Goal: Task Accomplishment & Management: Manage account settings

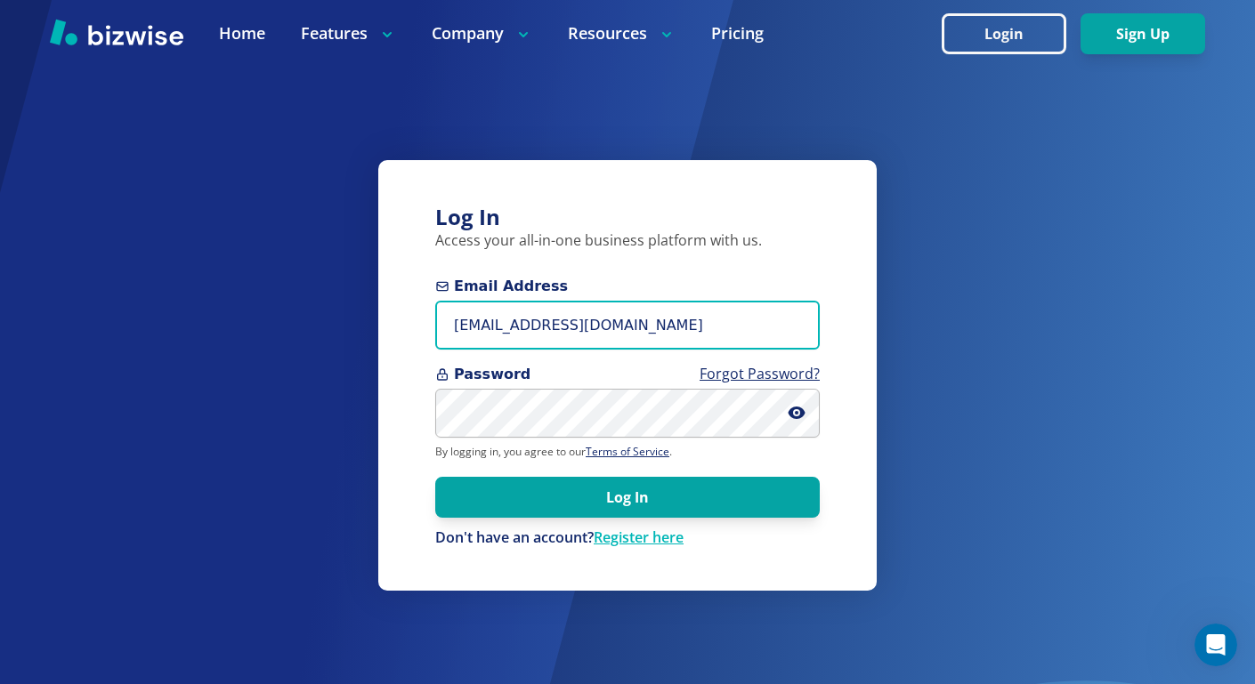
type input "[EMAIL_ADDRESS][DOMAIN_NAME]"
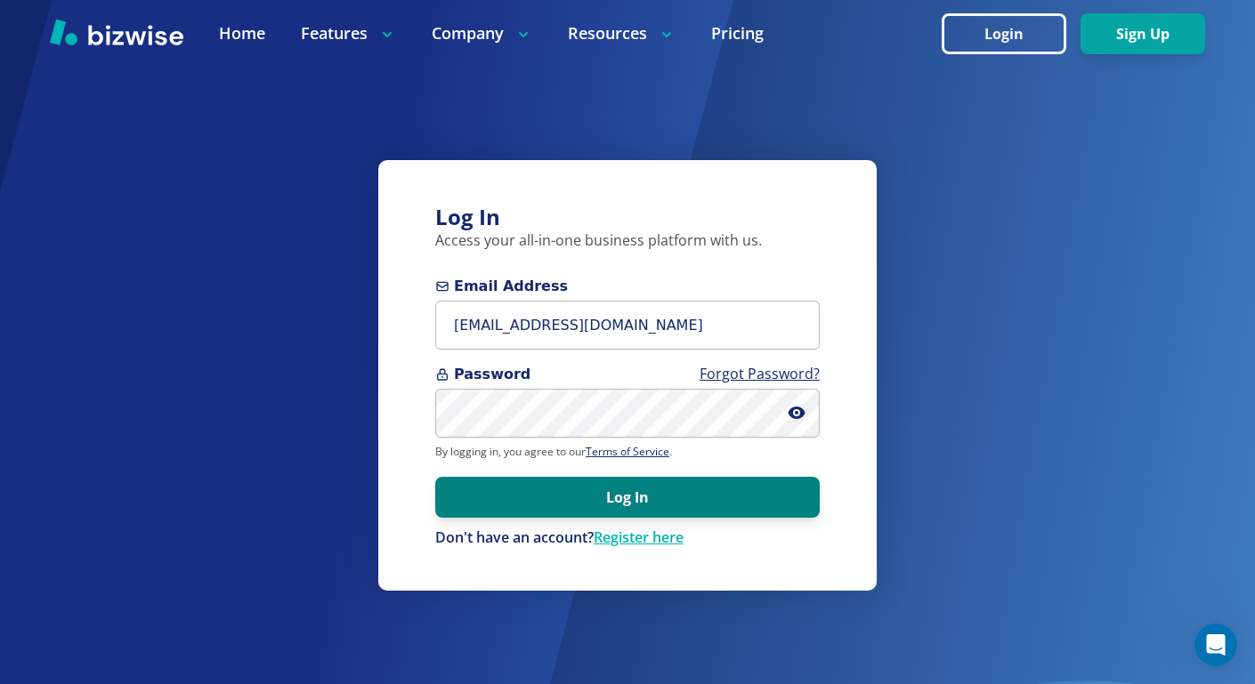
click at [666, 498] on button "Log In" at bounding box center [627, 497] width 384 height 41
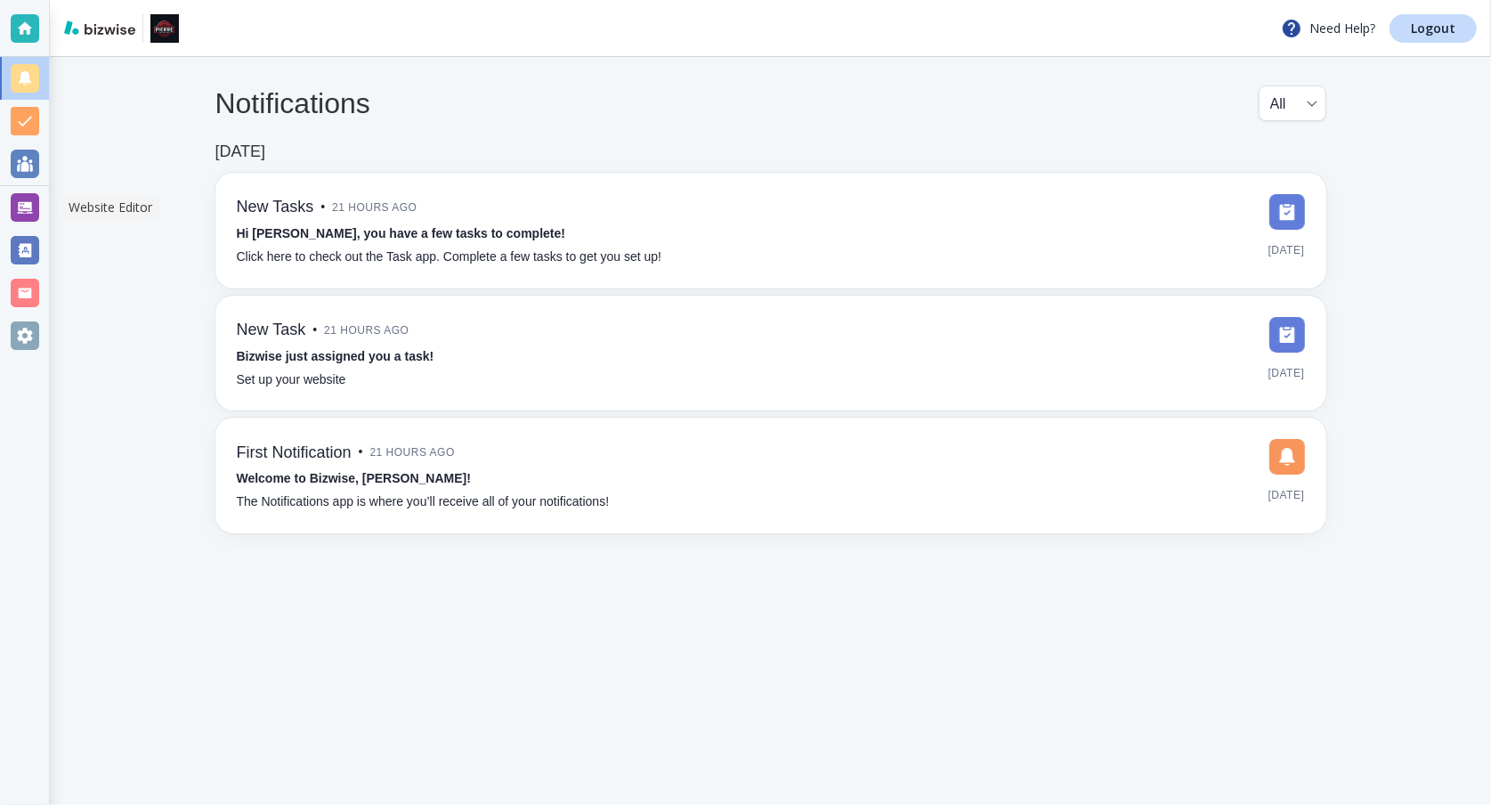
click at [27, 210] on div at bounding box center [25, 207] width 28 height 28
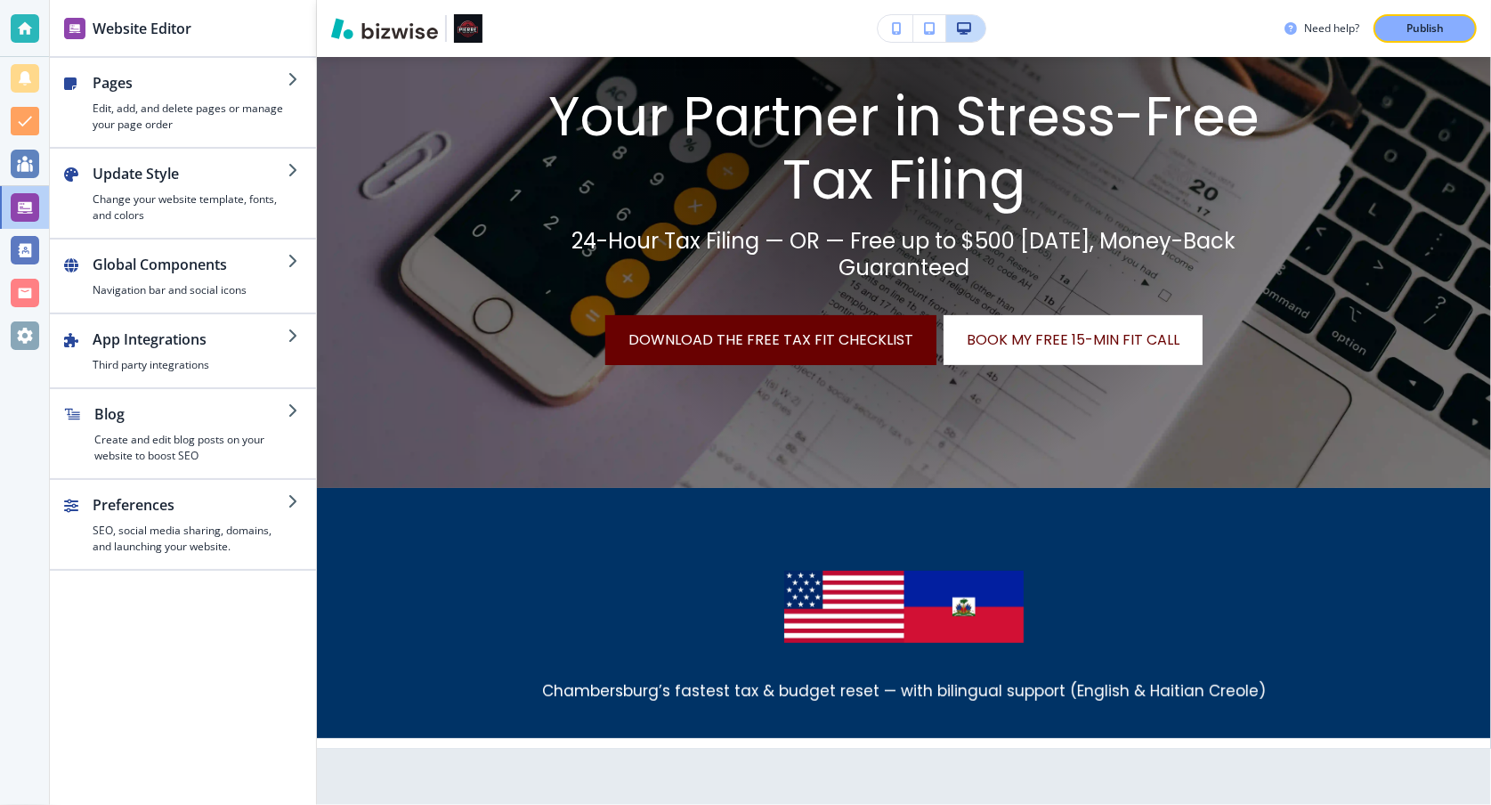
scroll to position [748, 0]
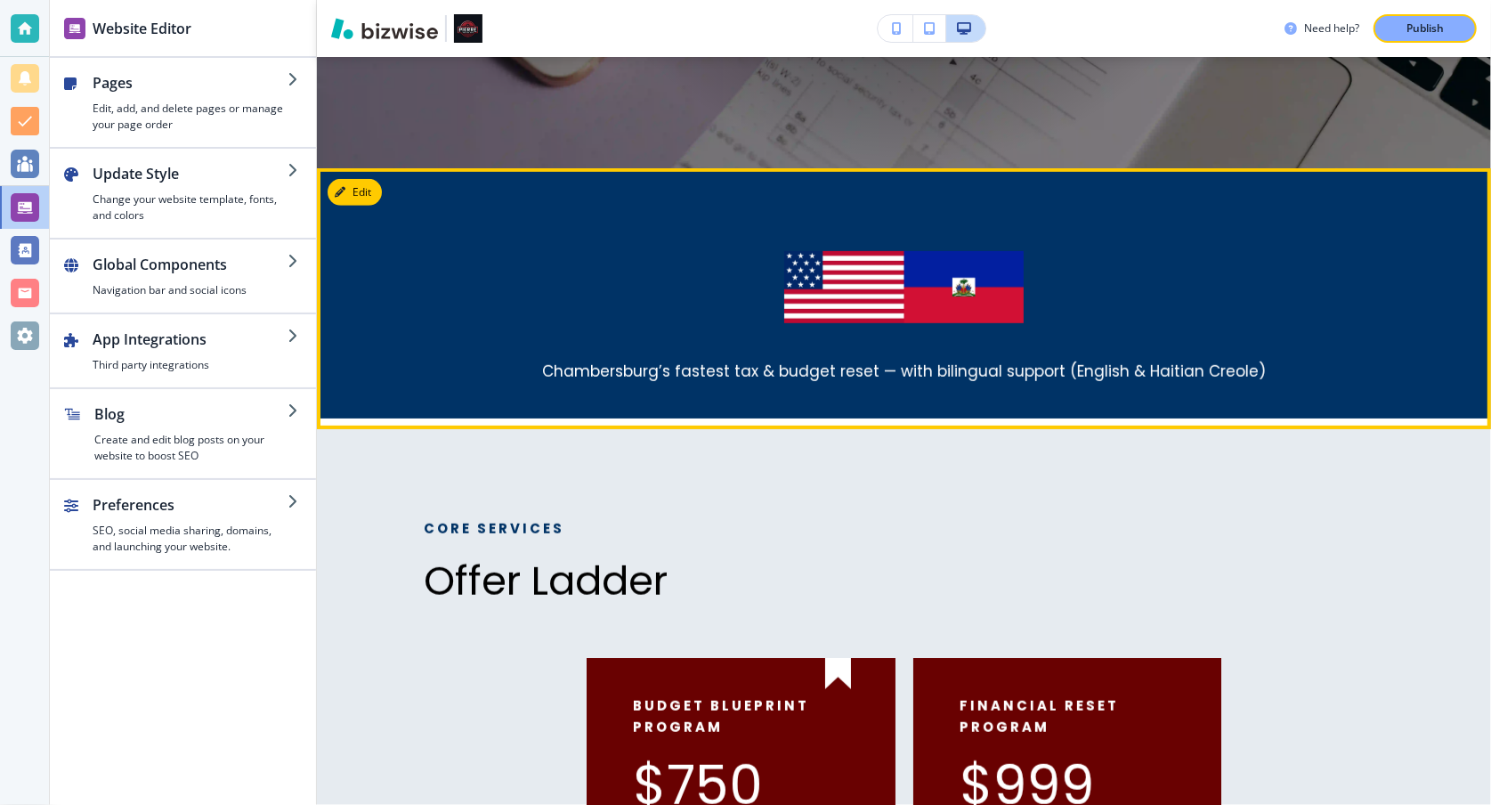
click at [1274, 288] on p at bounding box center [904, 292] width 960 height 82
click at [363, 191] on button "Edit This Section" at bounding box center [388, 192] width 120 height 27
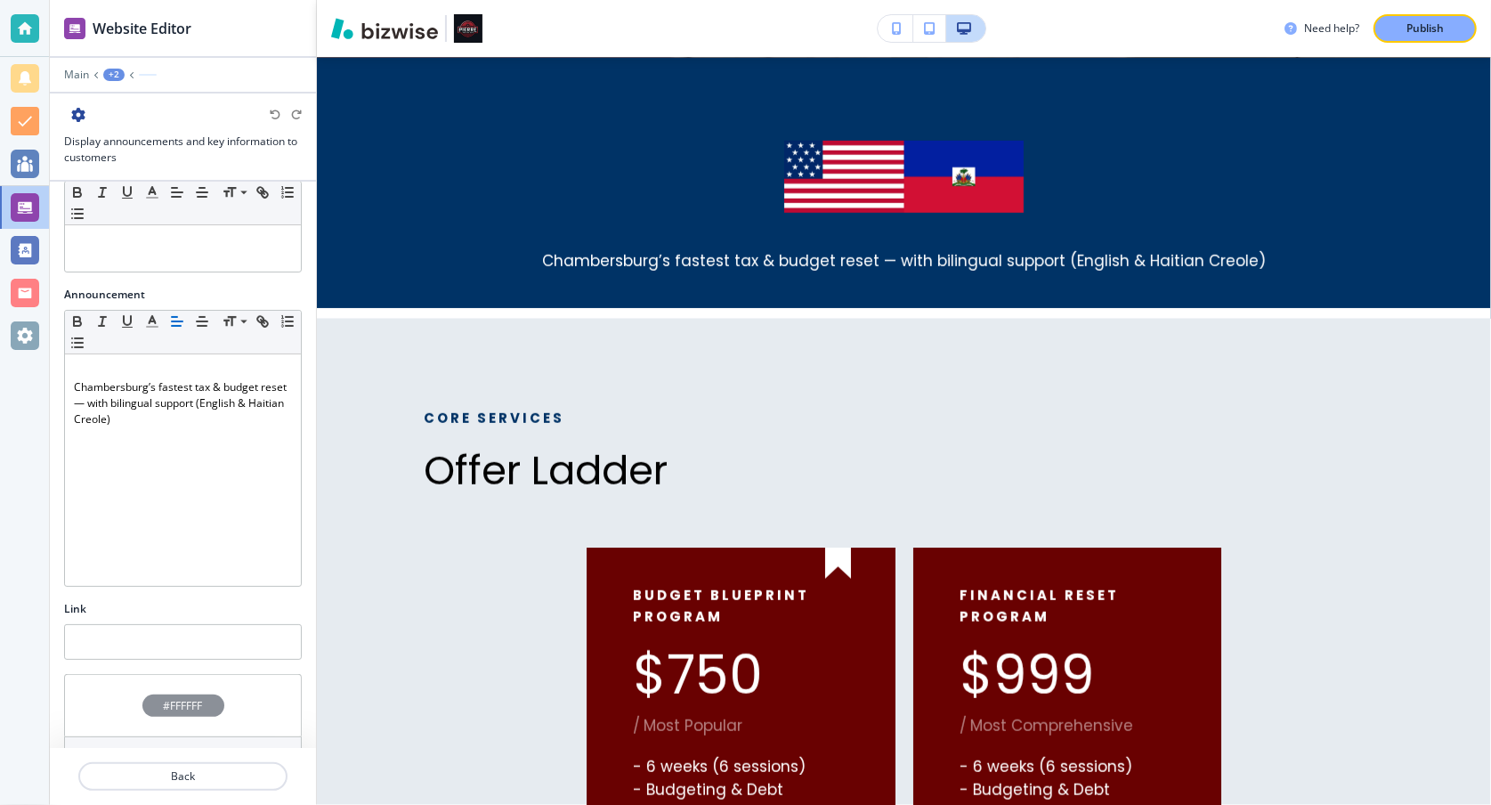
scroll to position [251, 0]
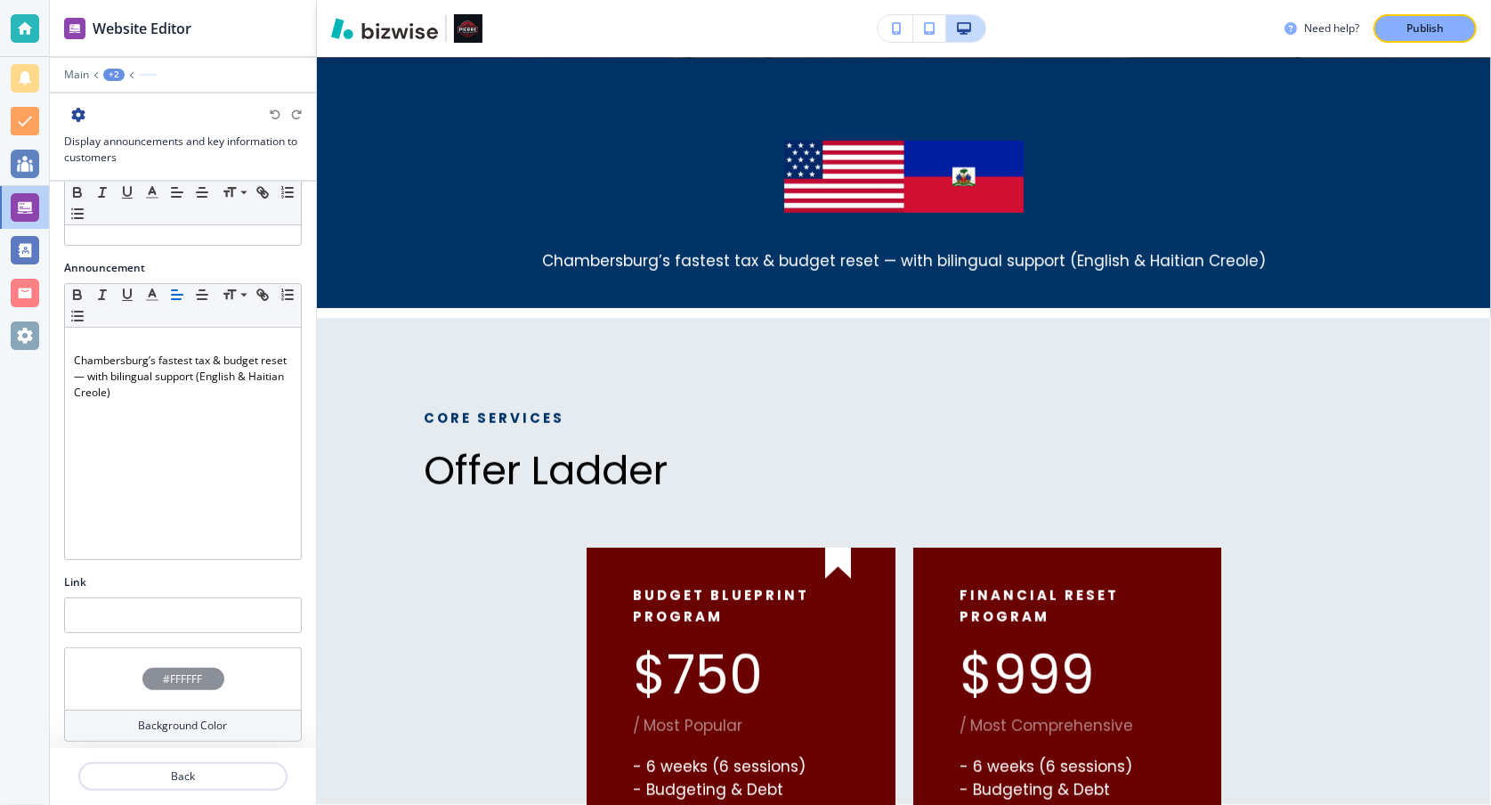
click at [216, 666] on div "#FFFFFF" at bounding box center [183, 678] width 238 height 62
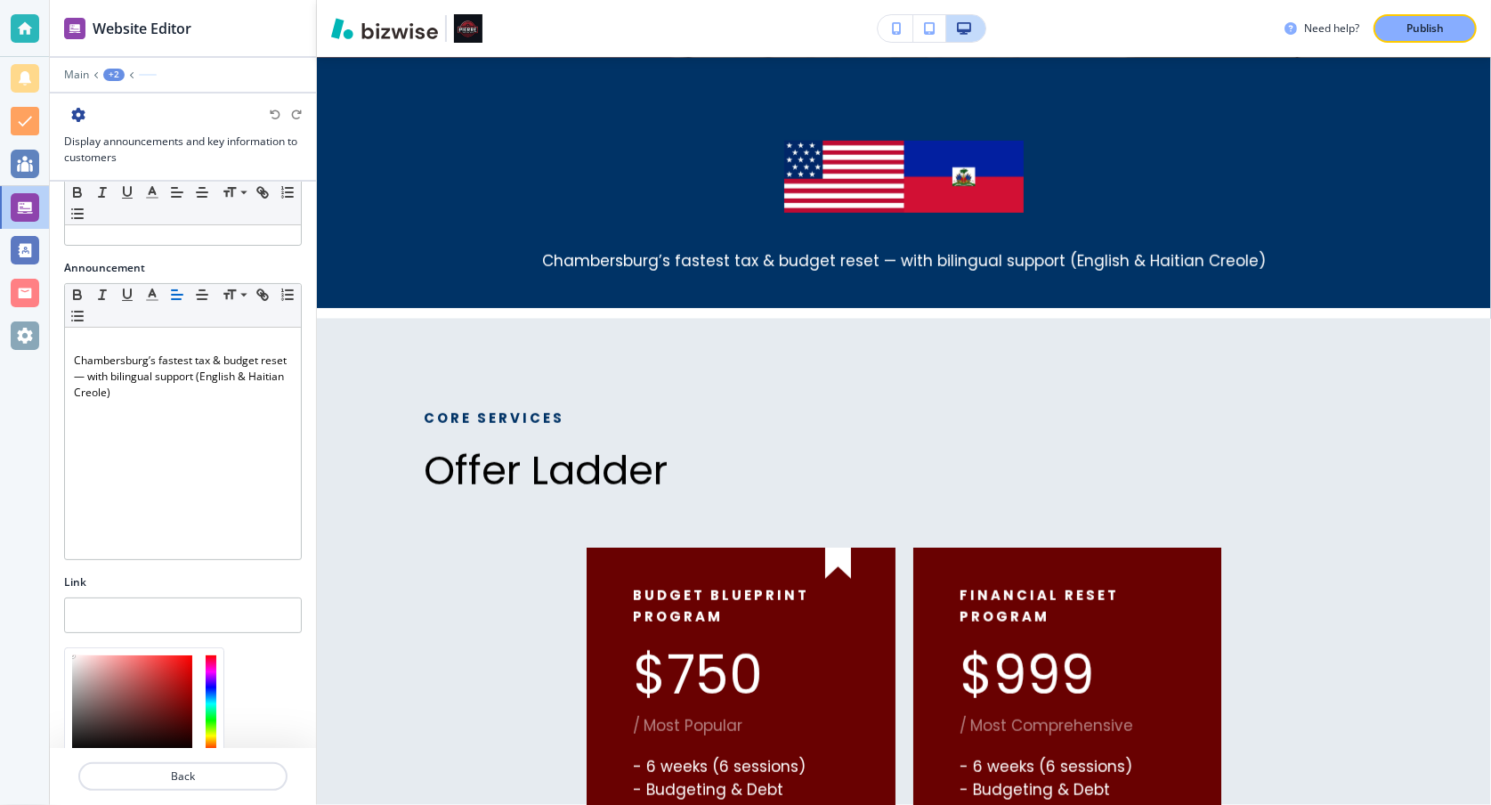
click at [177, 673] on div at bounding box center [132, 703] width 120 height 97
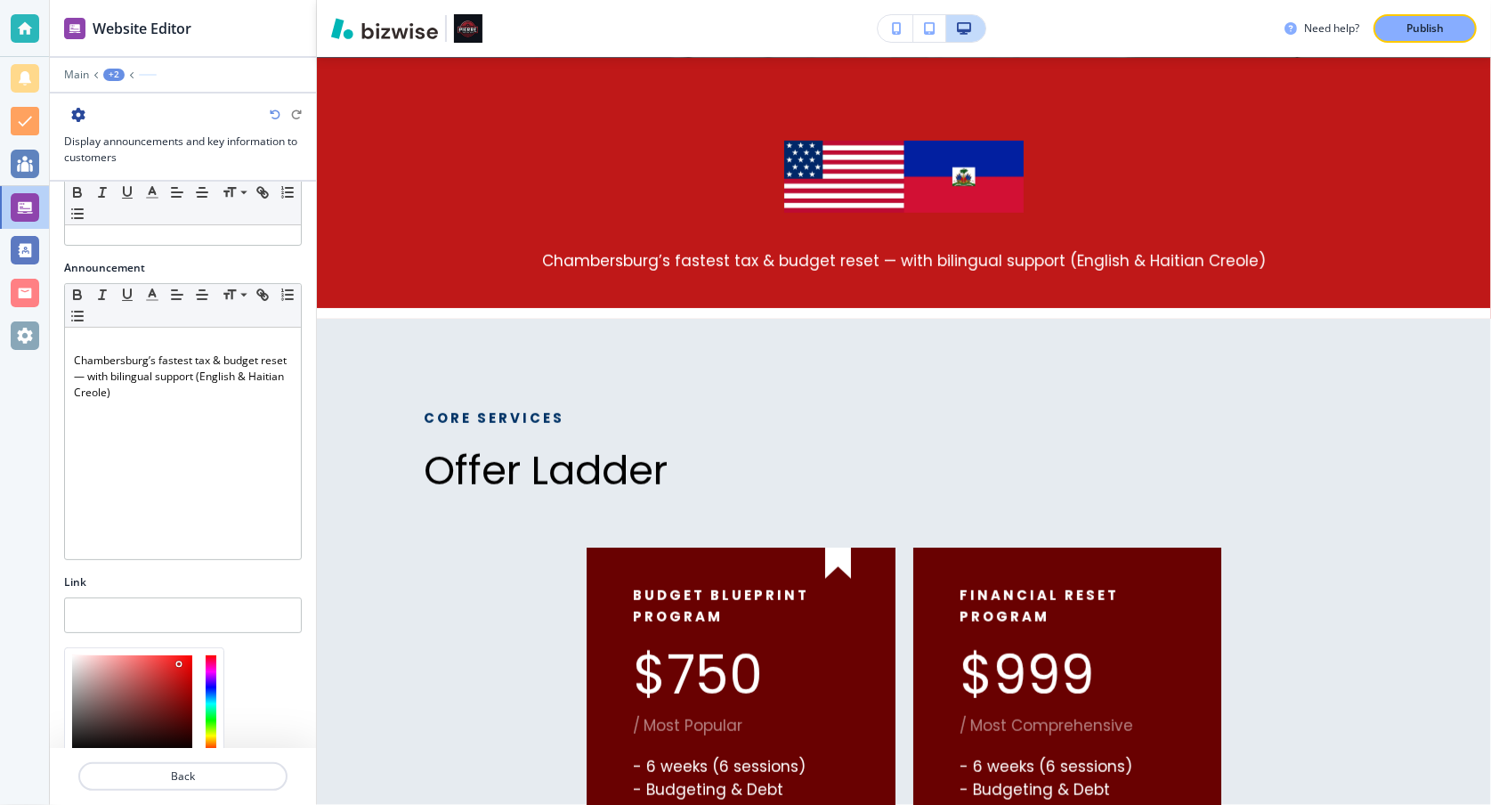
click at [179, 657] on div at bounding box center [132, 703] width 120 height 97
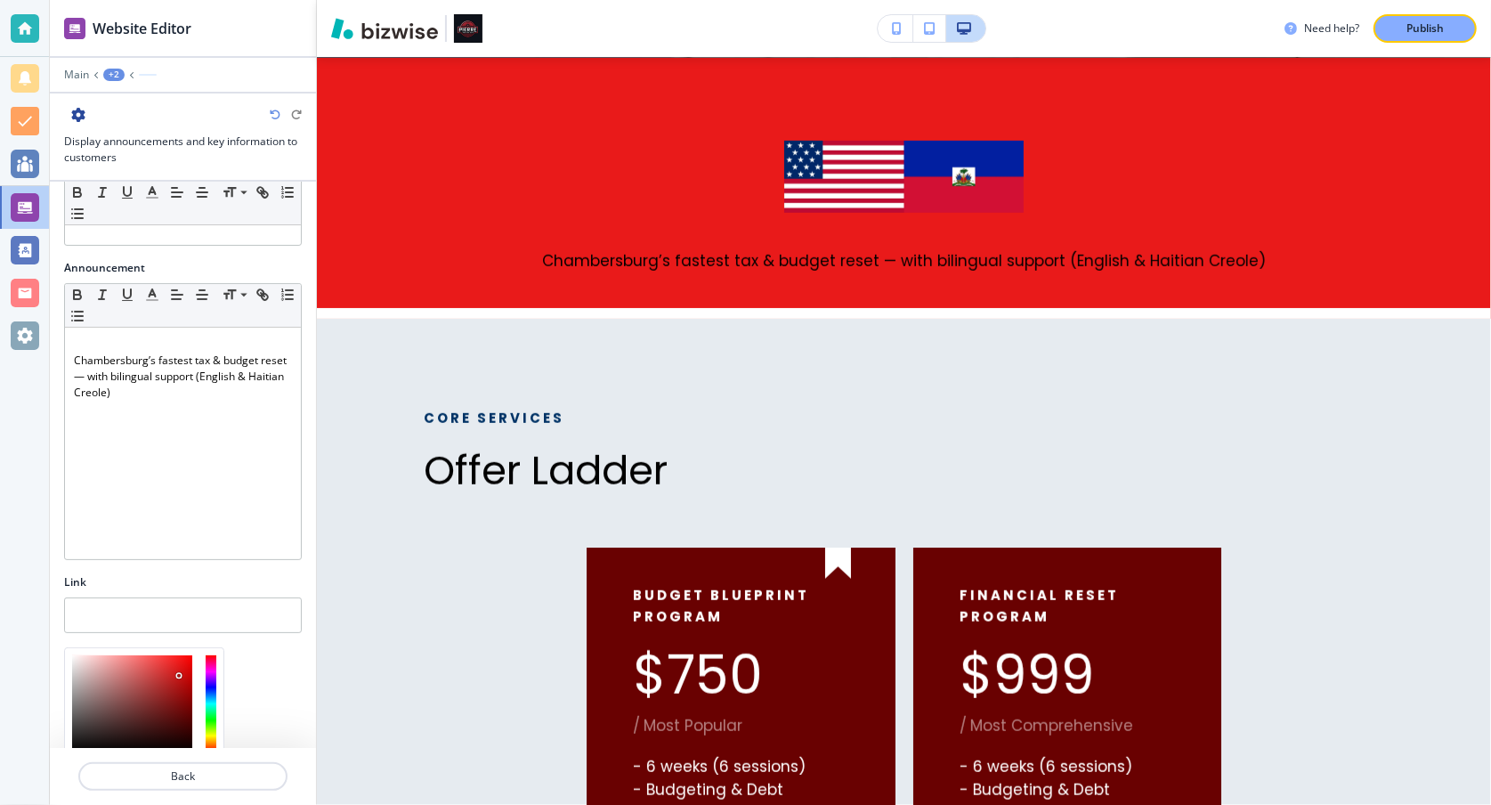
click at [179, 668] on div at bounding box center [132, 703] width 120 height 97
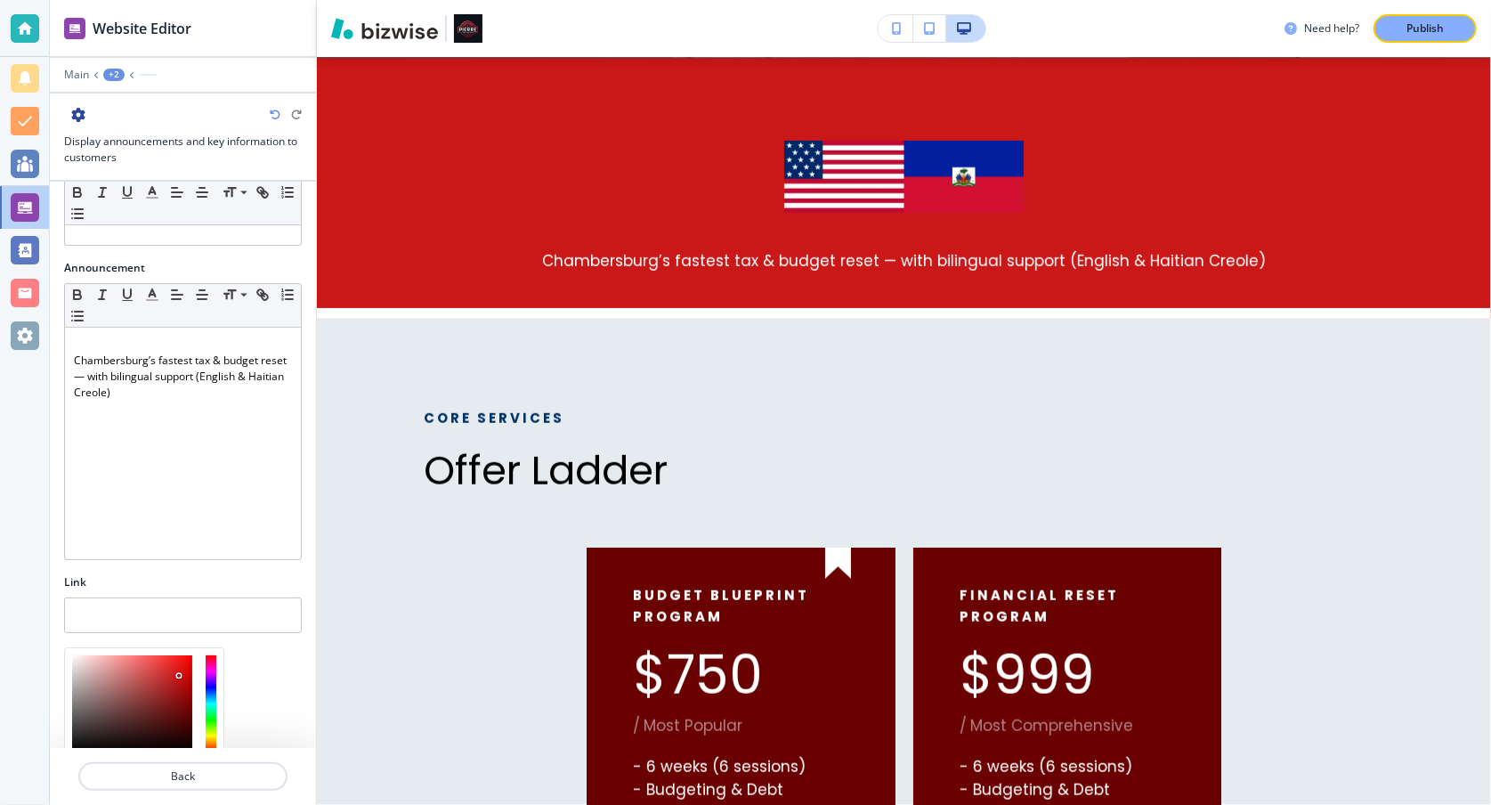
type input "#6f0909"
click at [182, 703] on div at bounding box center [132, 703] width 120 height 97
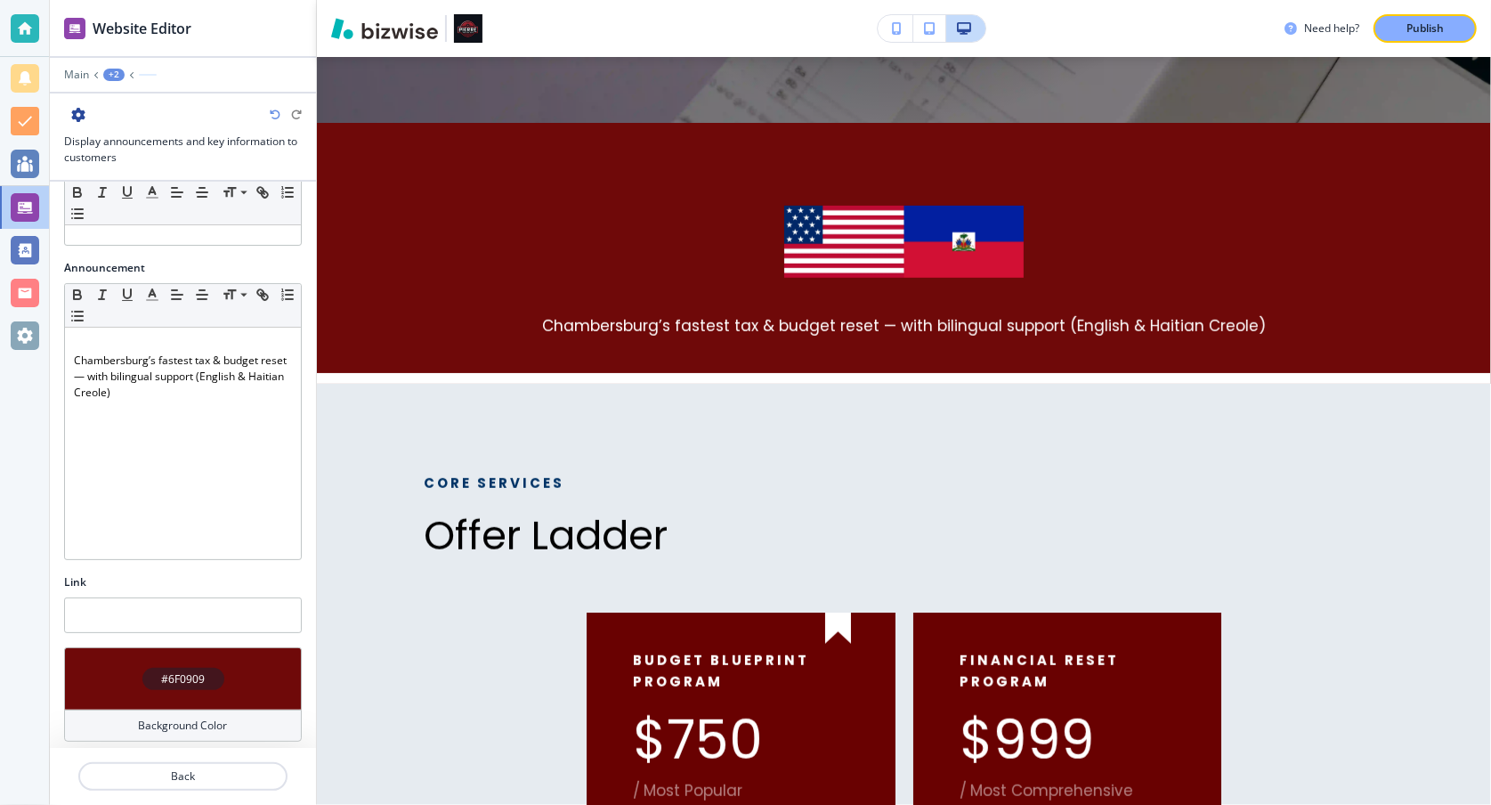
scroll to position [803, 0]
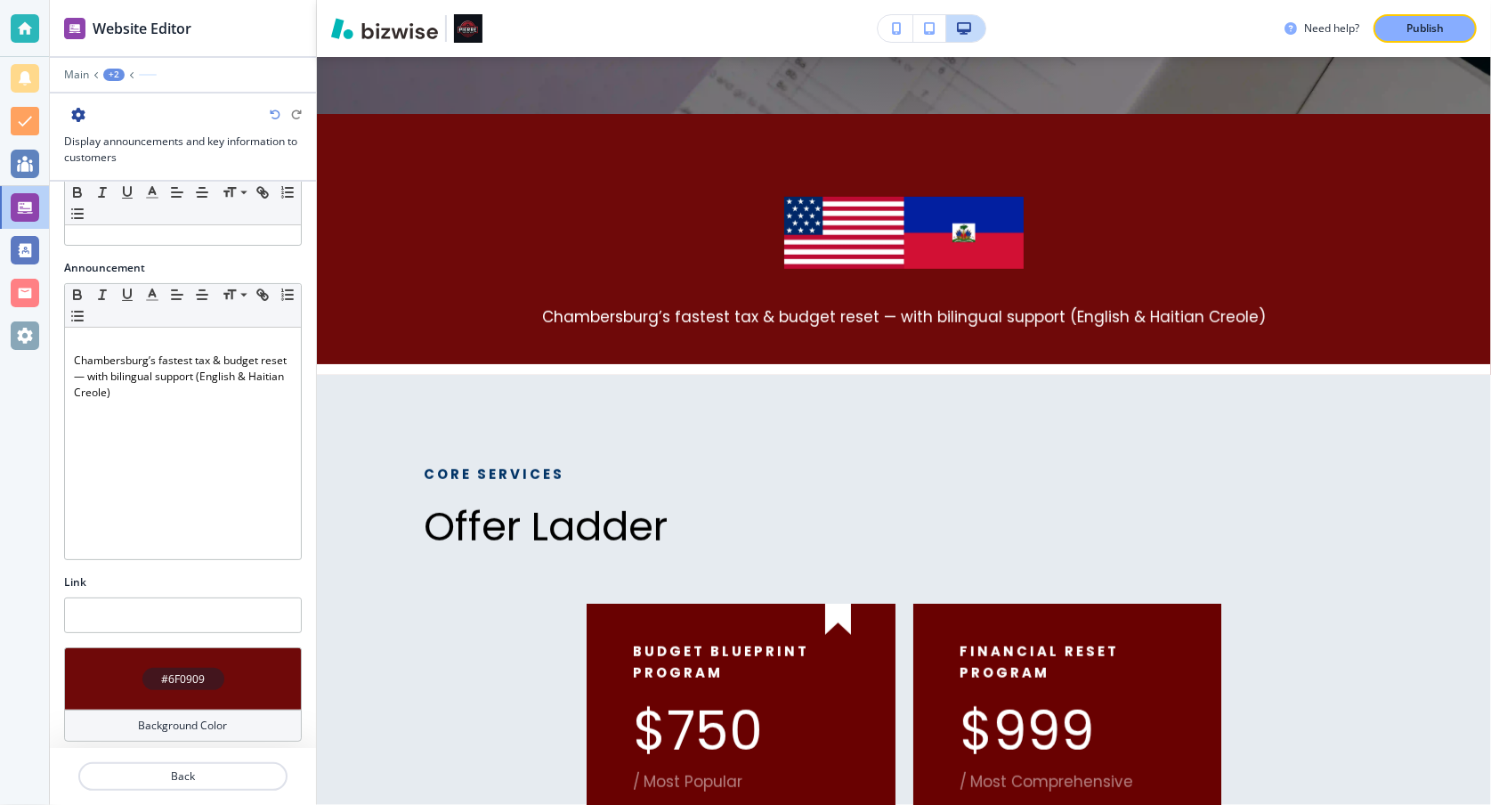
click at [175, 683] on div "#6F0909" at bounding box center [183, 678] width 82 height 22
click at [220, 768] on p "Back" at bounding box center [183, 776] width 206 height 16
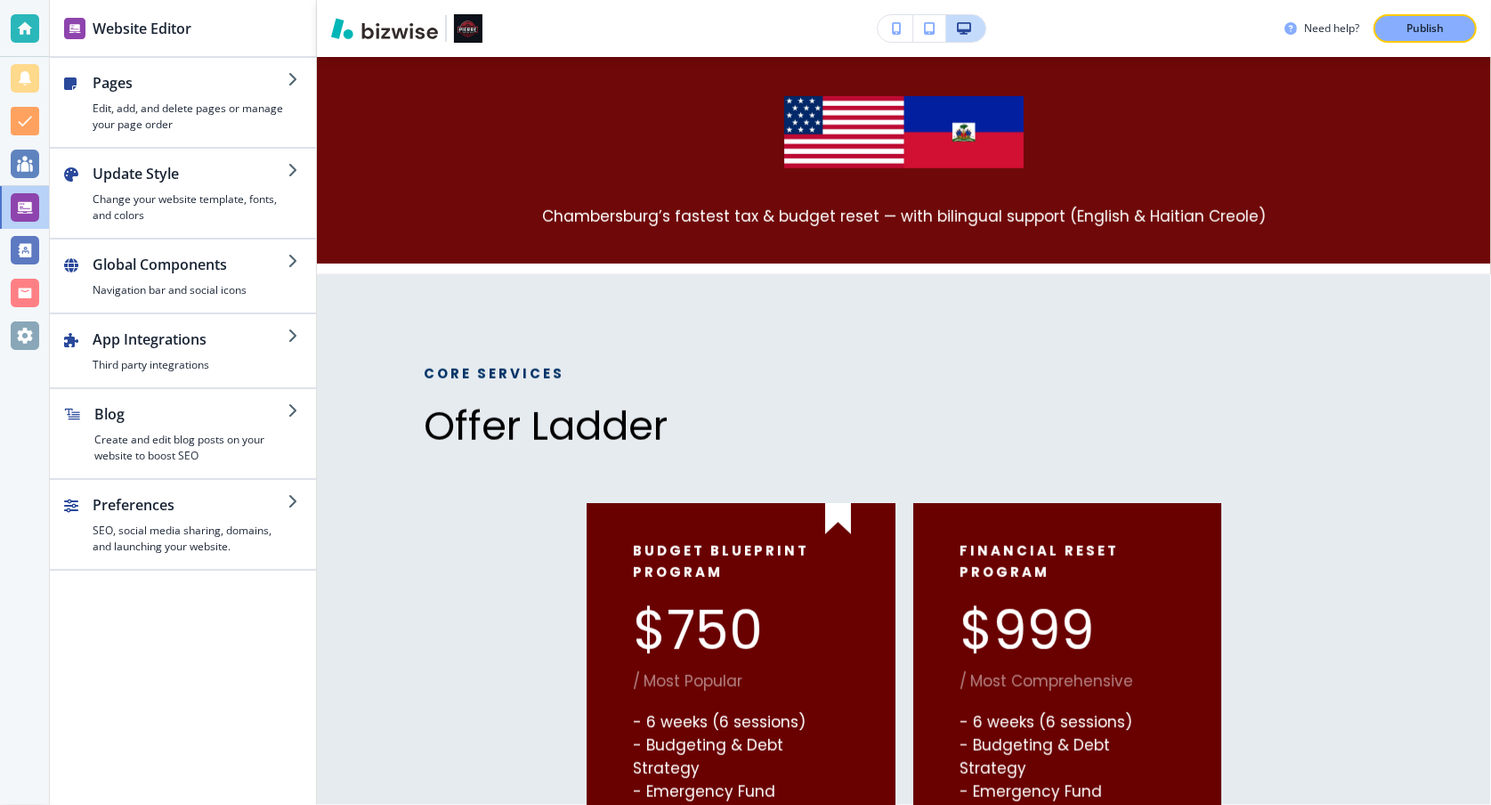
scroll to position [1168, 0]
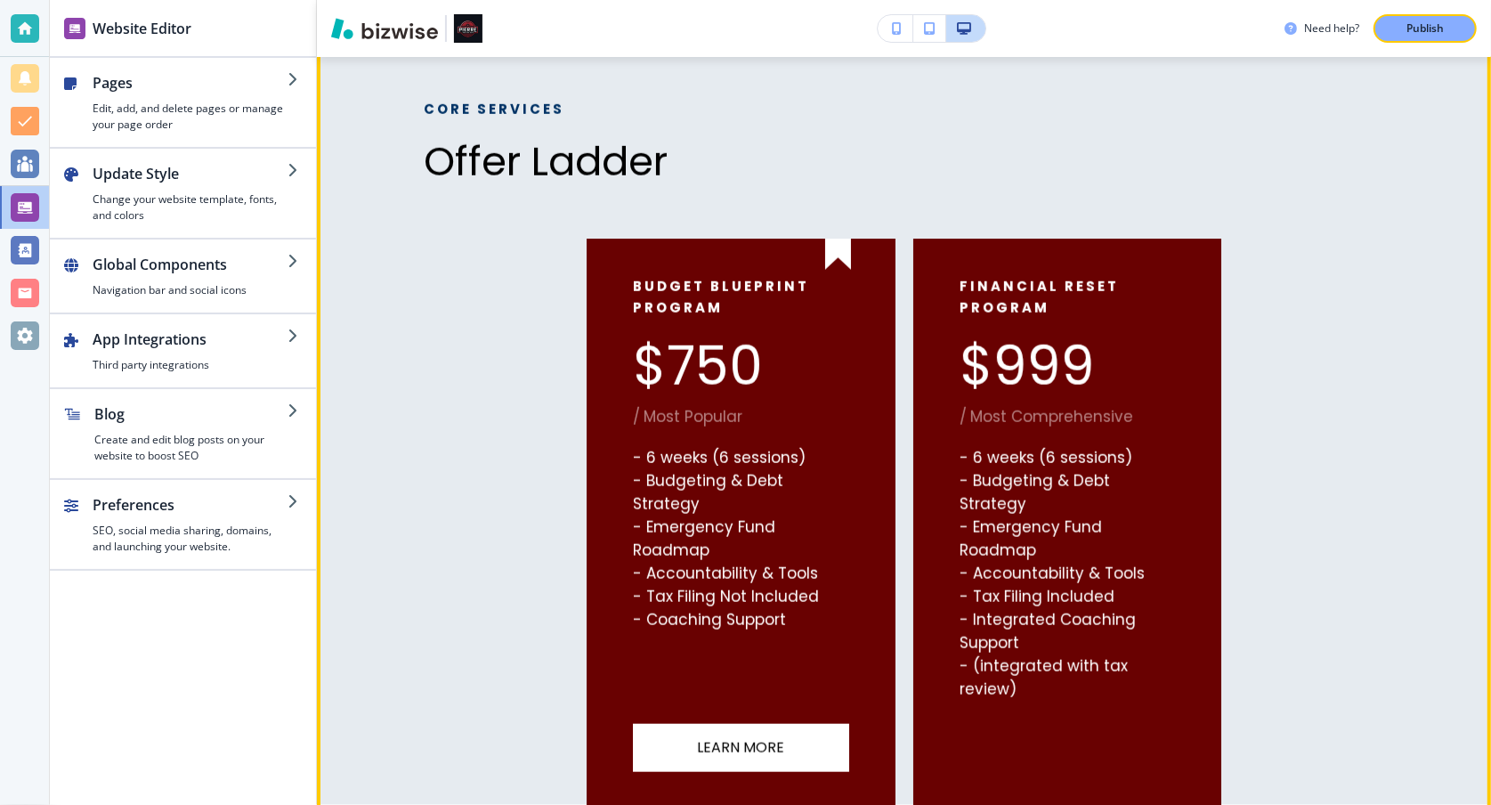
click at [829, 389] on div "$750 / Most Popular" at bounding box center [740, 385] width 215 height 101
click at [473, 181] on p "Offer Ladder" at bounding box center [784, 161] width 720 height 47
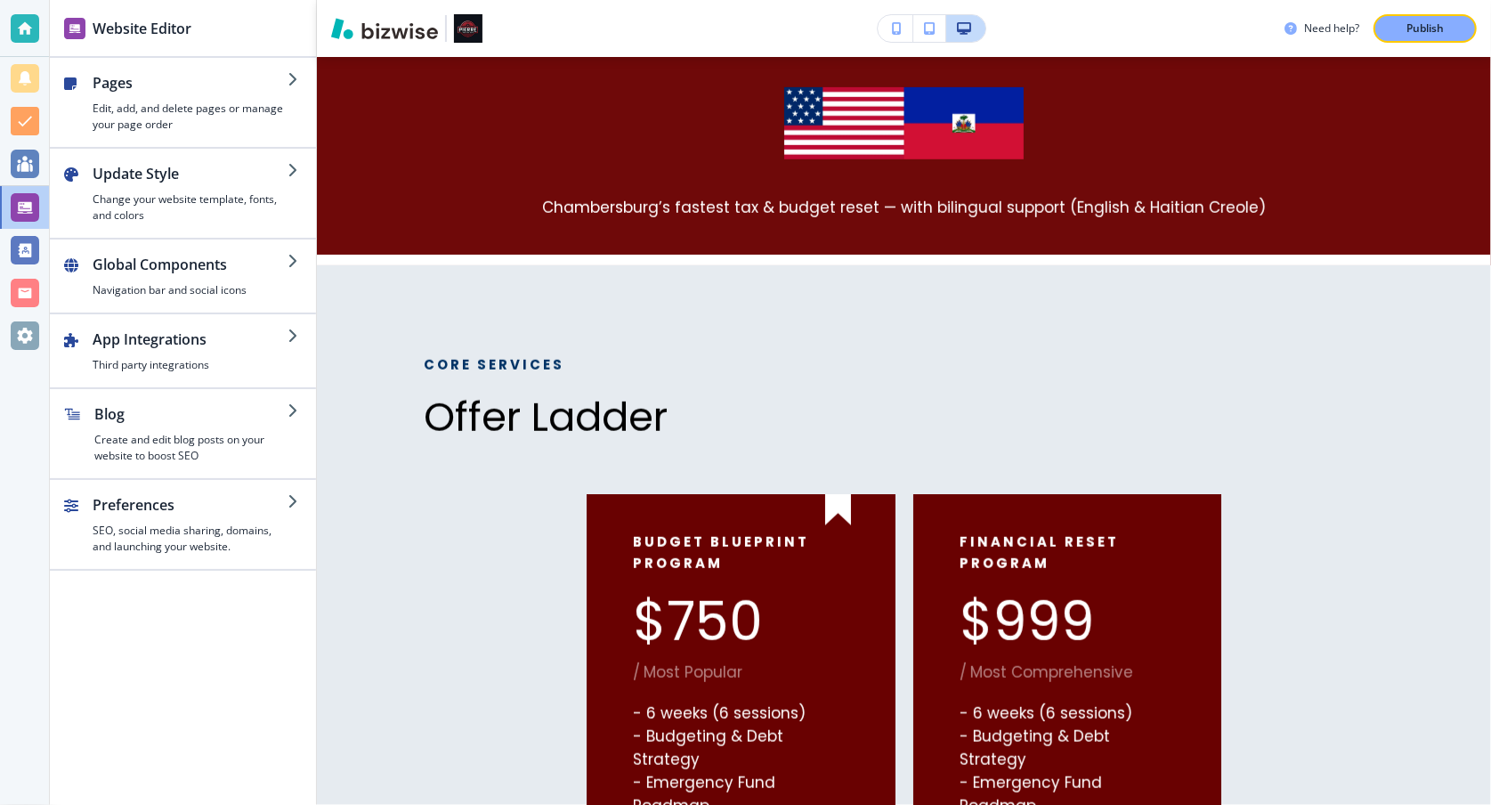
scroll to position [876, 0]
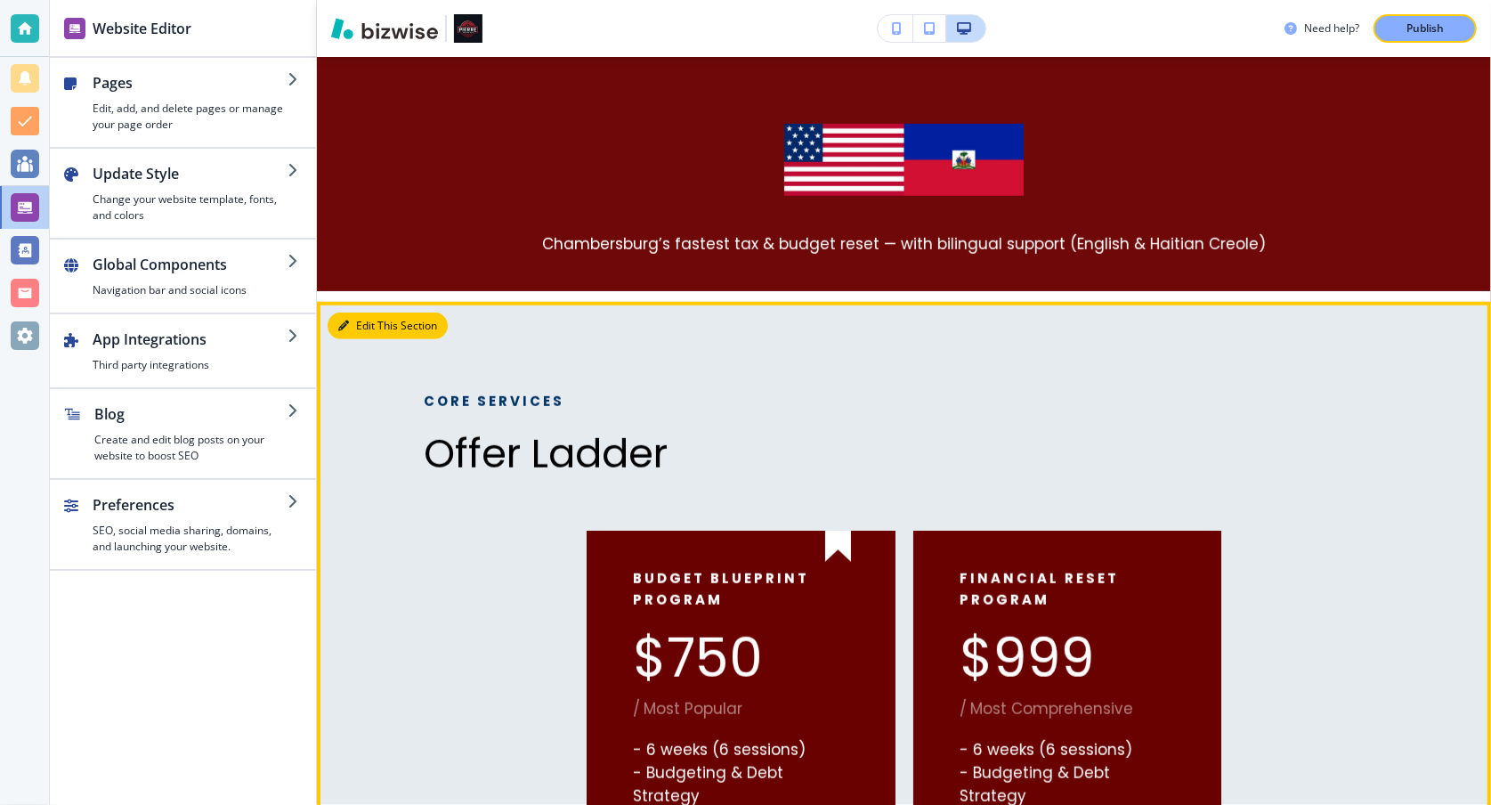
click at [353, 325] on button "Edit This Section" at bounding box center [388, 325] width 120 height 27
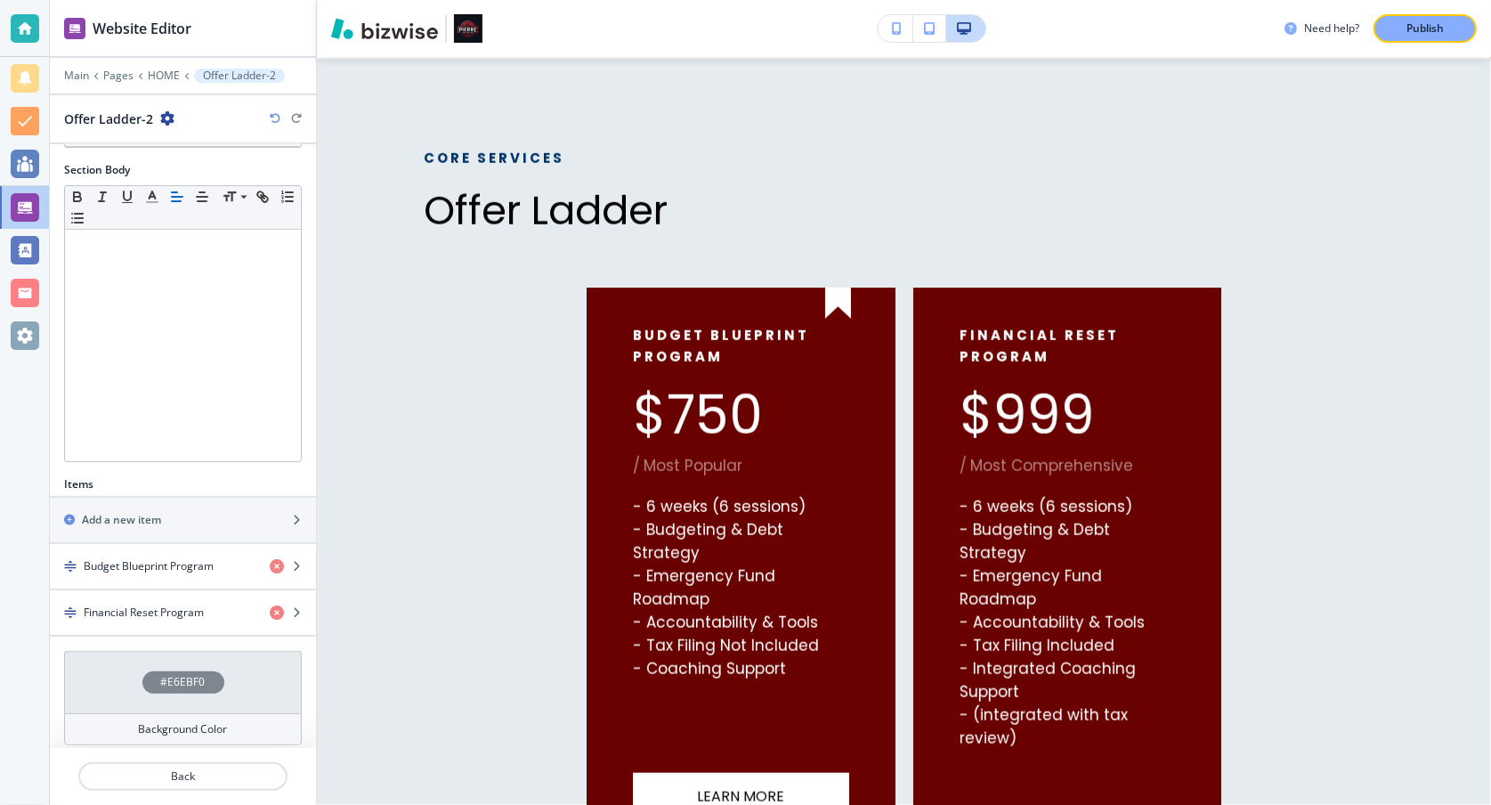
scroll to position [250, 0]
click at [214, 720] on h4 "Background Color" at bounding box center [183, 721] width 89 height 16
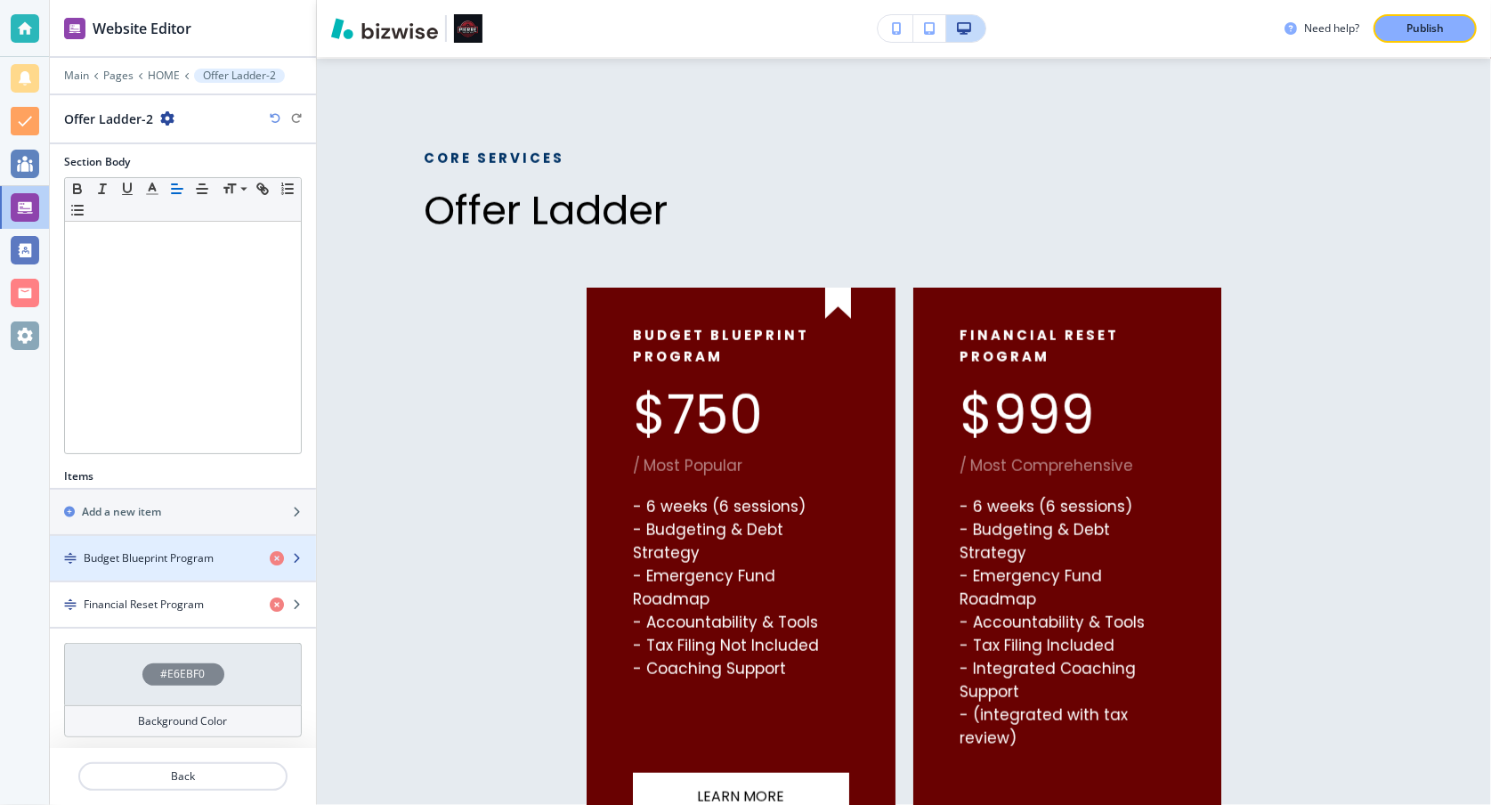
click at [187, 566] on div "button" at bounding box center [183, 573] width 266 height 14
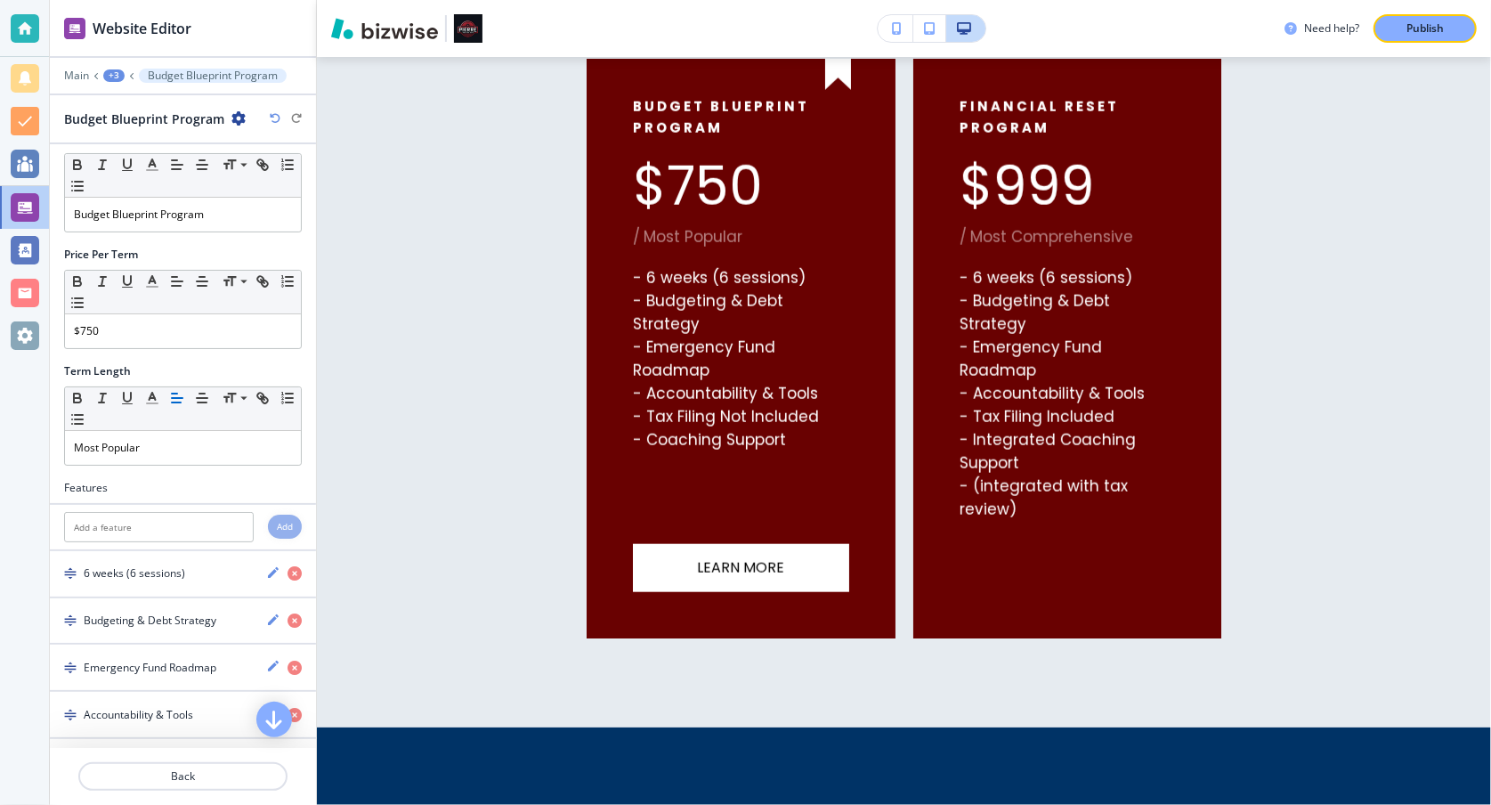
scroll to position [0, 0]
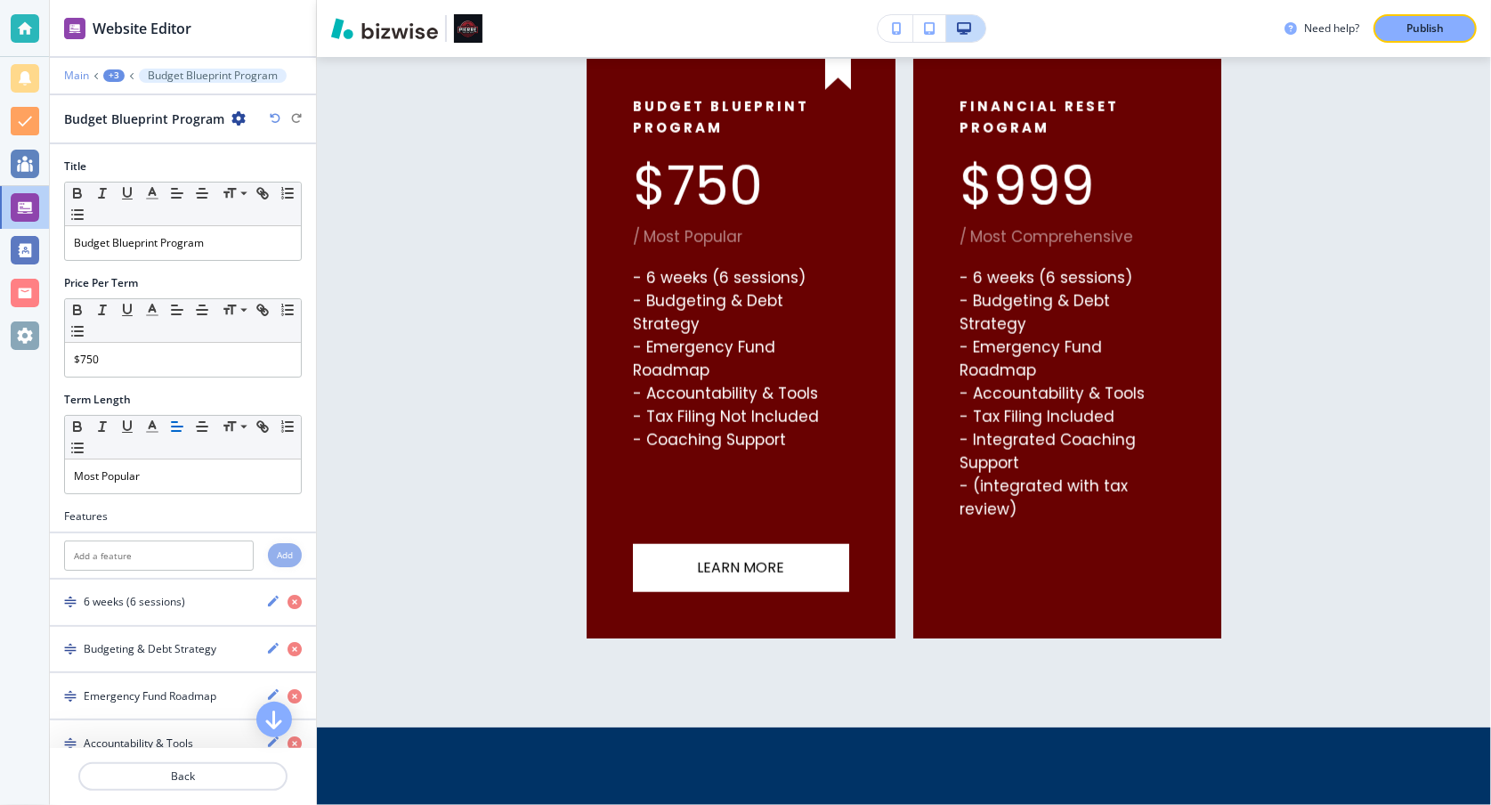
click at [73, 70] on p "Main" at bounding box center [76, 75] width 25 height 12
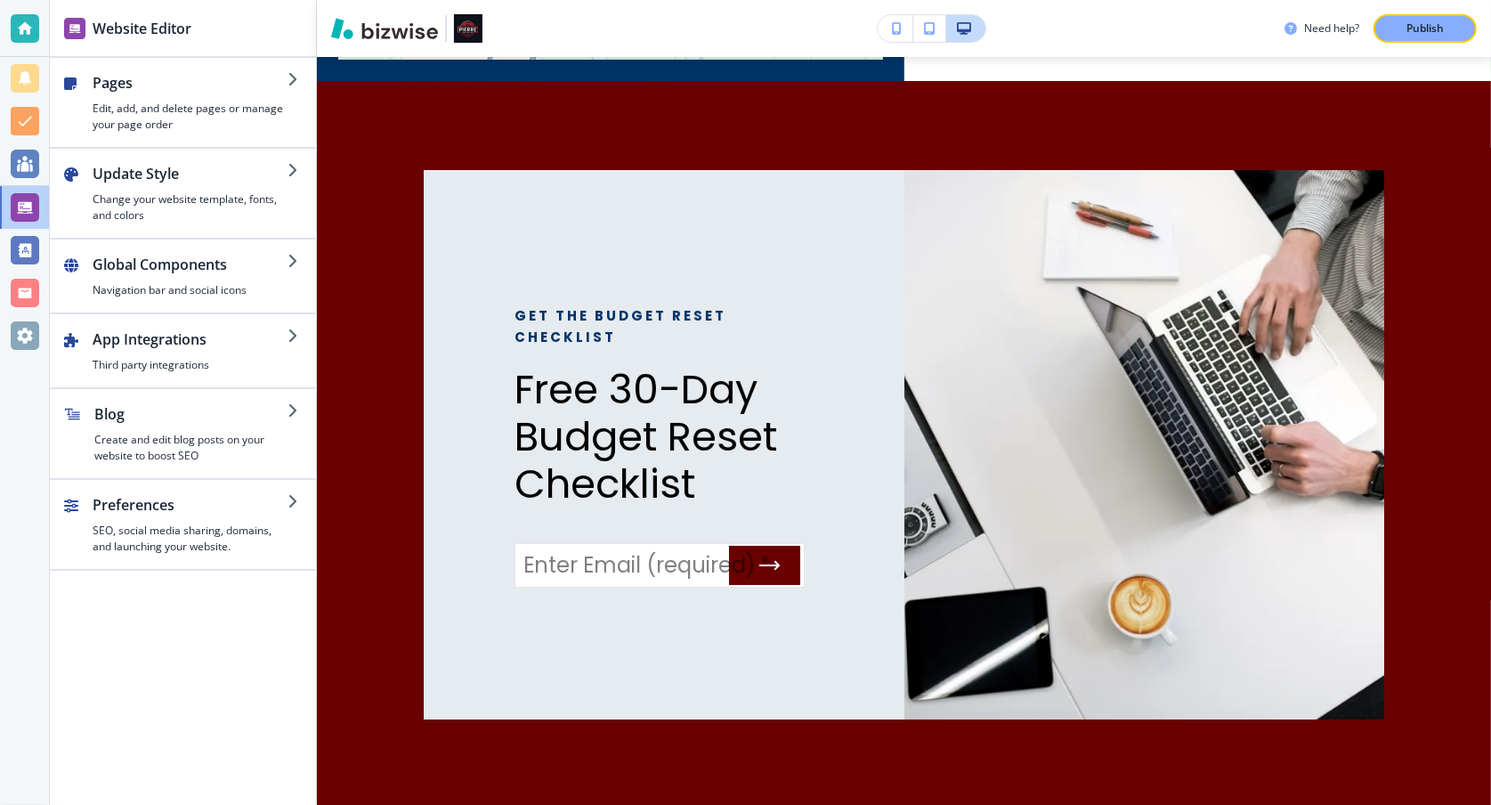
scroll to position [4994, 0]
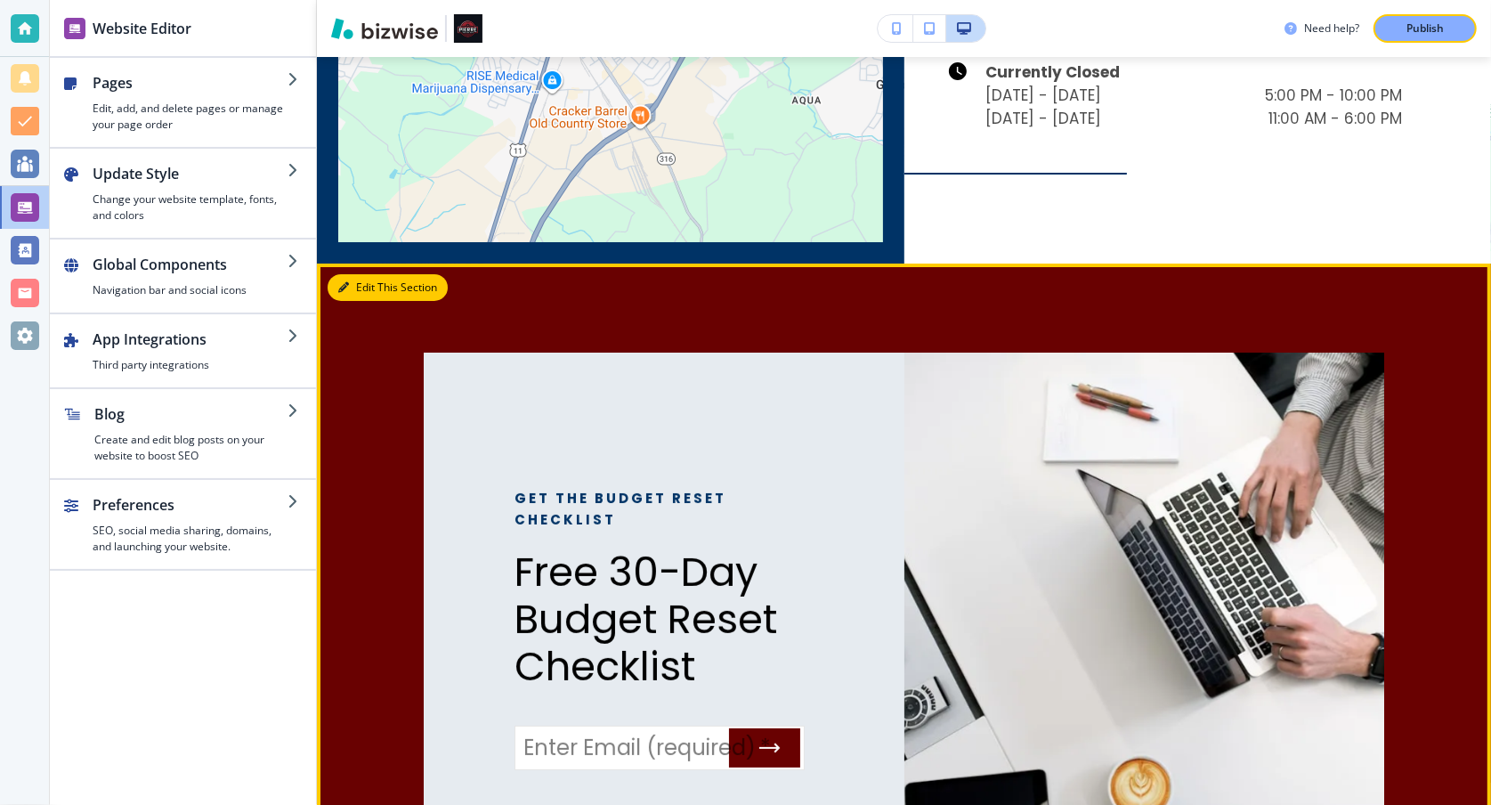
click at [362, 274] on button "Edit This Section" at bounding box center [388, 287] width 120 height 27
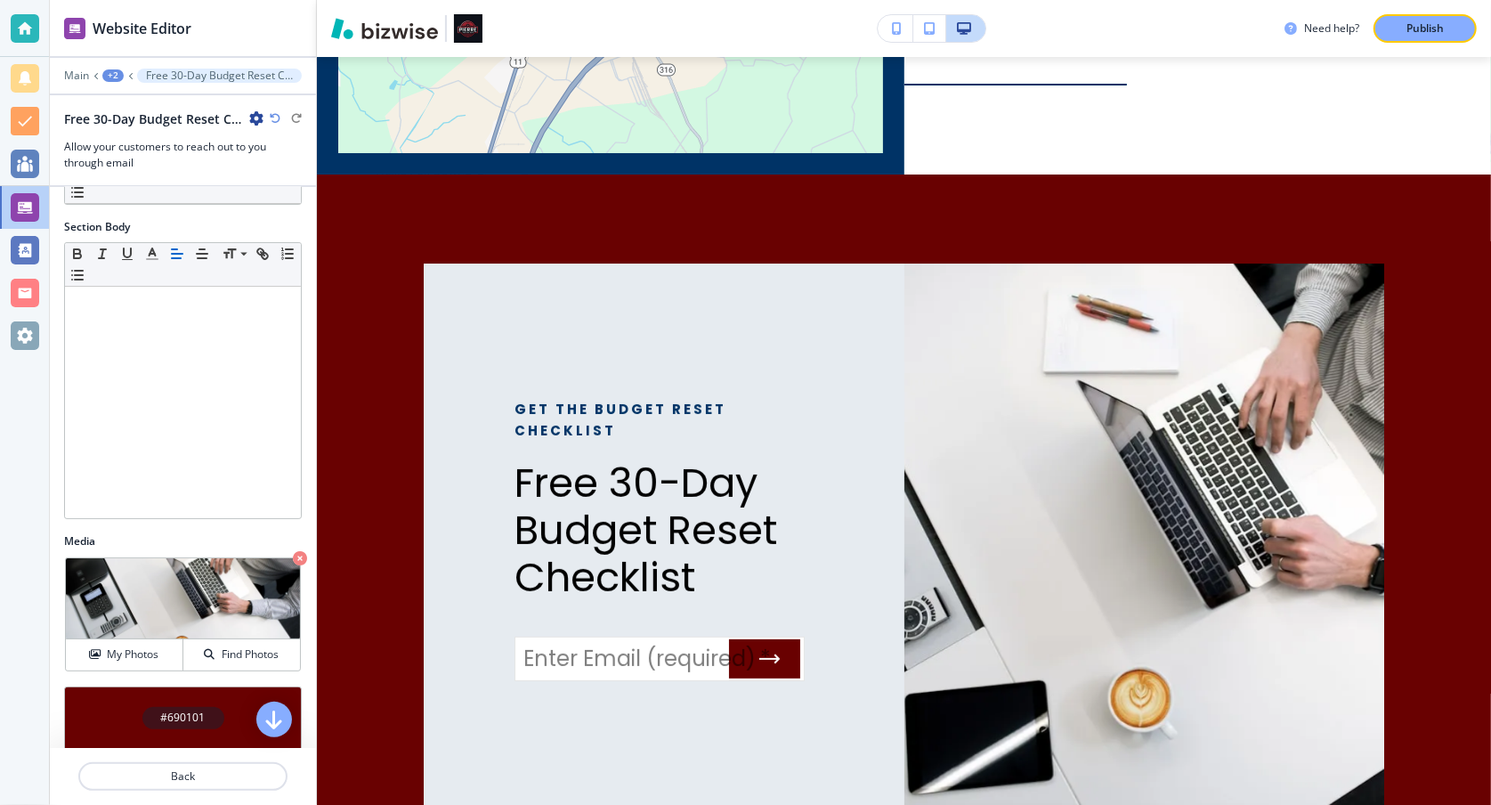
scroll to position [271, 0]
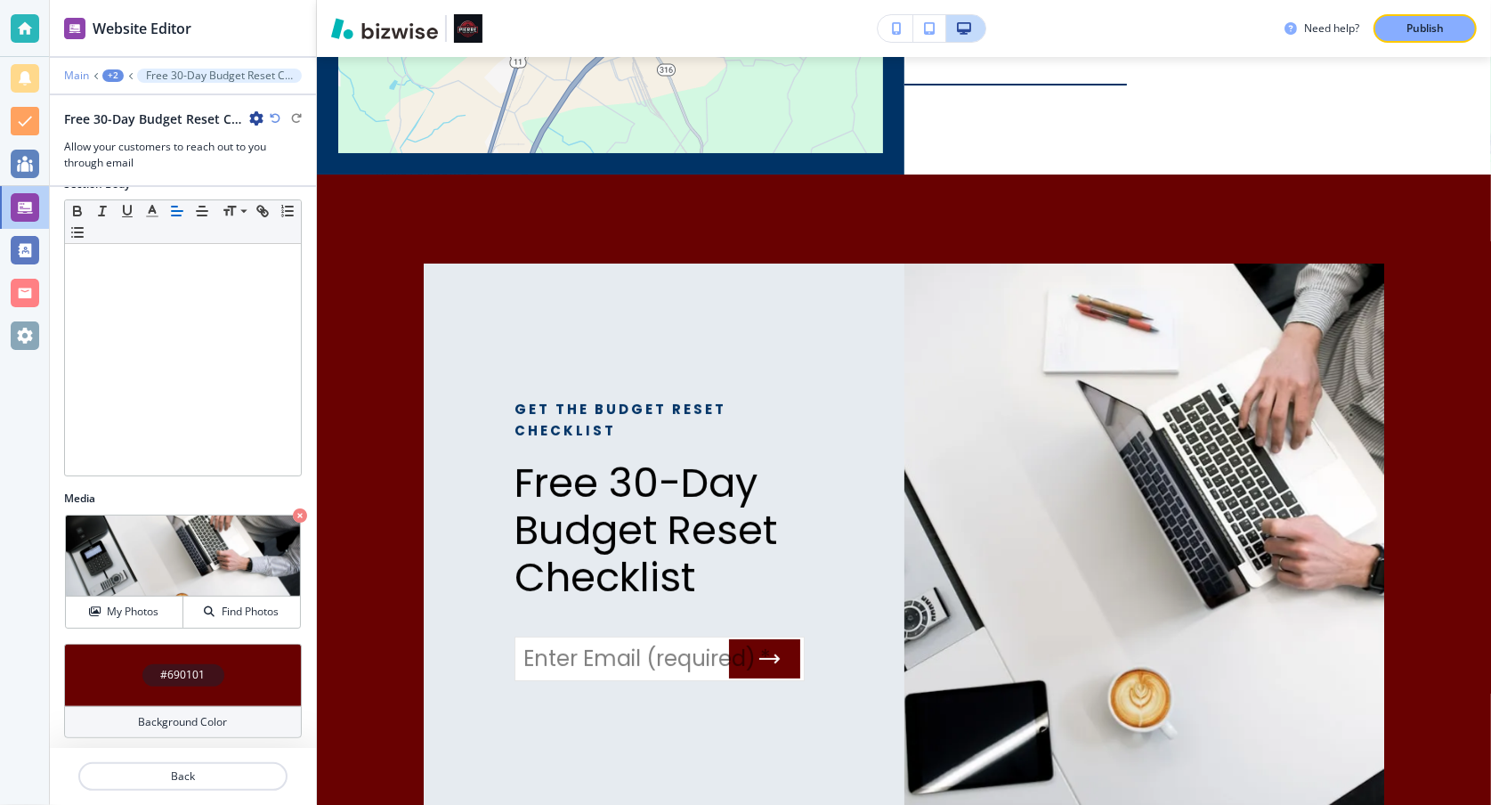
click at [78, 76] on p "Main" at bounding box center [76, 75] width 25 height 12
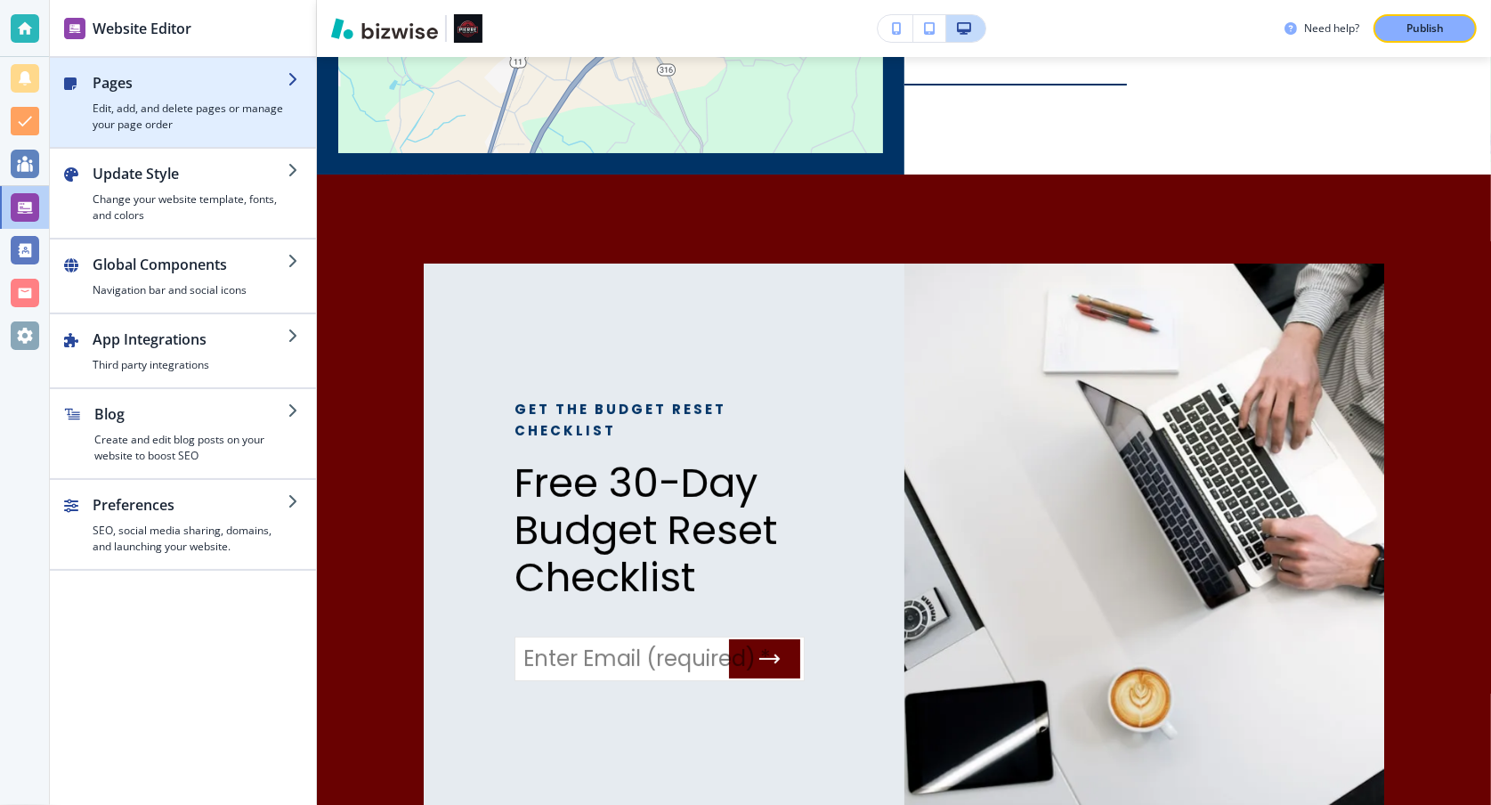
click at [161, 87] on h2 "Pages" at bounding box center [190, 82] width 195 height 21
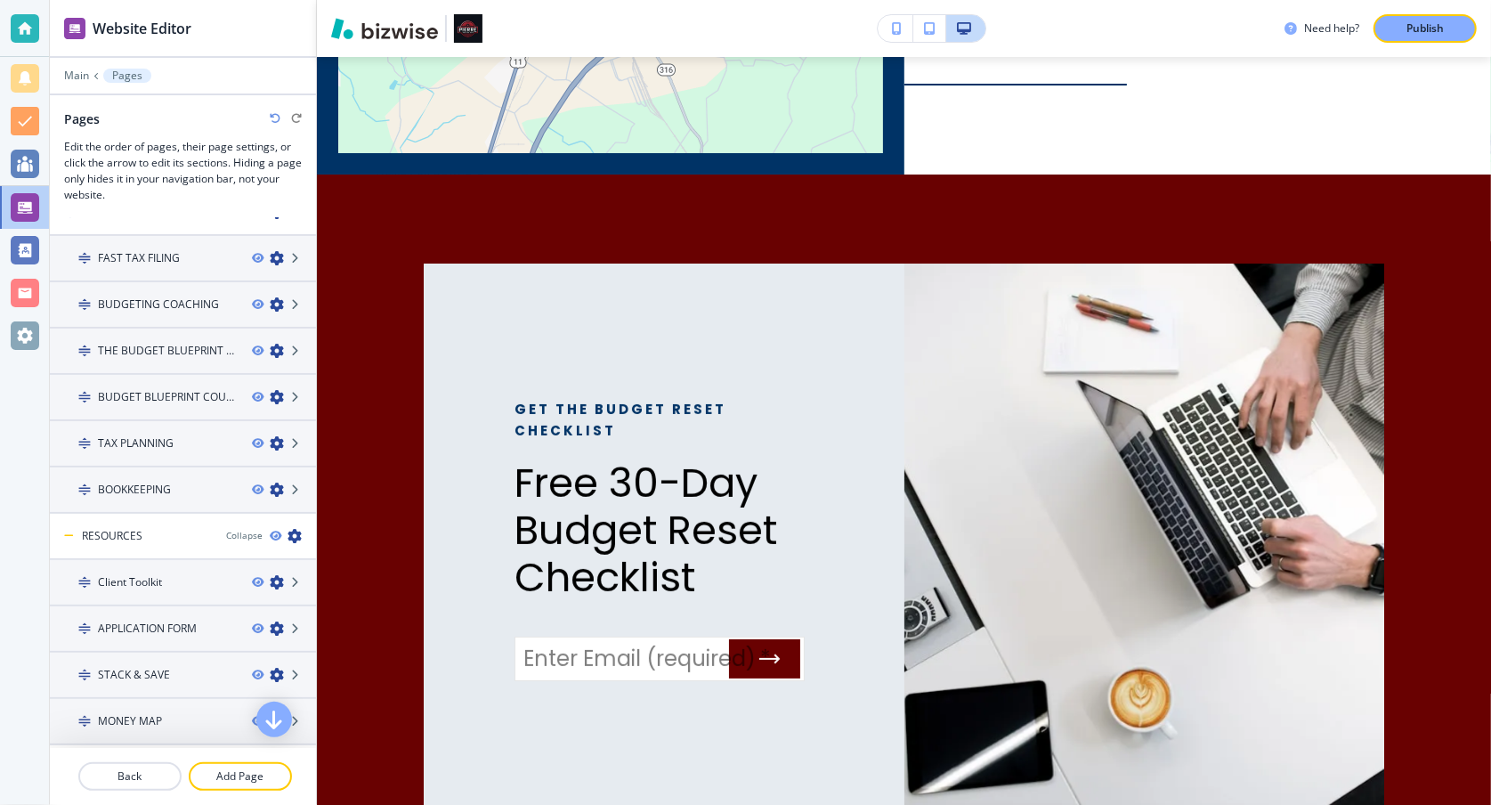
scroll to position [12, 0]
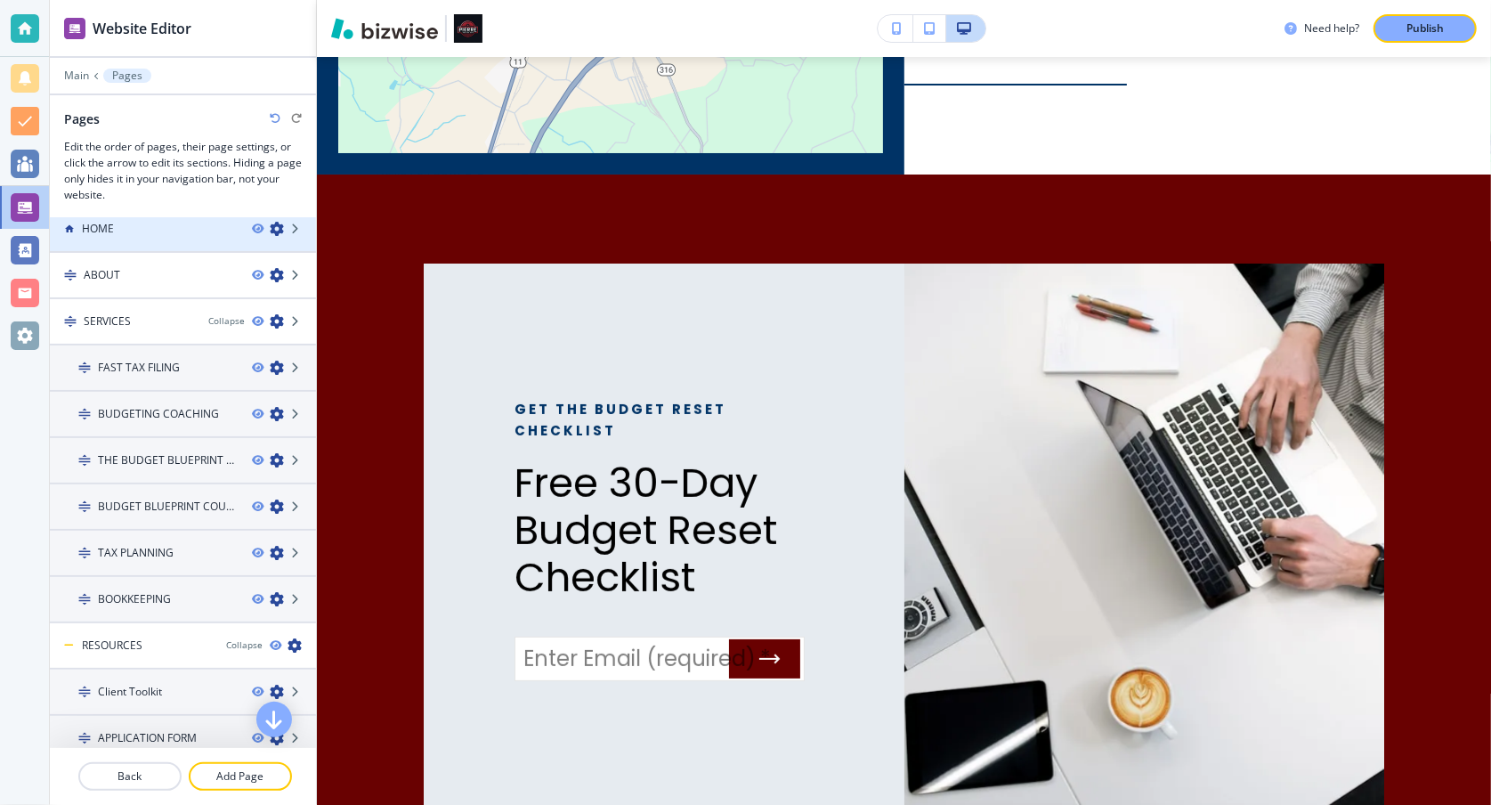
click at [164, 224] on div "HOME" at bounding box center [144, 229] width 188 height 16
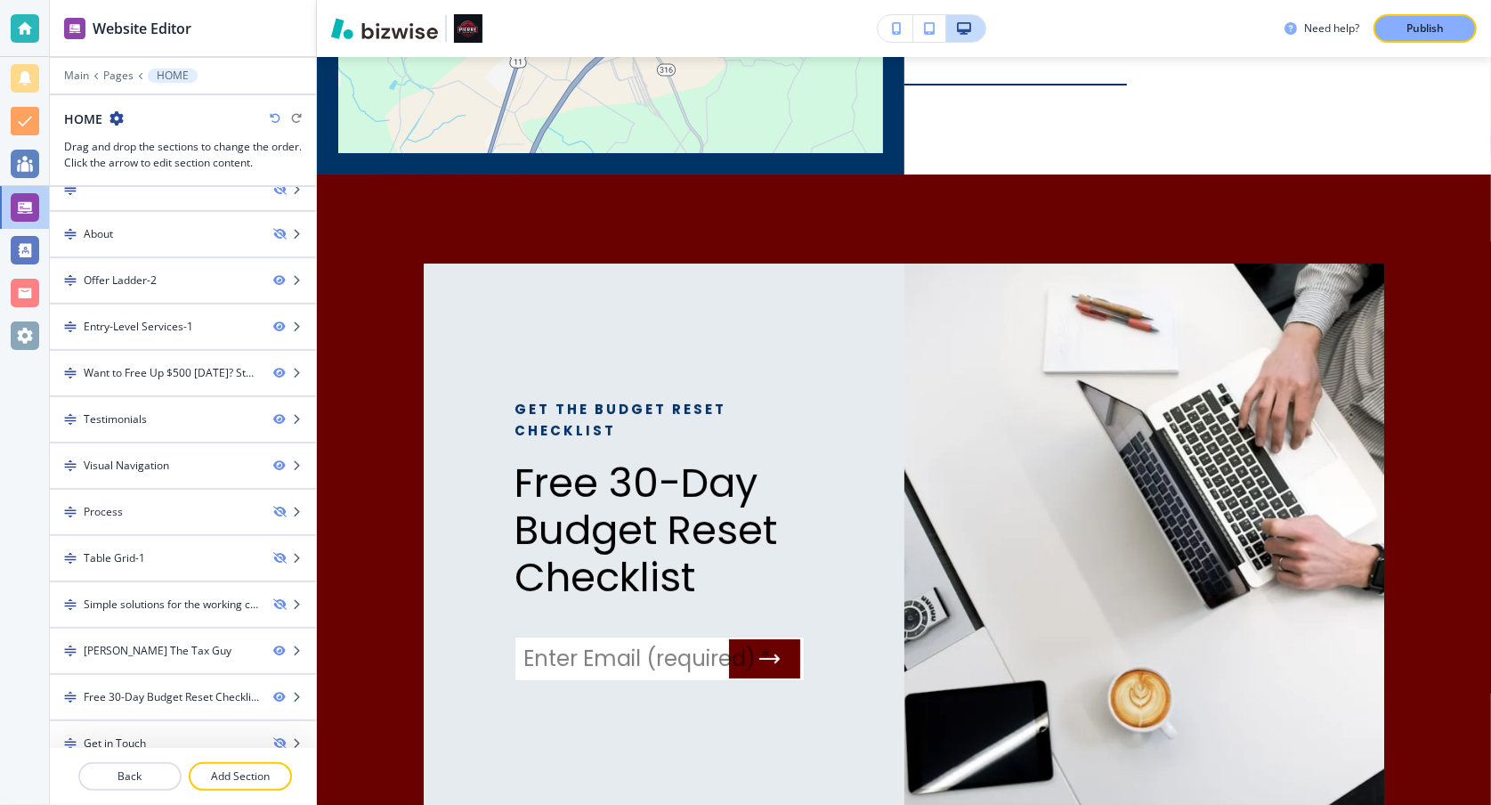
scroll to position [170, 0]
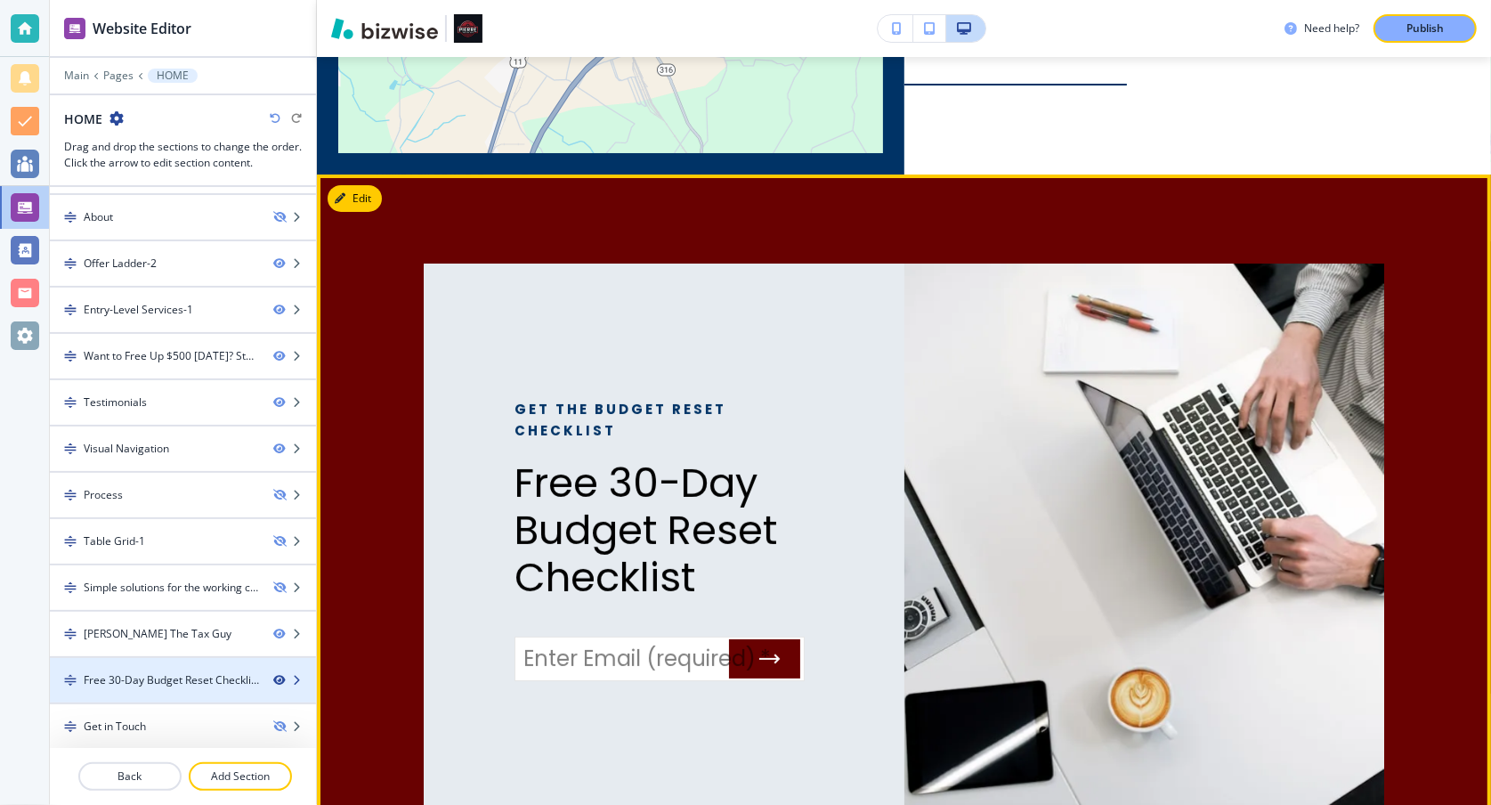
click at [273, 676] on icon "button" at bounding box center [278, 680] width 11 height 11
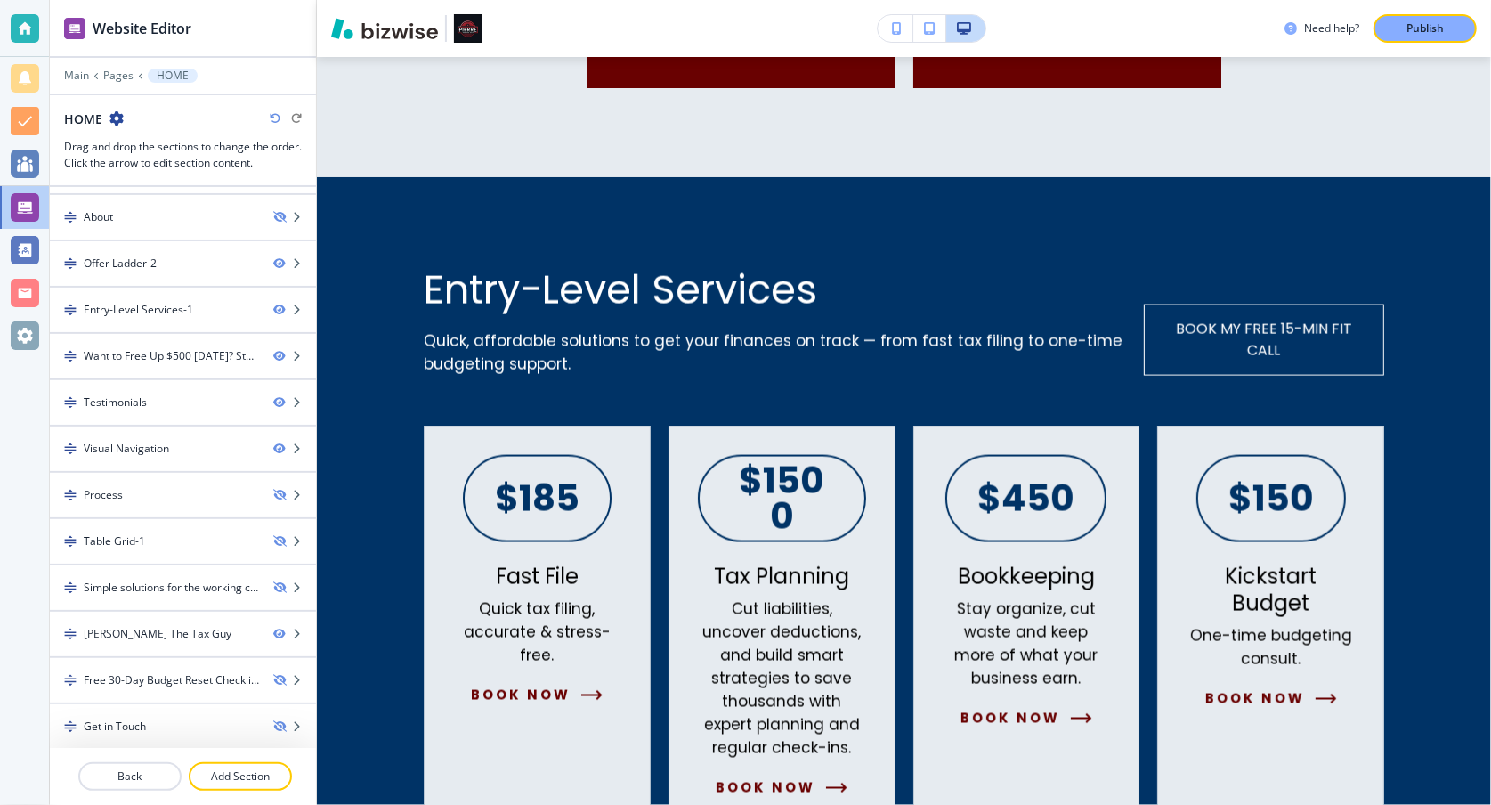
scroll to position [1865, 0]
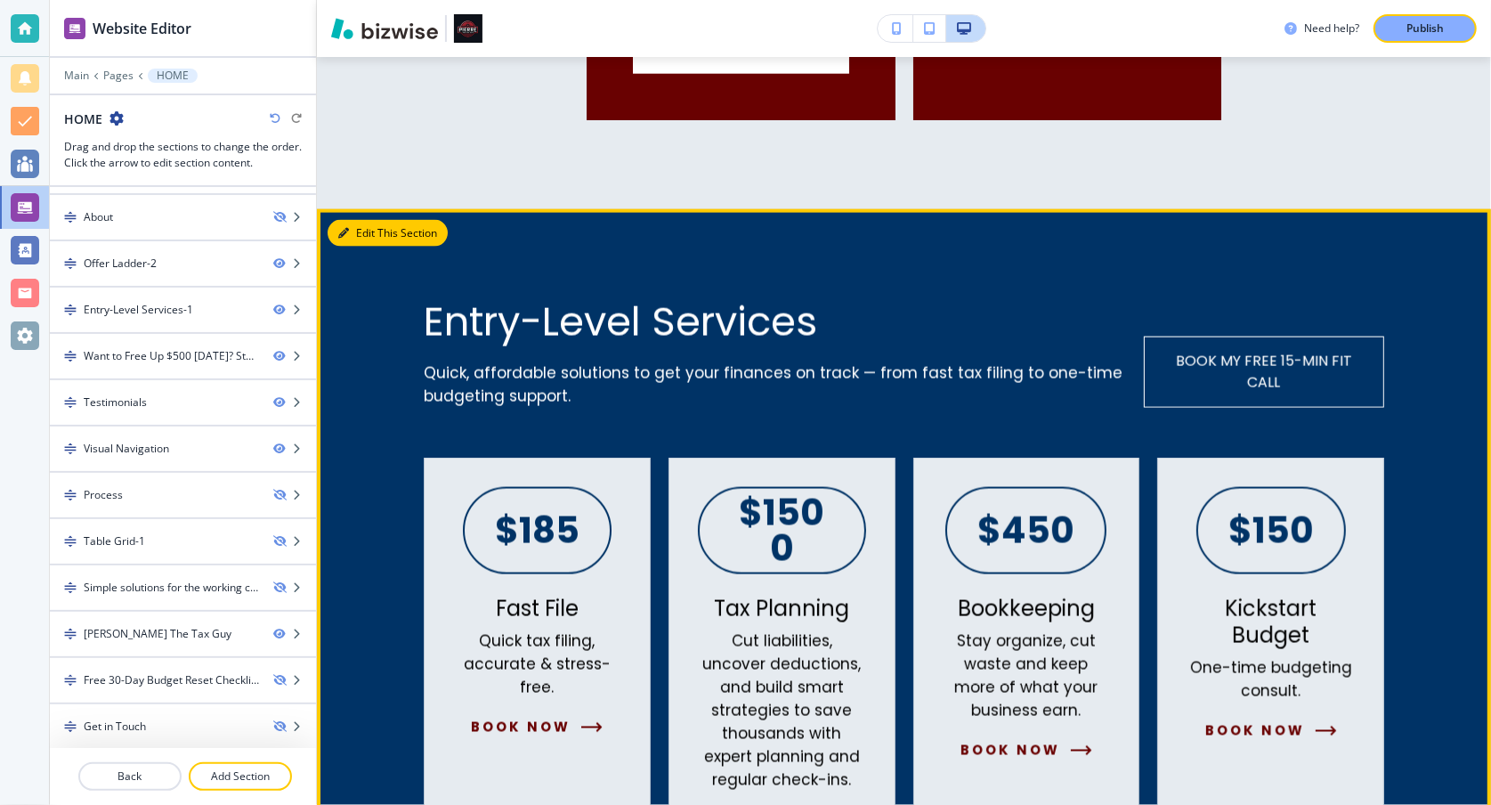
click at [371, 233] on button "Edit This Section" at bounding box center [388, 233] width 120 height 27
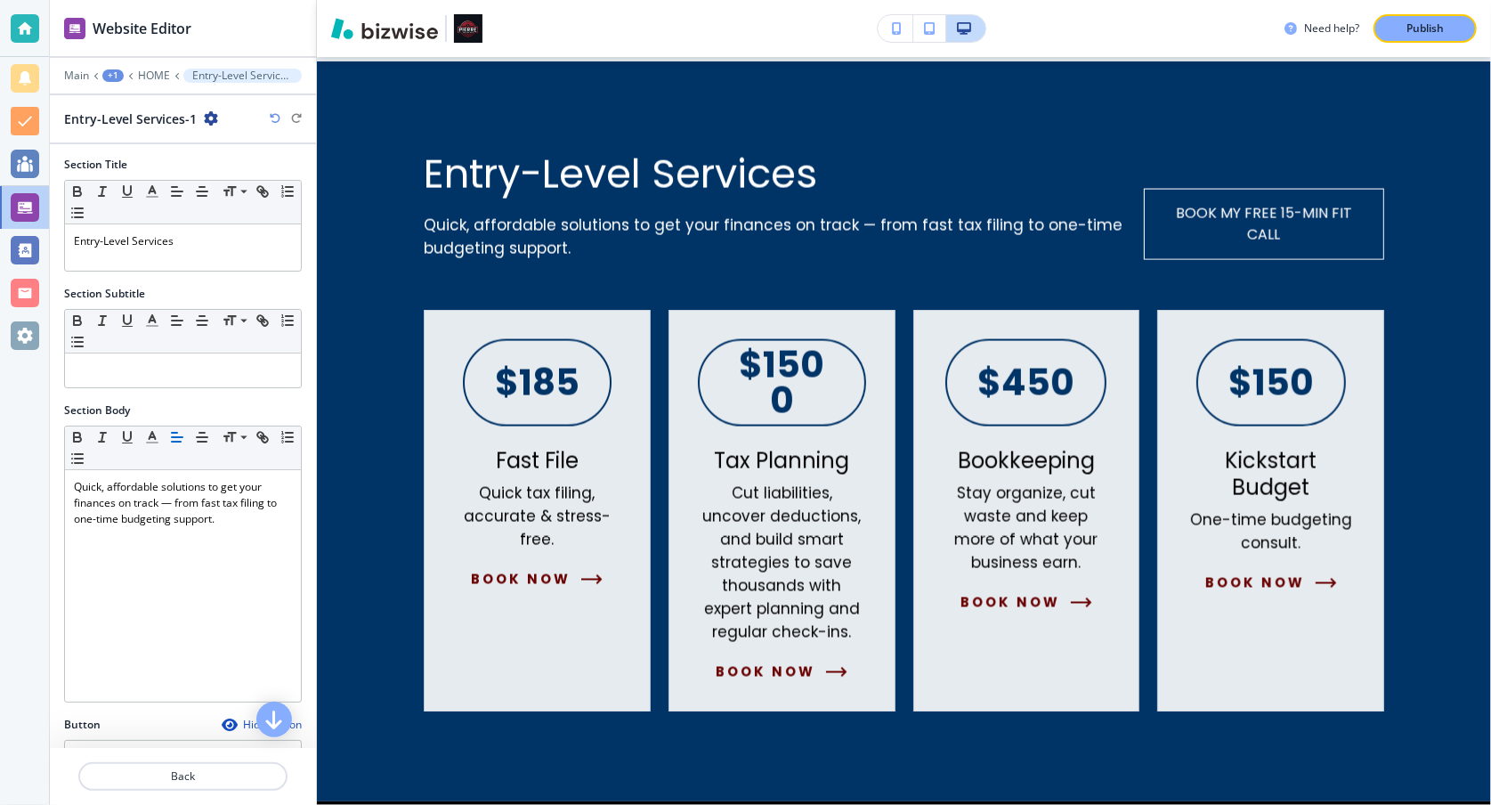
scroll to position [0, 0]
click at [152, 75] on p "HOME" at bounding box center [154, 75] width 32 height 12
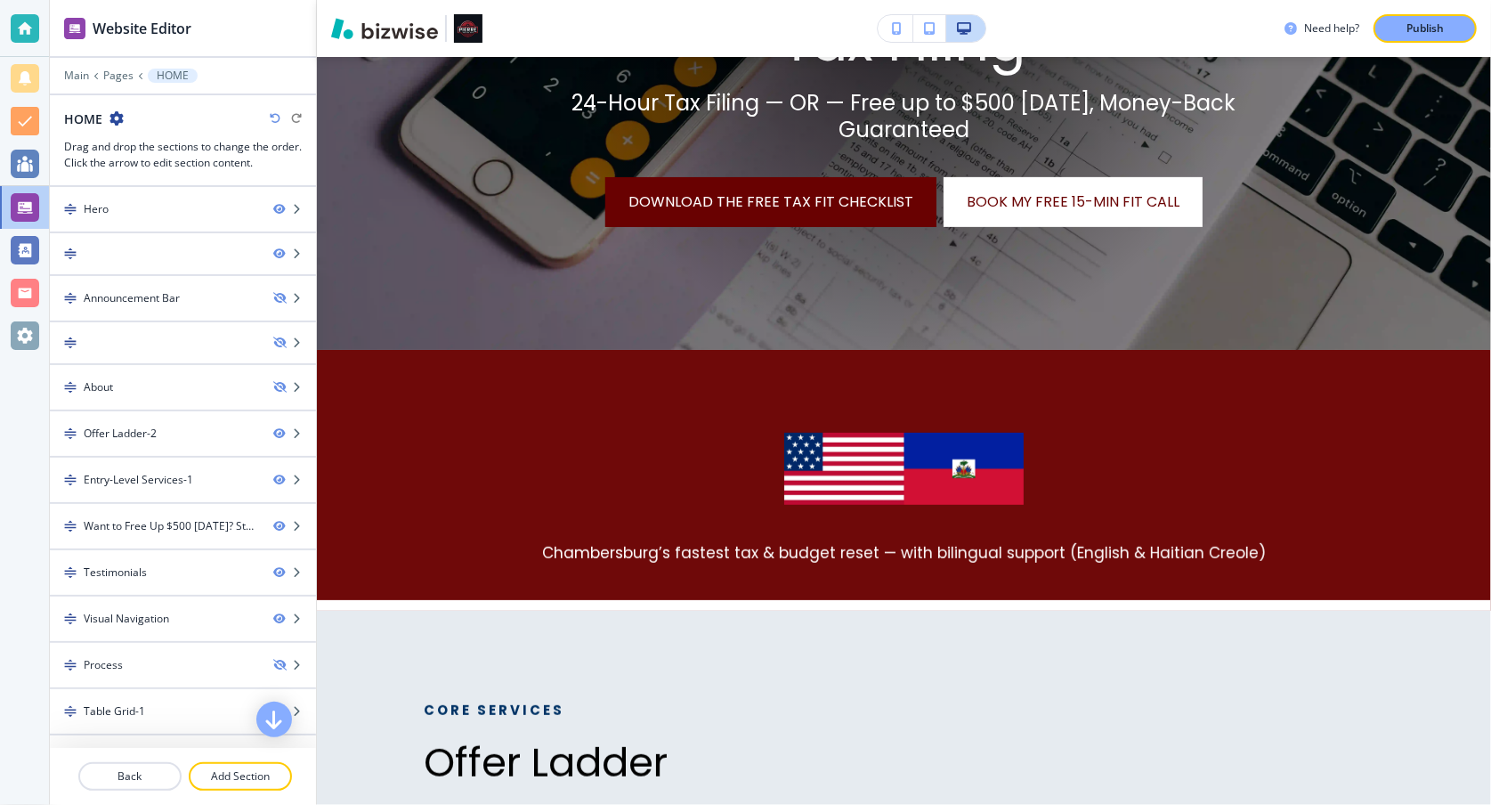
scroll to position [567, 0]
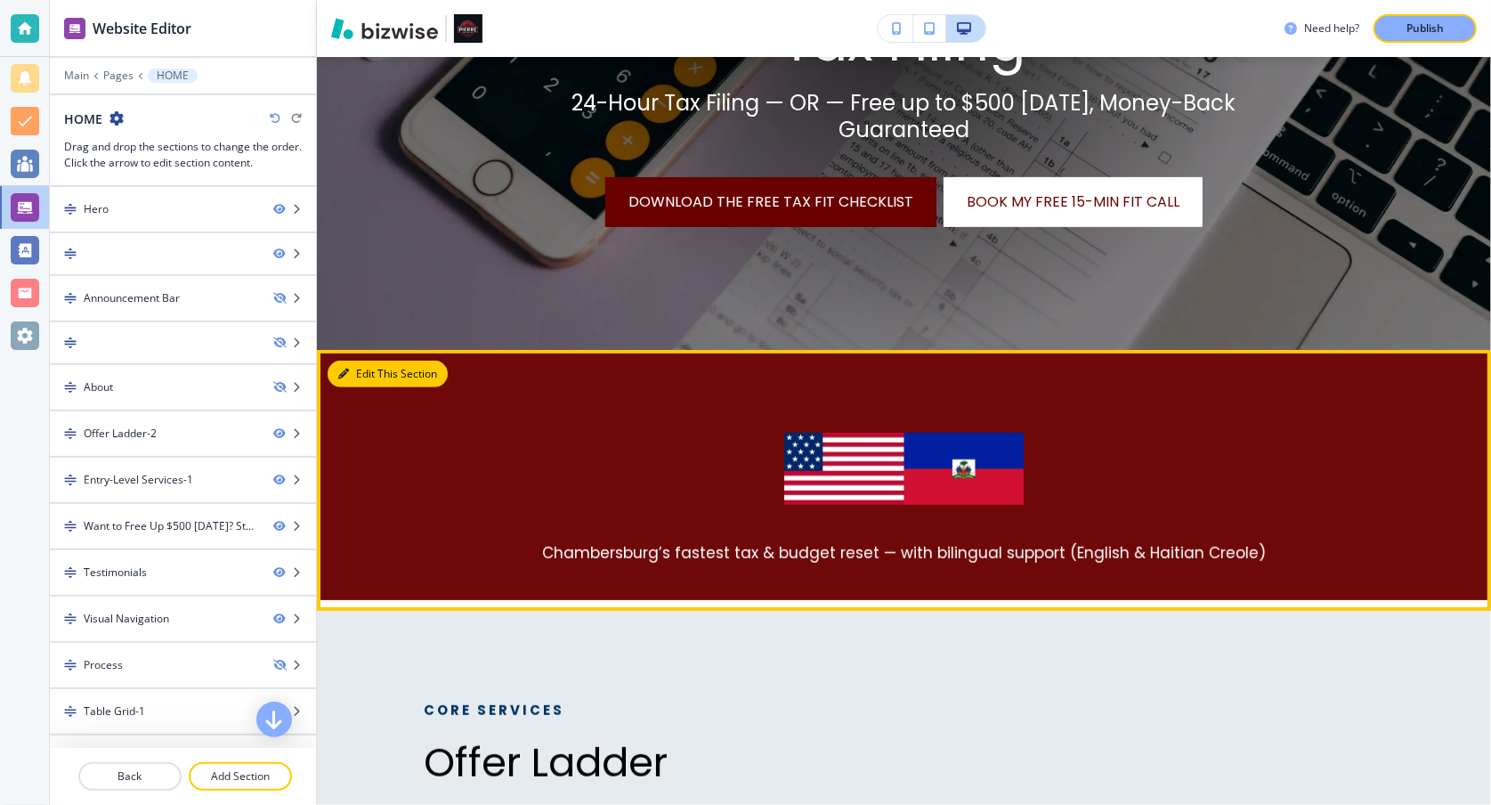
click at [357, 364] on button "Edit This Section" at bounding box center [388, 373] width 120 height 27
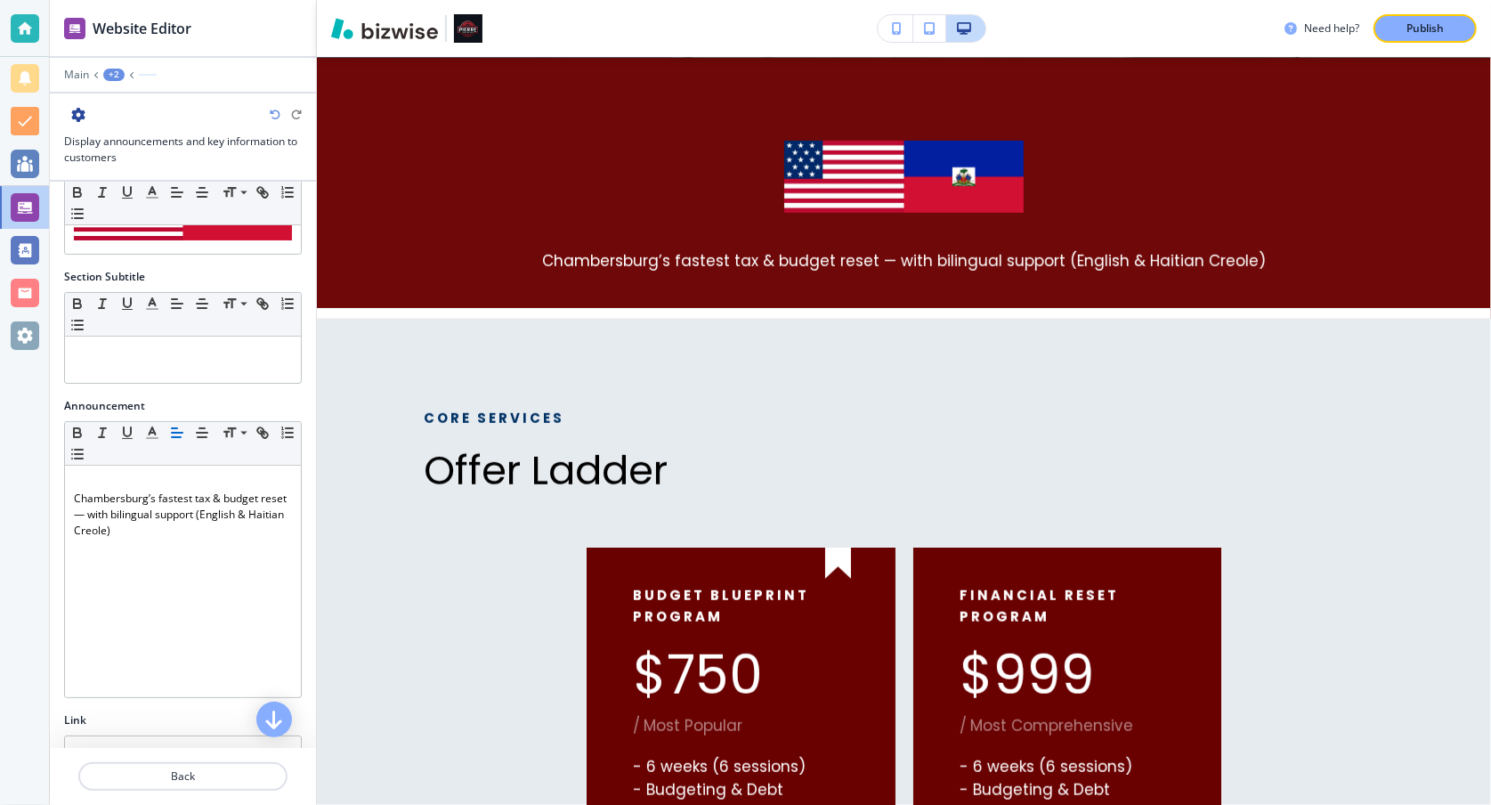
scroll to position [251, 0]
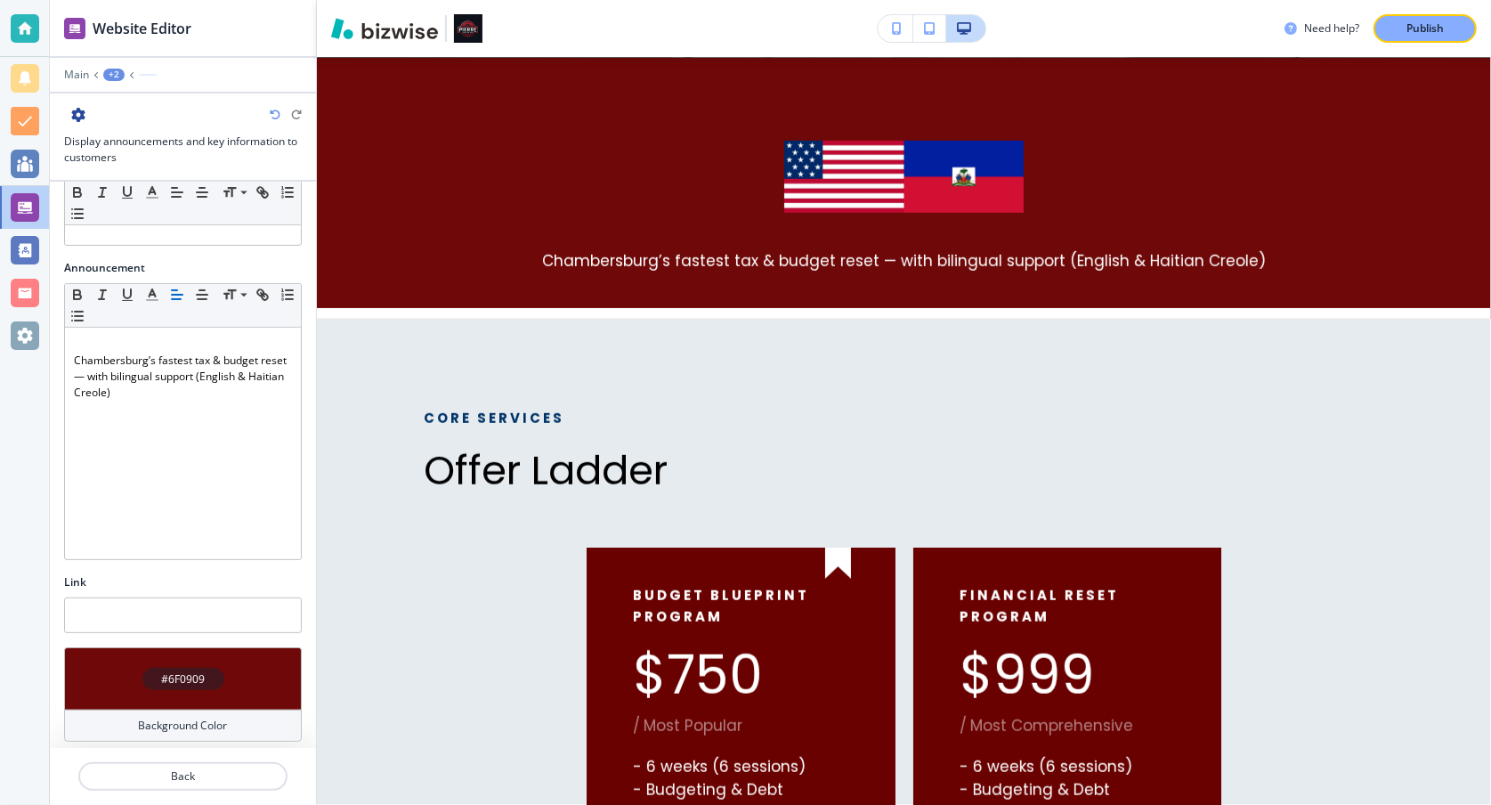
click at [187, 671] on h4 "#6F0909" at bounding box center [183, 679] width 44 height 16
click at [198, 717] on h4 "Background Color" at bounding box center [183, 725] width 89 height 16
click at [191, 671] on h4 "#6F0909" at bounding box center [183, 679] width 44 height 16
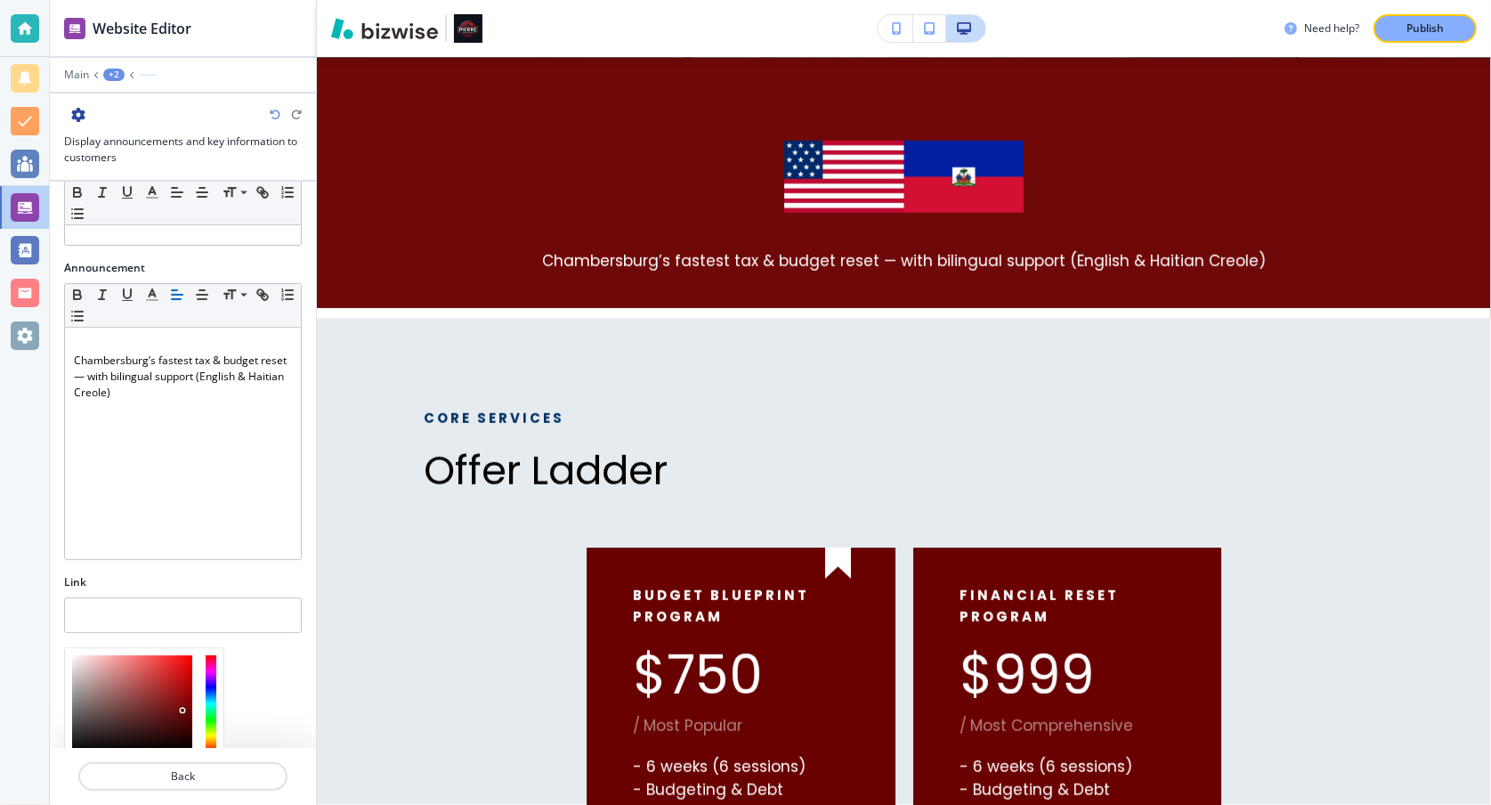
click at [211, 681] on div at bounding box center [211, 703] width 11 height 97
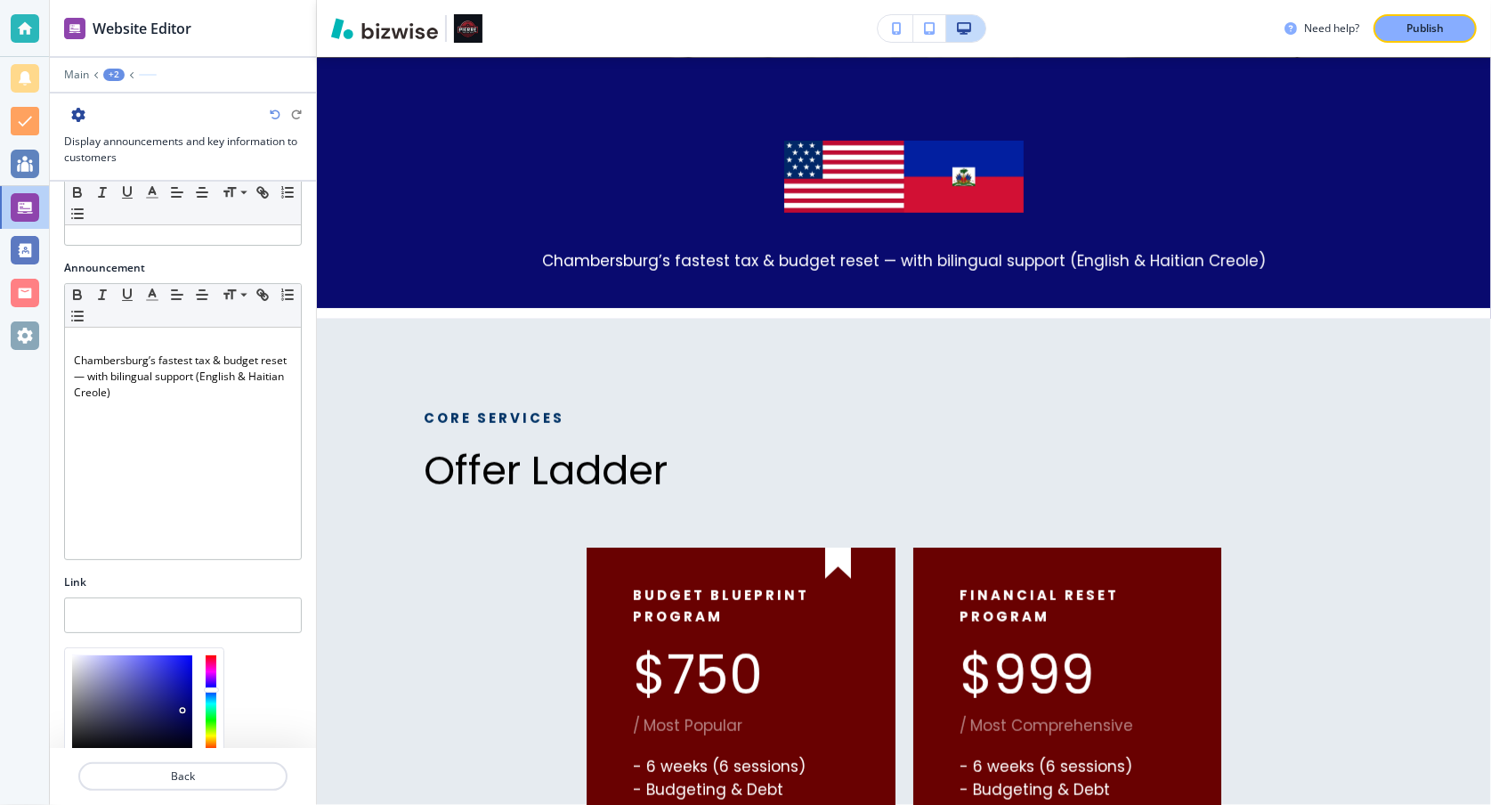
type input "#092c6f"
click at [209, 693] on div at bounding box center [213, 696] width 15 height 6
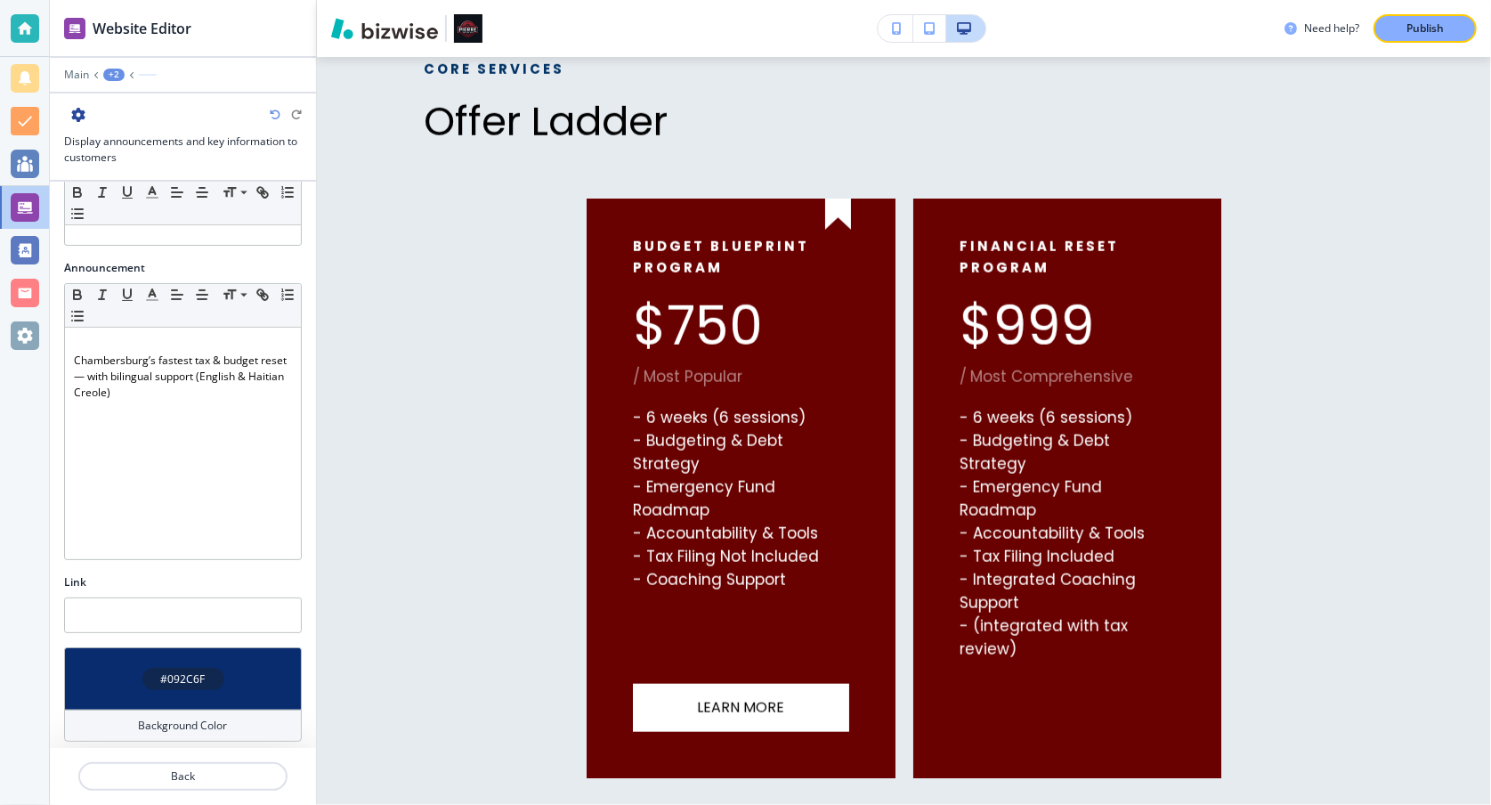
scroll to position [1306, 0]
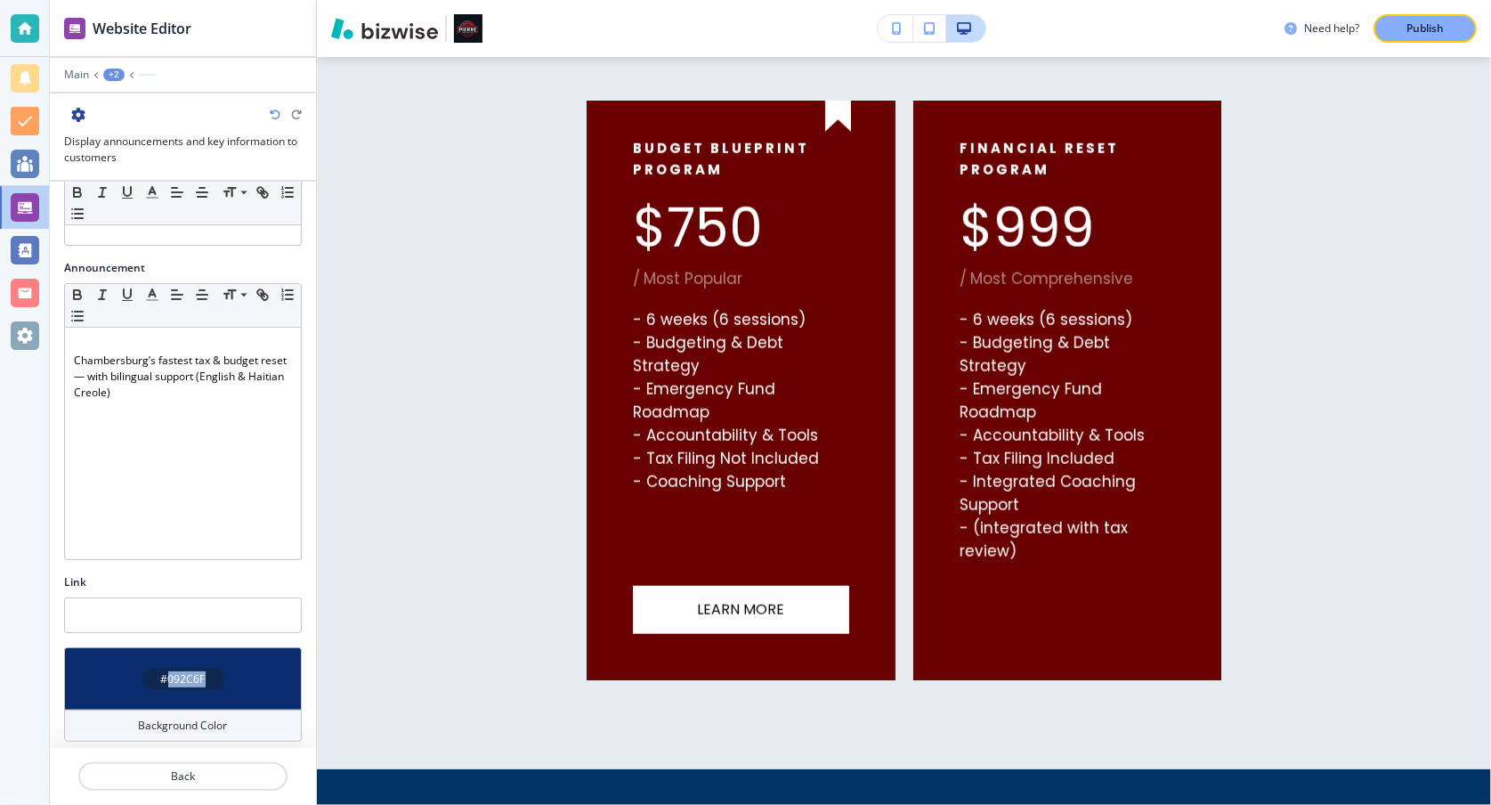
click at [194, 671] on h4 "#092C6F" at bounding box center [183, 679] width 44 height 16
click at [198, 731] on div "Background Color" at bounding box center [183, 725] width 238 height 32
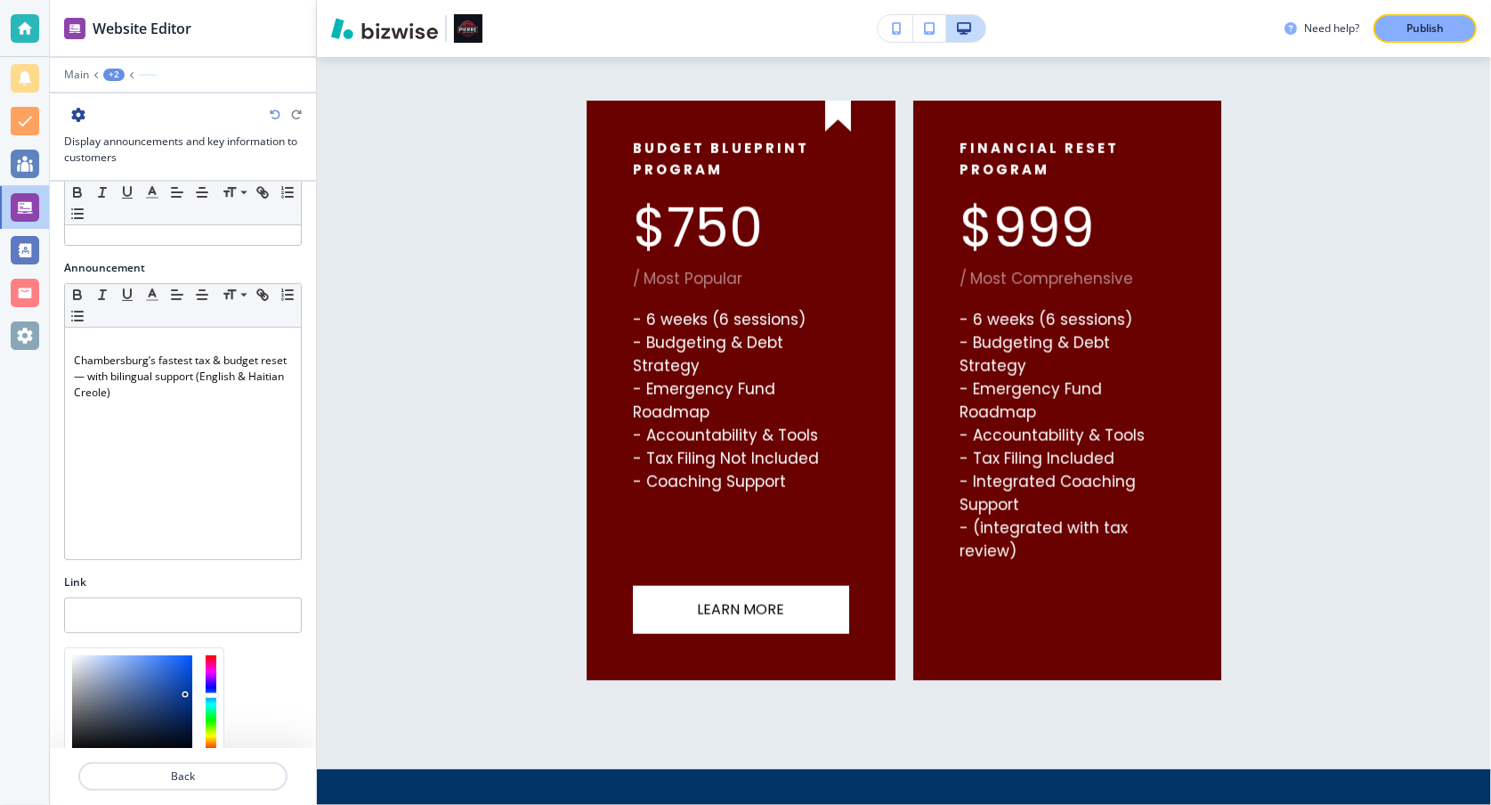
click at [185, 687] on div at bounding box center [132, 703] width 120 height 97
click at [181, 708] on div at bounding box center [132, 703] width 120 height 97
click at [170, 702] on div at bounding box center [132, 703] width 120 height 97
click at [176, 684] on div at bounding box center [132, 703] width 120 height 97
type input "#0f44a9"
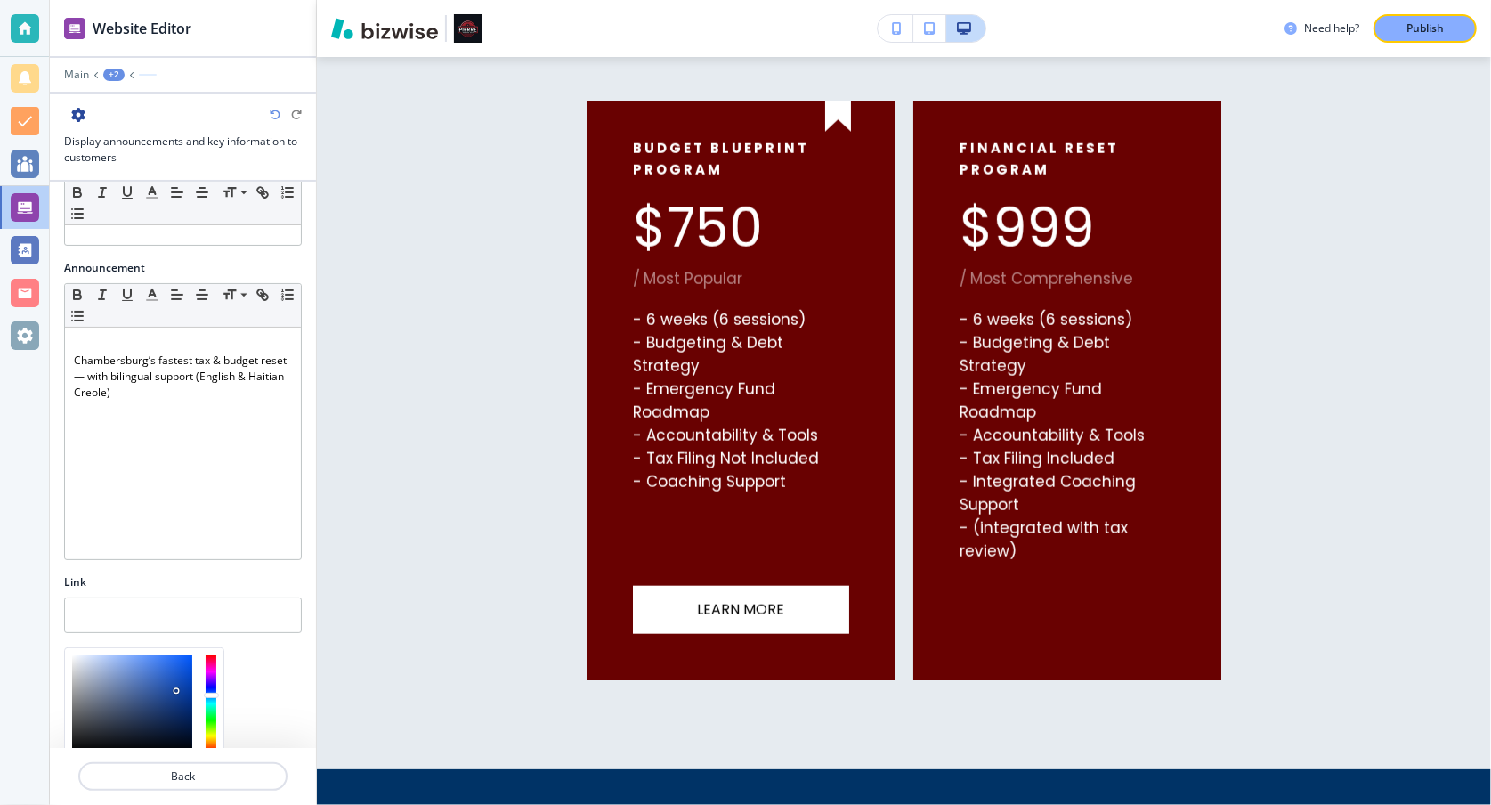
click at [182, 681] on div at bounding box center [132, 703] width 120 height 97
click at [236, 782] on p "Back" at bounding box center [183, 776] width 206 height 16
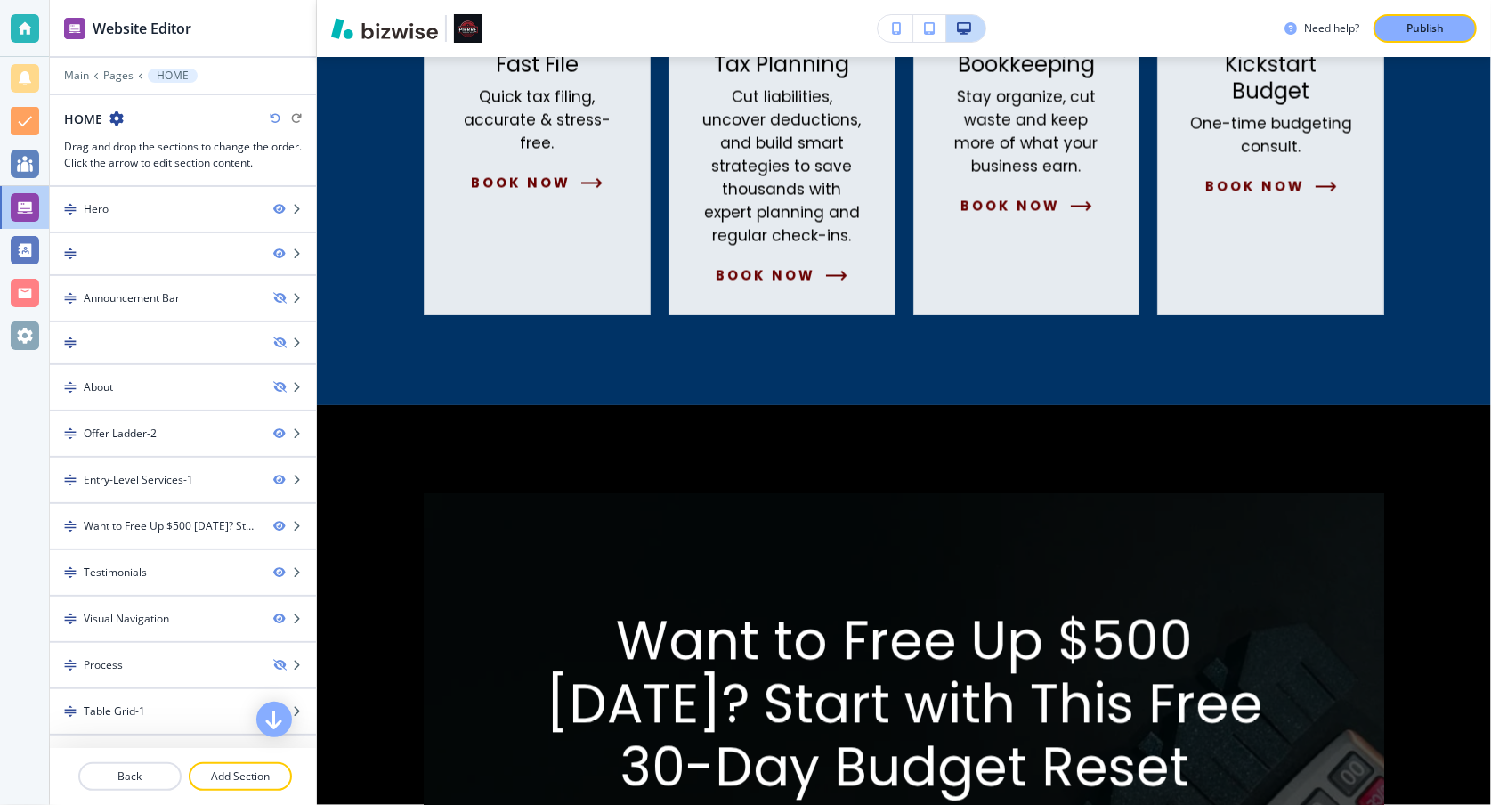
scroll to position [1500, 0]
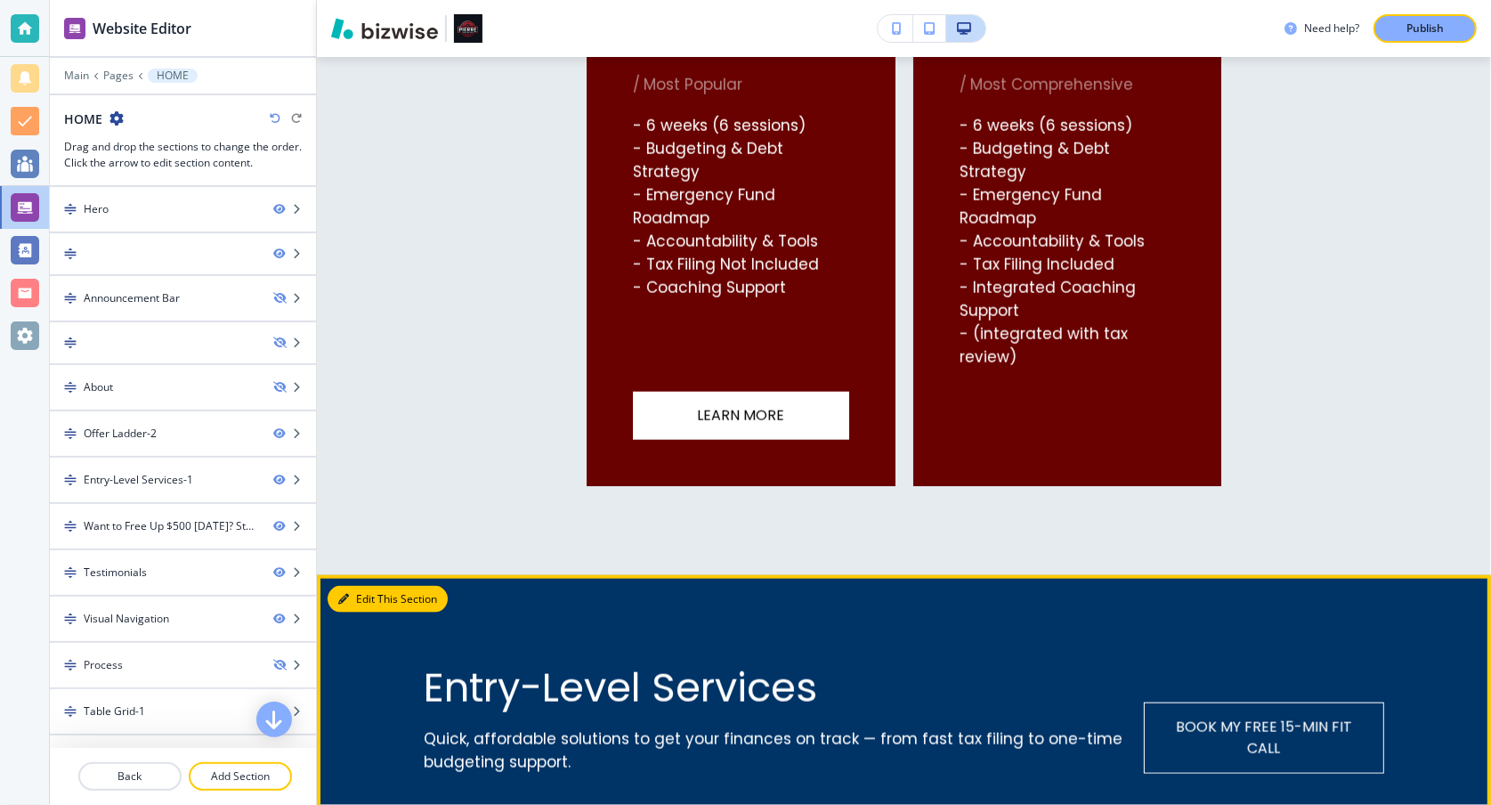
click at [351, 595] on button "Edit This Section" at bounding box center [388, 599] width 120 height 27
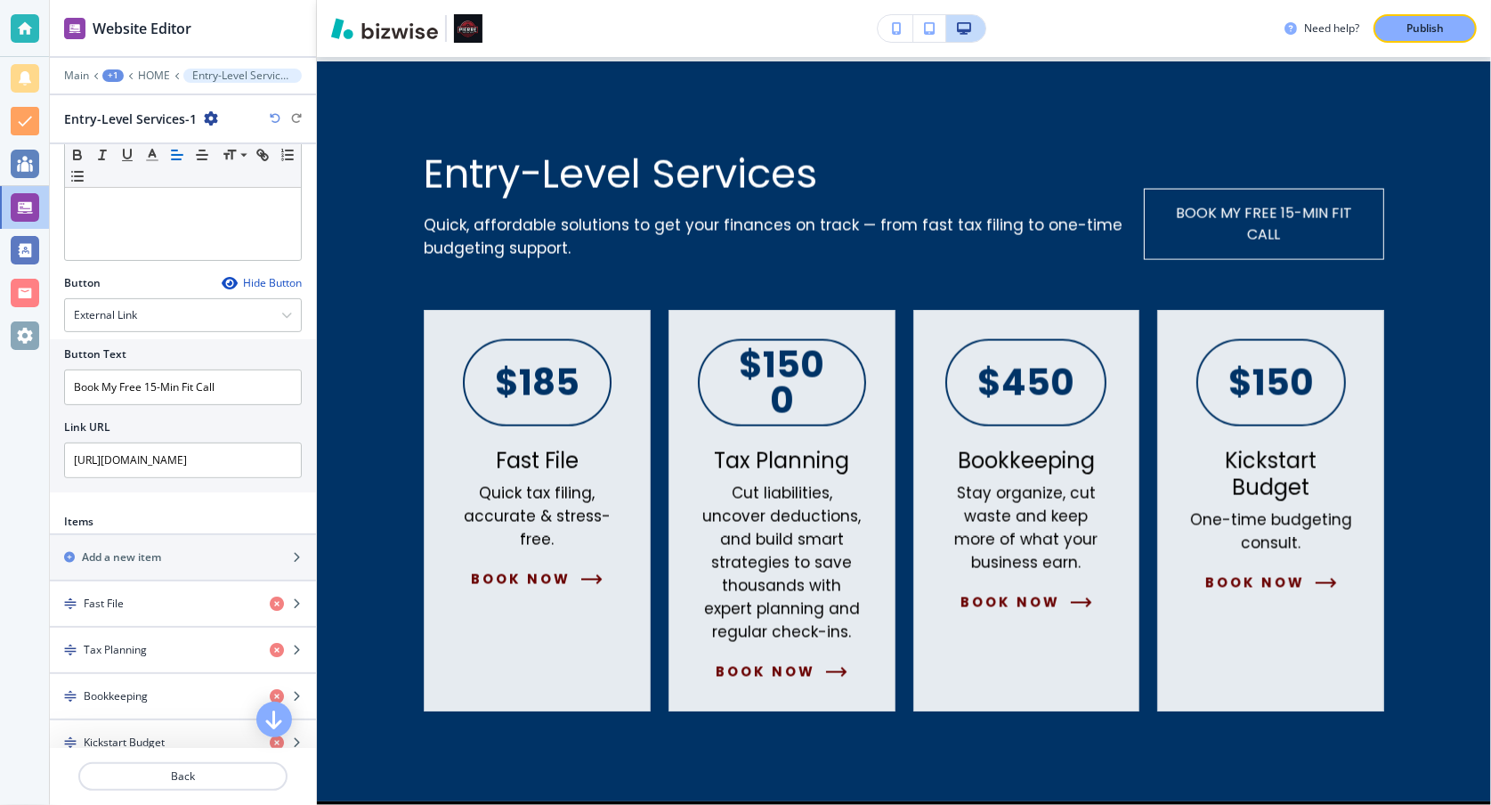
scroll to position [580, 0]
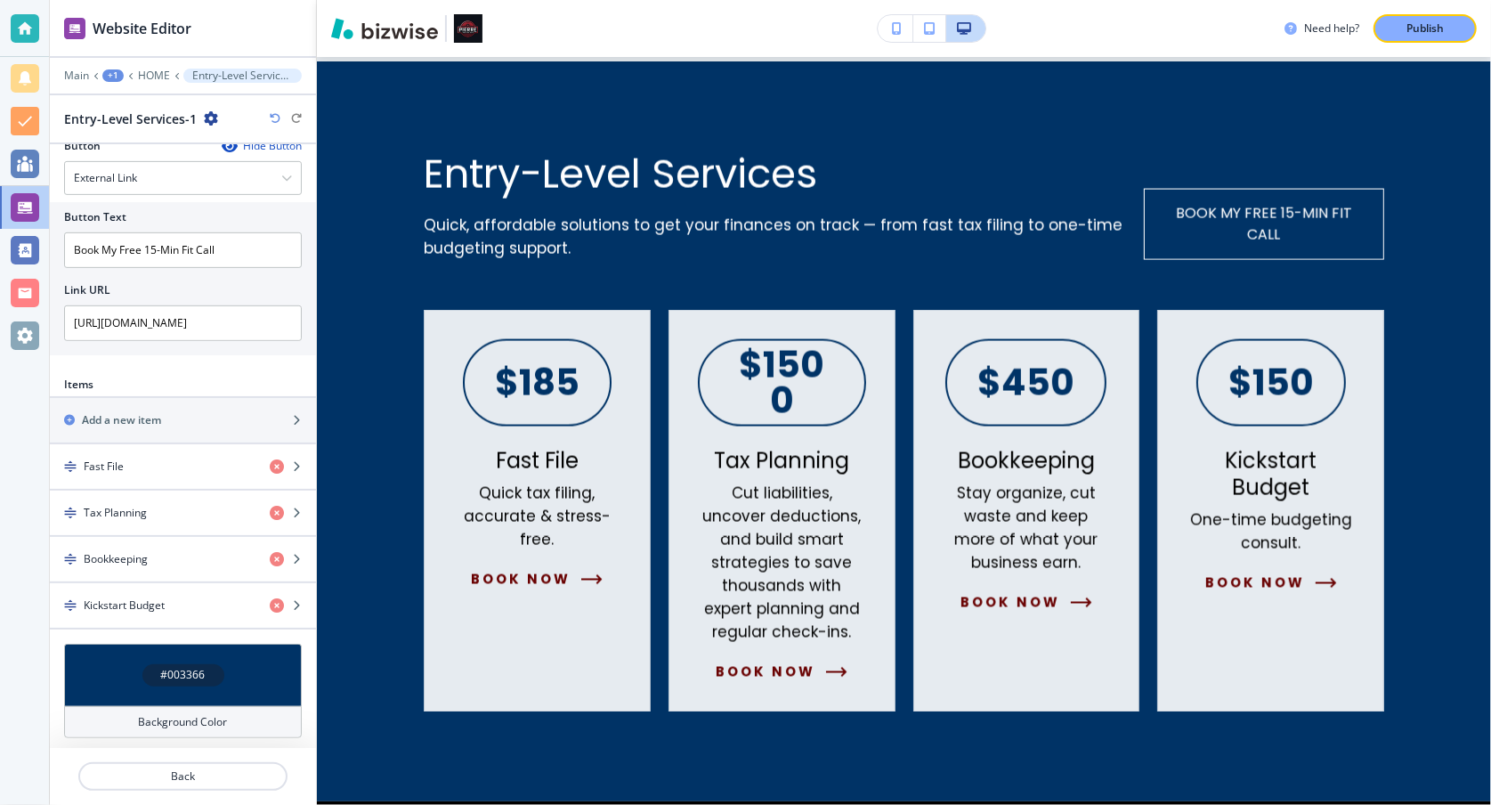
click at [203, 716] on h4 "Background Color" at bounding box center [183, 722] width 89 height 16
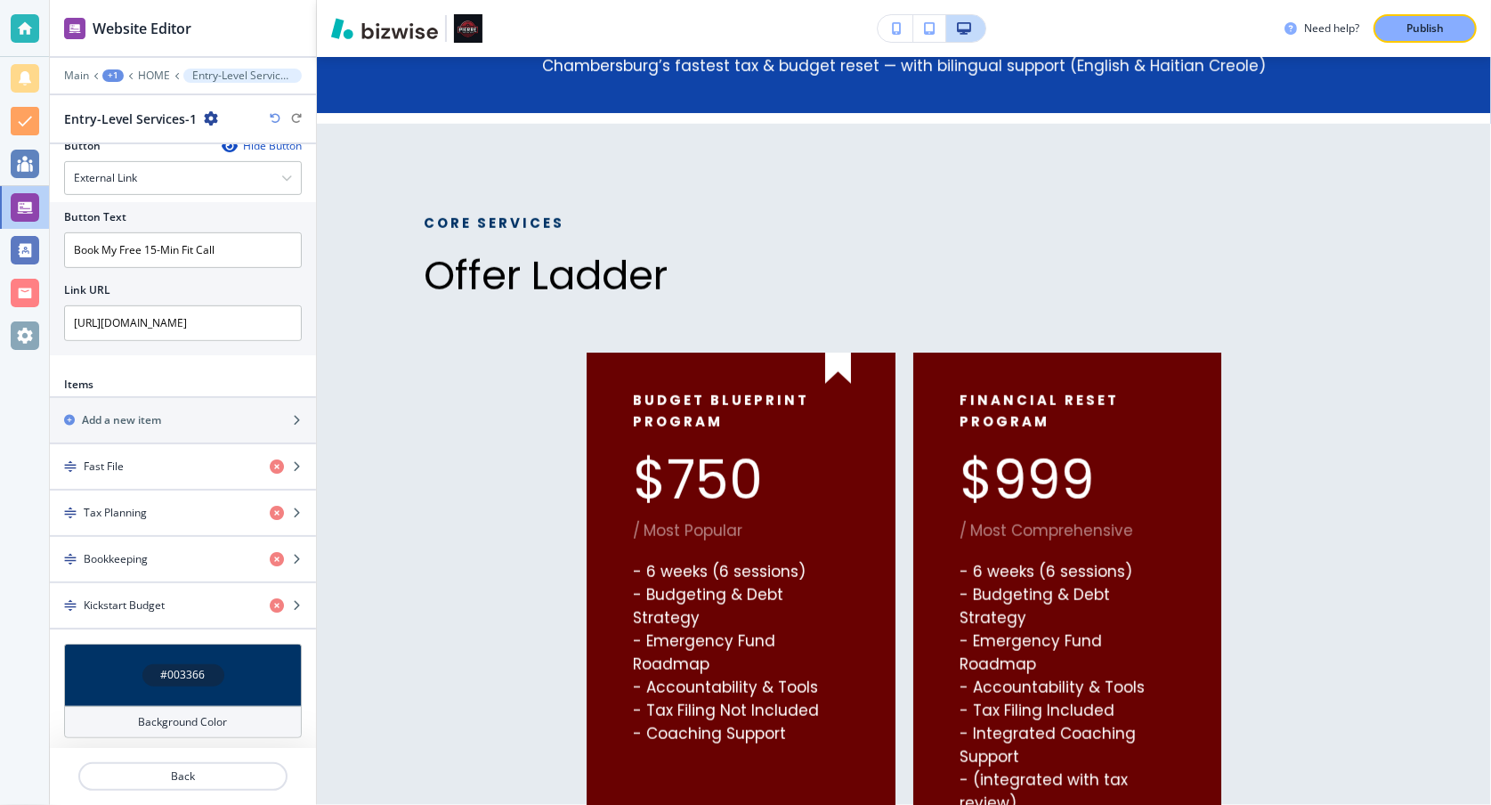
scroll to position [641, 0]
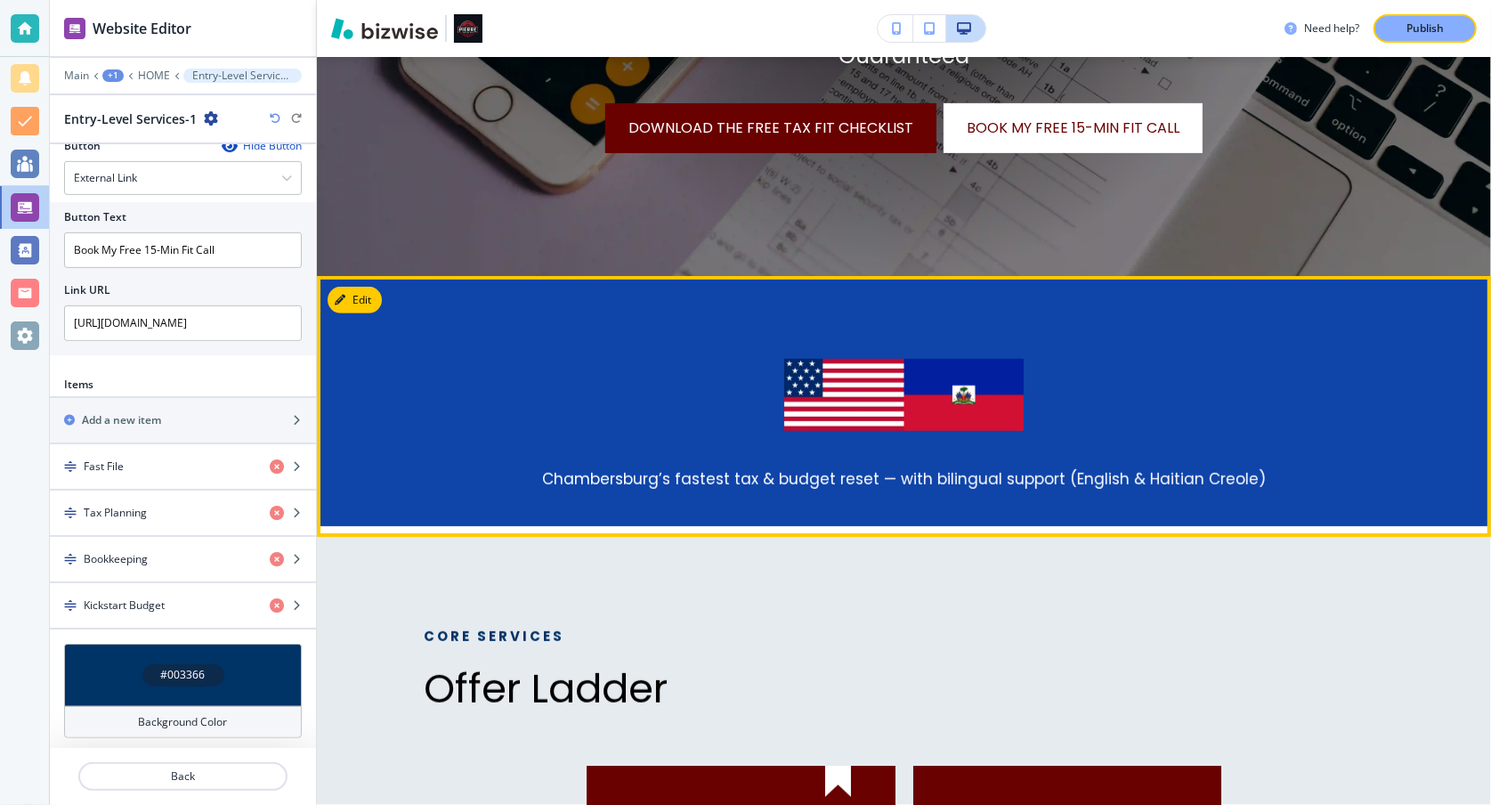
click at [659, 388] on p at bounding box center [904, 400] width 960 height 82
click at [369, 299] on button "Edit This Section" at bounding box center [388, 300] width 120 height 27
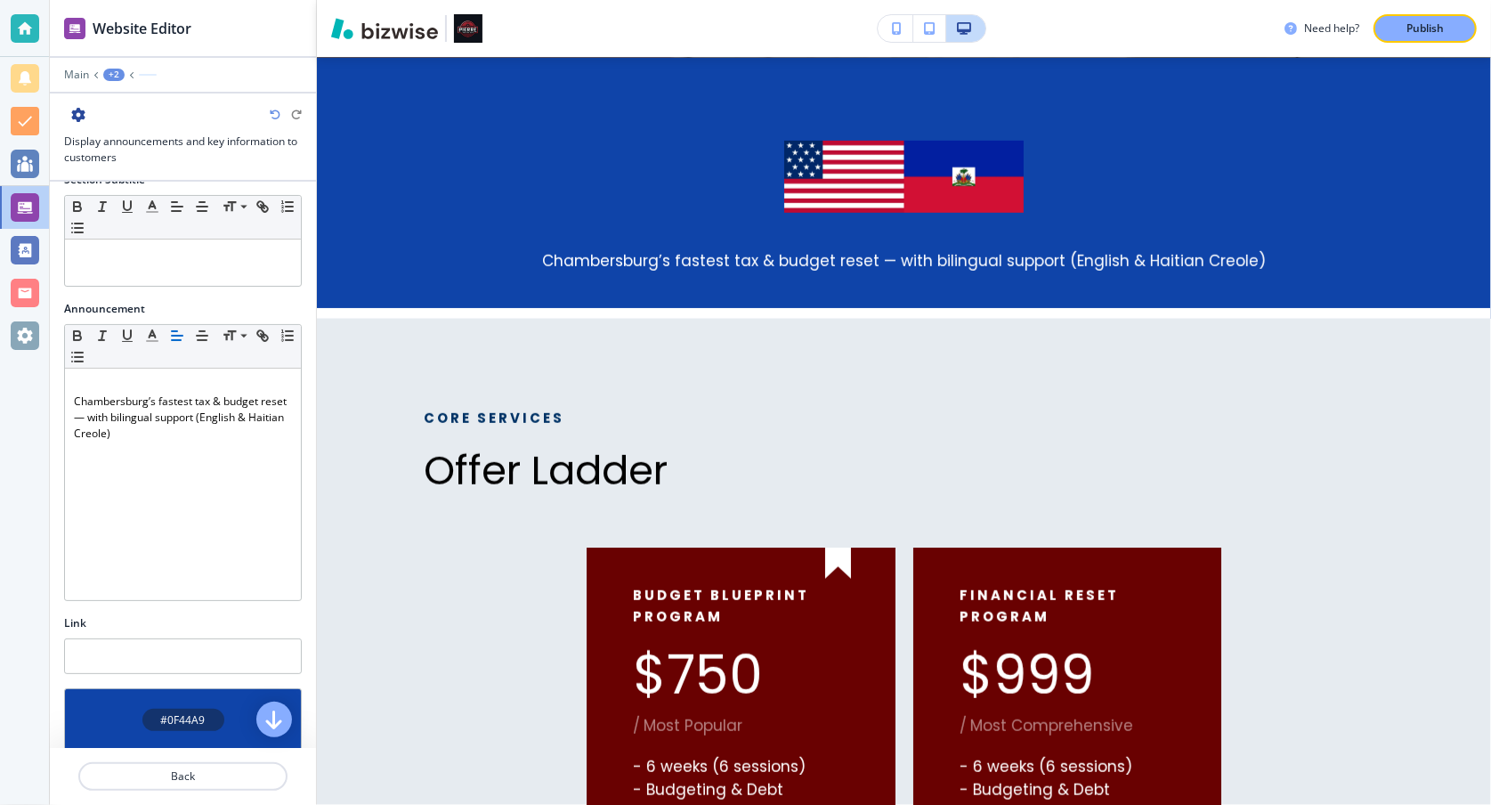
scroll to position [251, 0]
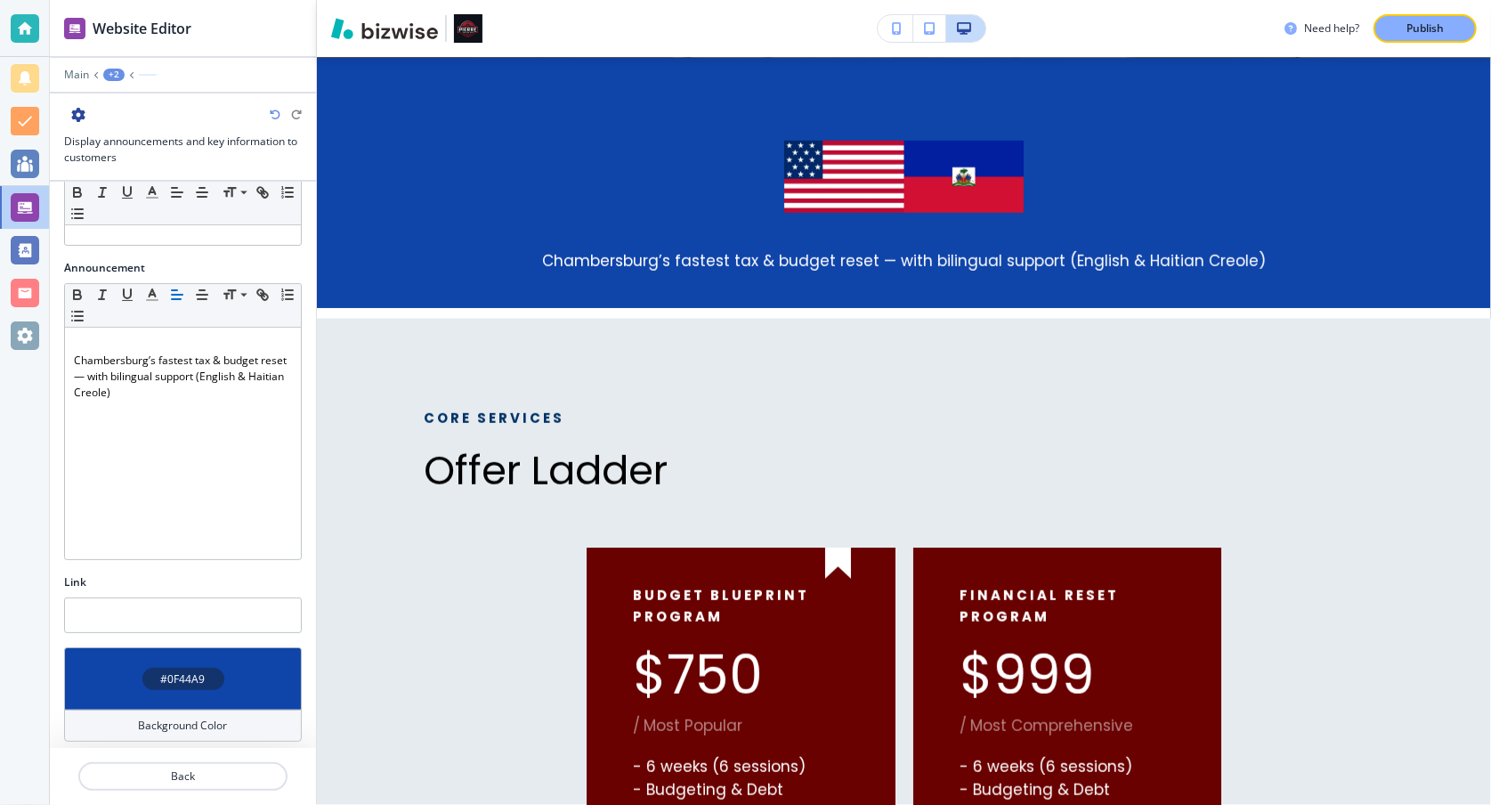
click at [198, 669] on div "#0F44A9" at bounding box center [183, 678] width 82 height 22
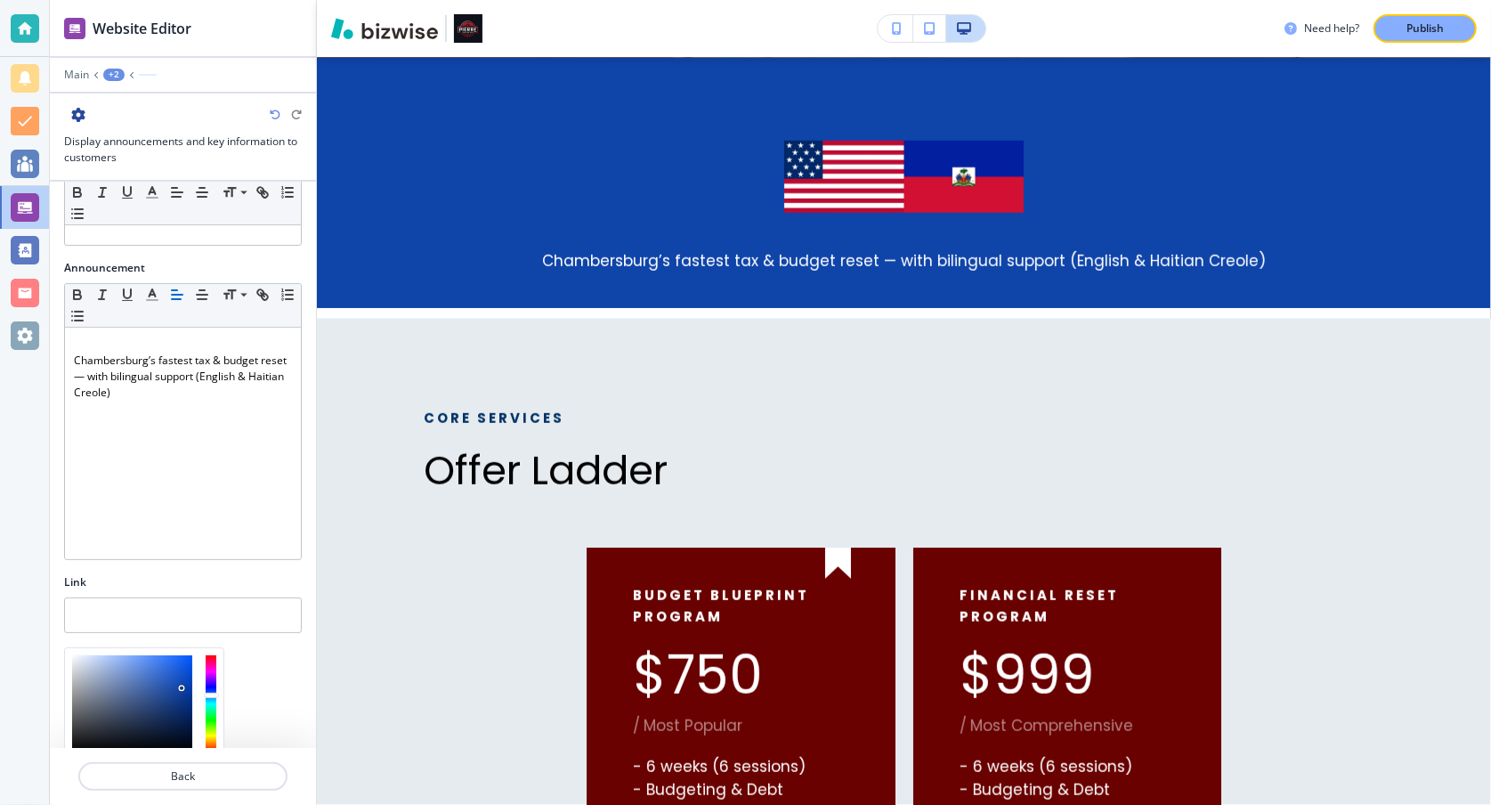
type input "#03286f"
click at [189, 703] on div at bounding box center [132, 703] width 120 height 97
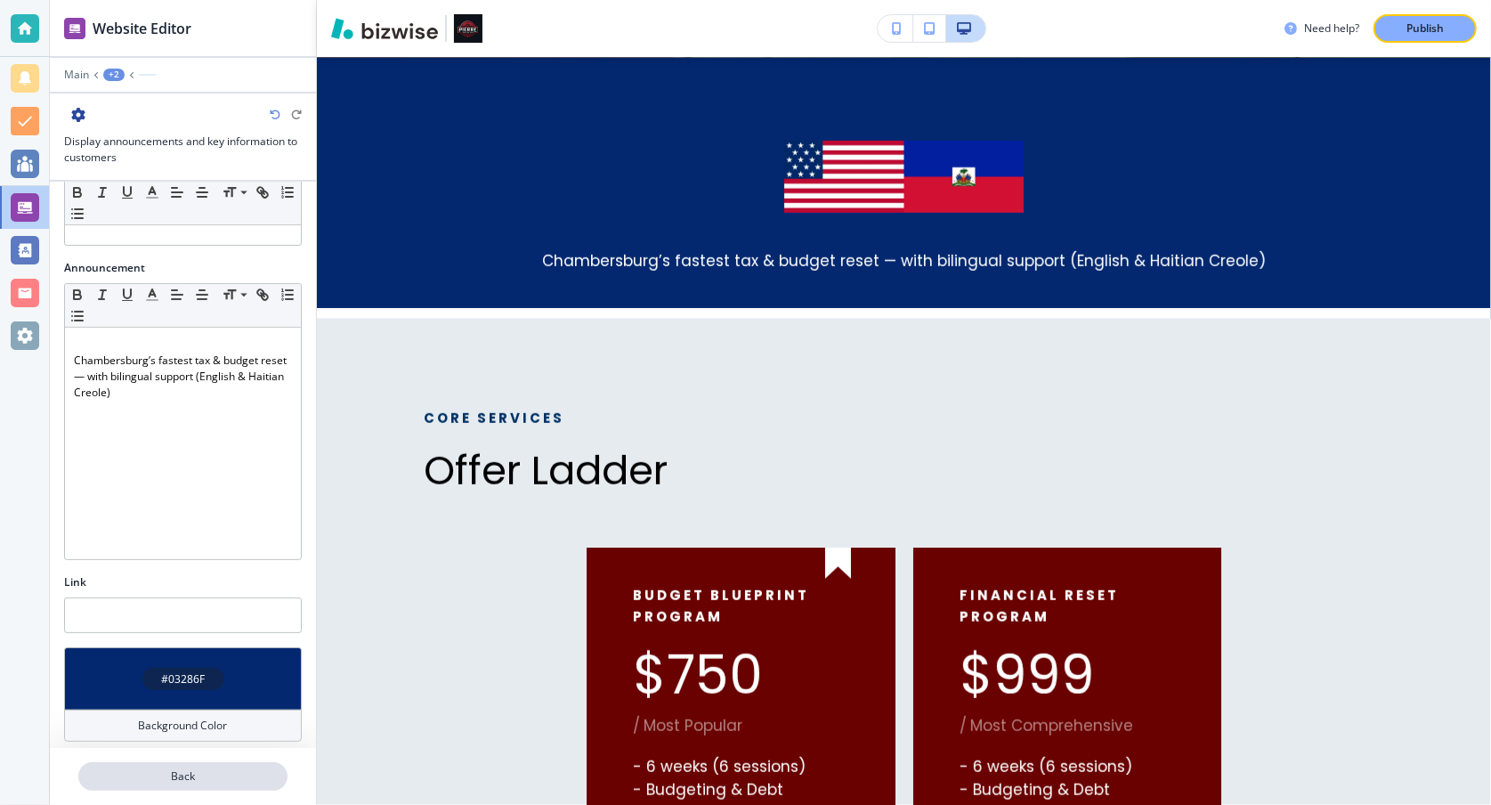
click at [216, 778] on p "Back" at bounding box center [183, 776] width 206 height 16
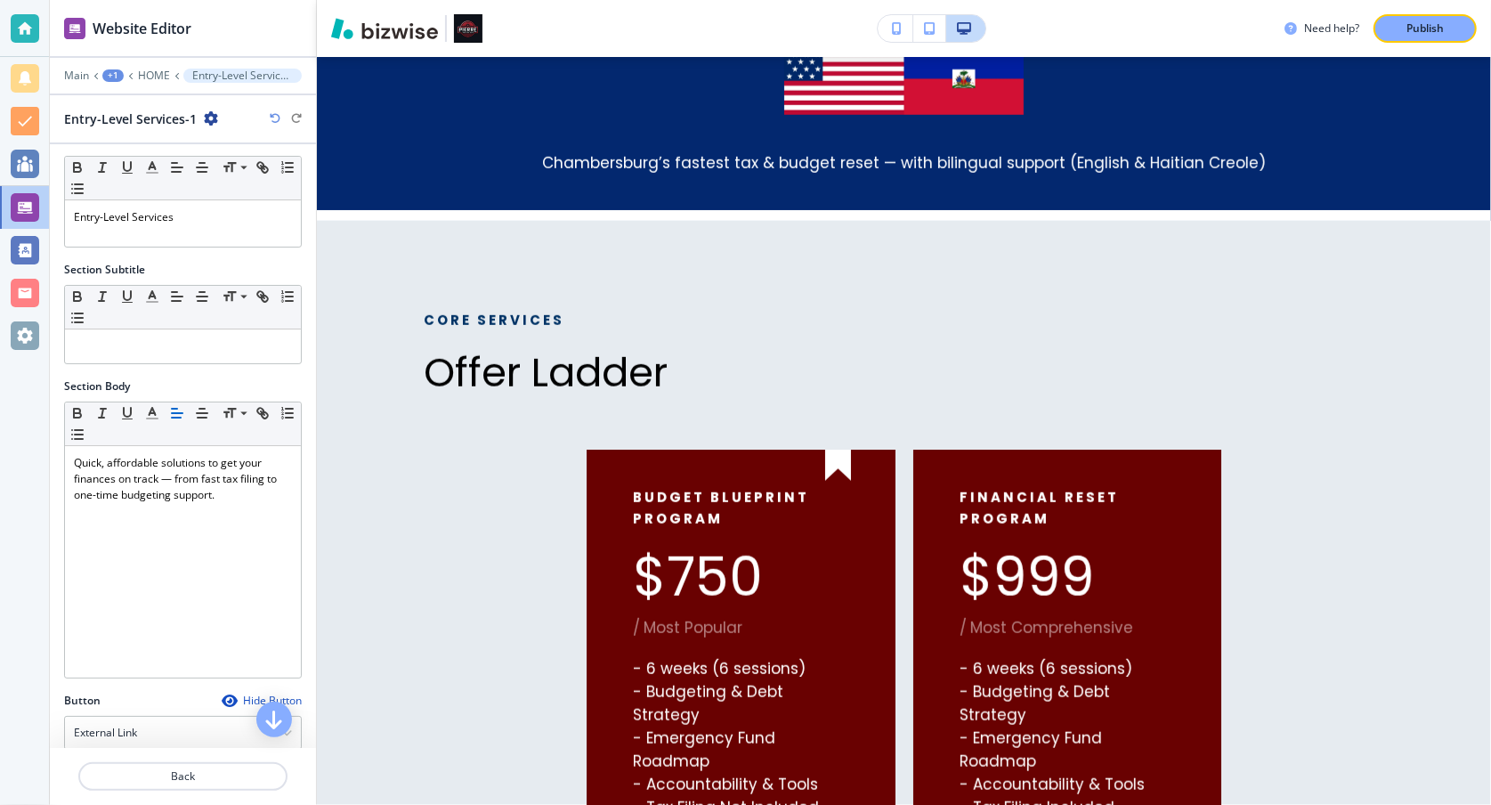
scroll to position [779, 0]
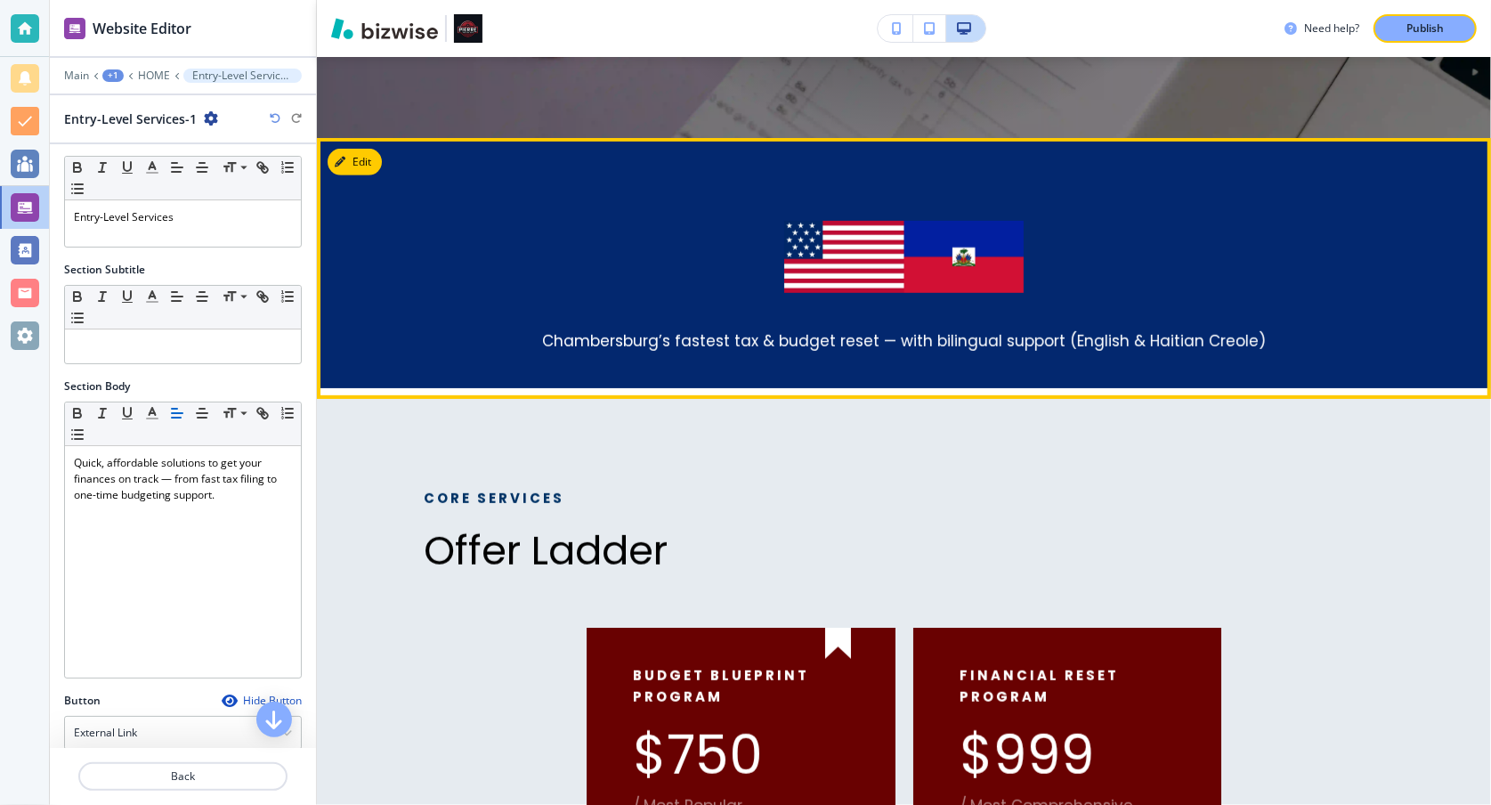
click at [1266, 215] on p at bounding box center [904, 197] width 960 height 47
click at [355, 153] on button "Edit This Section" at bounding box center [388, 162] width 120 height 27
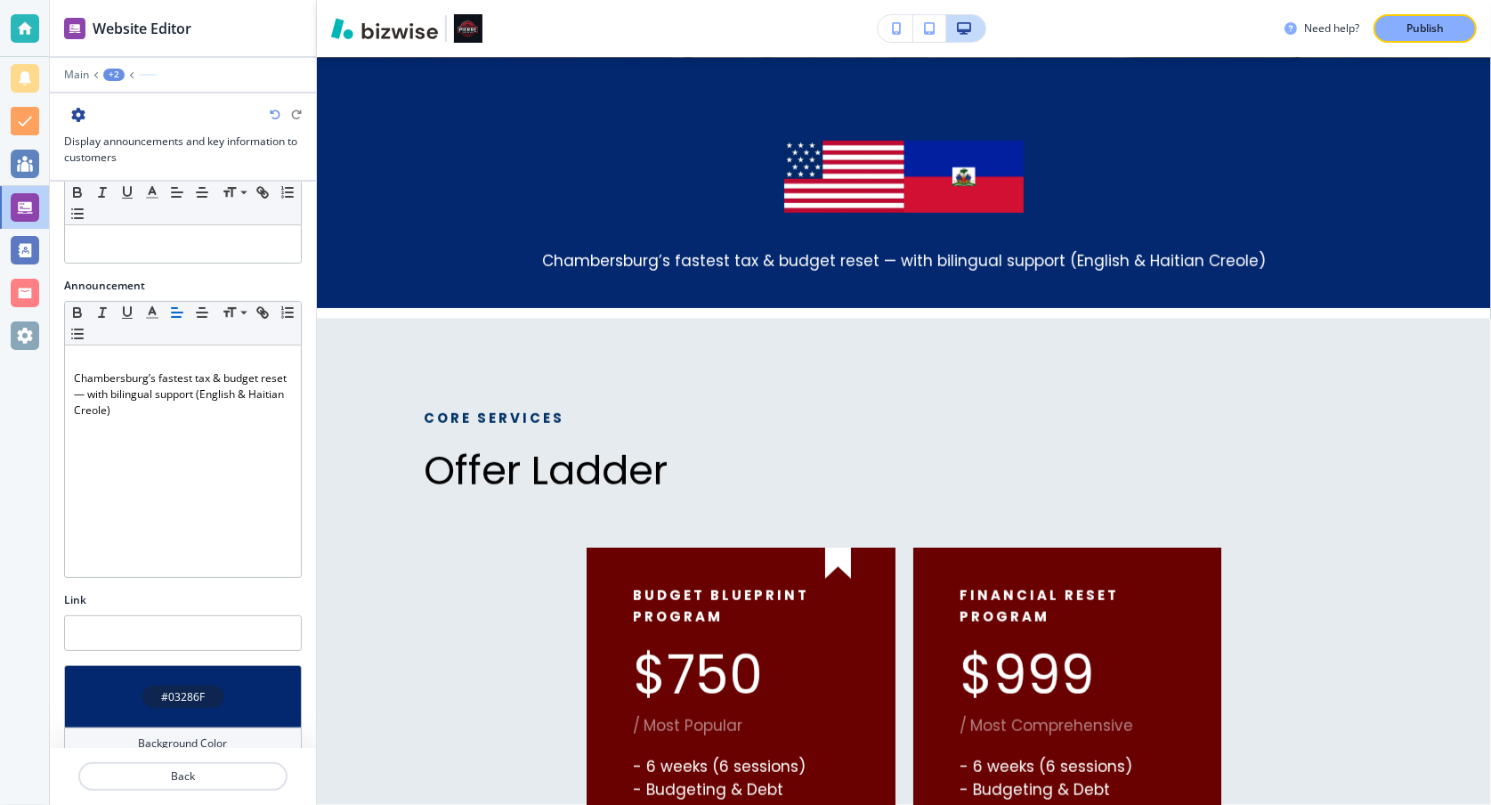
scroll to position [251, 0]
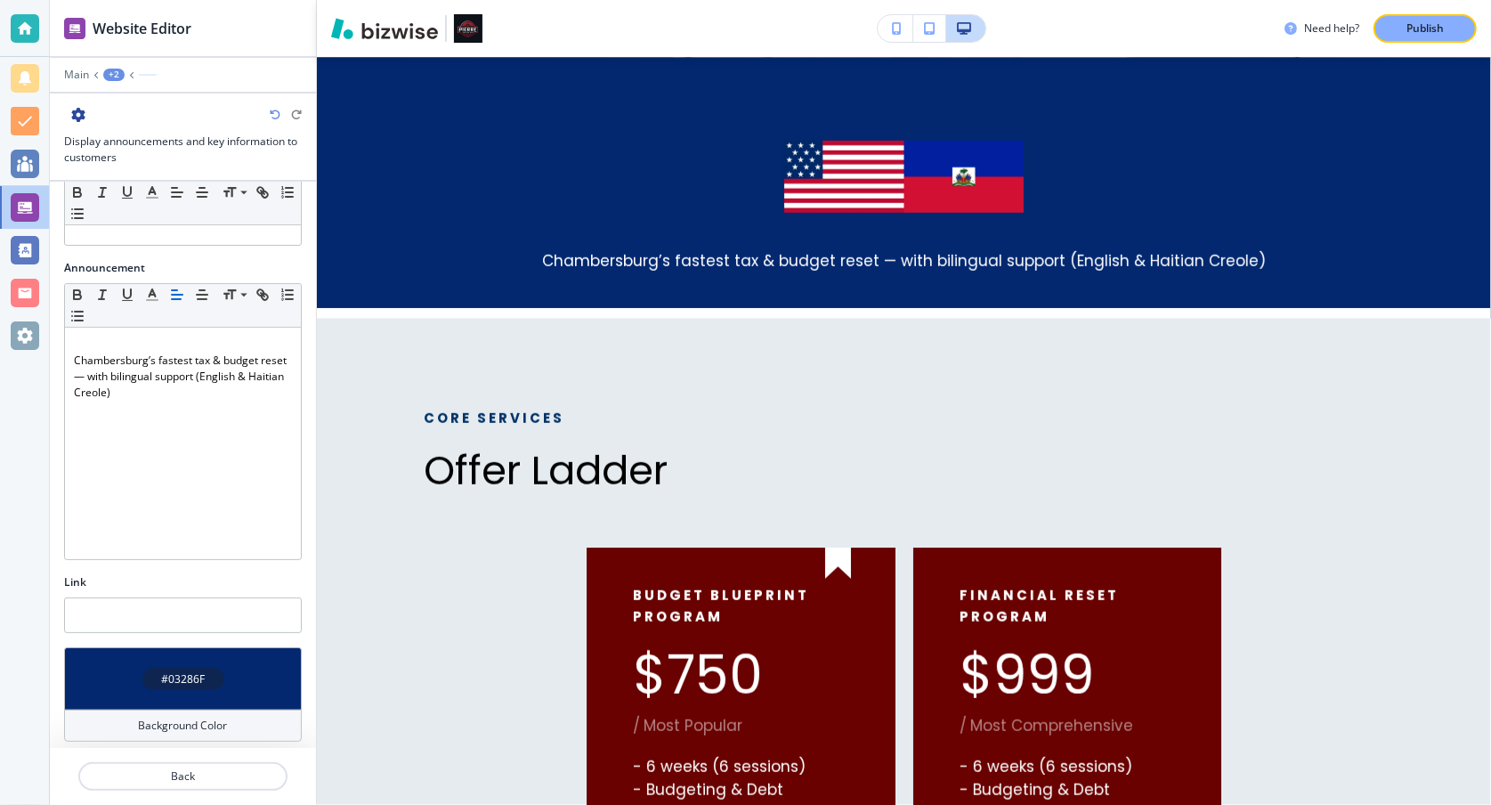
click at [239, 720] on div "Background Color" at bounding box center [183, 725] width 238 height 32
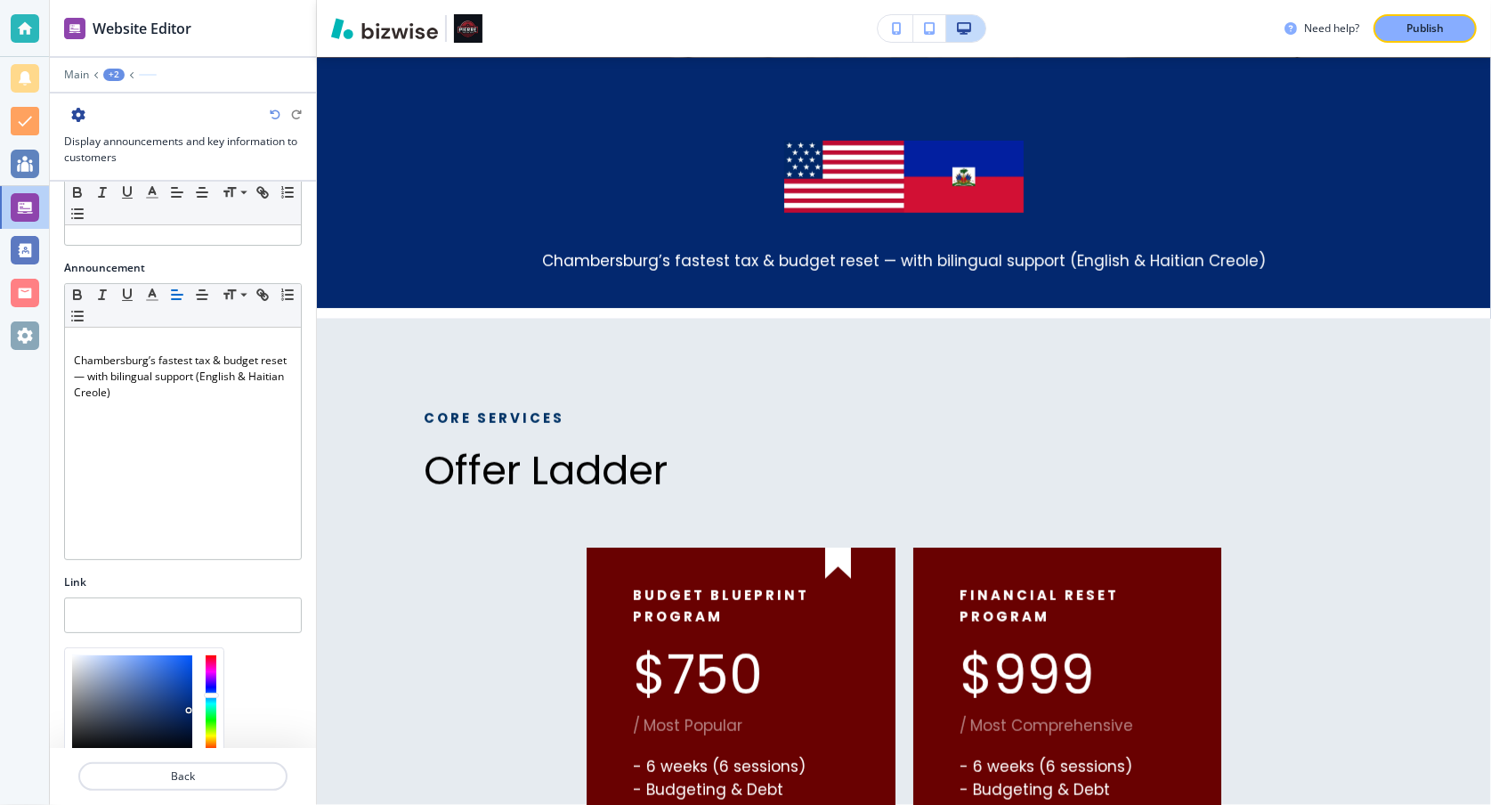
click at [191, 711] on div at bounding box center [132, 703] width 120 height 97
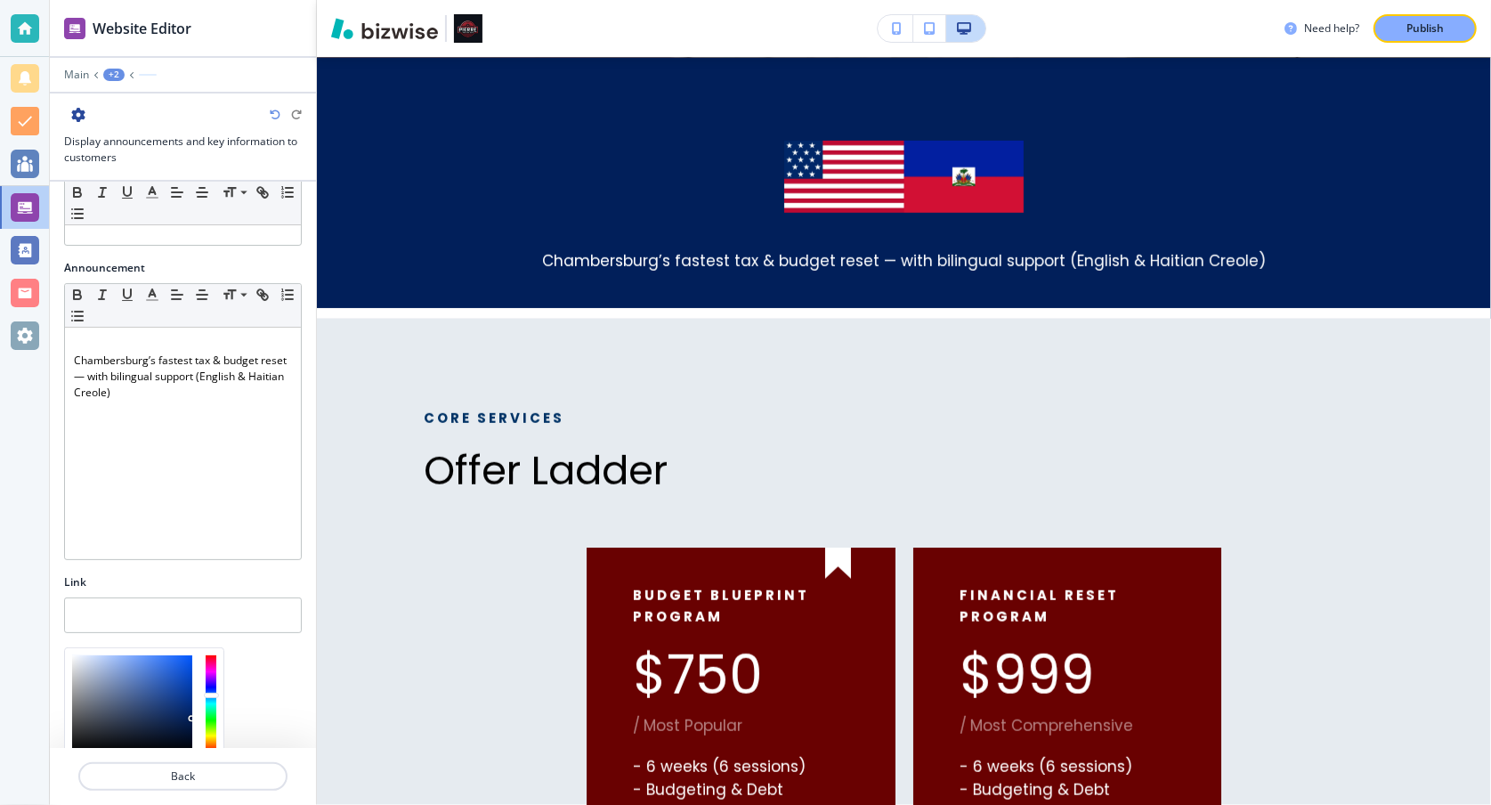
type input "#01205c"
click at [191, 716] on div at bounding box center [192, 718] width 4 height 4
click at [221, 779] on p "Back" at bounding box center [183, 776] width 206 height 16
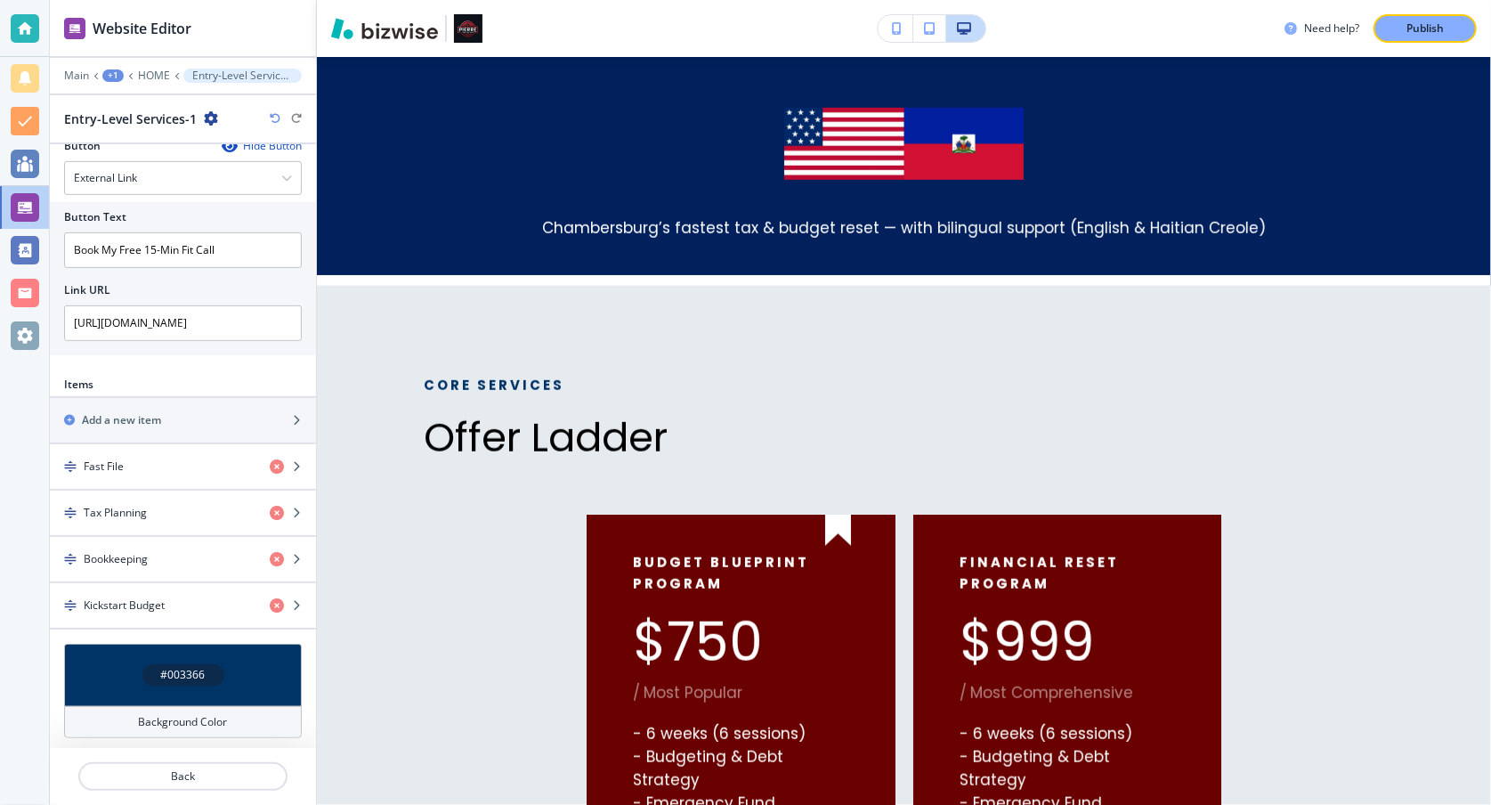
scroll to position [478, 0]
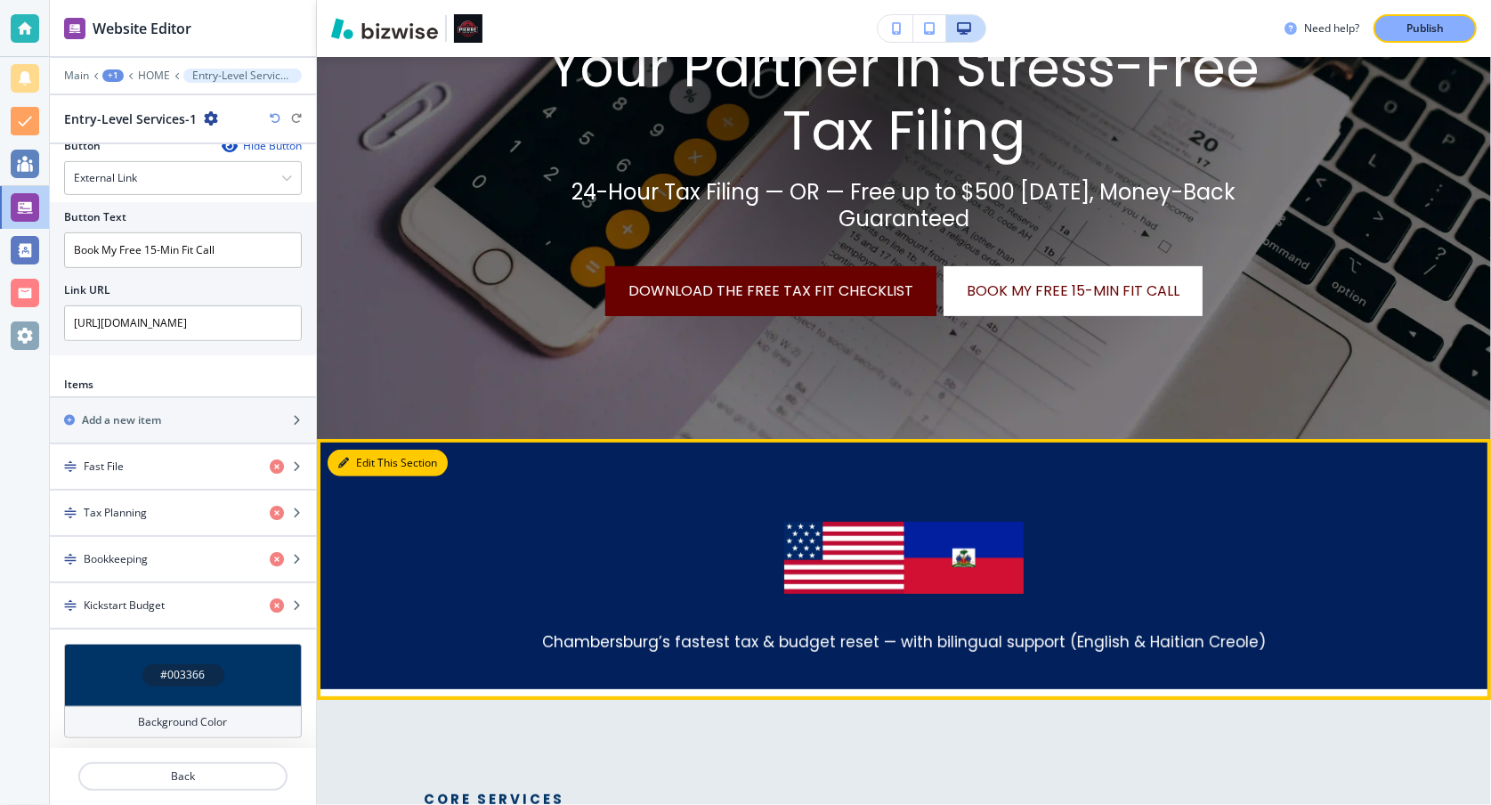
click at [367, 460] on button "Edit This Section" at bounding box center [388, 462] width 120 height 27
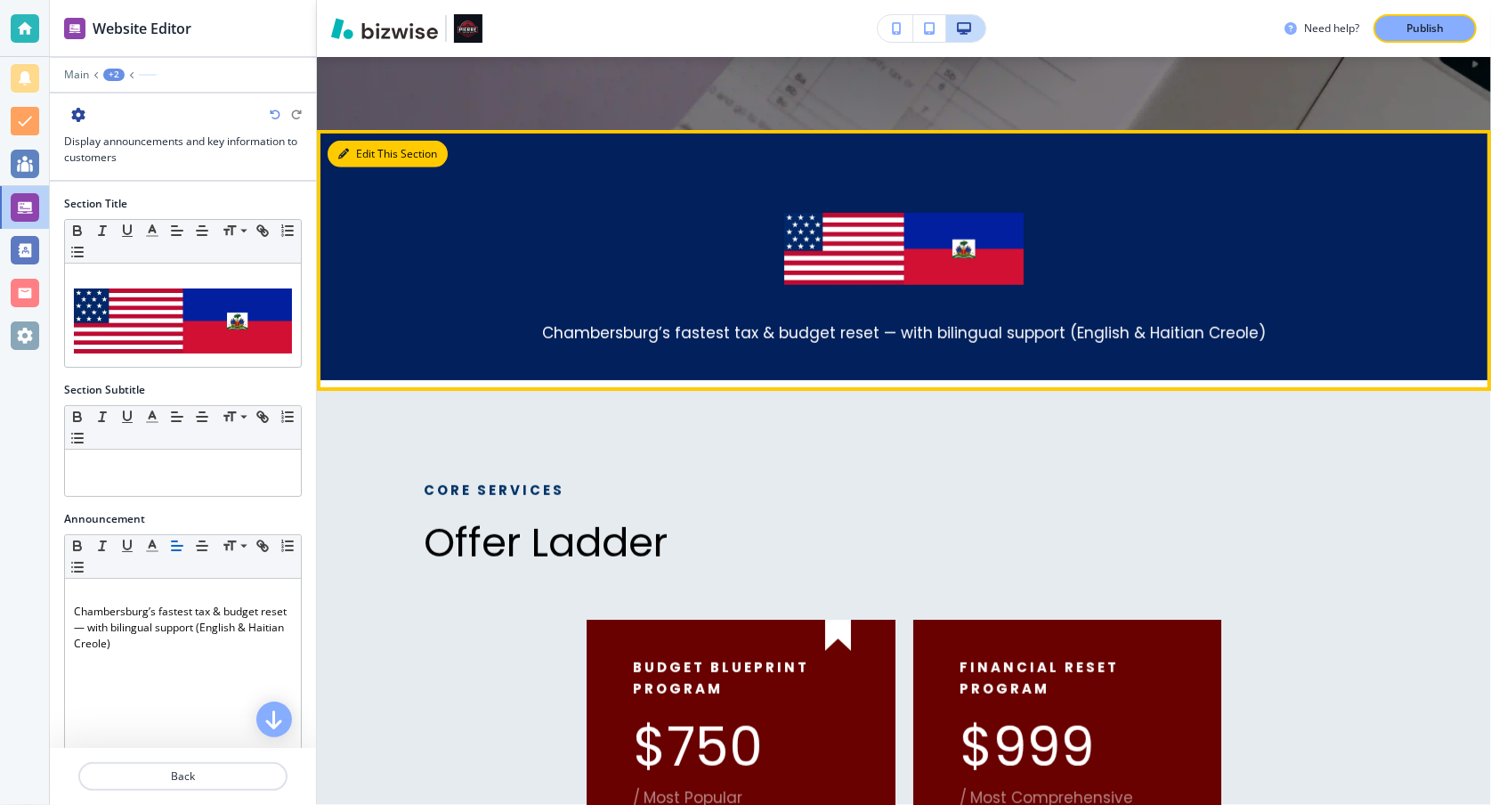
scroll to position [859, 0]
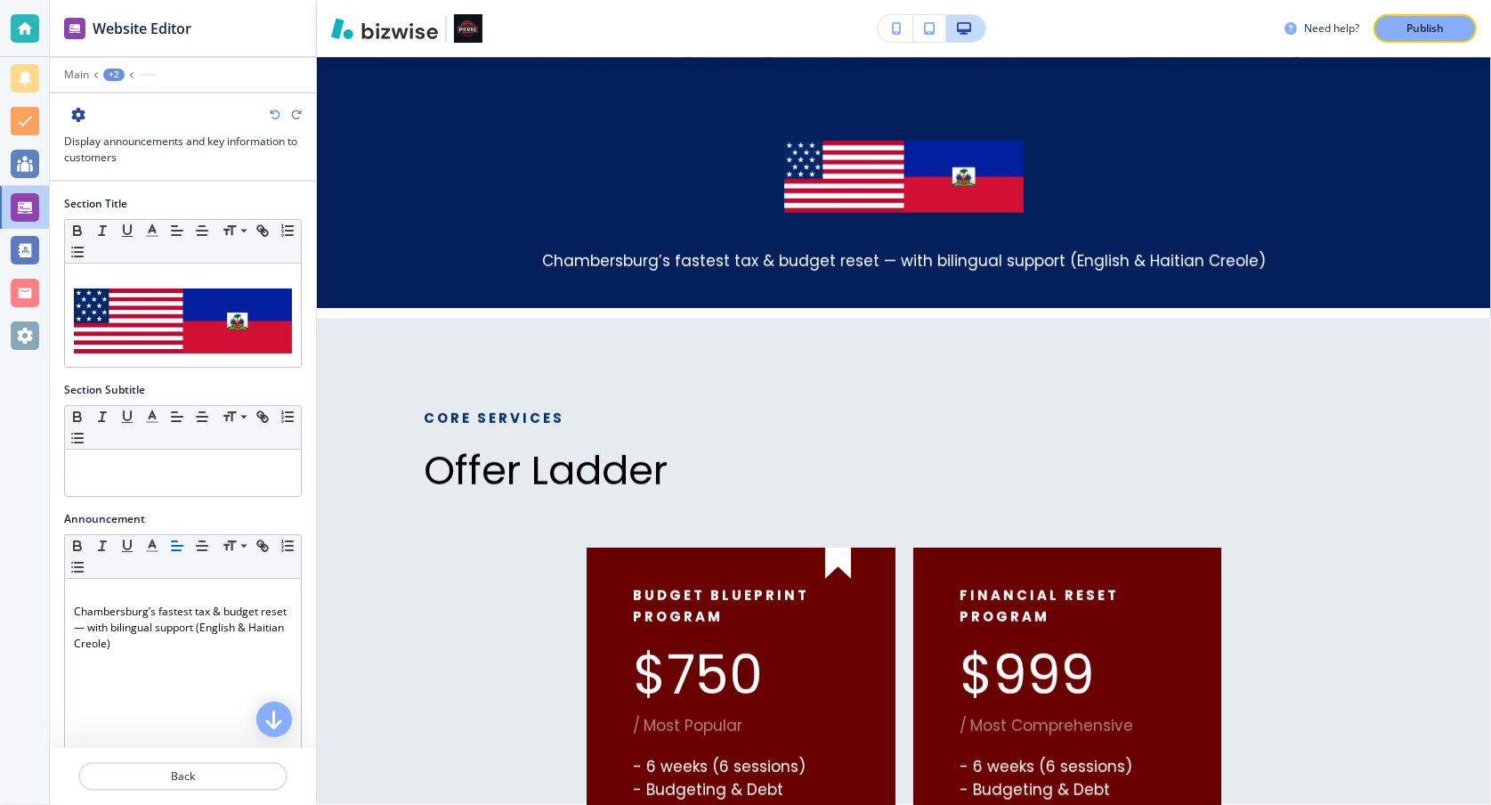
drag, startPoint x: 300, startPoint y: 527, endPoint x: 288, endPoint y: 594, distance: 67.7
click at [289, 594] on div "Announcement Small Normal Large Huge Chambersburg’s fastest tax & budget reset …" at bounding box center [183, 668] width 266 height 314
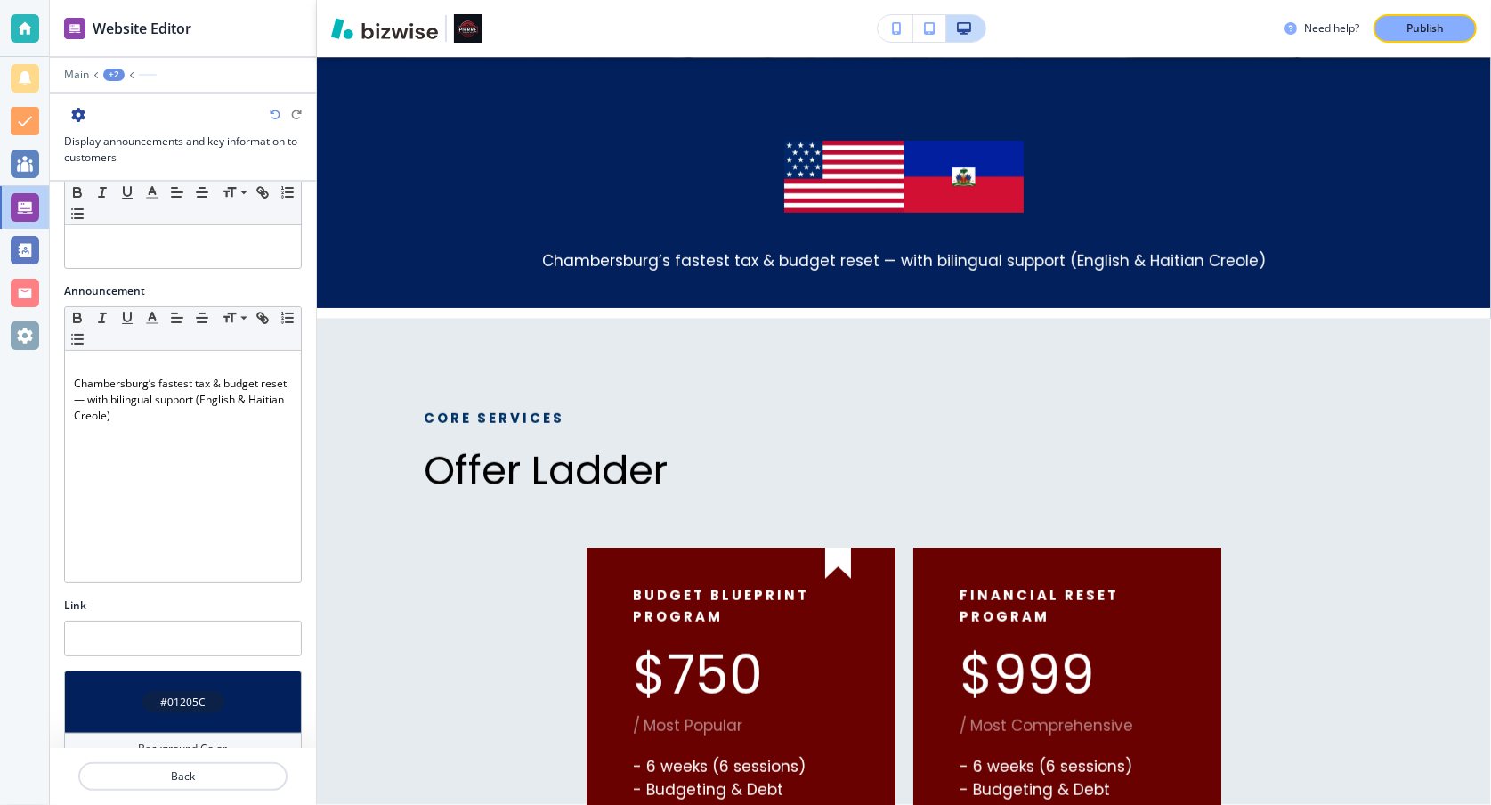
scroll to position [251, 0]
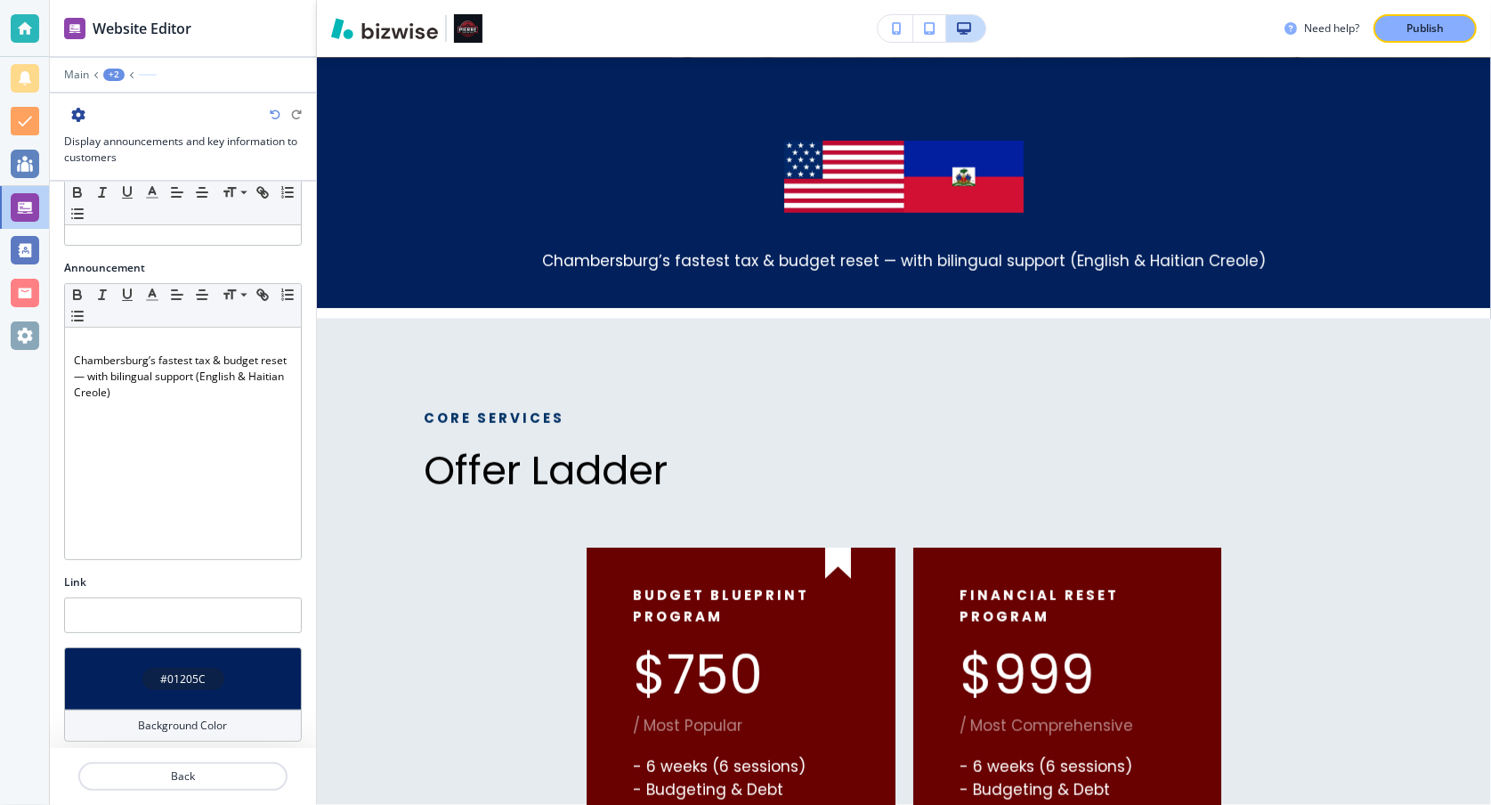
click at [228, 716] on div "Background Color" at bounding box center [183, 725] width 238 height 32
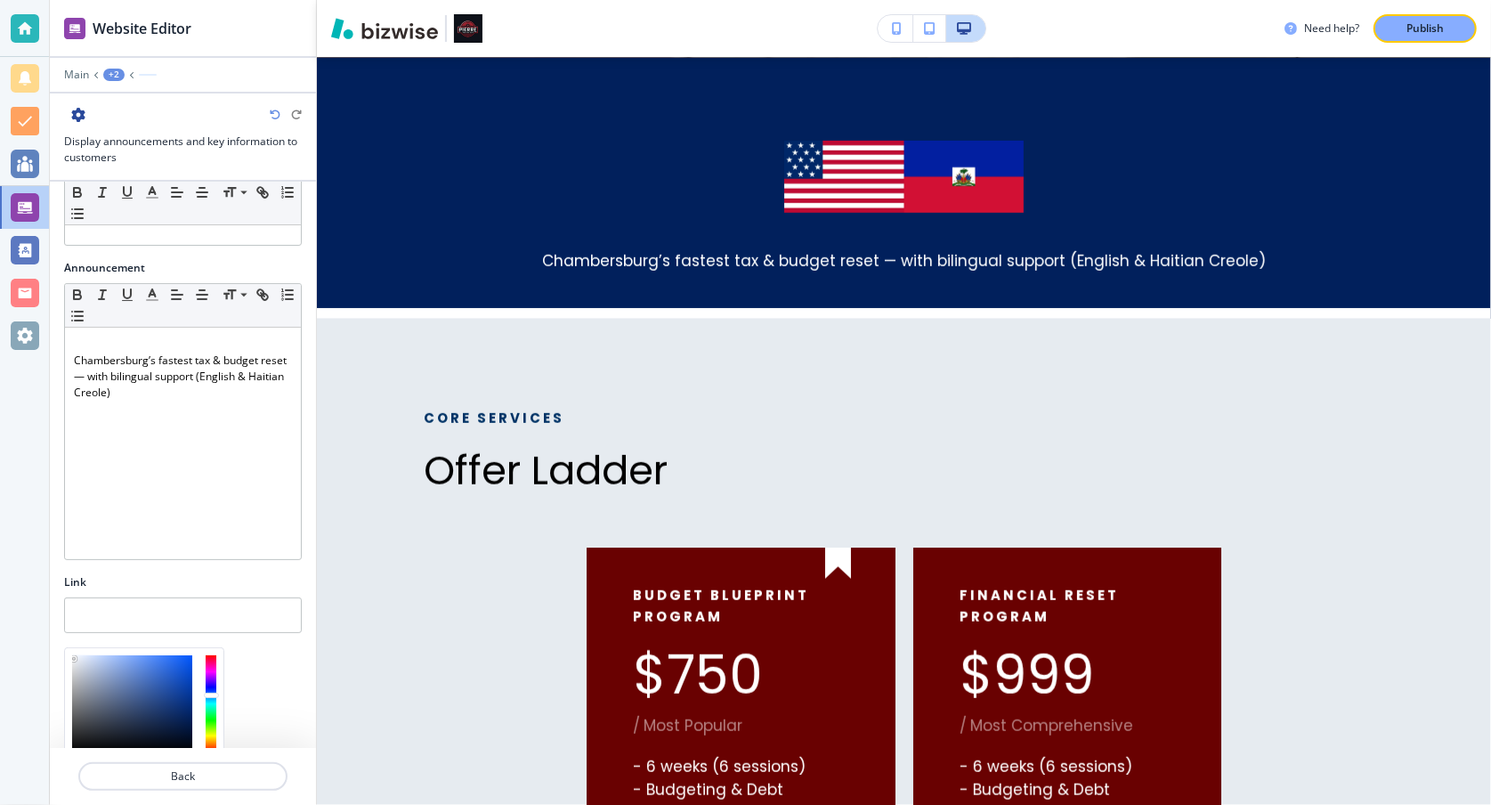
click at [74, 655] on div at bounding box center [132, 703] width 120 height 97
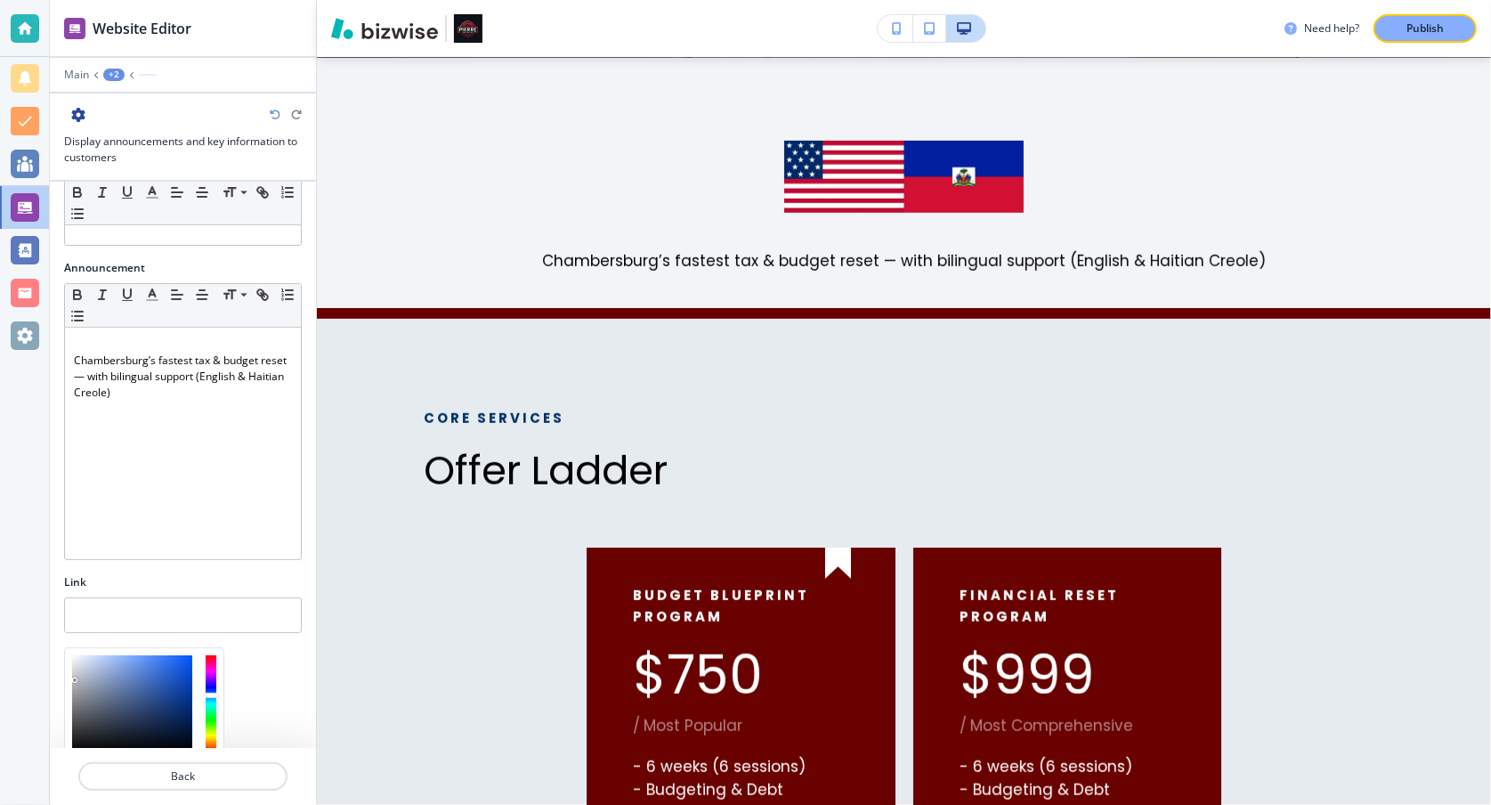
click at [75, 673] on div at bounding box center [132, 703] width 120 height 97
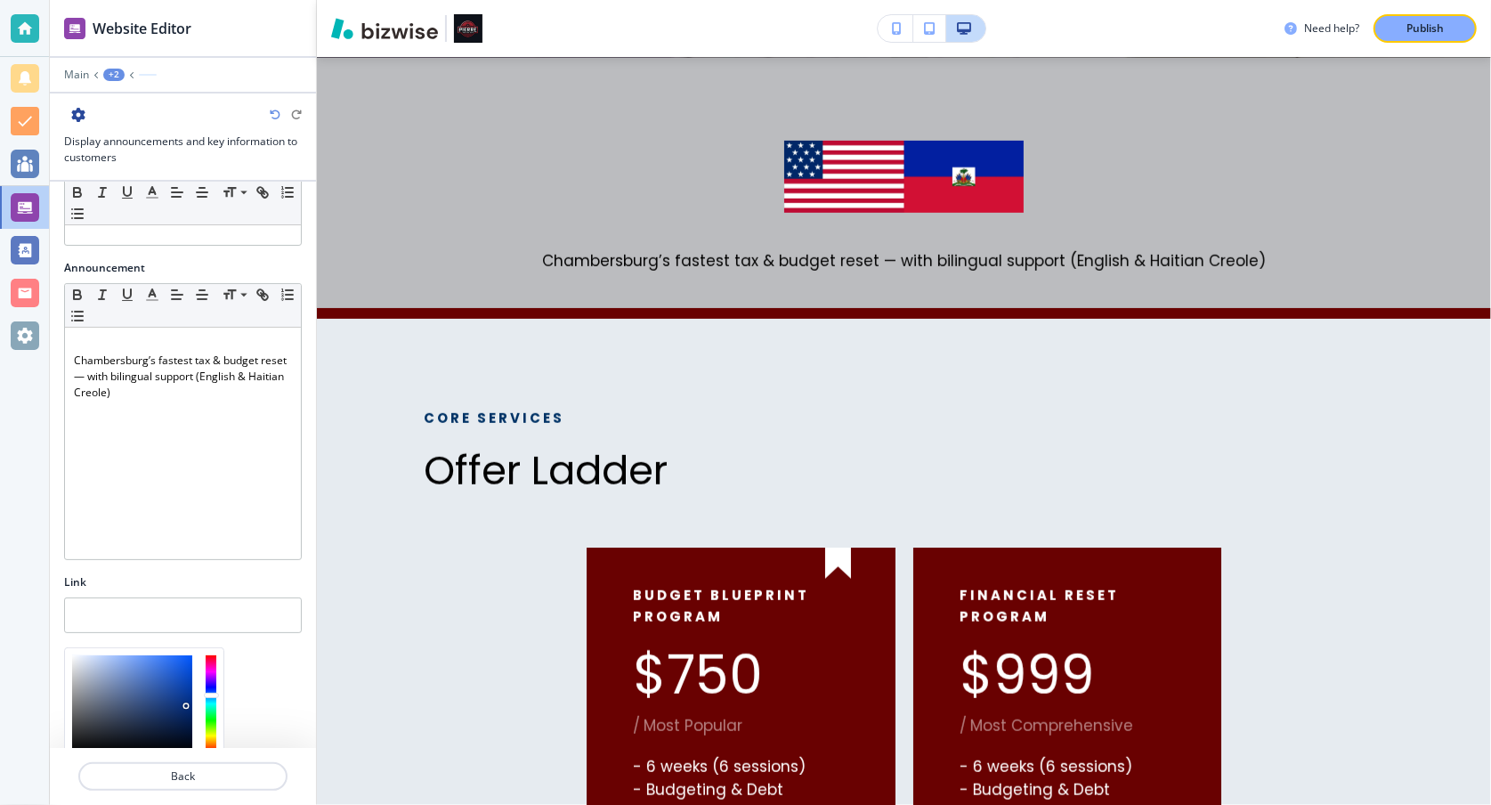
click at [186, 699] on div at bounding box center [132, 703] width 120 height 97
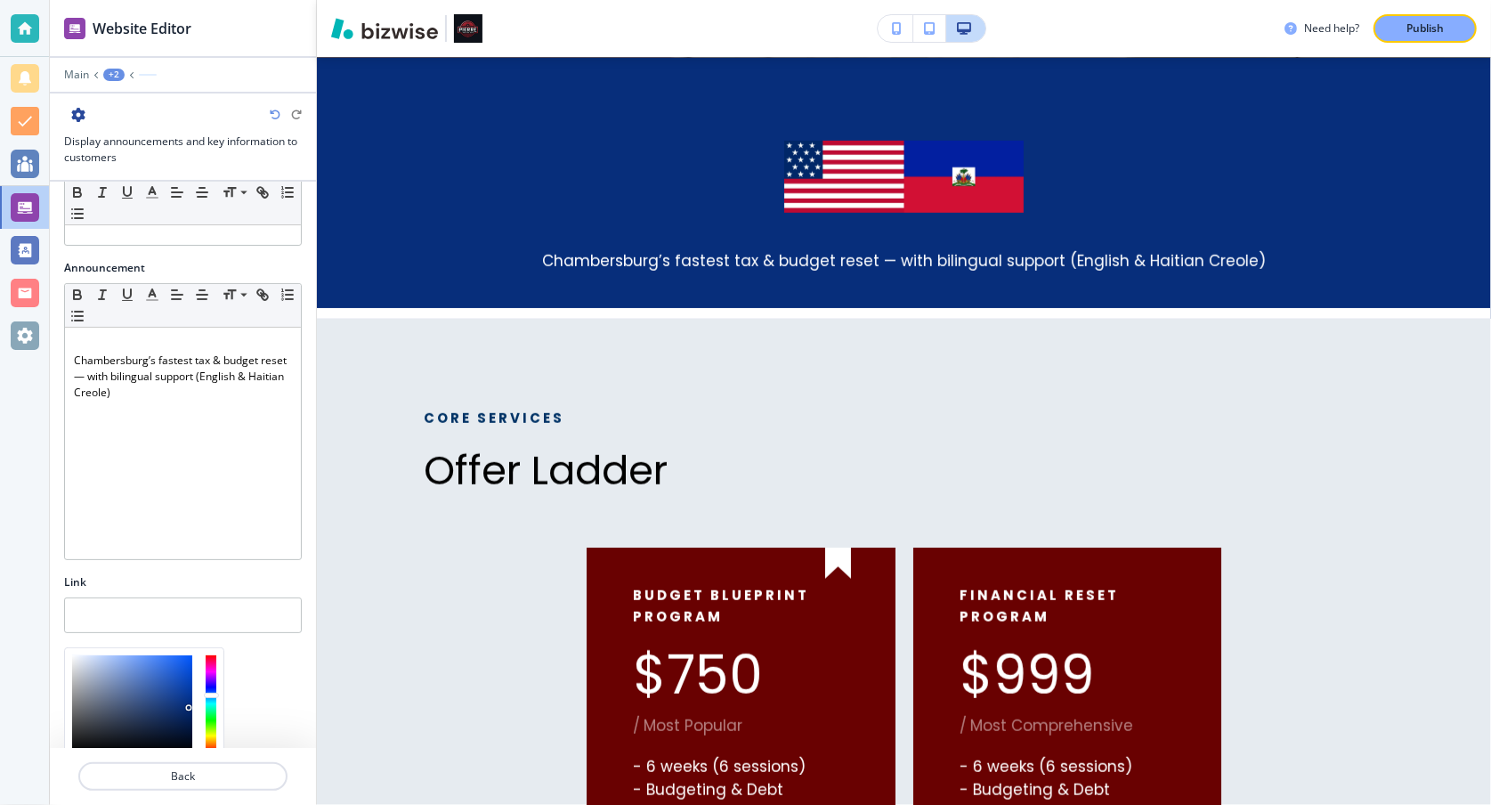
type input "#002876"
click at [192, 708] on div at bounding box center [194, 710] width 4 height 4
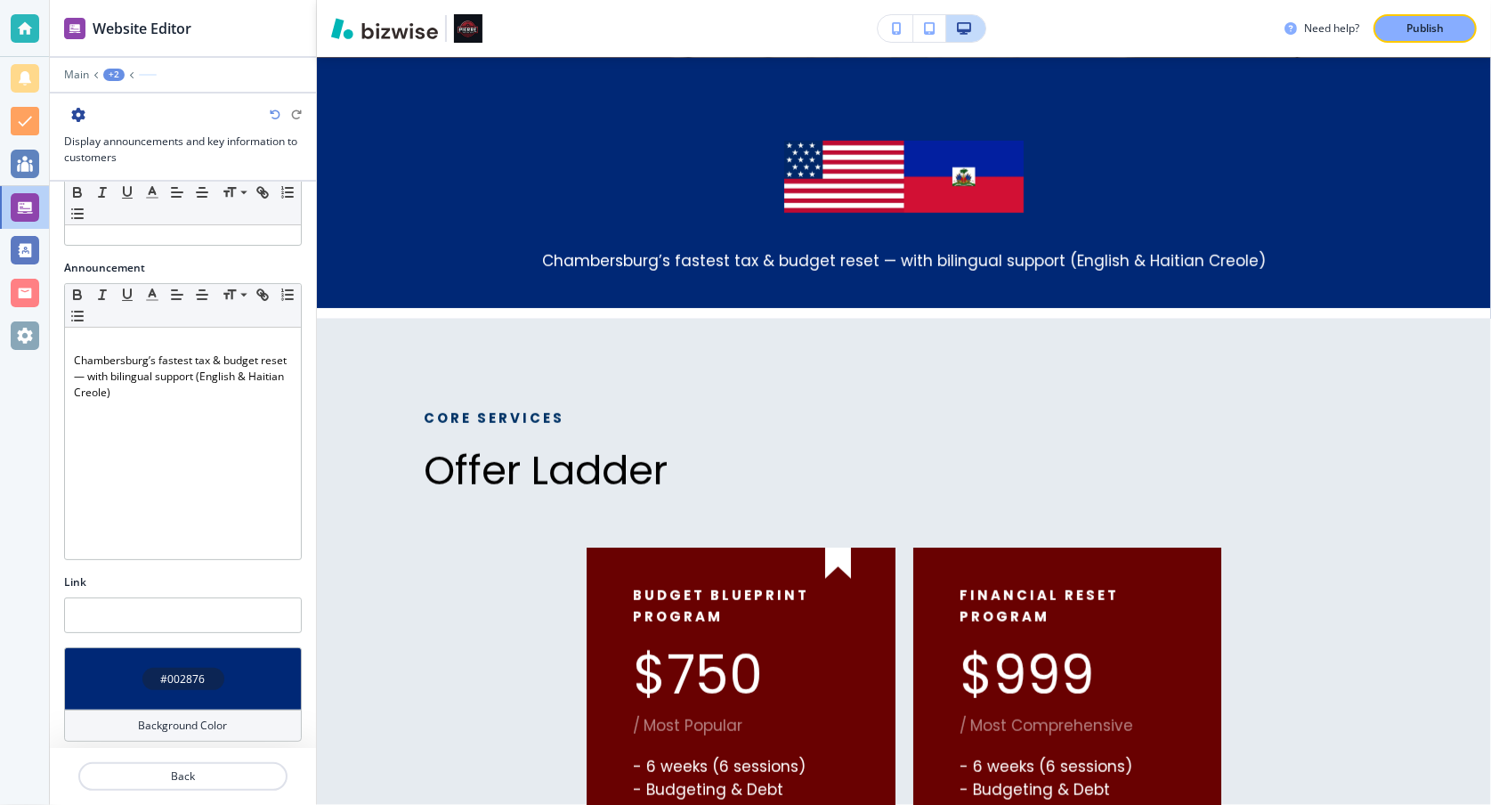
click at [190, 720] on h4 "Background Color" at bounding box center [183, 725] width 89 height 16
click at [174, 672] on h4 "#002876" at bounding box center [183, 679] width 44 height 16
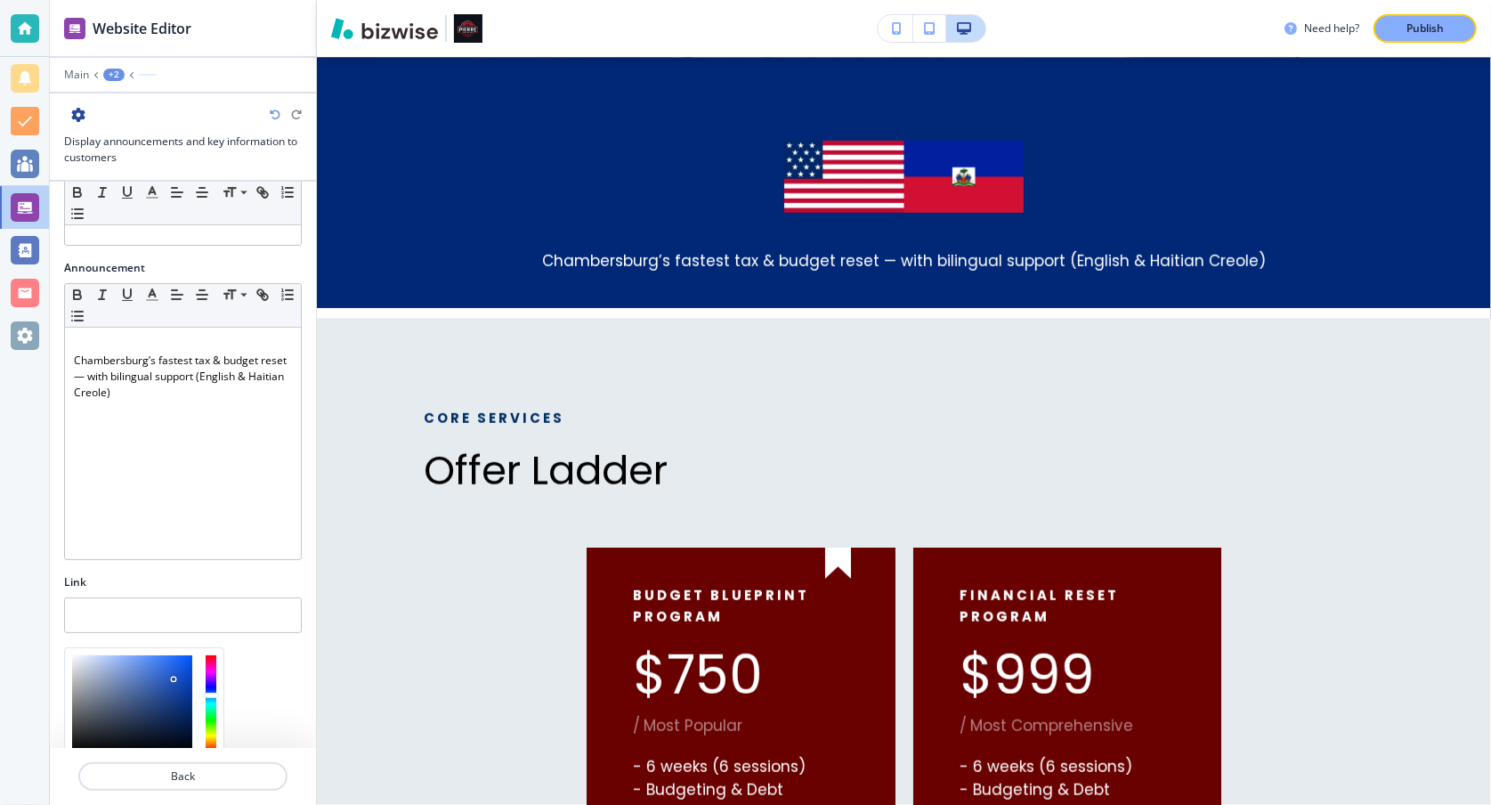
click at [174, 672] on div at bounding box center [132, 703] width 120 height 97
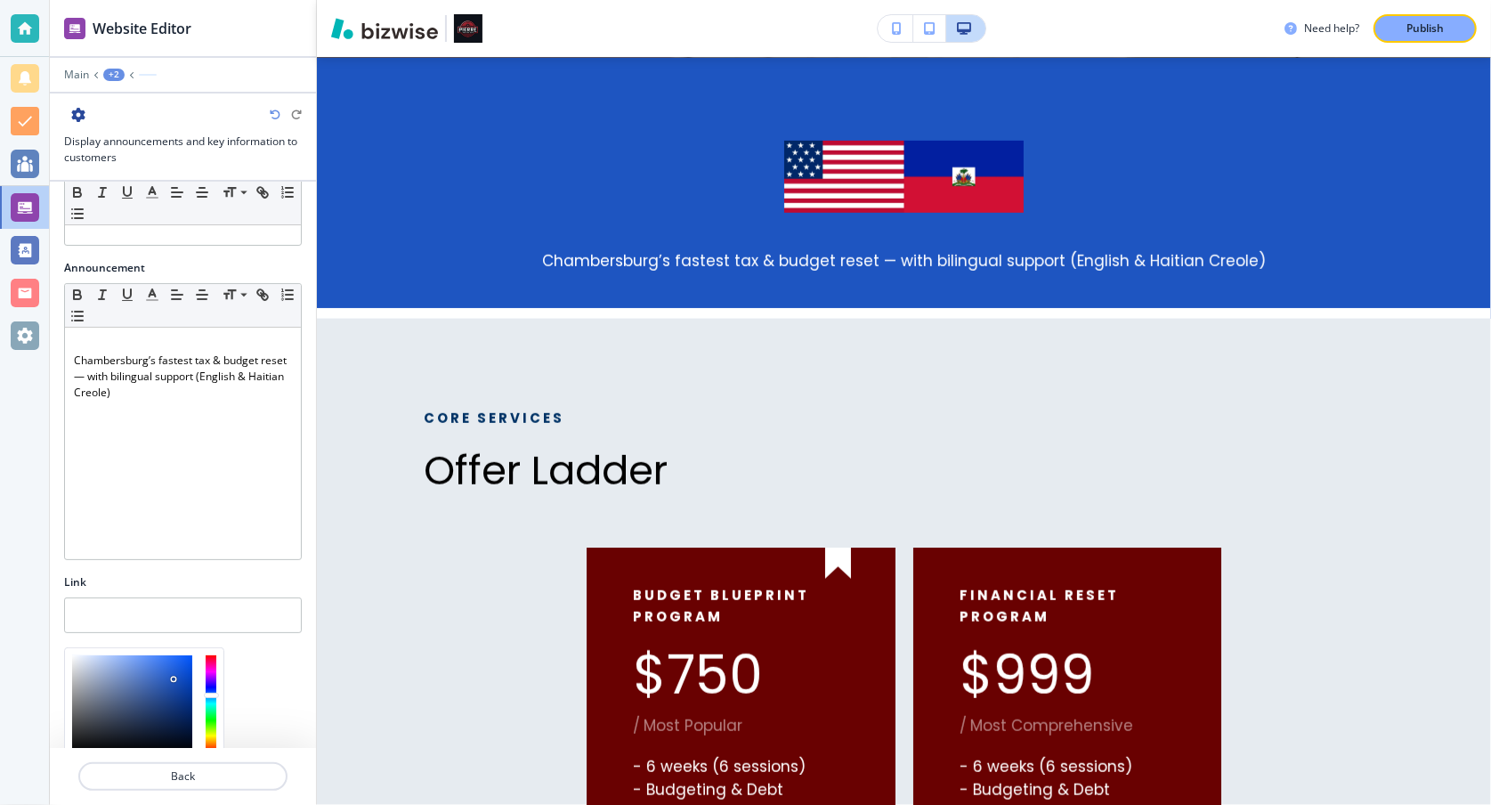
type input "#052b74"
click at [187, 701] on div at bounding box center [132, 703] width 120 height 97
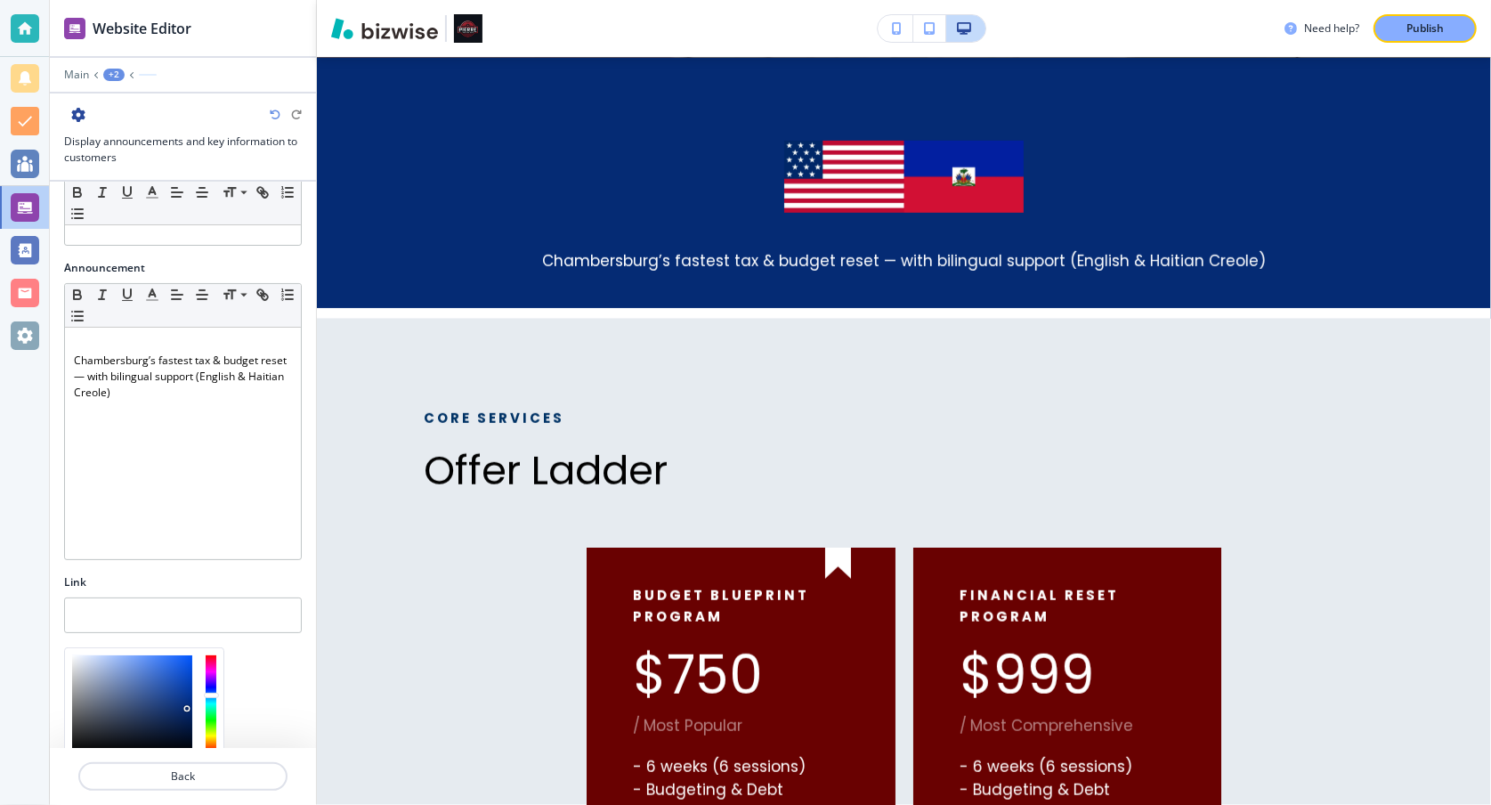
click at [260, 671] on div "Section Title Small Normal Large Huge Section Subtitle Small Normal Large Huge …" at bounding box center [183, 465] width 266 height 566
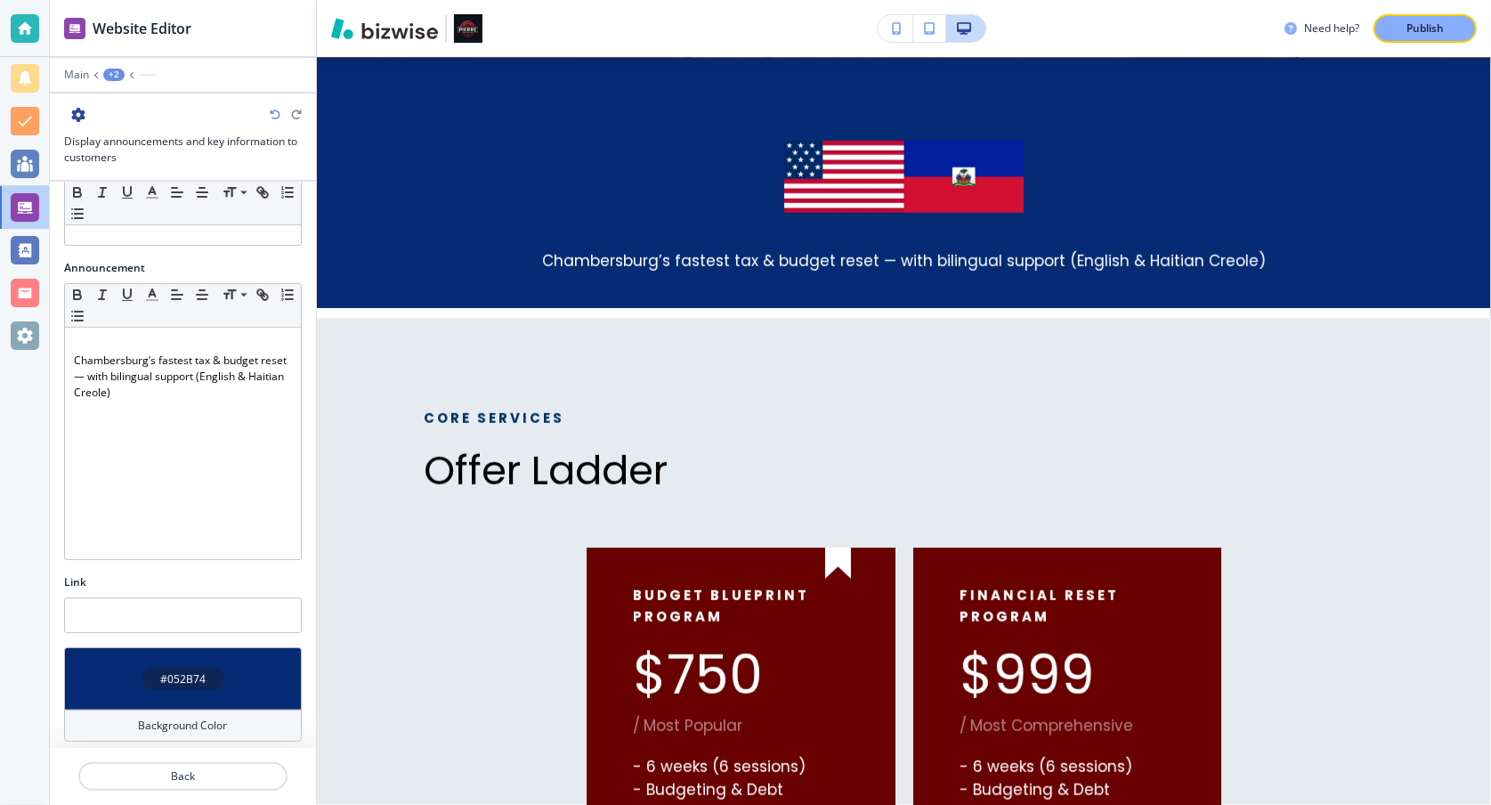
click at [179, 671] on h4 "#052B74" at bounding box center [182, 679] width 45 height 16
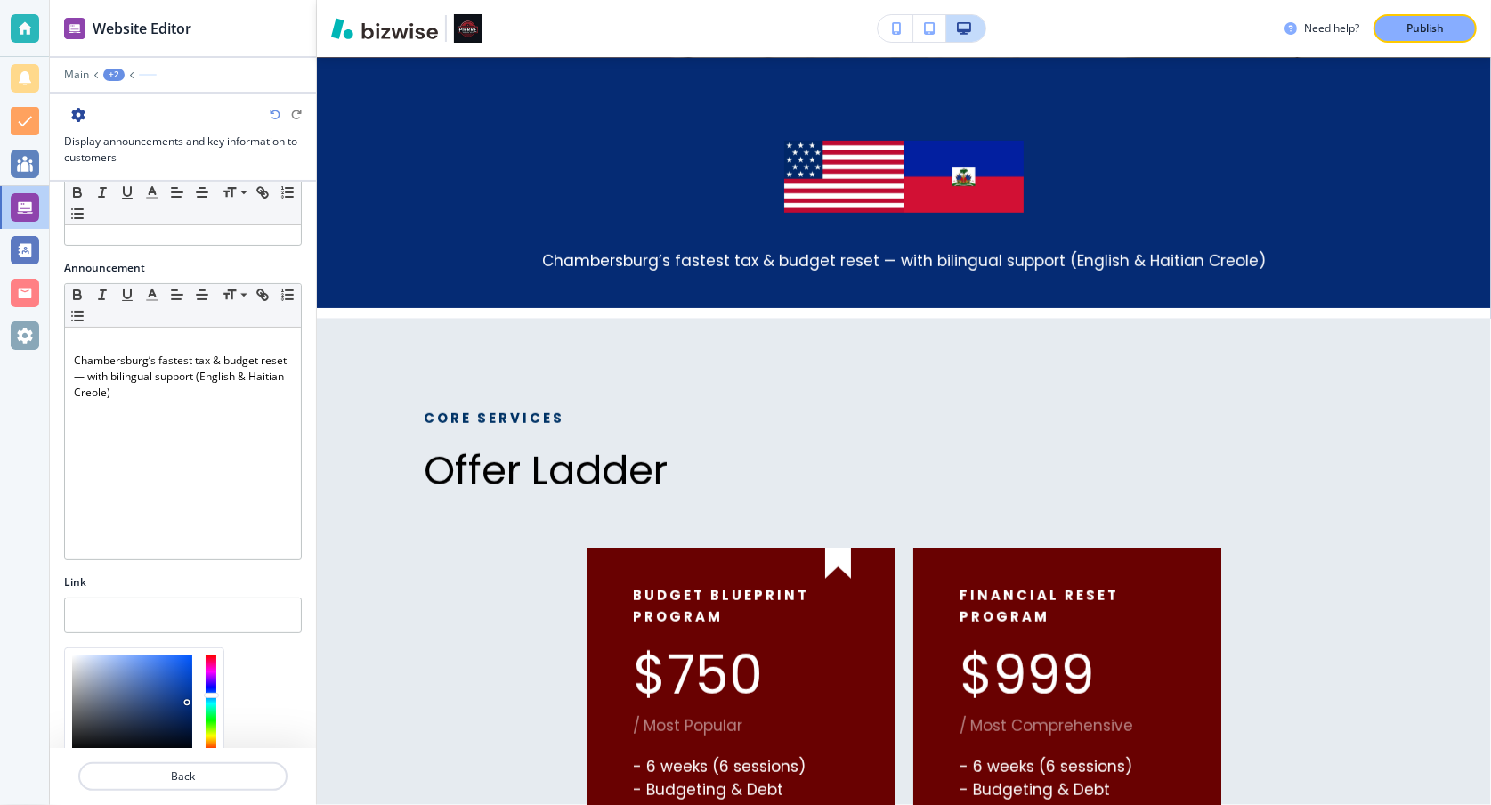
type input "#002c82"
click at [193, 704] on div at bounding box center [144, 703] width 158 height 111
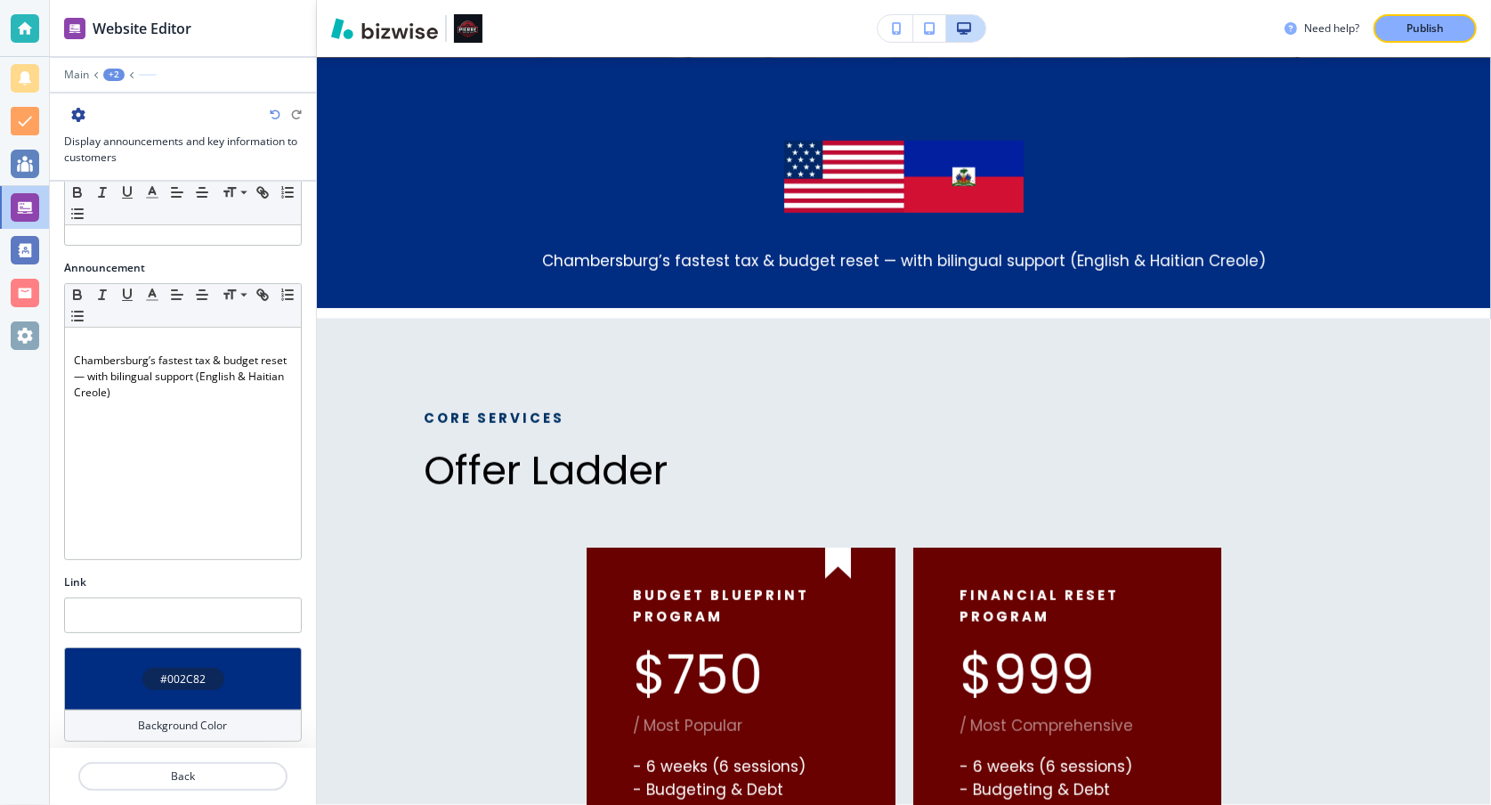
click at [213, 659] on div "#002C82" at bounding box center [183, 678] width 238 height 62
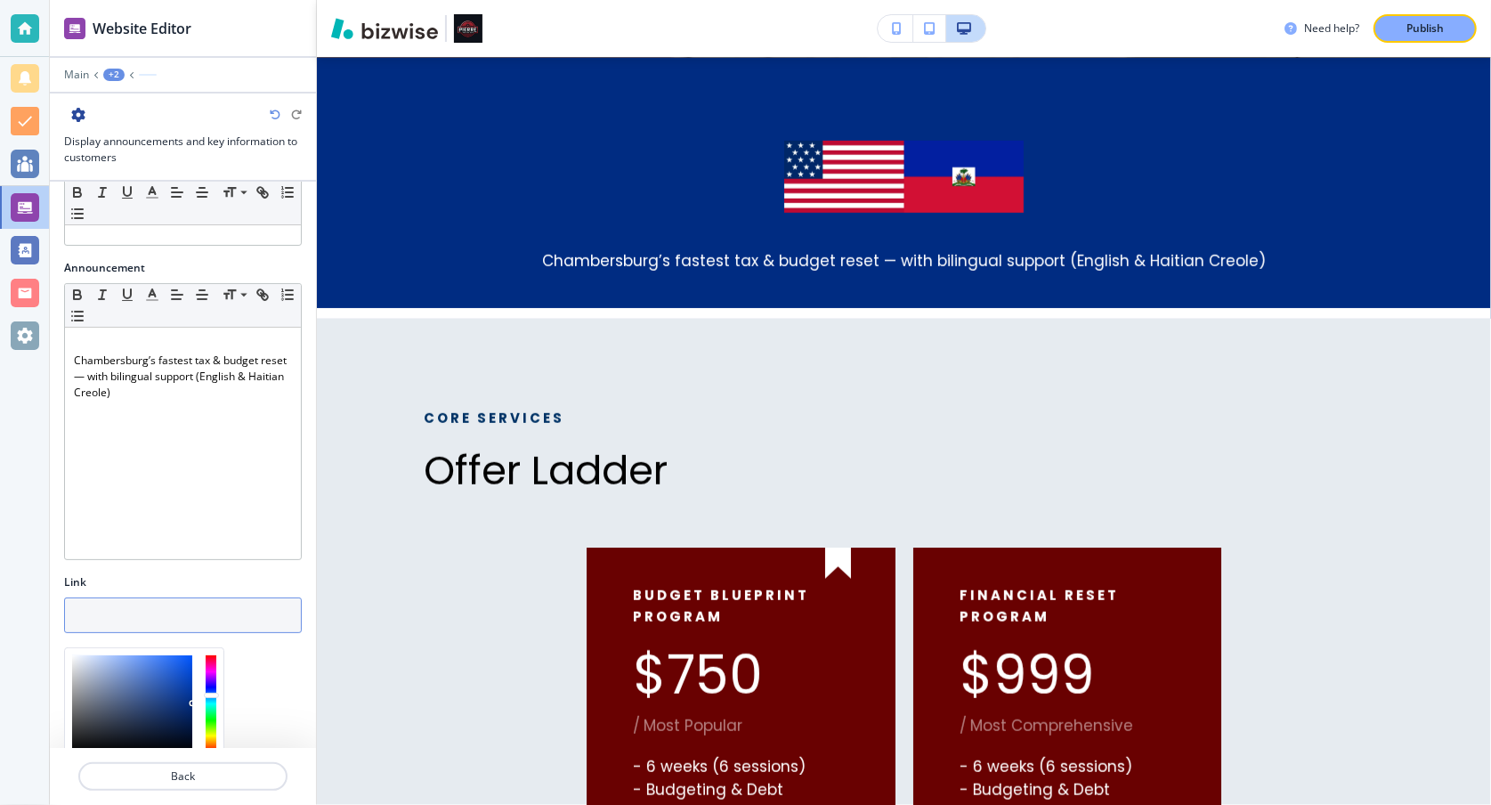
click at [177, 602] on input "text" at bounding box center [183, 615] width 238 height 36
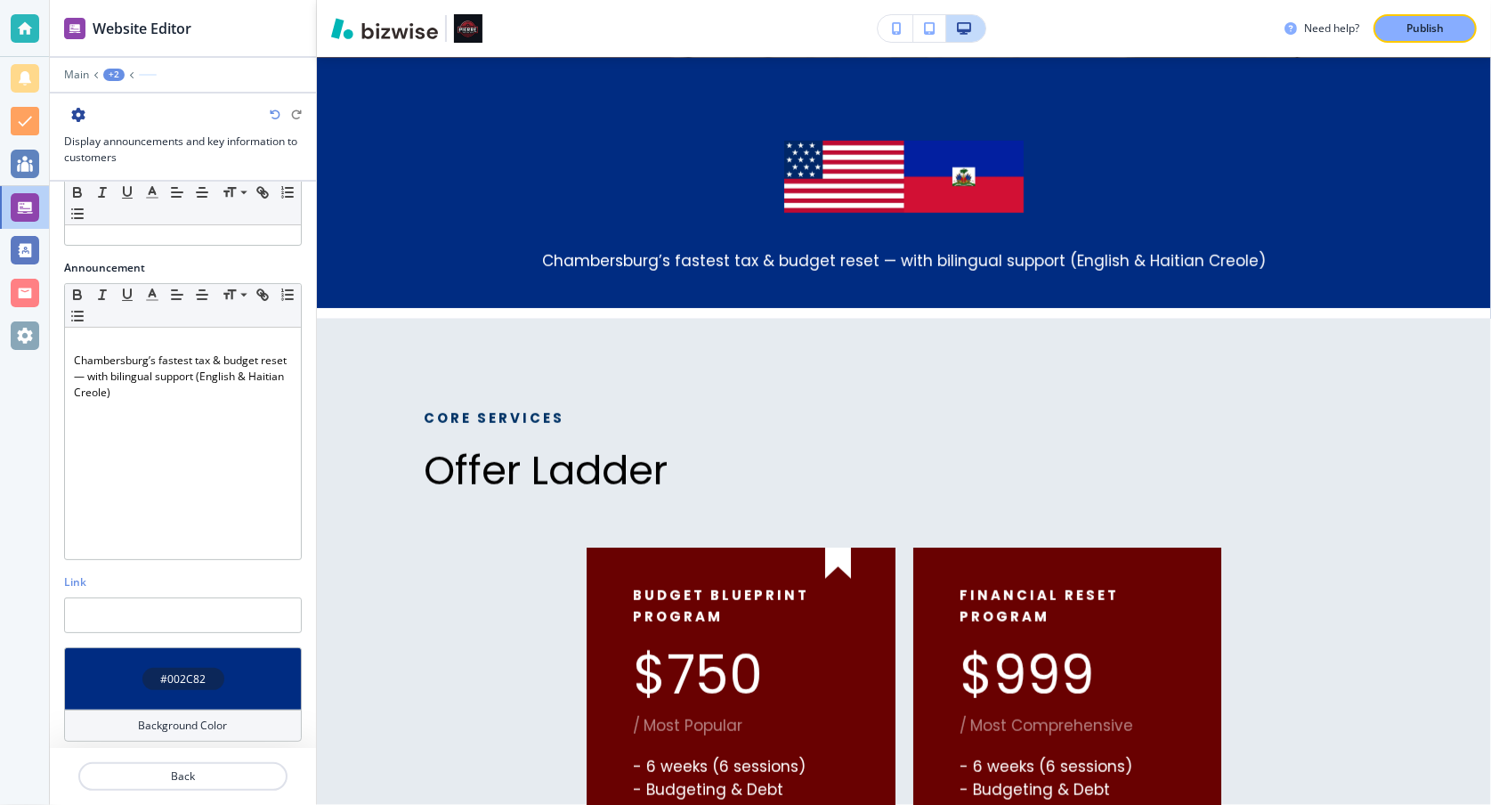
click at [190, 671] on h4 "#002C82" at bounding box center [182, 679] width 45 height 16
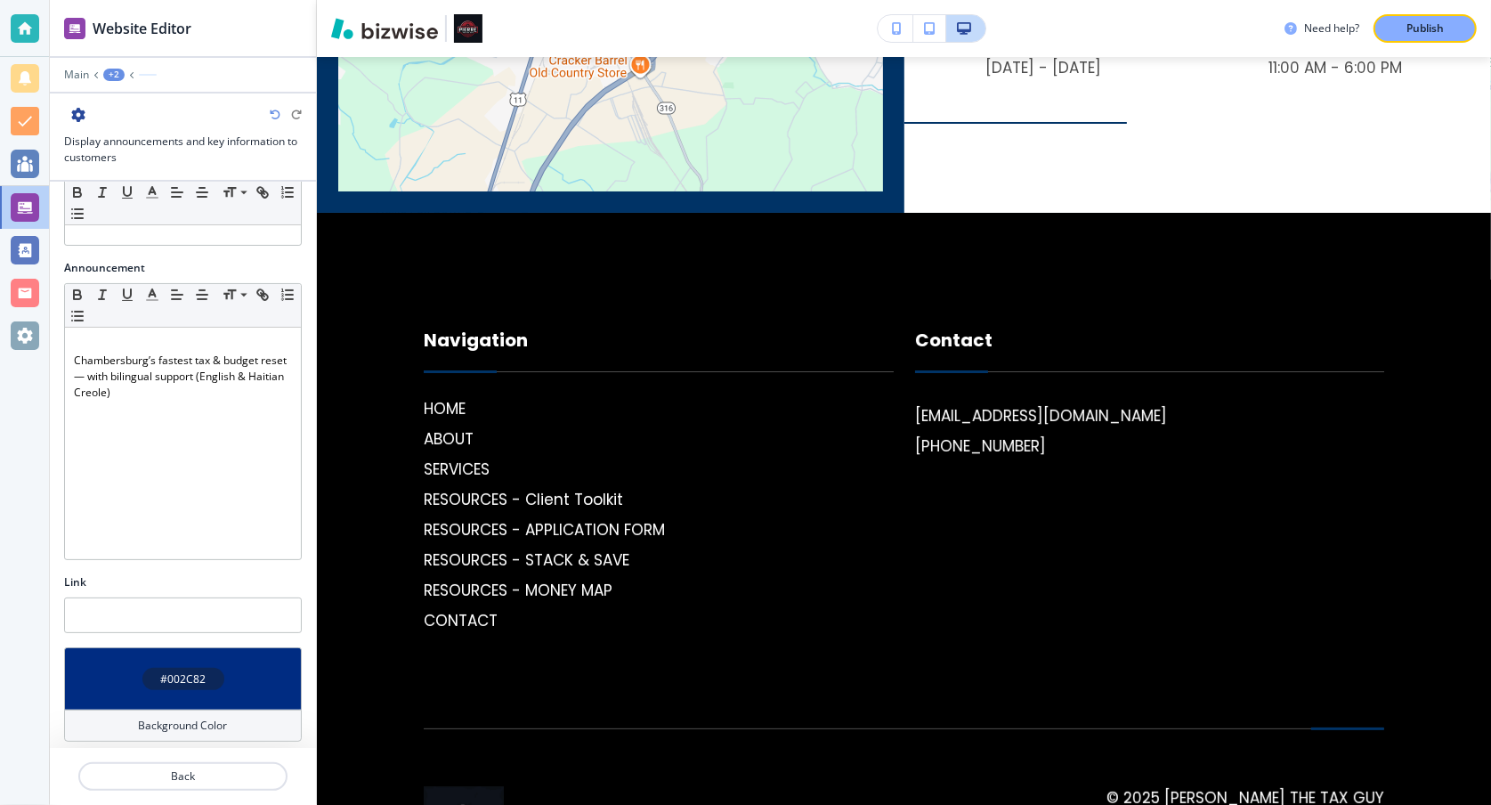
scroll to position [5053, 0]
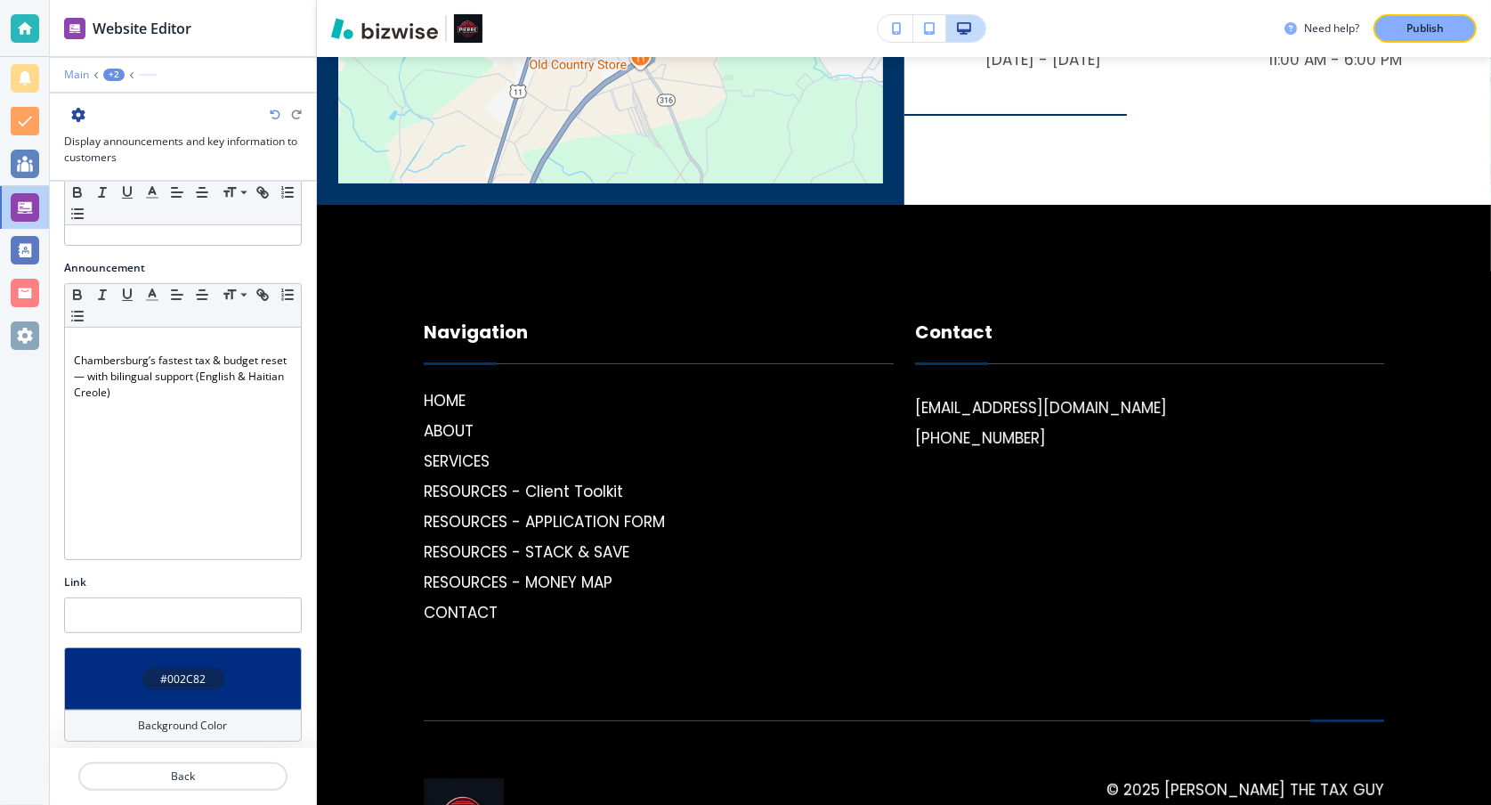
click at [78, 79] on p "Main" at bounding box center [76, 75] width 25 height 12
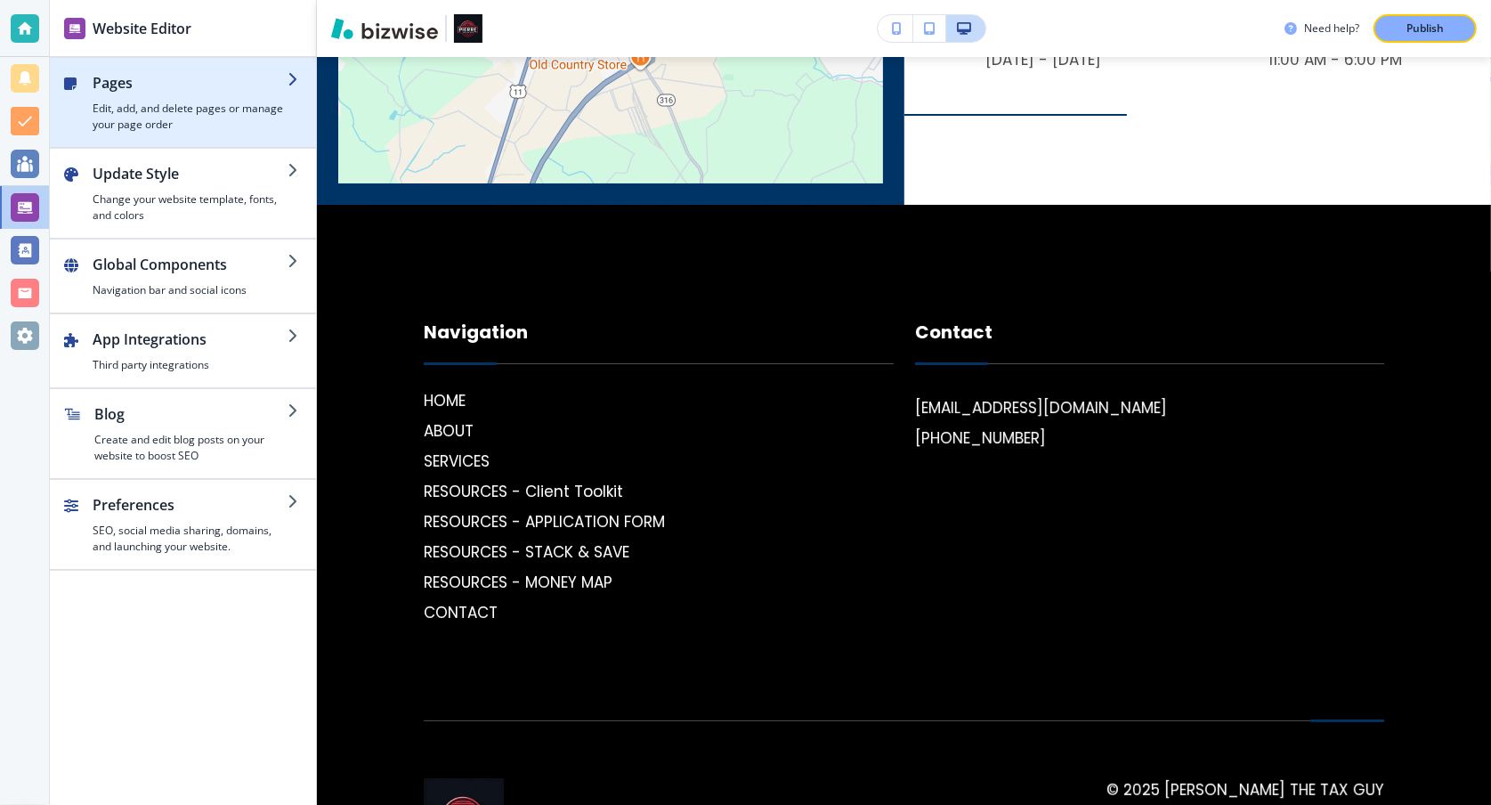
click at [236, 109] on h4 "Edit, add, and delete pages or manage your page order" at bounding box center [190, 117] width 195 height 32
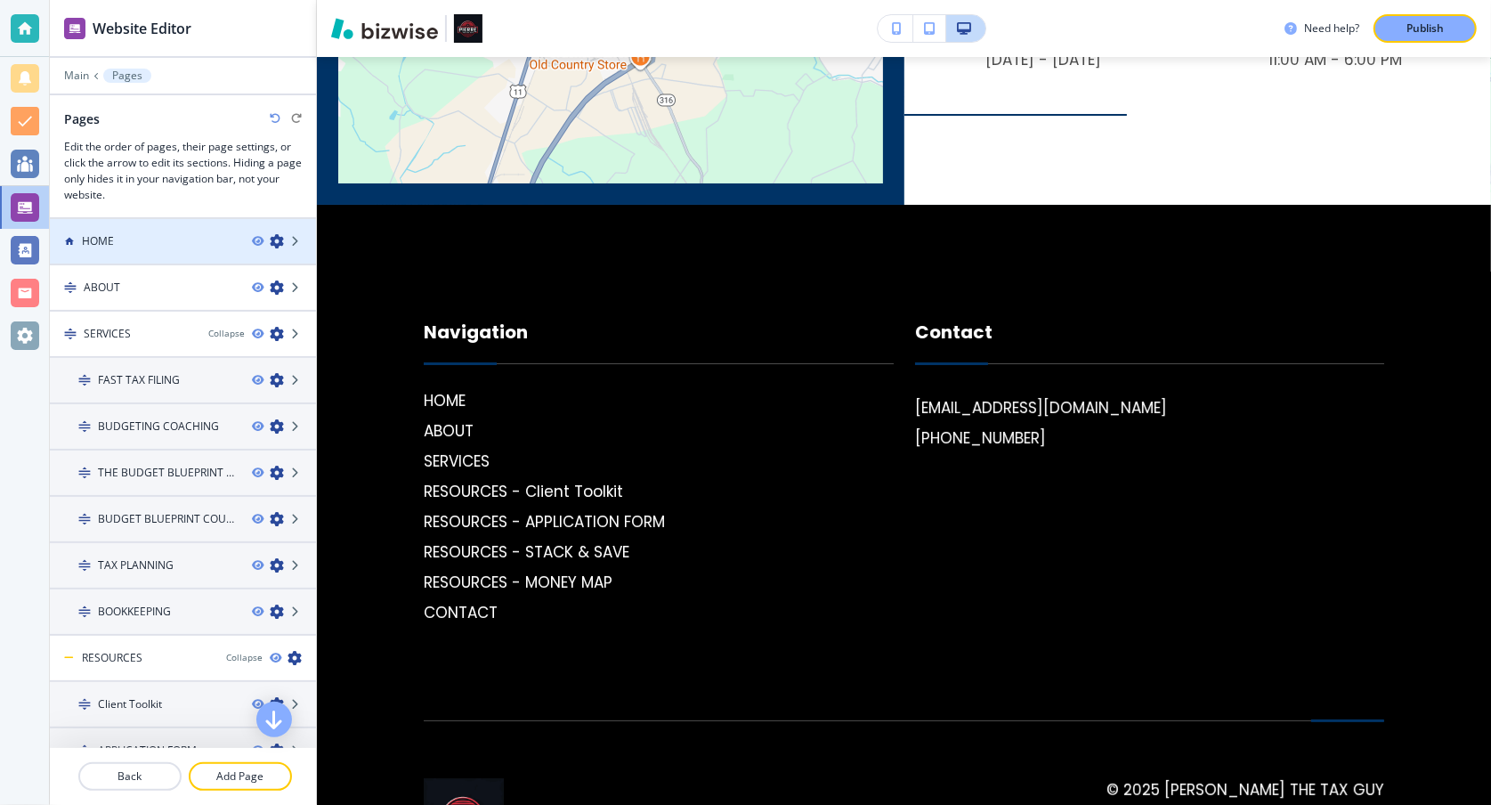
click at [177, 241] on div "HOME" at bounding box center [144, 241] width 188 height 16
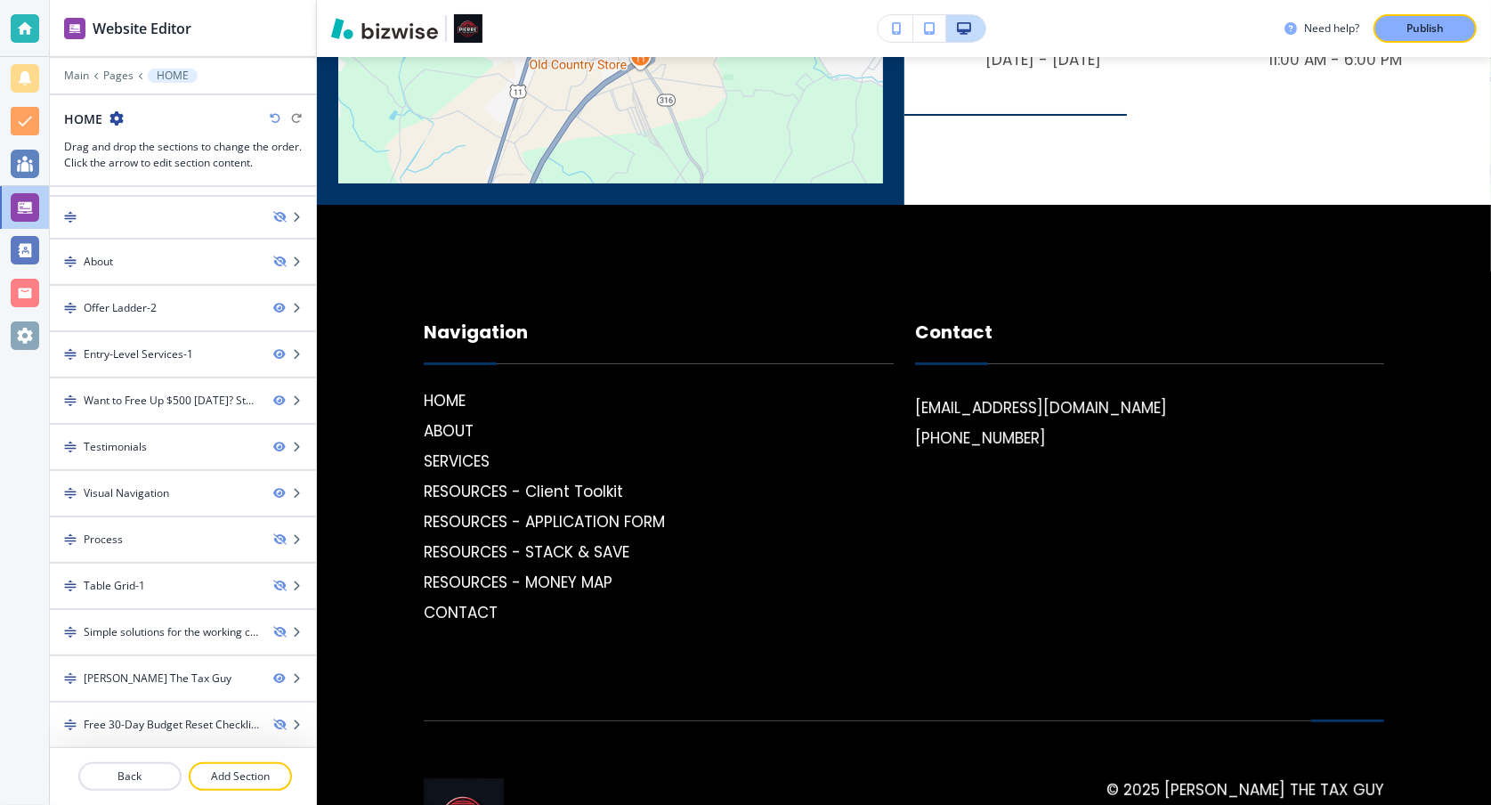
scroll to position [170, 0]
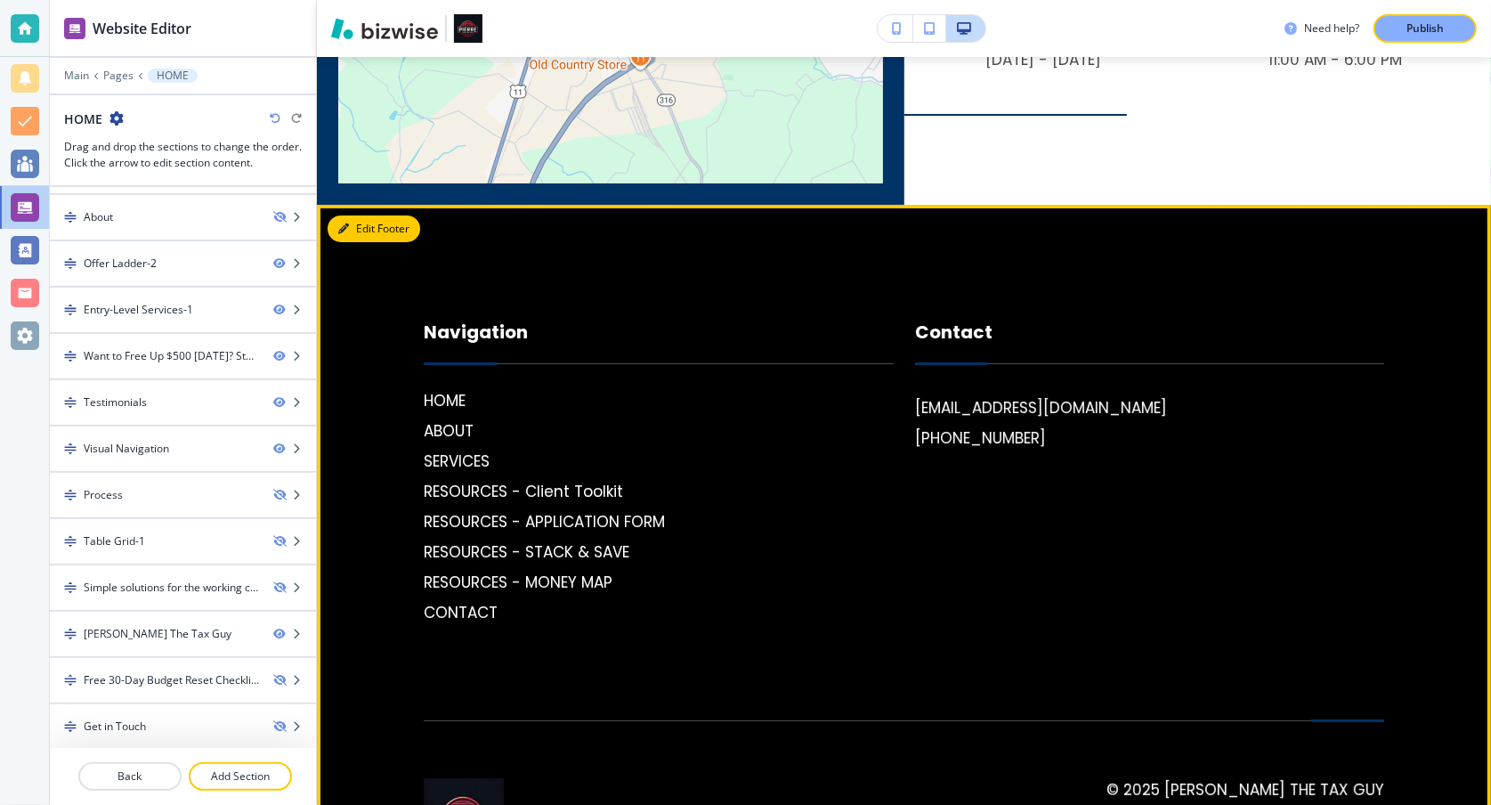
click at [354, 215] on button "Edit Footer" at bounding box center [374, 228] width 93 height 27
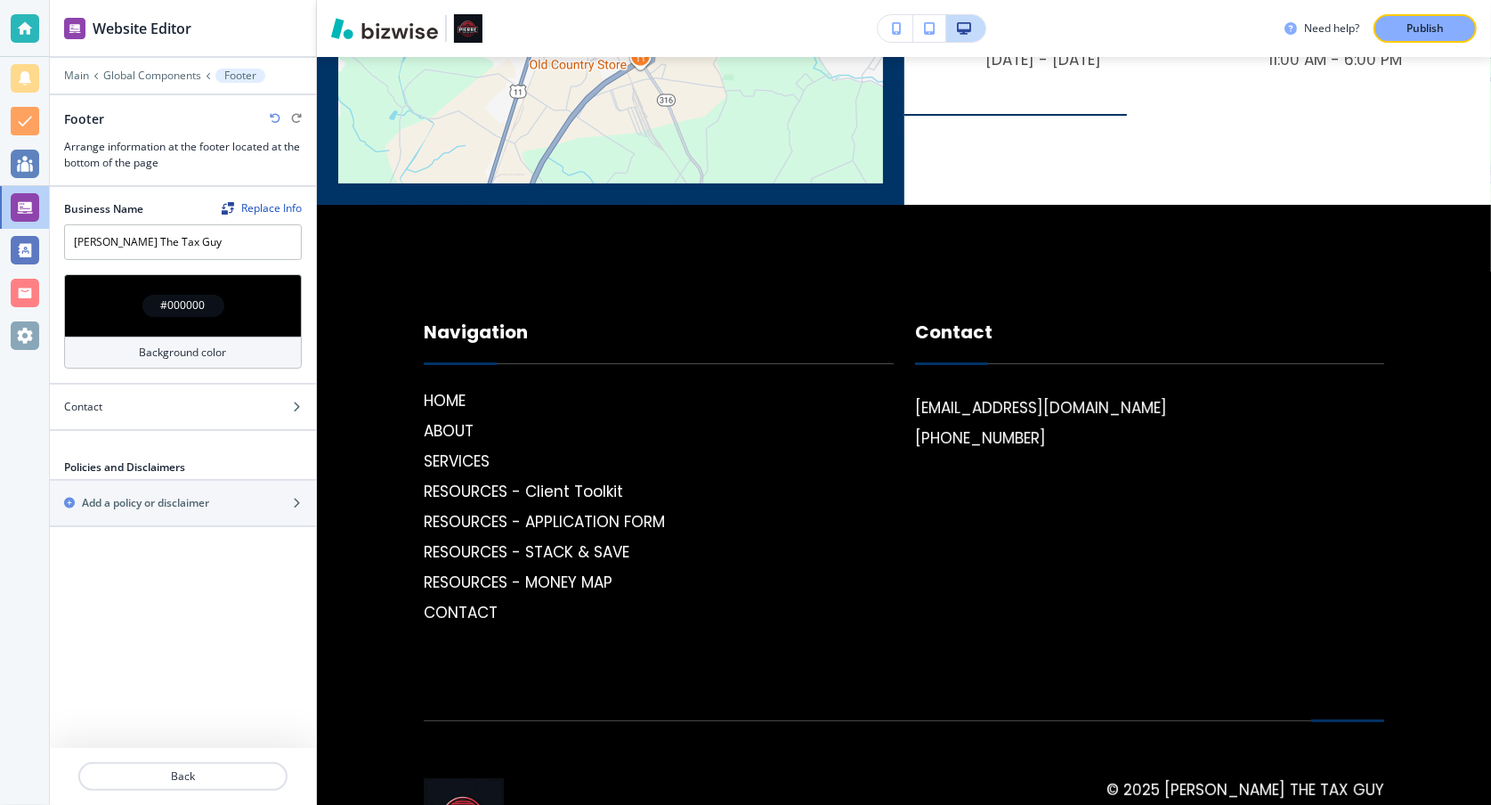
click at [242, 74] on p "Footer" at bounding box center [240, 75] width 32 height 12
click at [82, 74] on p "Main" at bounding box center [76, 75] width 25 height 12
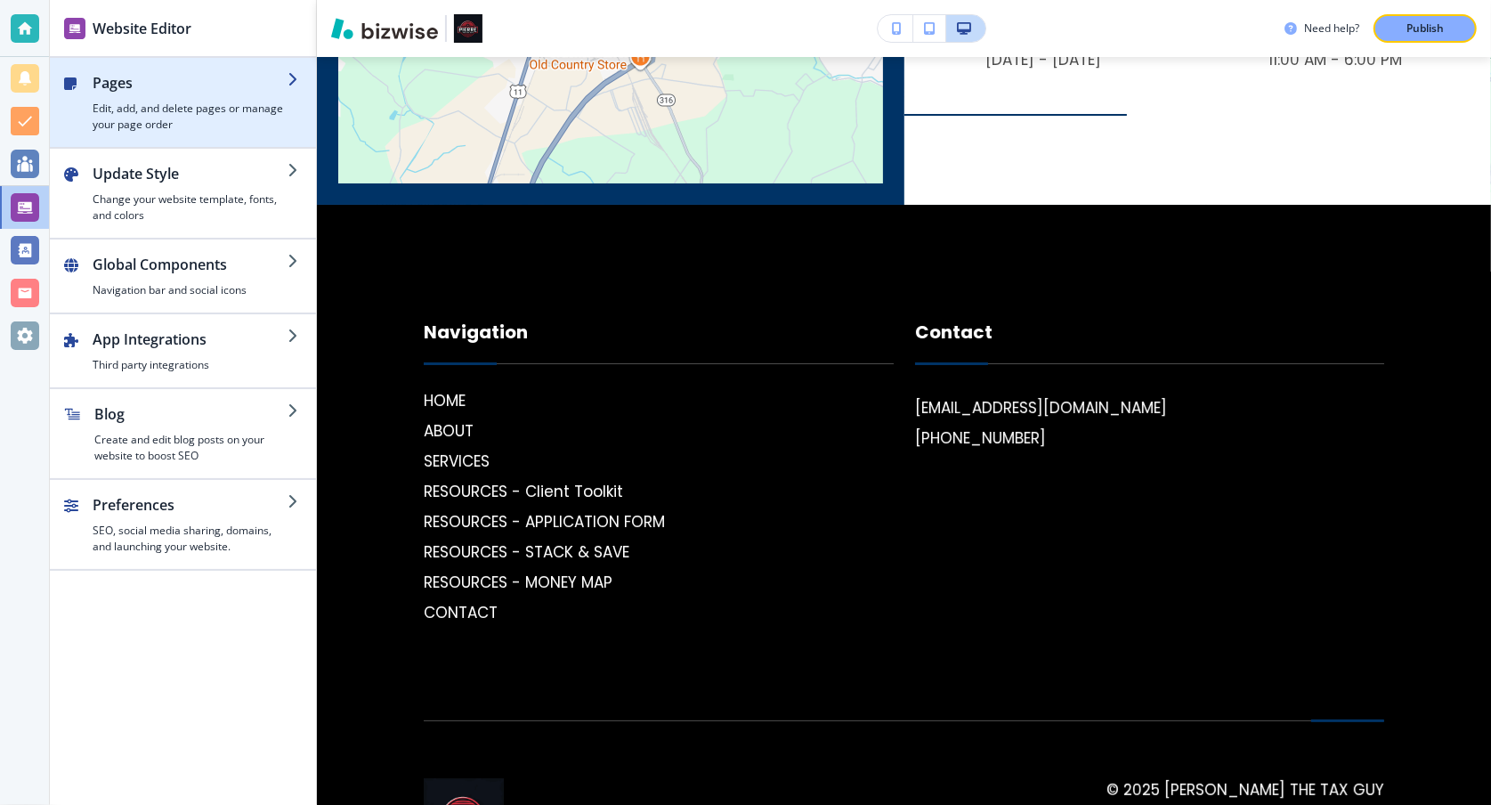
click at [217, 95] on div "button" at bounding box center [190, 96] width 195 height 7
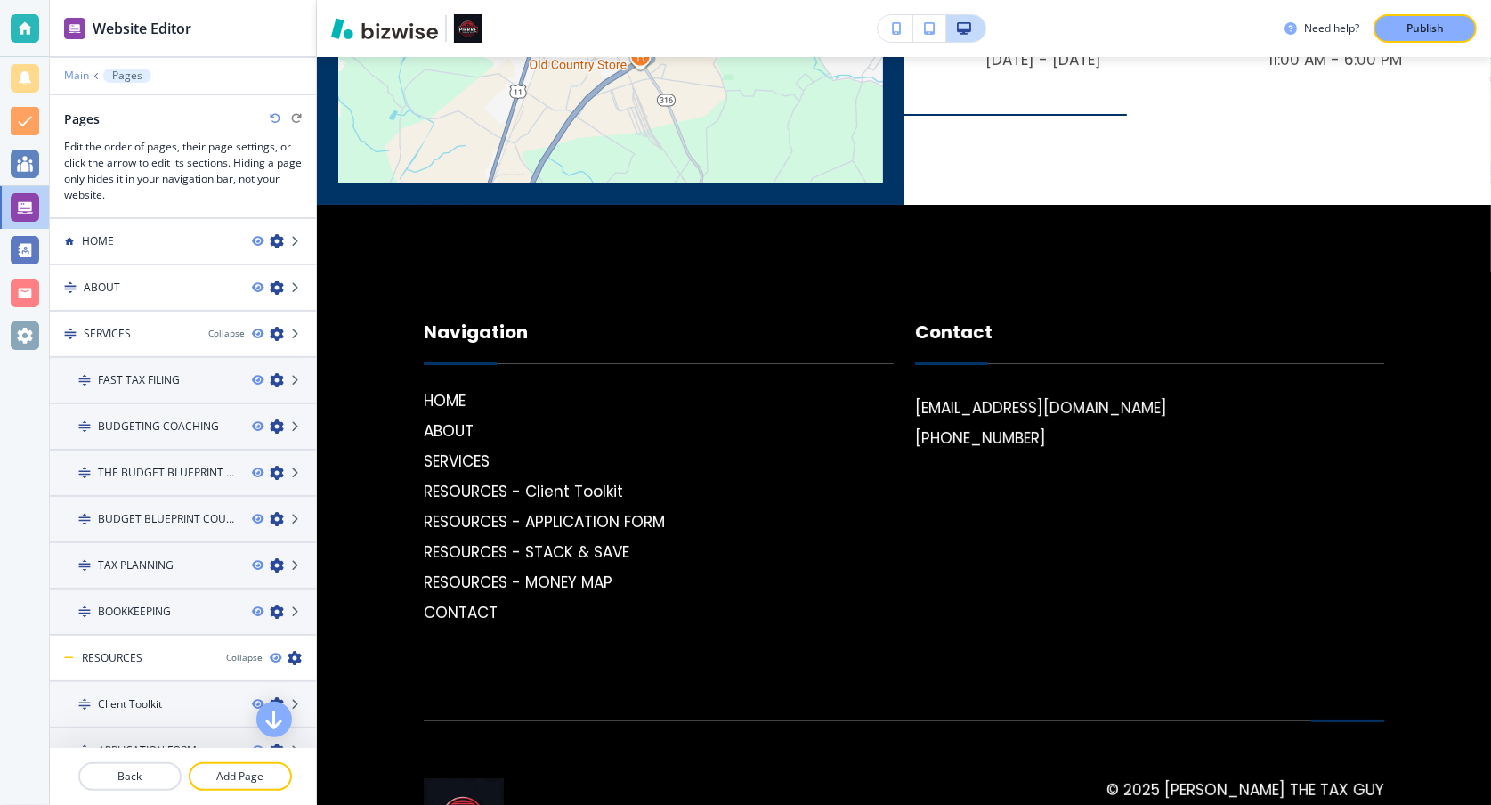
click at [76, 75] on p "Main" at bounding box center [76, 75] width 25 height 12
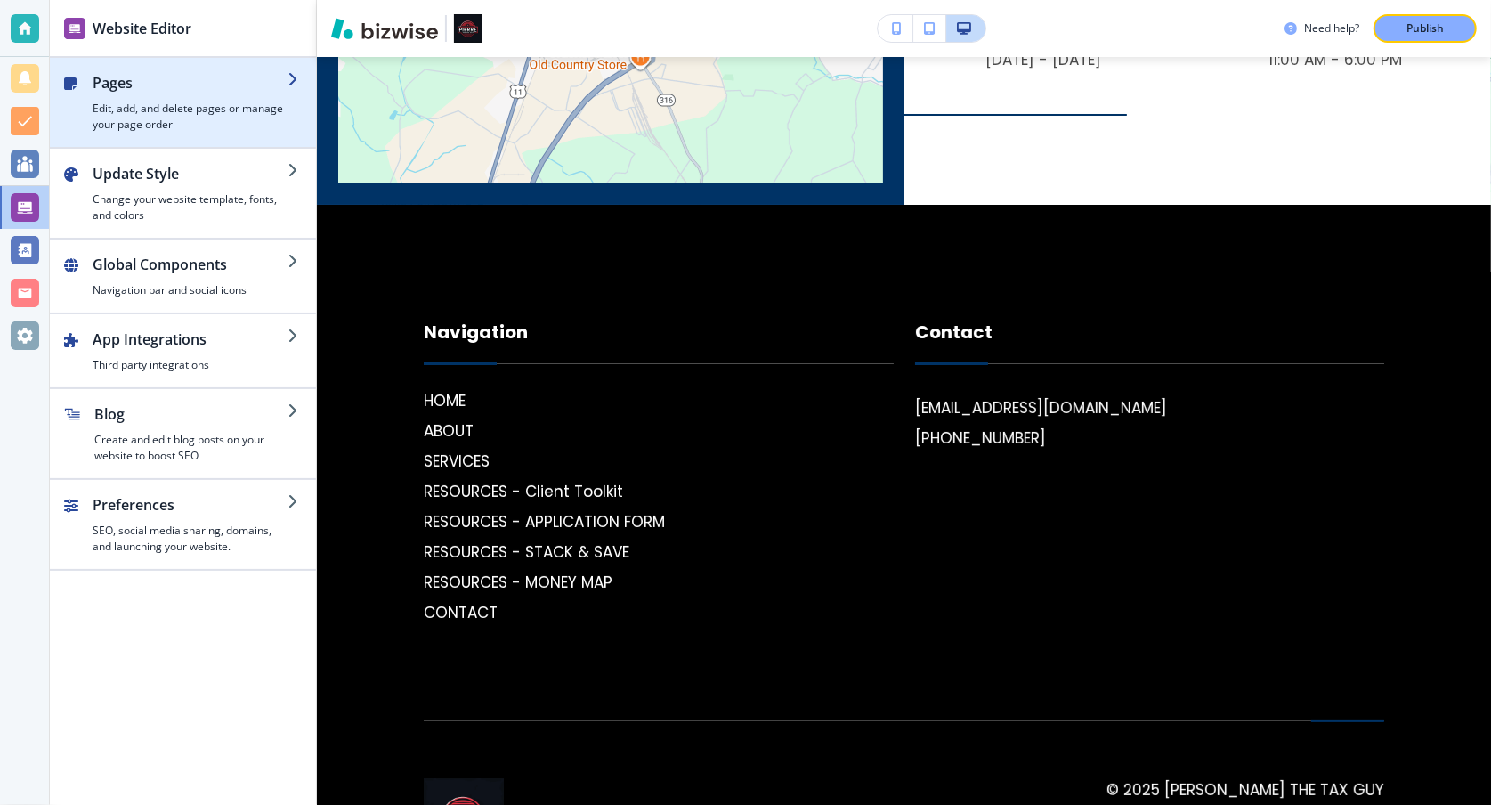
click at [78, 72] on div "button" at bounding box center [85, 102] width 14 height 61
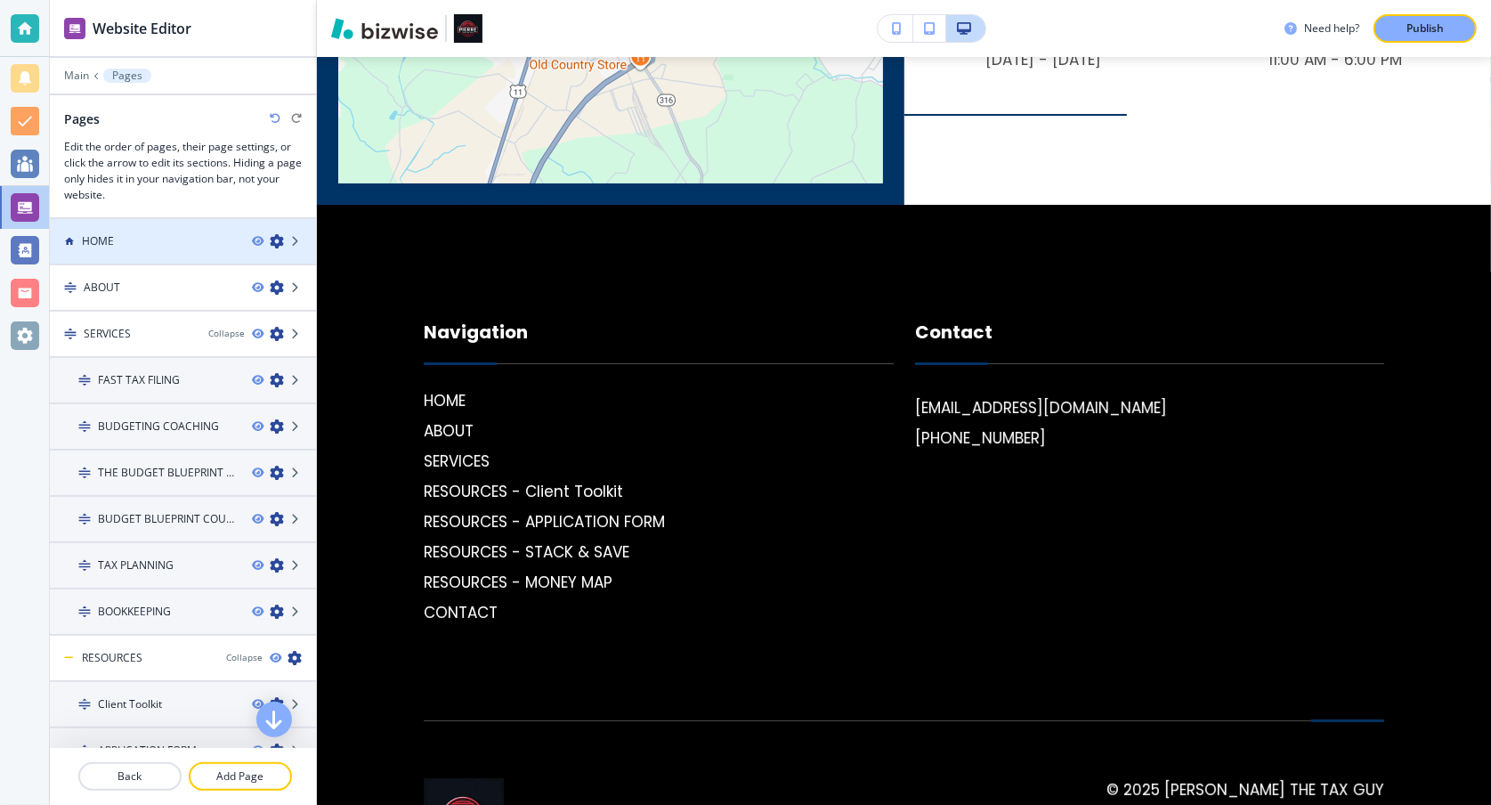
click at [102, 234] on h4 "HOME" at bounding box center [98, 241] width 32 height 16
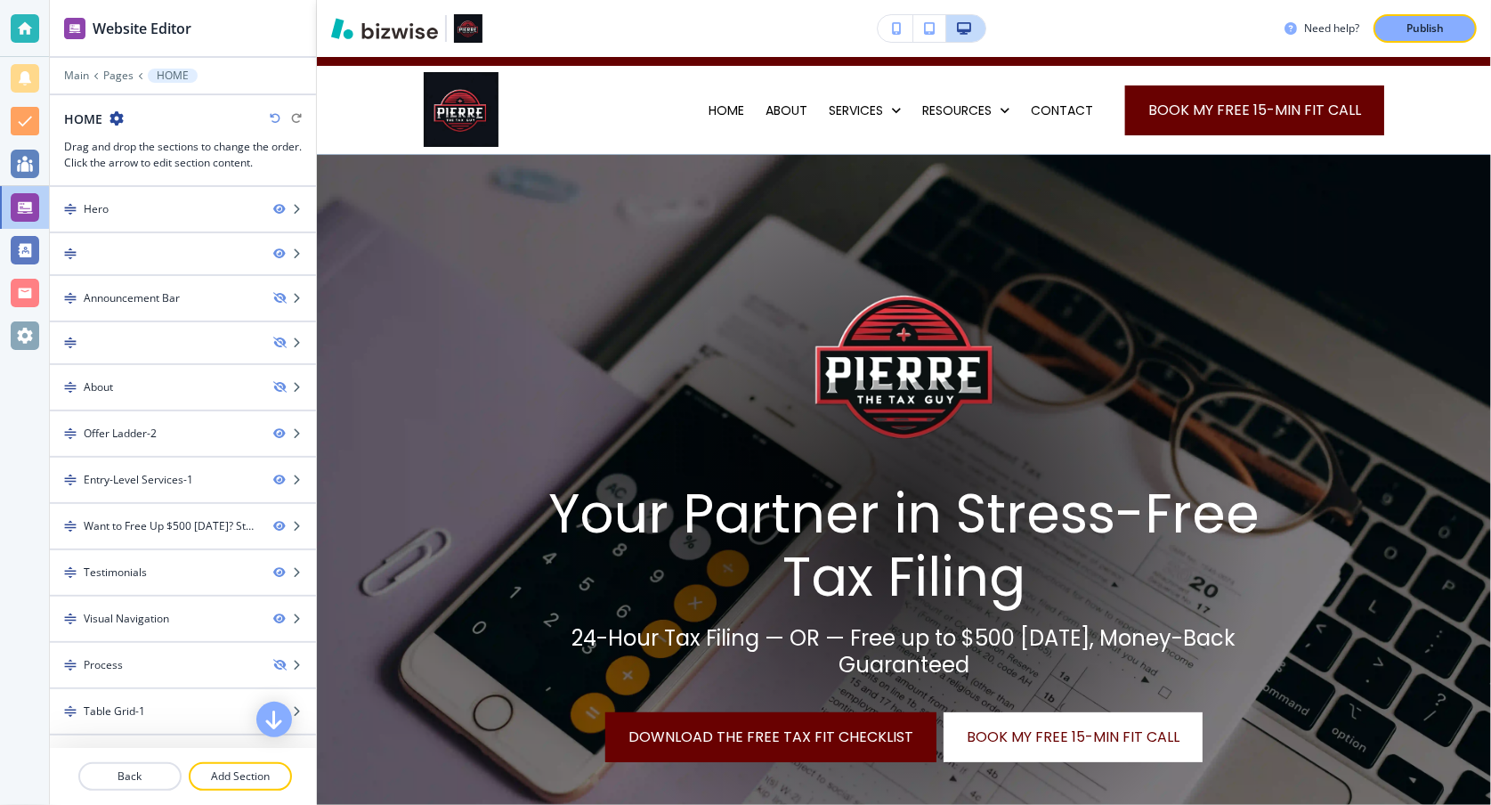
scroll to position [0, 0]
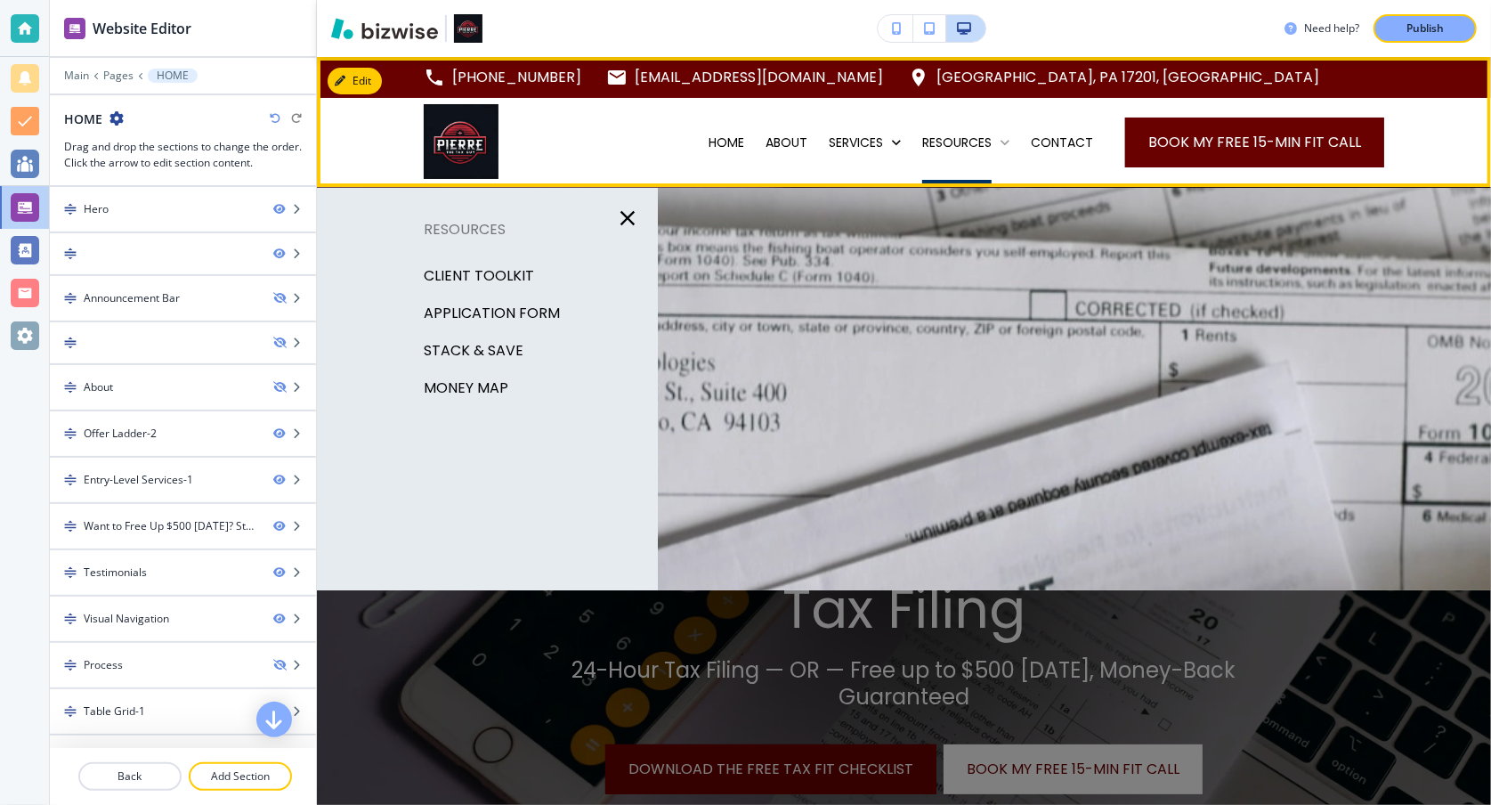
click at [939, 139] on p "RESOURCES" at bounding box center [956, 142] width 69 height 18
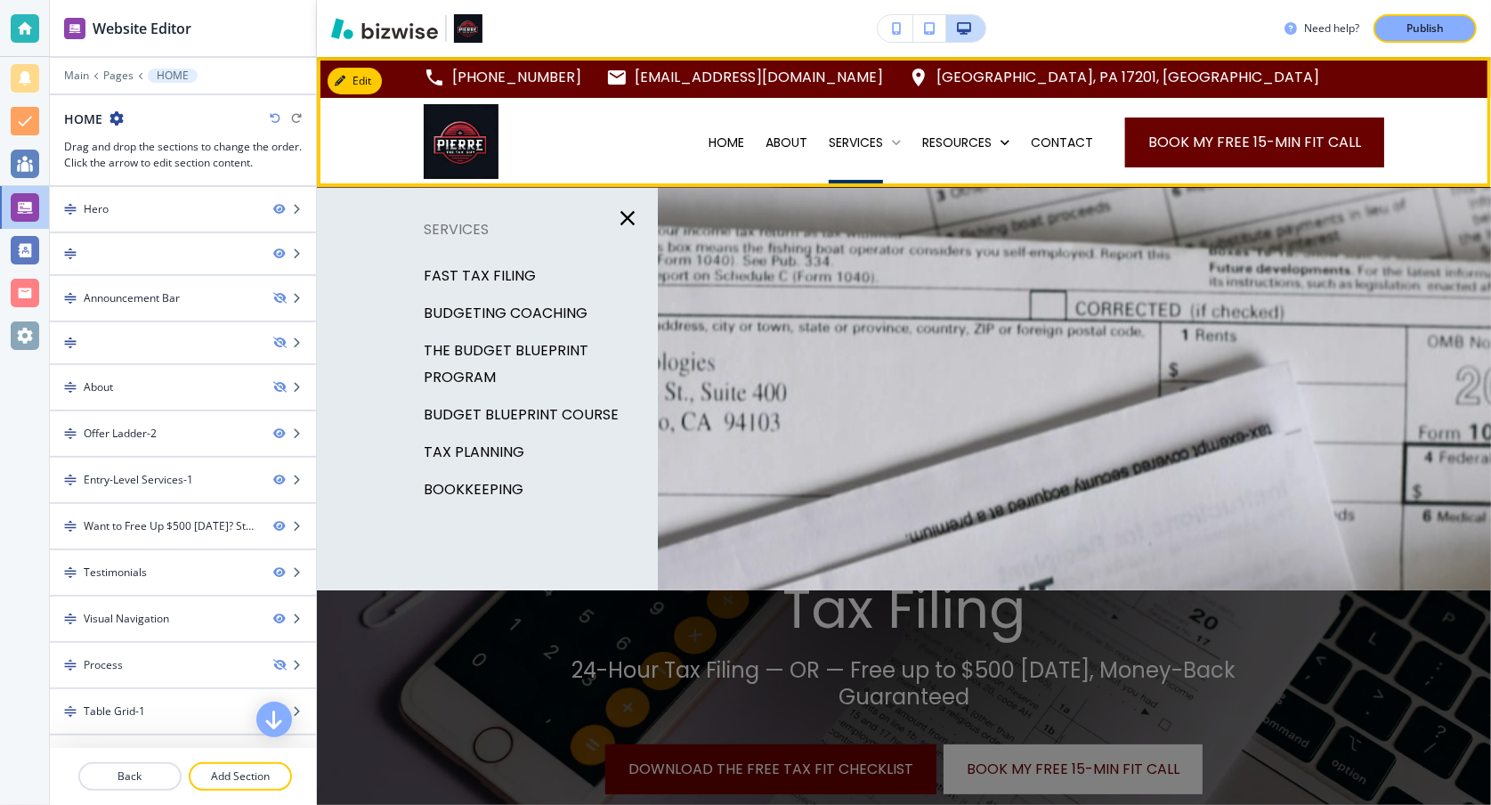
click at [829, 144] on p "SERVICES" at bounding box center [856, 142] width 54 height 18
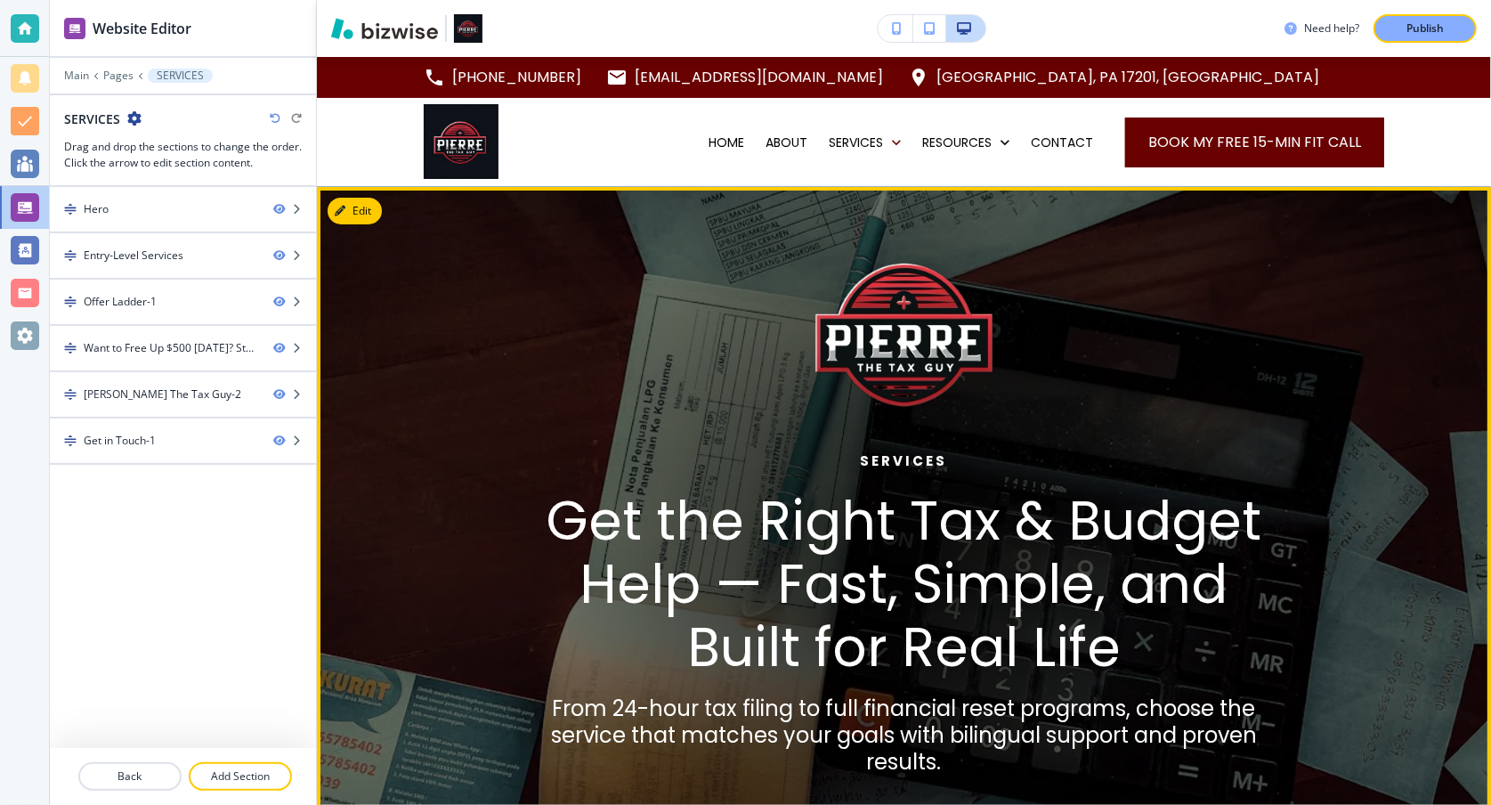
click at [1137, 318] on div "SERVICES Get the Right Tax & Budget Help — Fast, Simple, and Built for Real Lif…" at bounding box center [903, 552] width 757 height 613
click at [360, 216] on button "Edit This Section" at bounding box center [388, 211] width 120 height 27
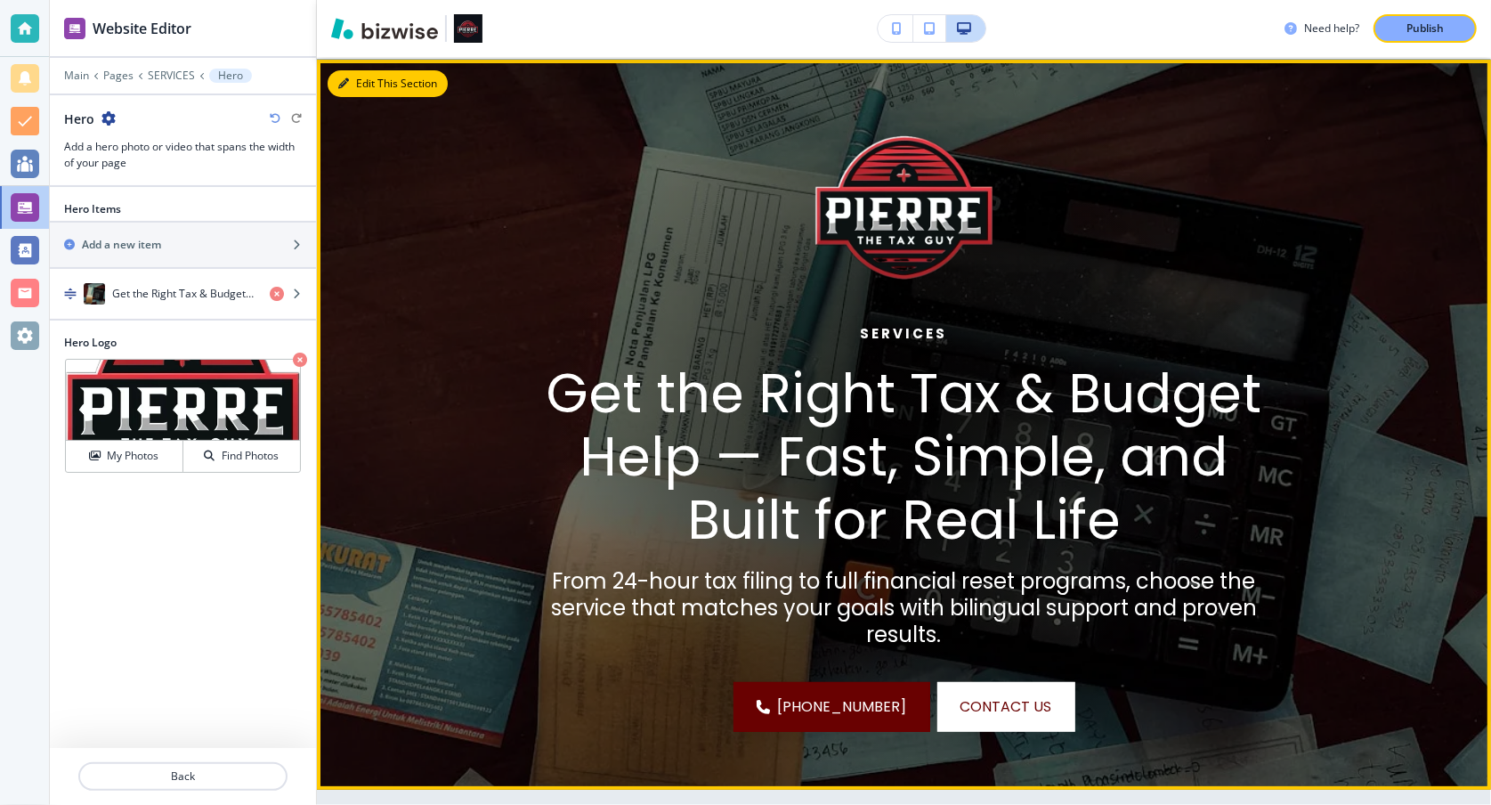
scroll to position [129, 0]
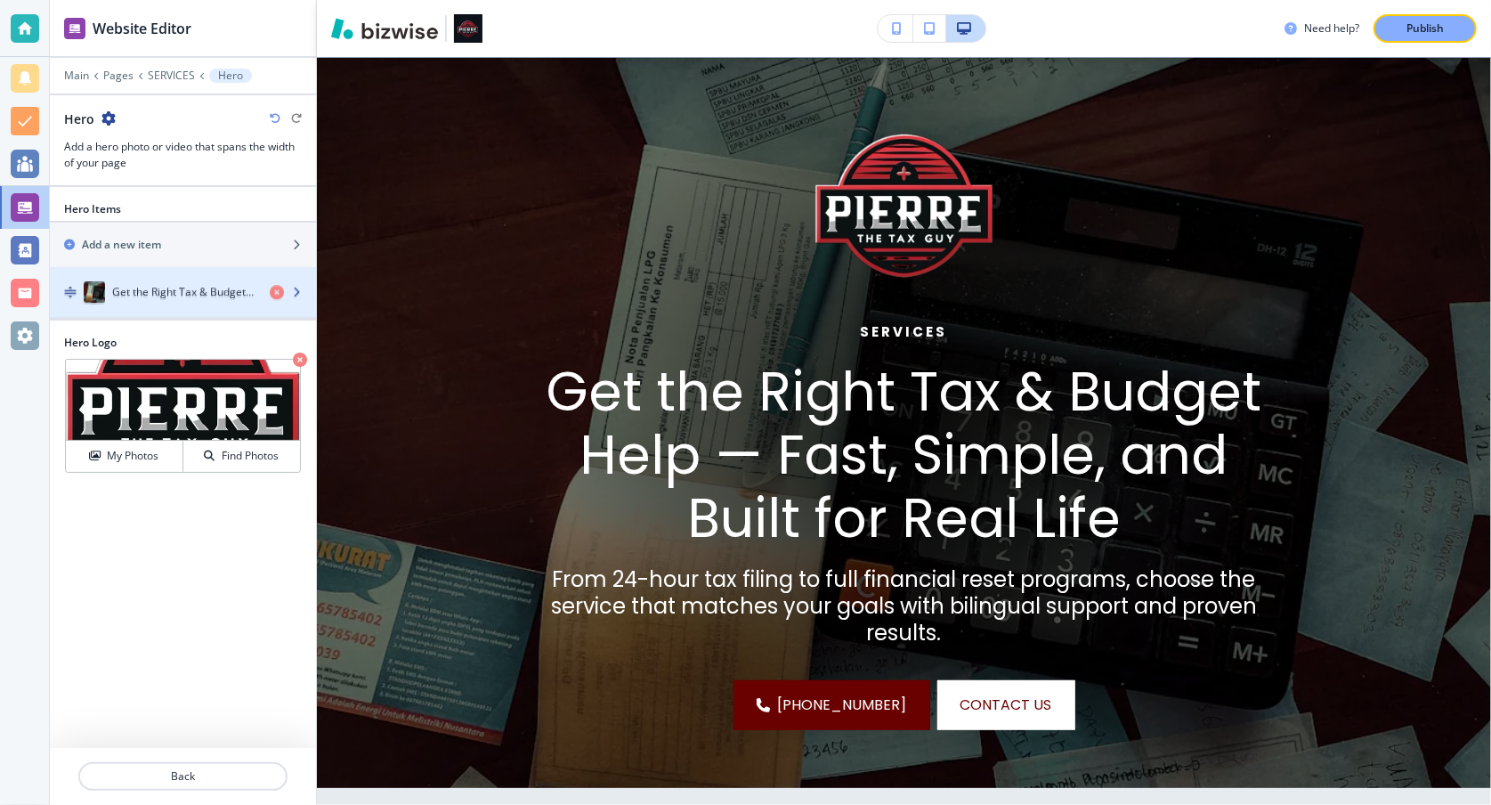
click at [221, 298] on h4 "Get the Right Tax & Budget Help — Fast, Simple, and Built for Real Life" at bounding box center [183, 294] width 143 height 16
click at [295, 295] on icon "button" at bounding box center [296, 293] width 11 height 11
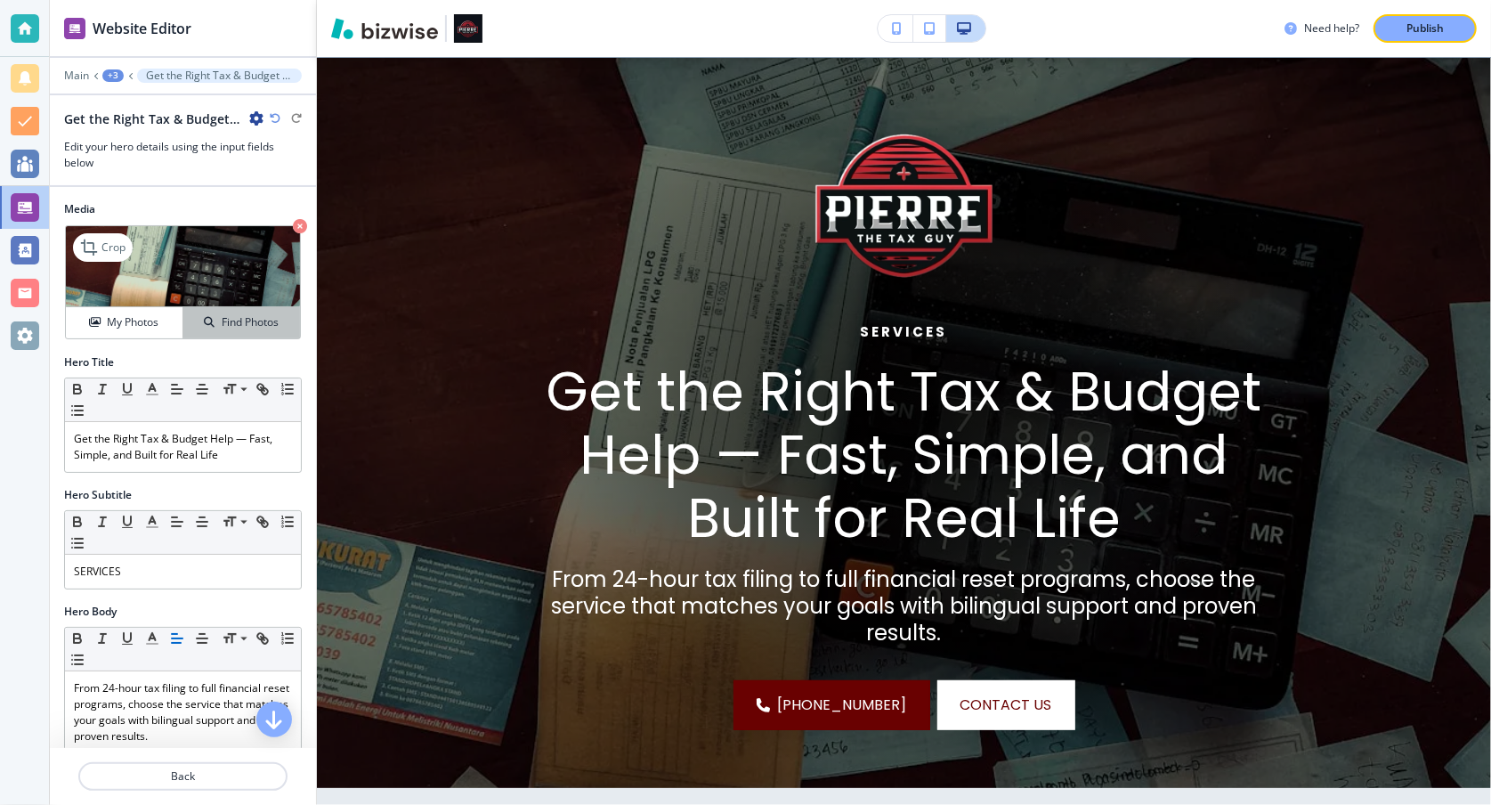
click at [245, 316] on h4 "Find Photos" at bounding box center [250, 322] width 57 height 16
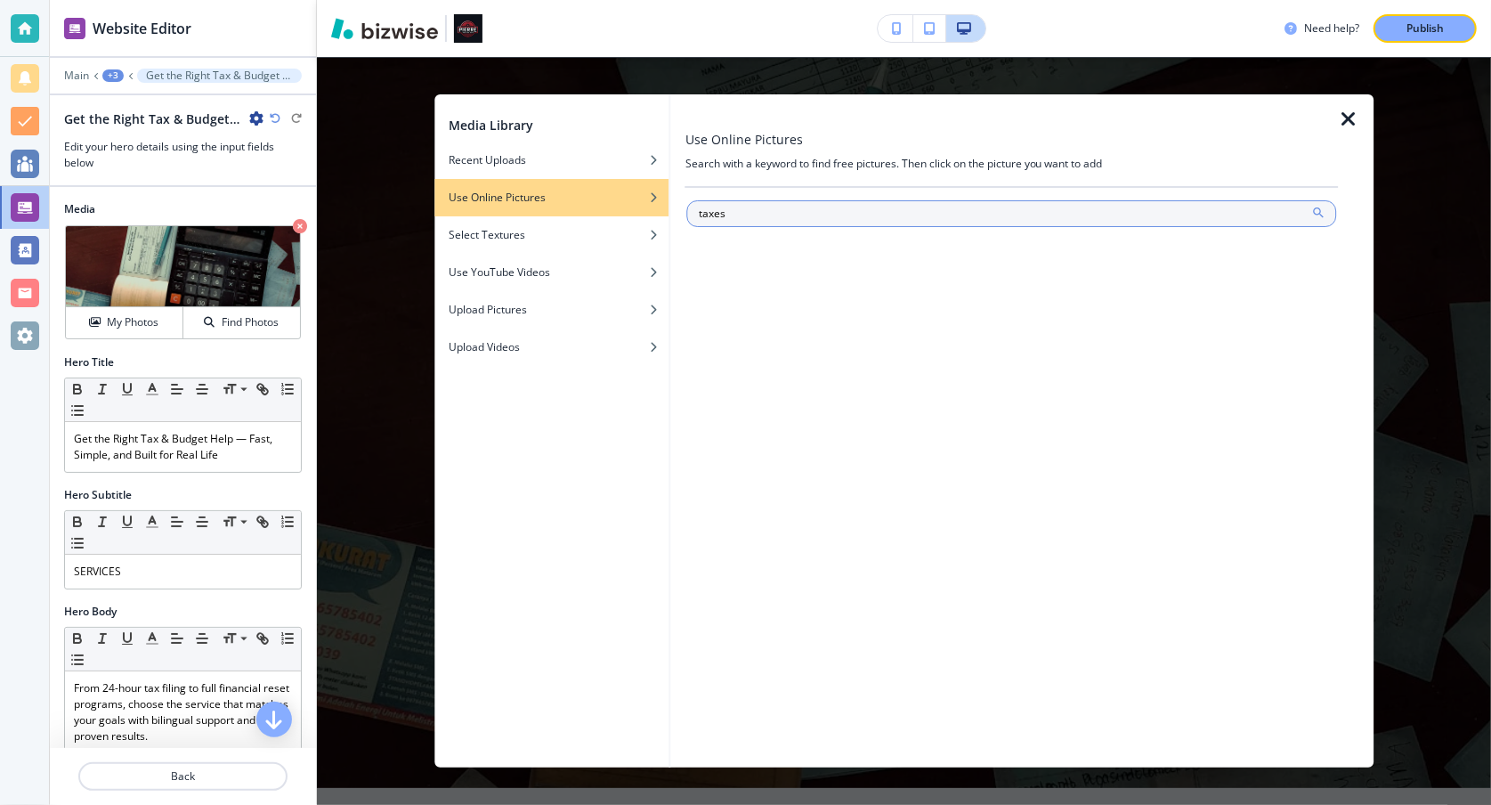
type input "taxes"
click at [1322, 210] on icon at bounding box center [1318, 213] width 14 height 14
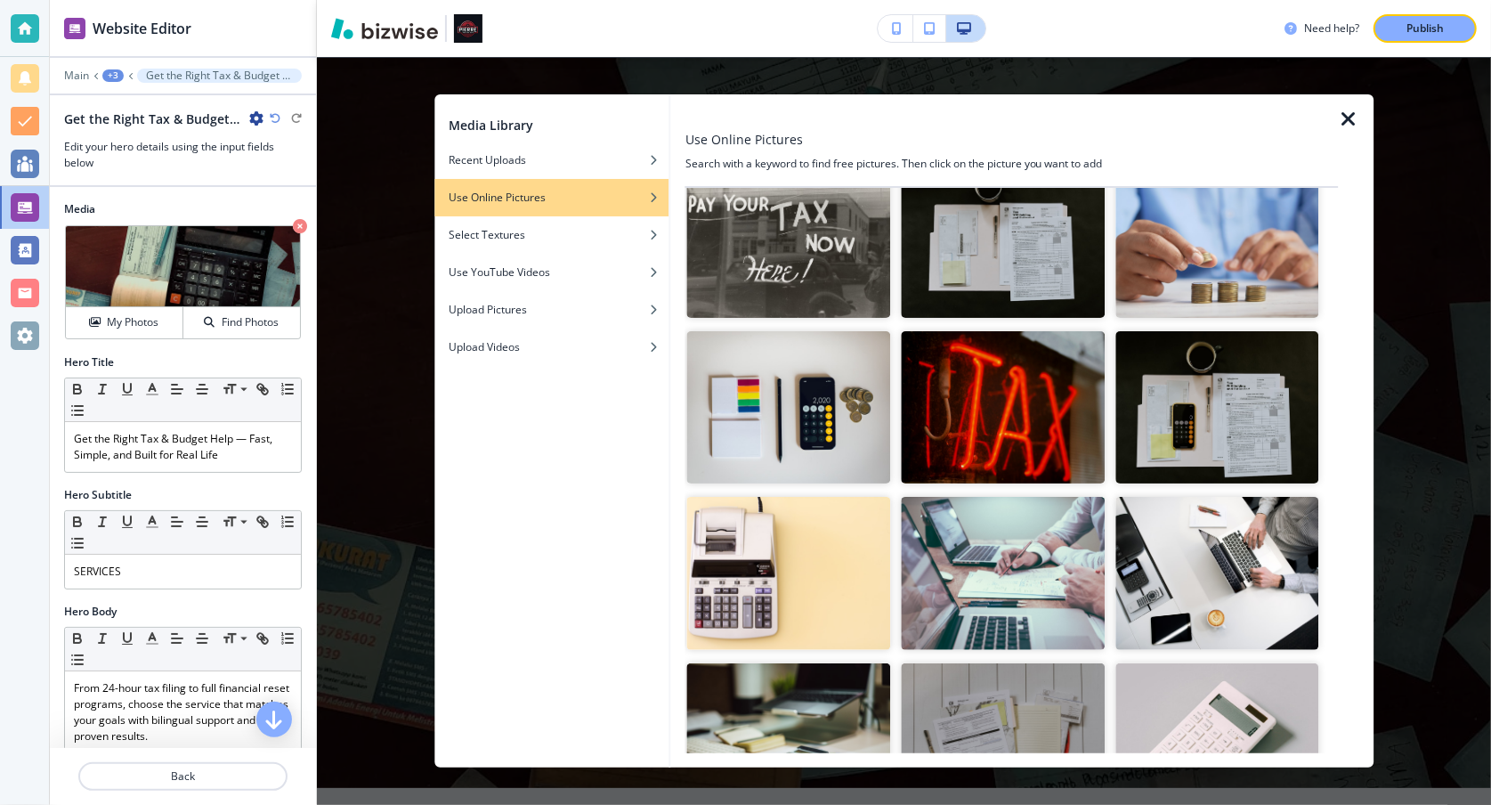
scroll to position [405, 0]
click at [1010, 520] on img "button" at bounding box center [1003, 573] width 204 height 153
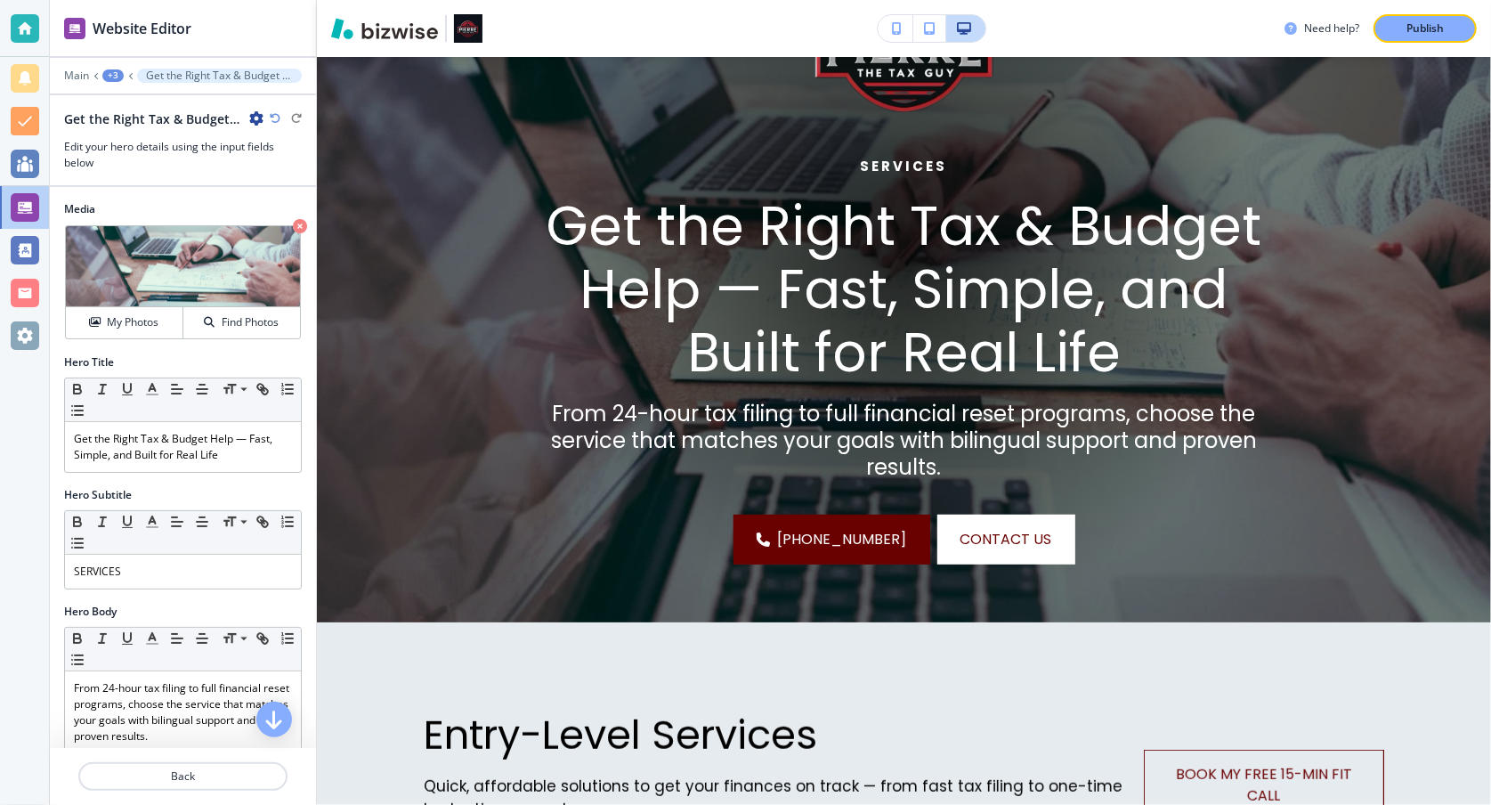
scroll to position [0, 0]
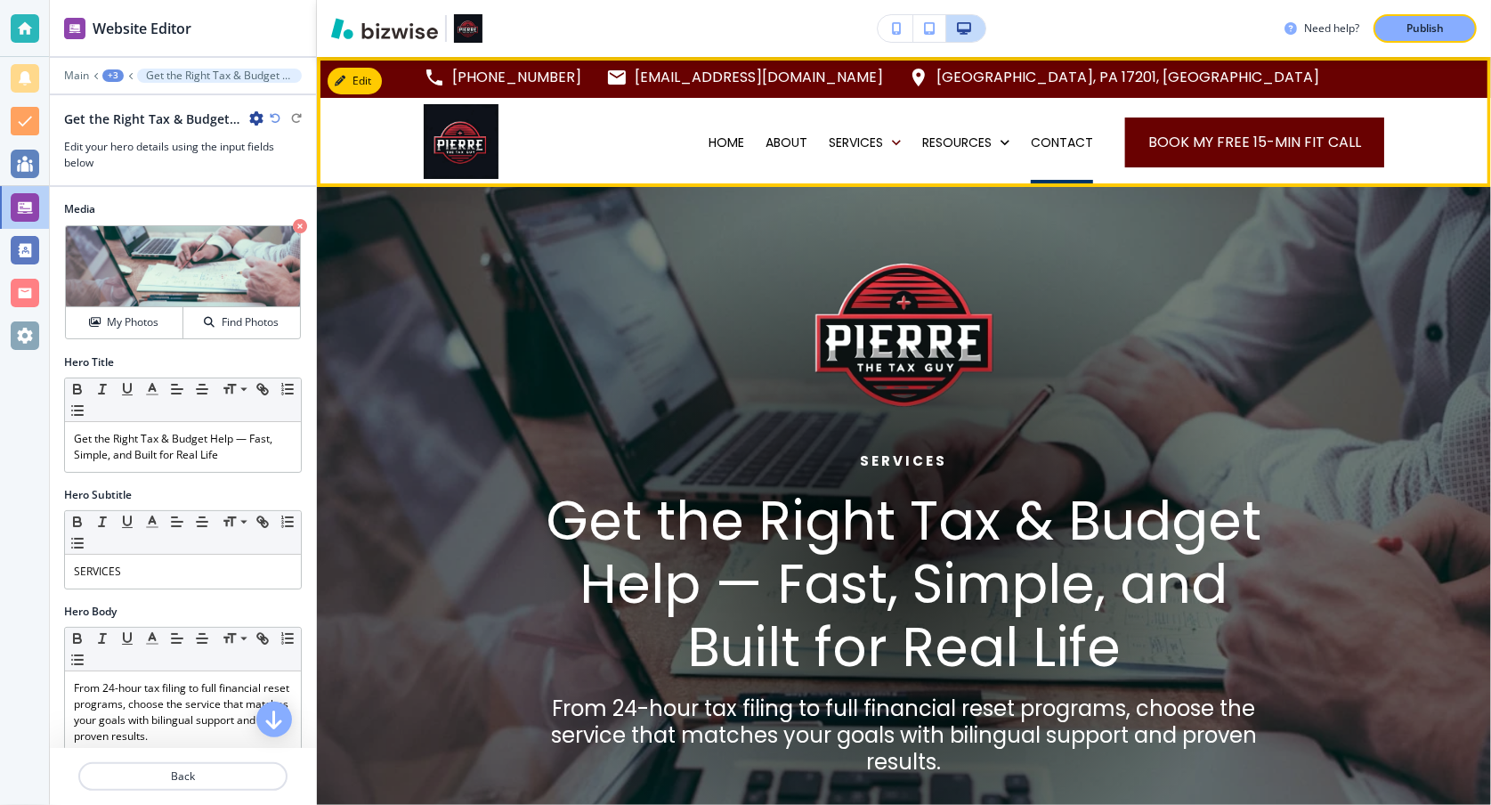
click at [1046, 145] on p "CONTACT" at bounding box center [1062, 142] width 62 height 18
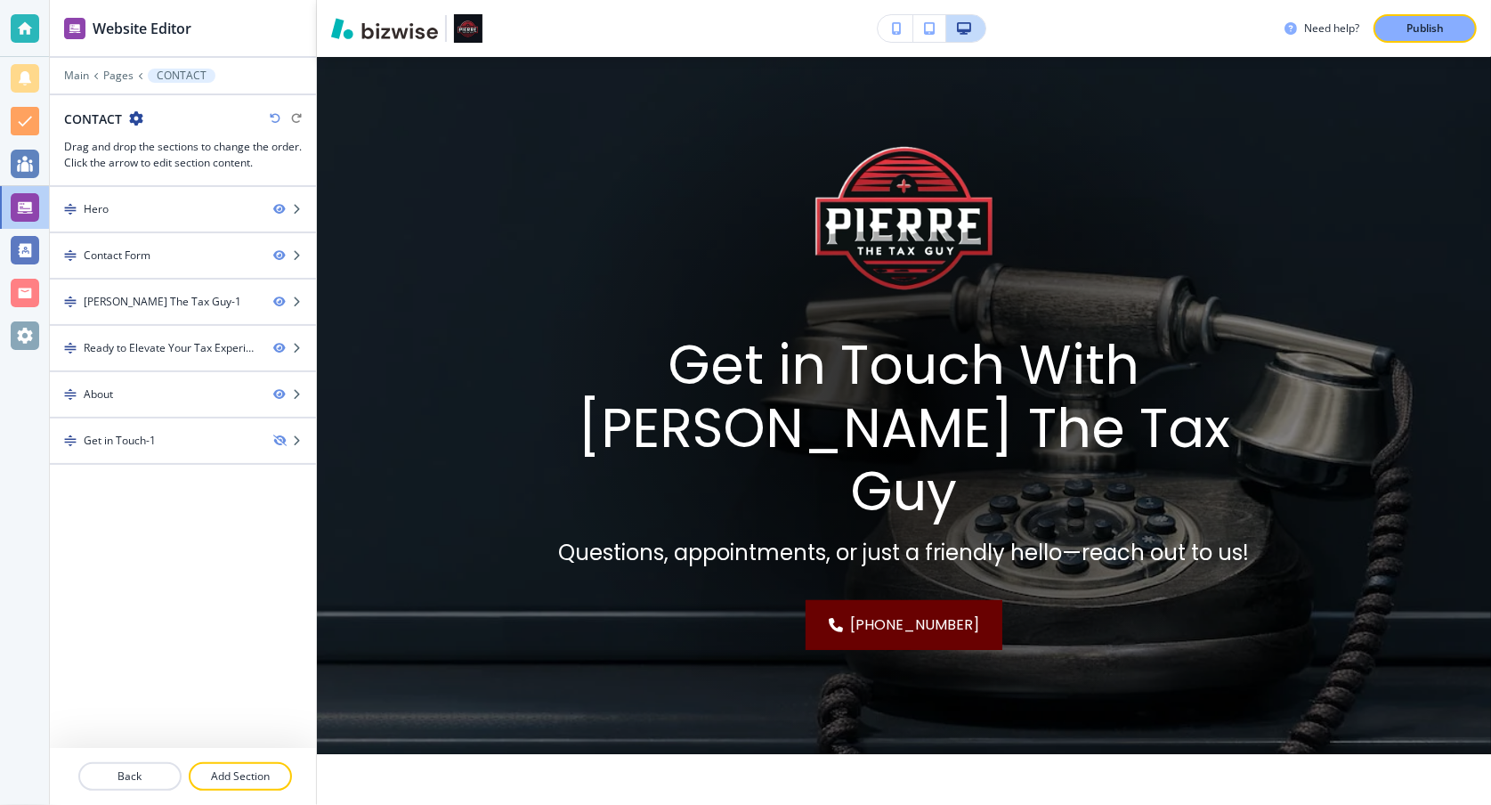
scroll to position [168, 0]
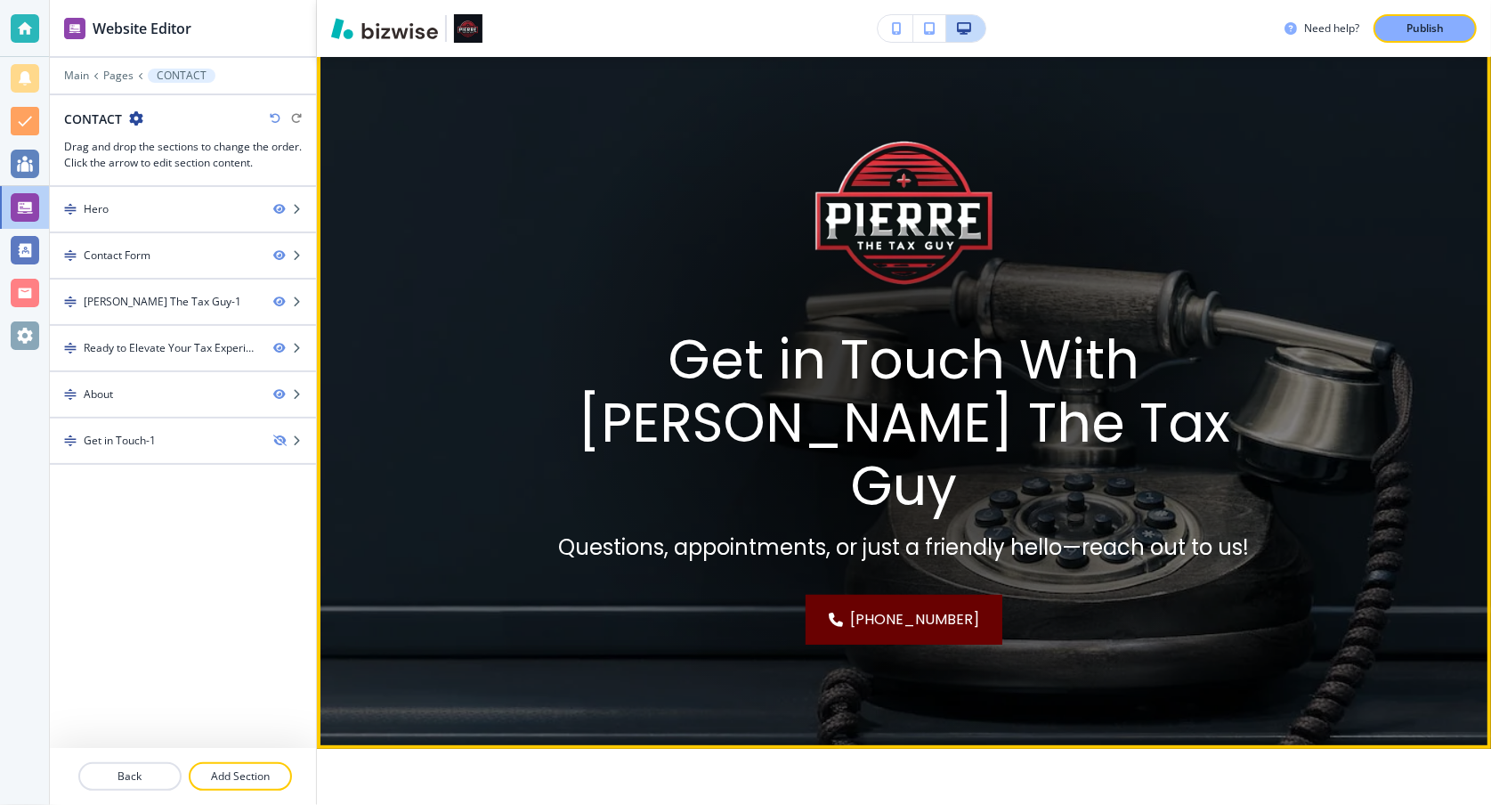
click at [1173, 319] on div "Get in Touch With [PERSON_NAME] The Tax Guy Questions, appointments, or just a …" at bounding box center [903, 384] width 757 height 521
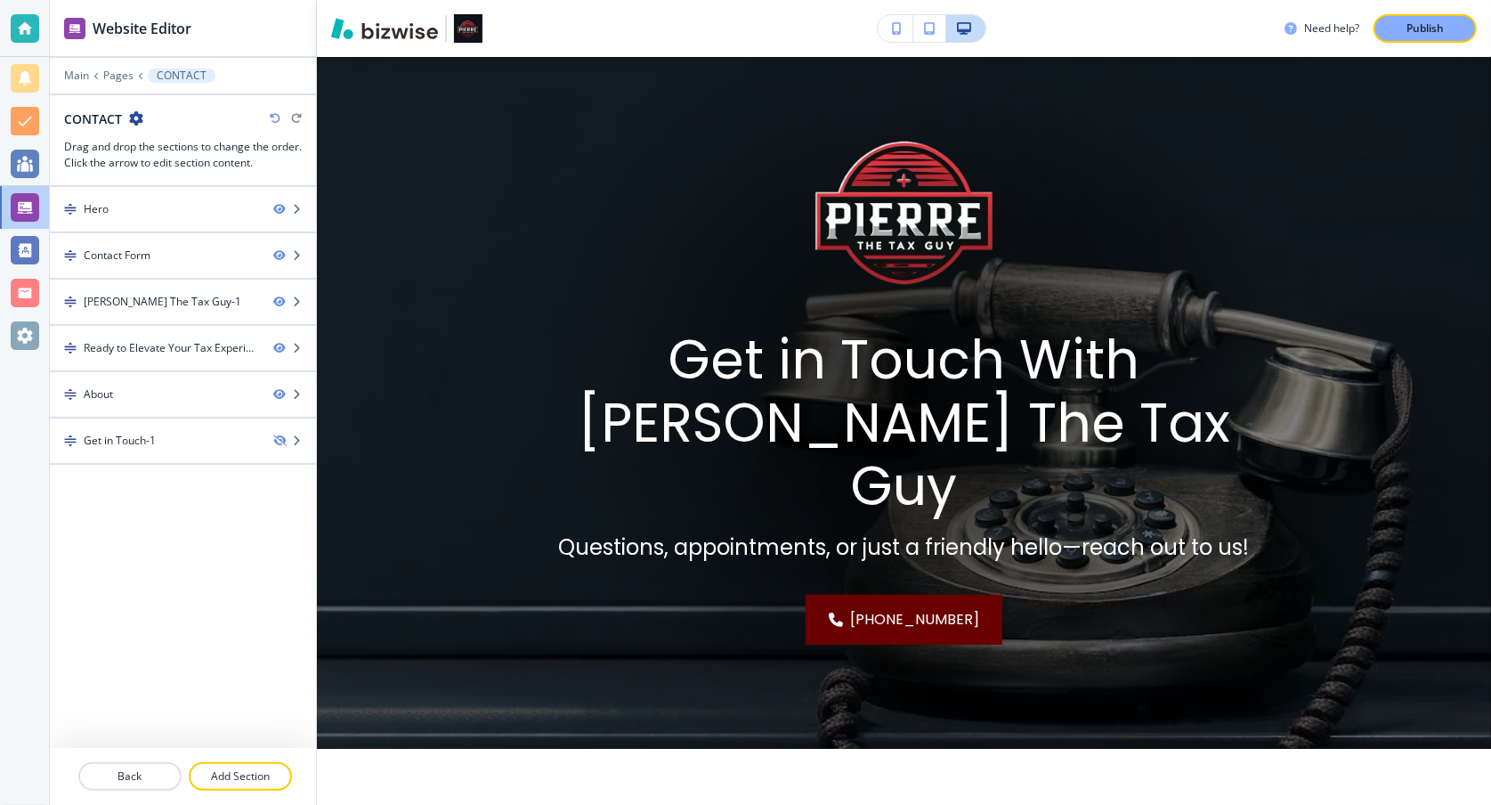
scroll to position [0, 0]
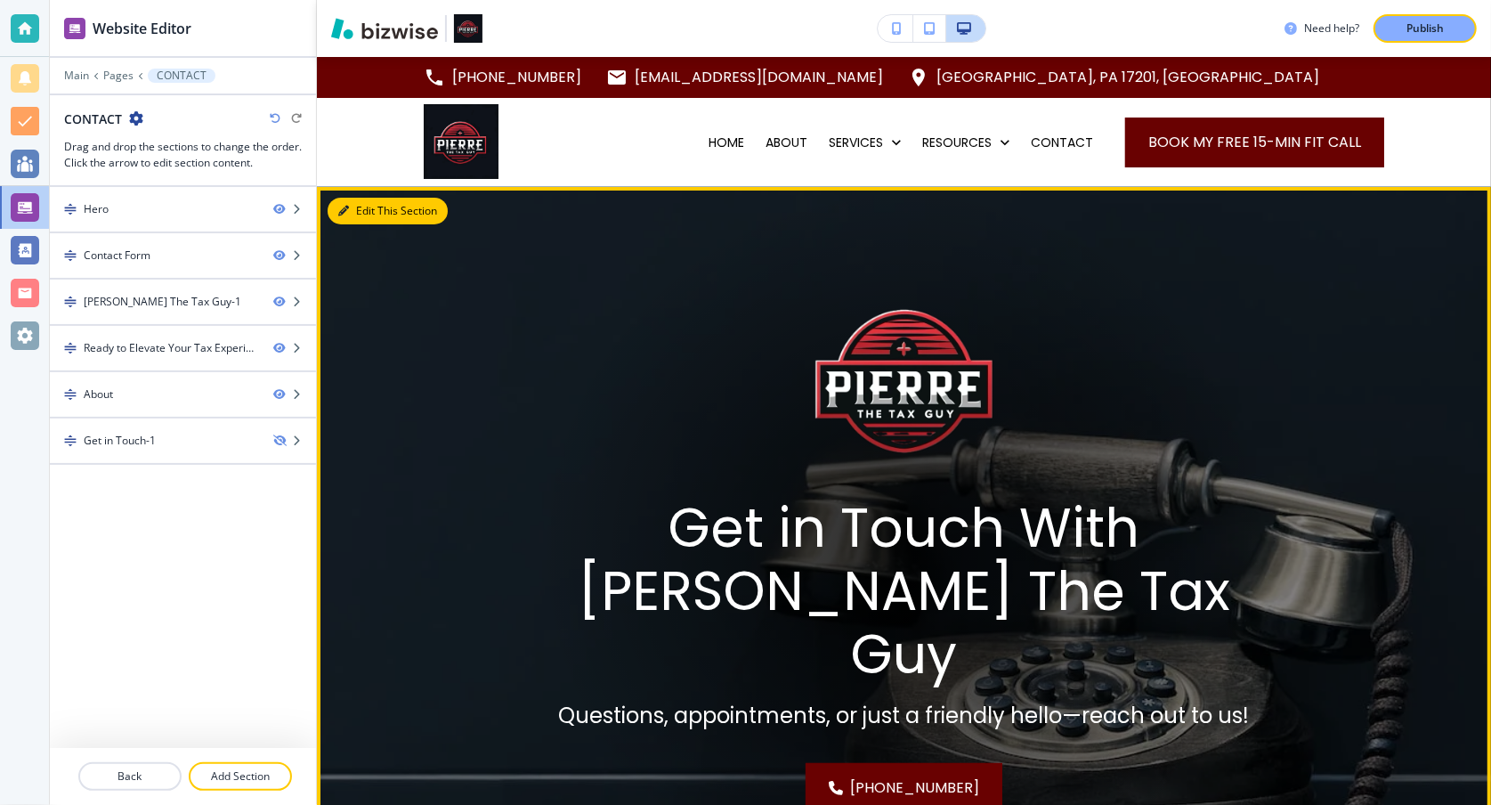
click at [367, 210] on button "Edit This Section" at bounding box center [388, 211] width 120 height 27
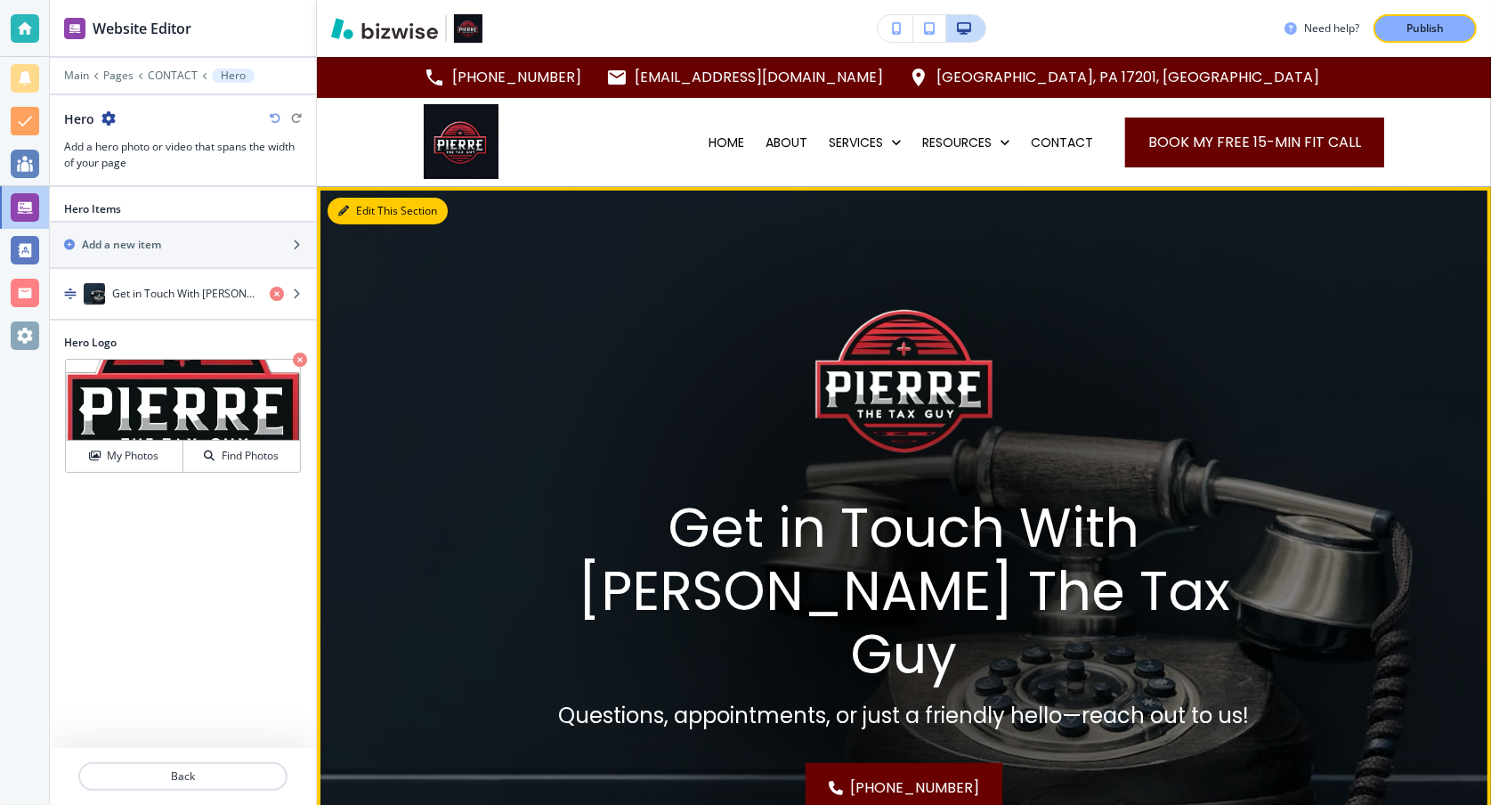
scroll to position [129, 0]
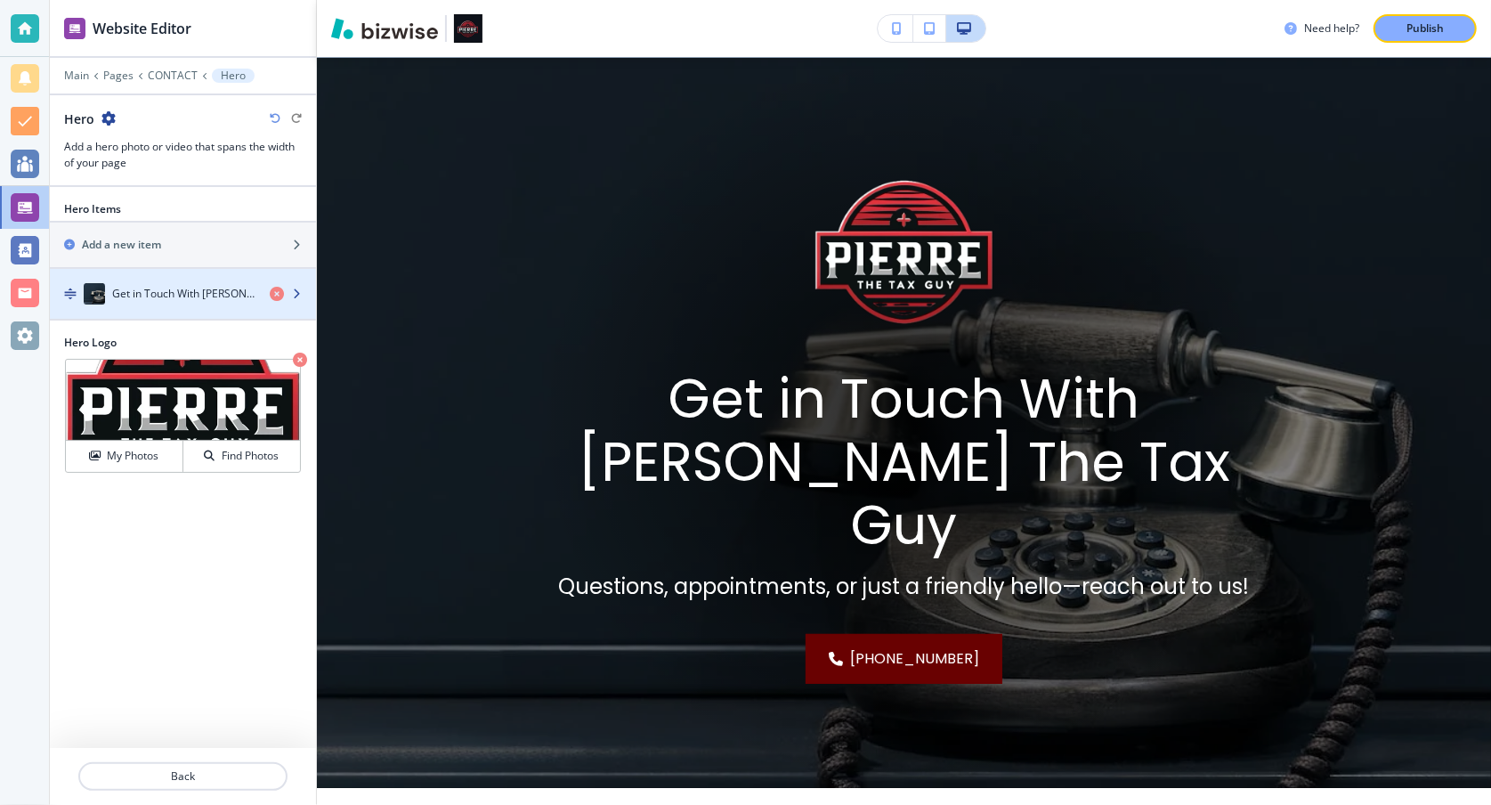
click at [293, 295] on icon "button" at bounding box center [296, 293] width 11 height 11
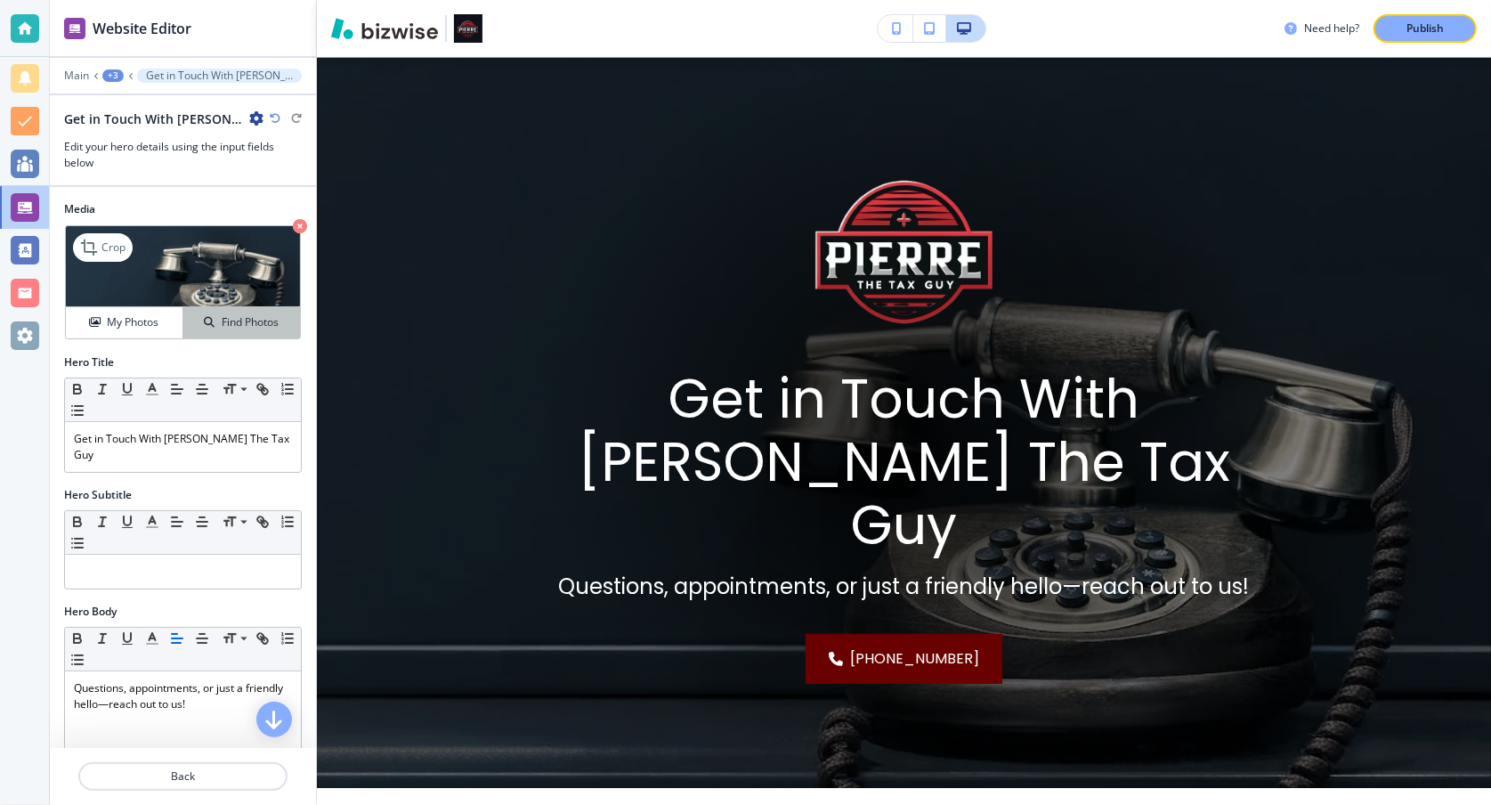
click at [223, 321] on h4 "Find Photos" at bounding box center [250, 322] width 57 height 16
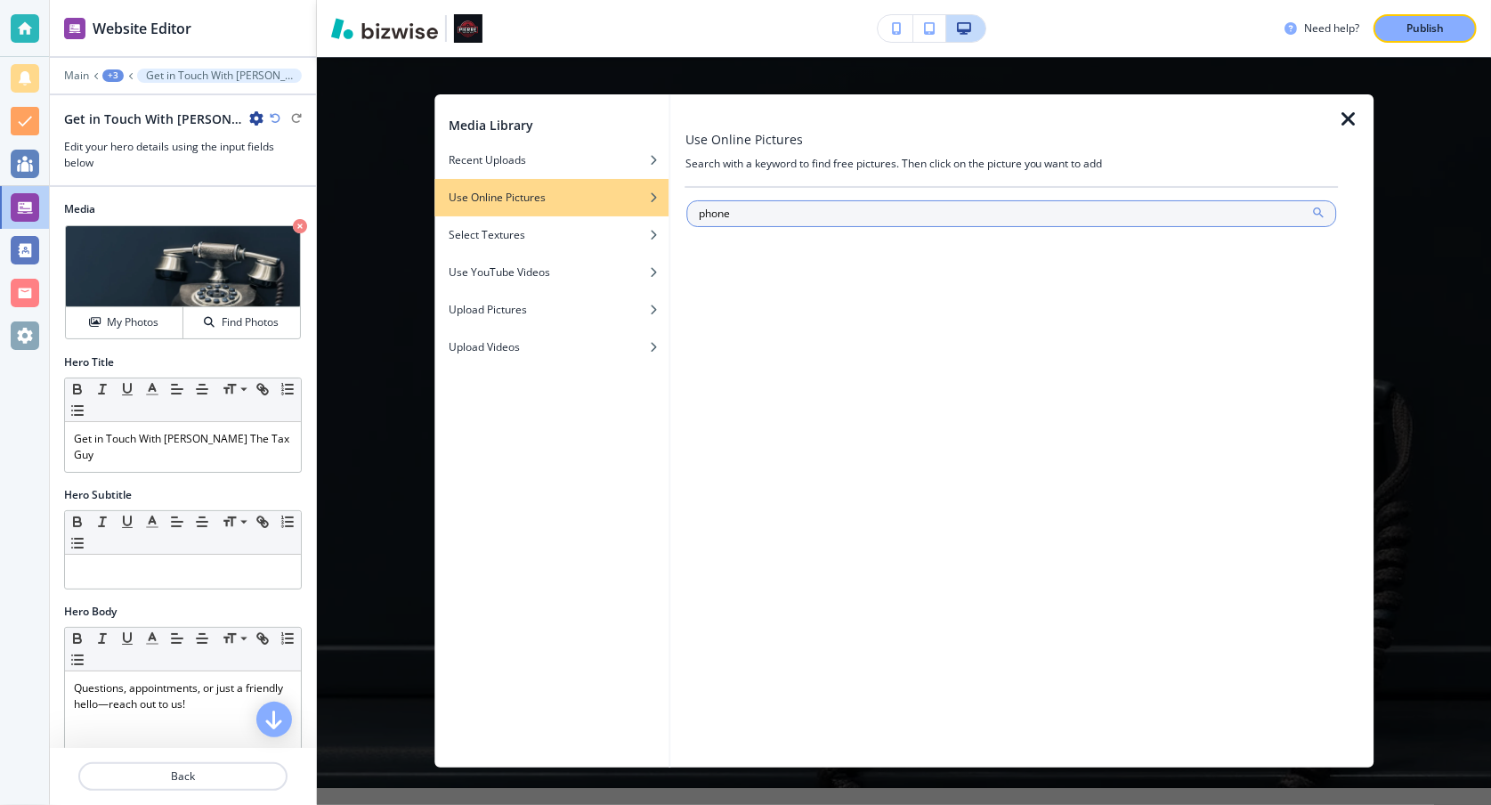
click at [1316, 210] on icon at bounding box center [1318, 213] width 14 height 14
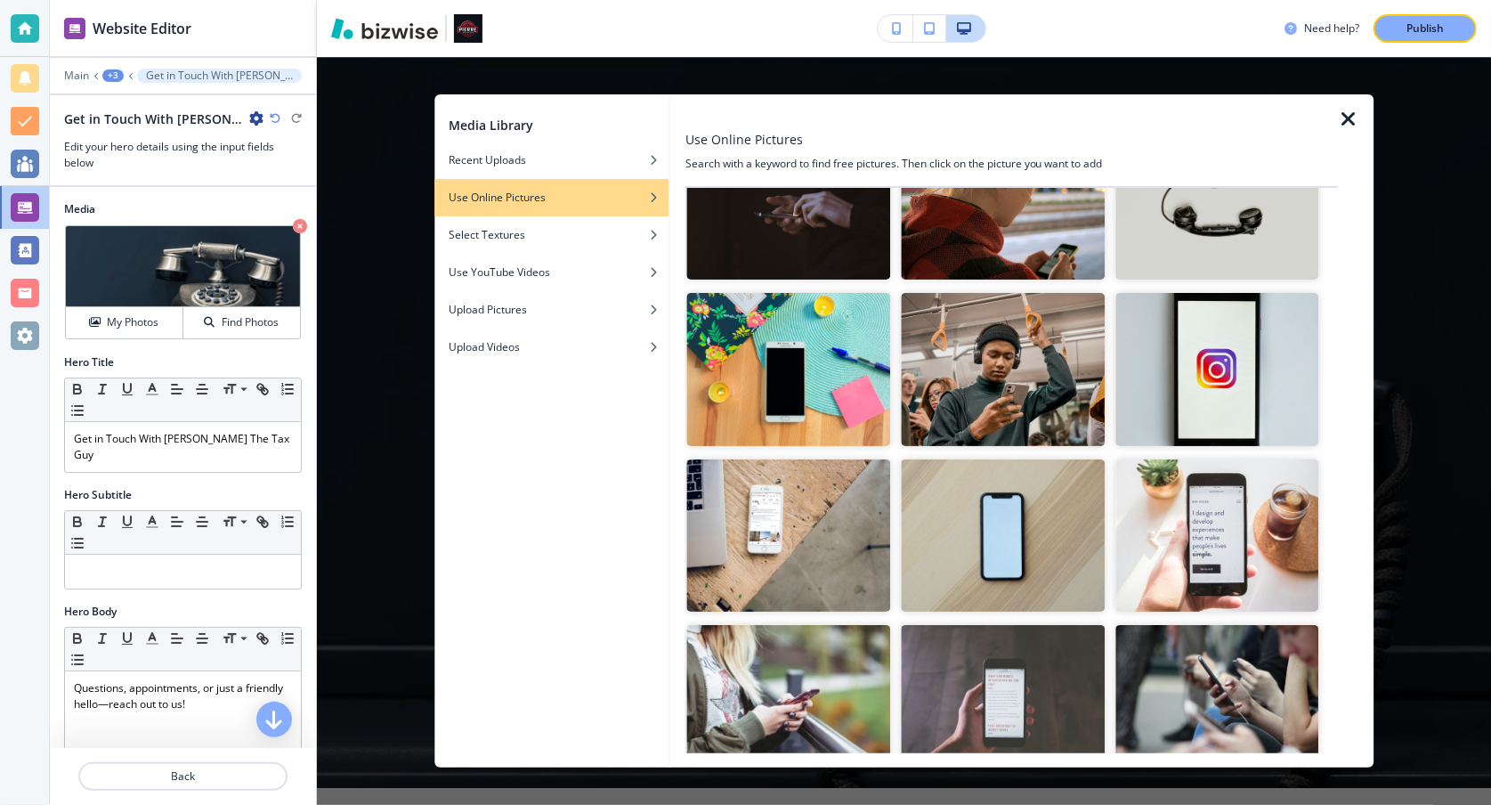
scroll to position [0, 0]
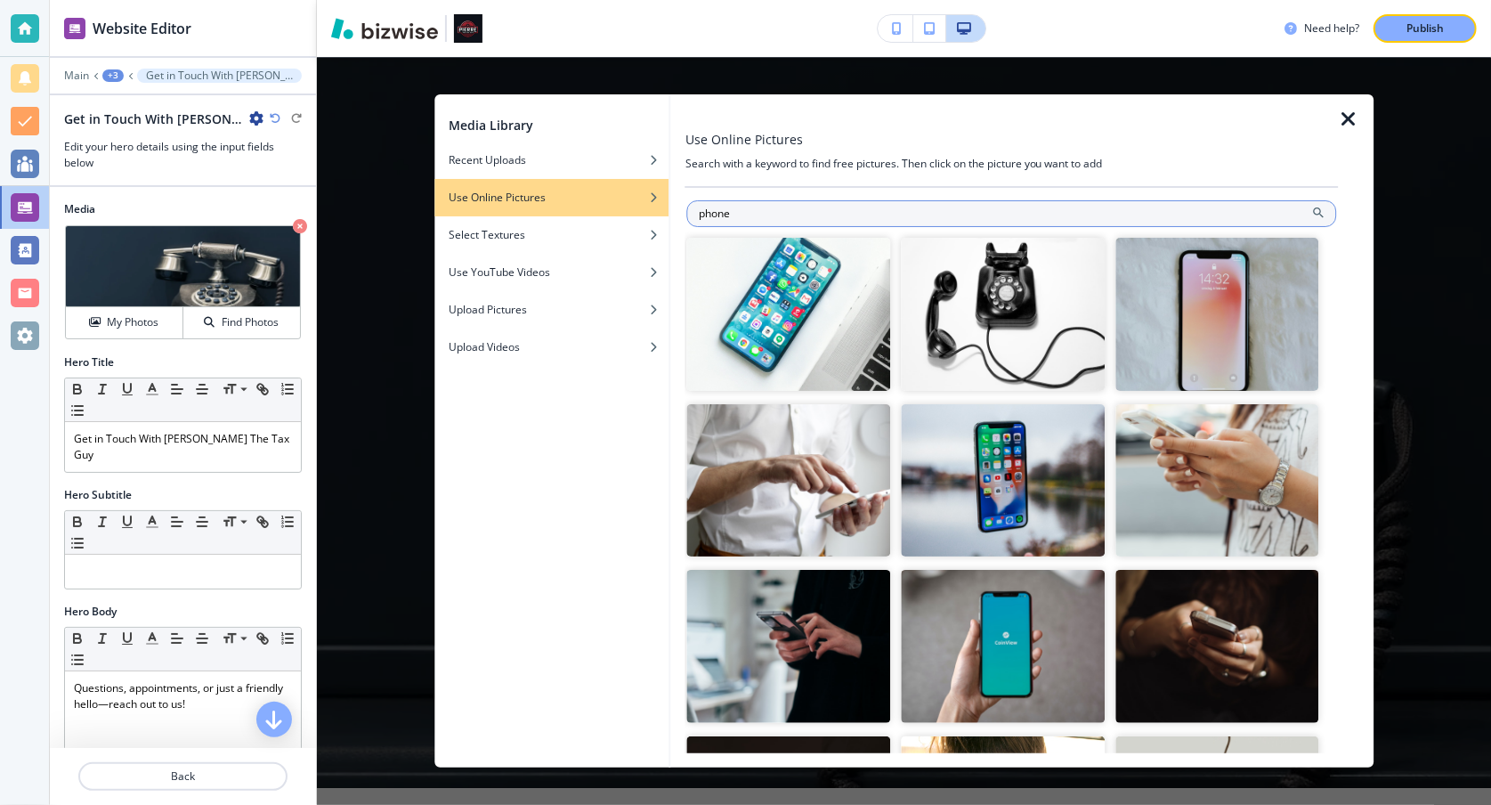
click at [699, 213] on input "phone" at bounding box center [1011, 213] width 649 height 27
type input "calling on phone"
click at [1311, 216] on icon at bounding box center [1318, 213] width 14 height 14
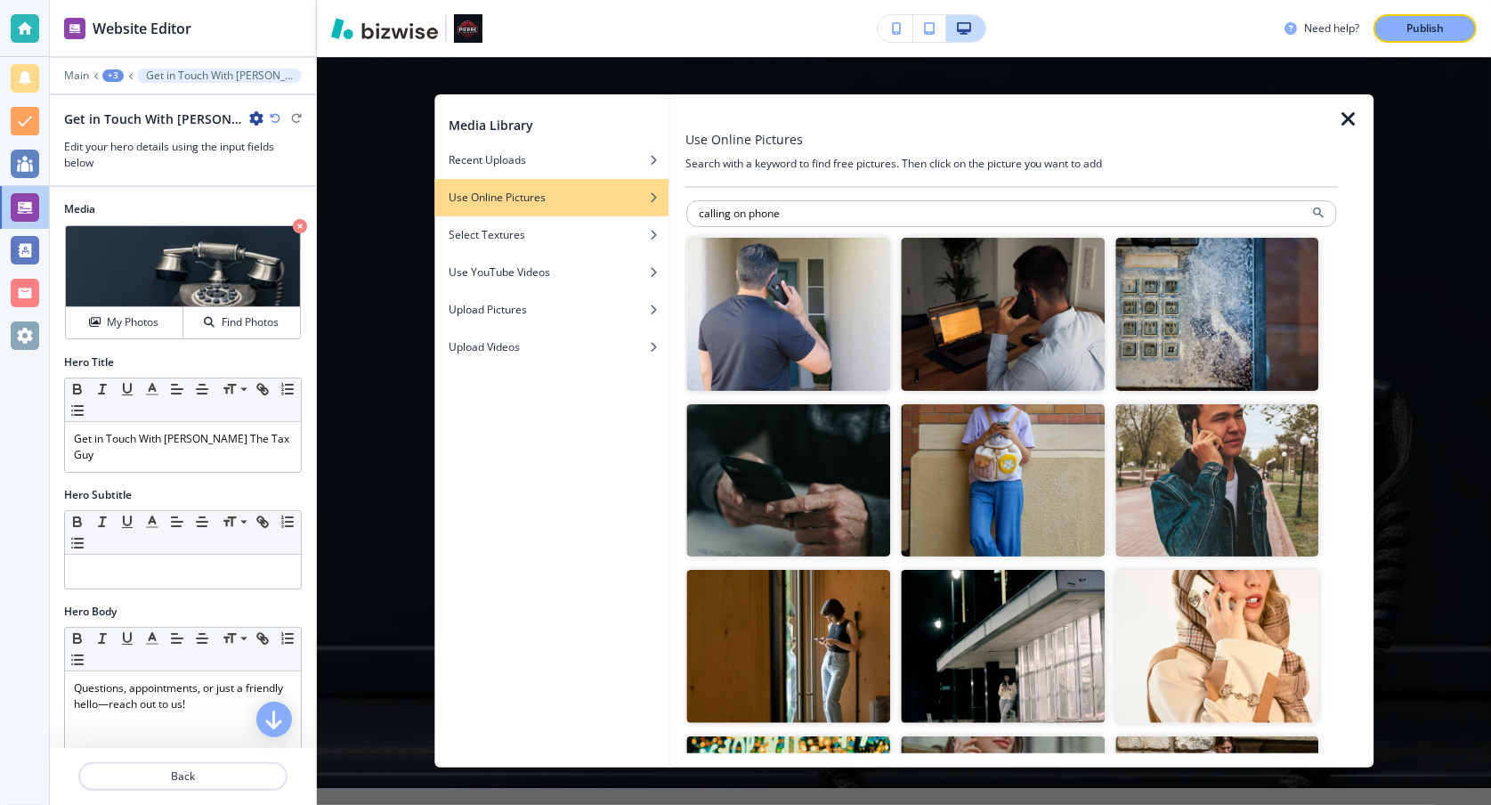
click at [1010, 309] on img "button" at bounding box center [1003, 314] width 204 height 153
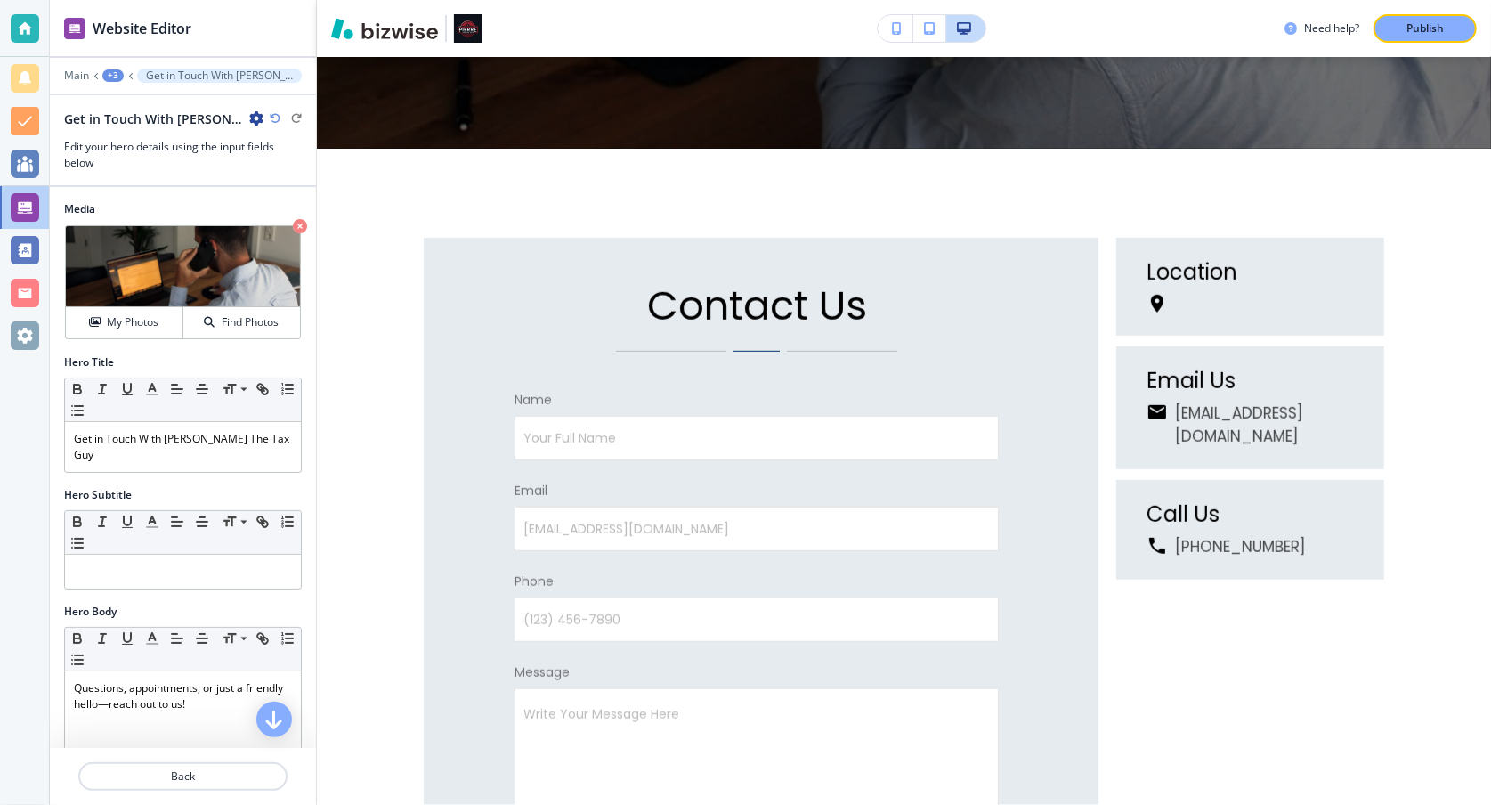
scroll to position [699, 0]
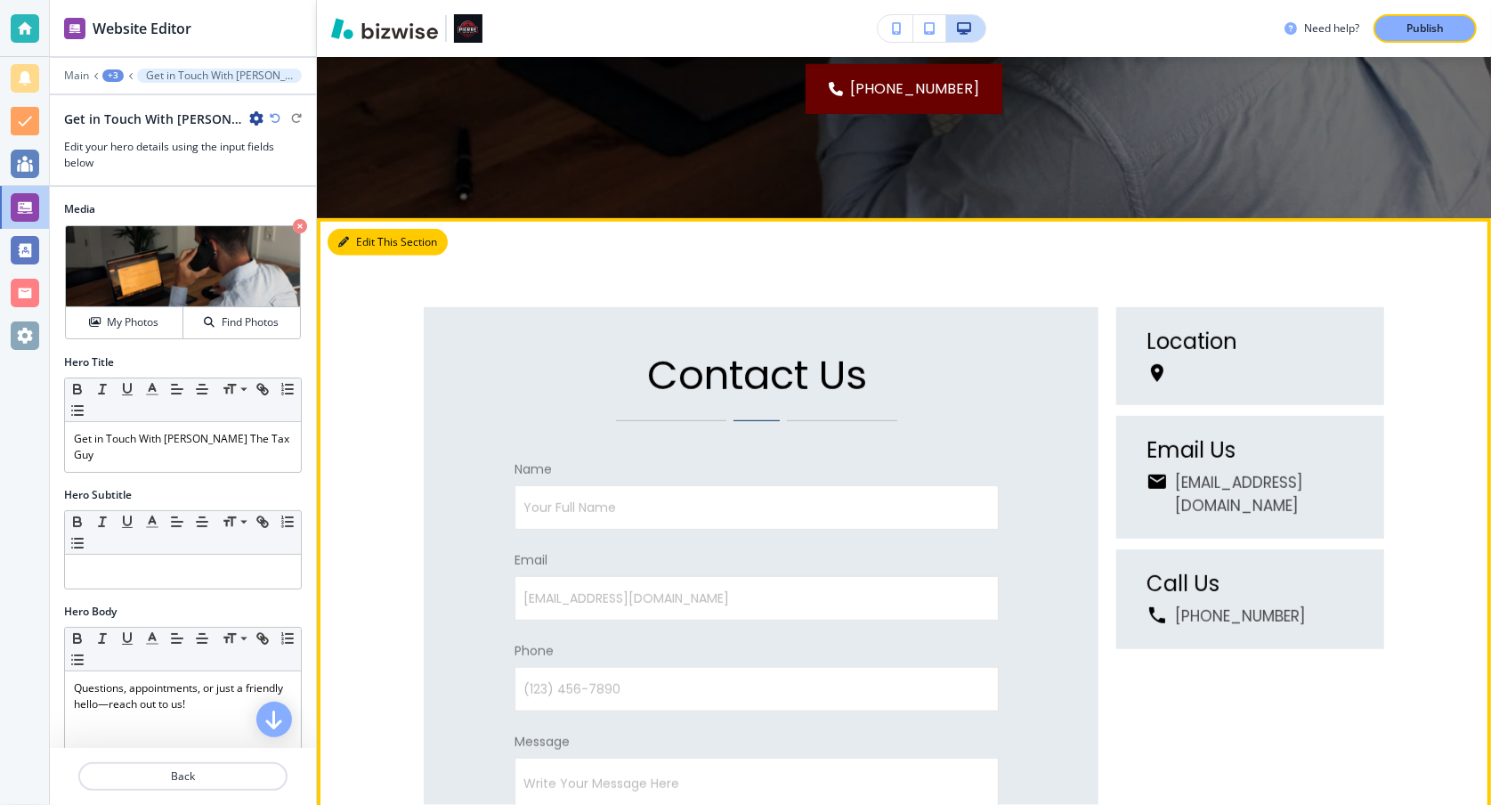
click at [348, 246] on button "Edit This Section" at bounding box center [388, 242] width 120 height 27
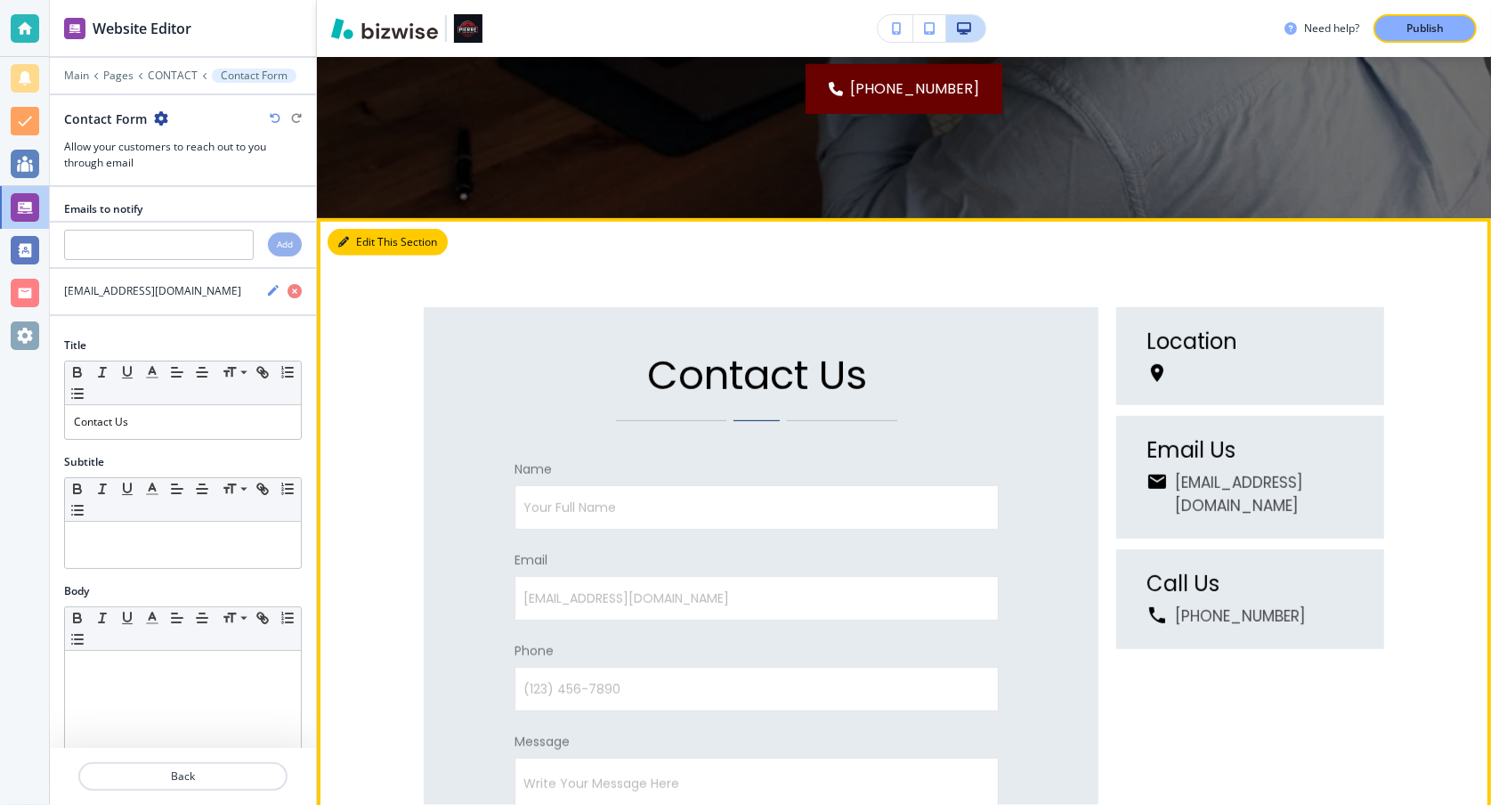
scroll to position [859, 0]
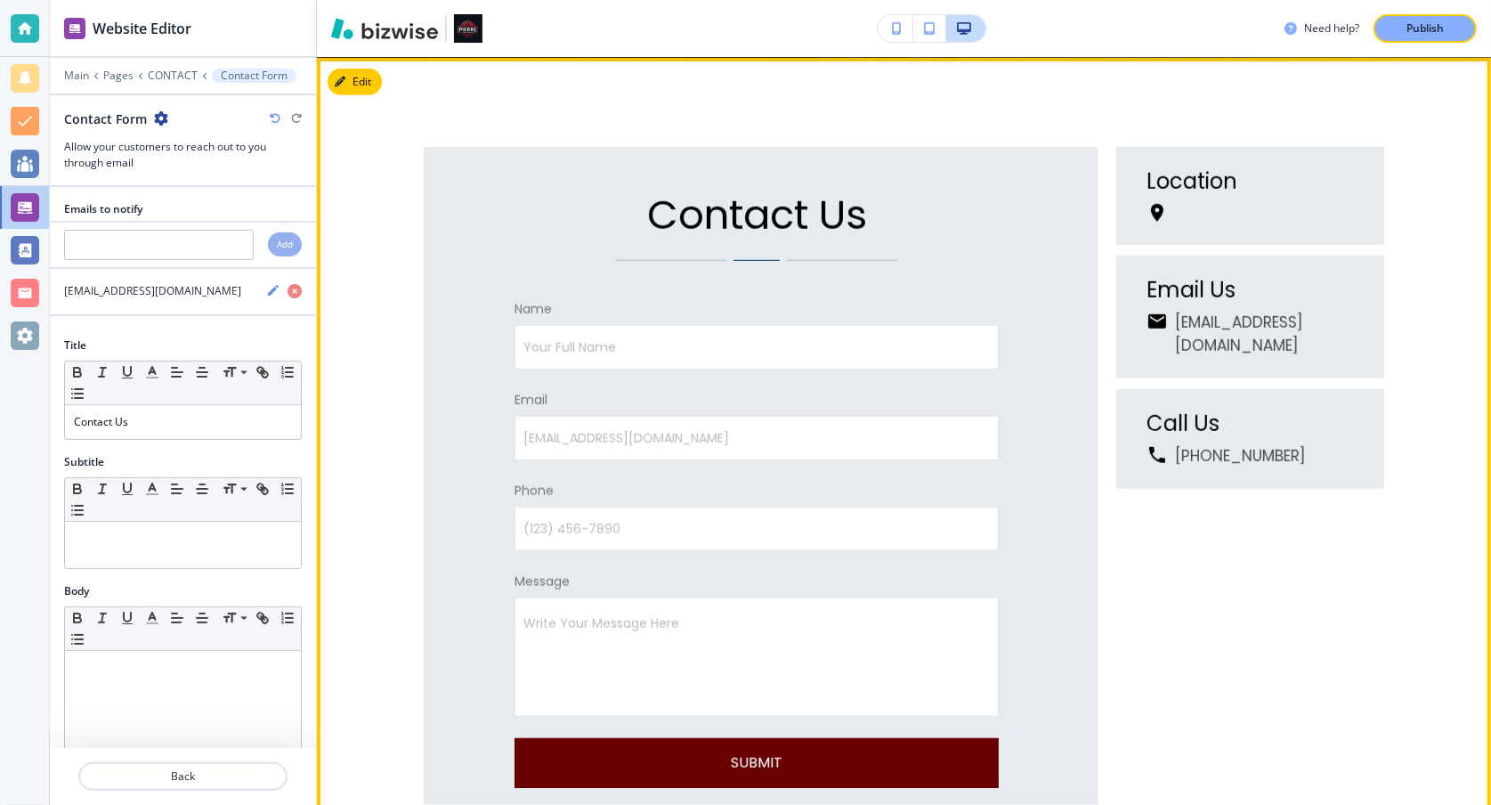
click at [1355, 274] on div "Email Us [EMAIL_ADDRESS][DOMAIN_NAME]" at bounding box center [1250, 316] width 268 height 123
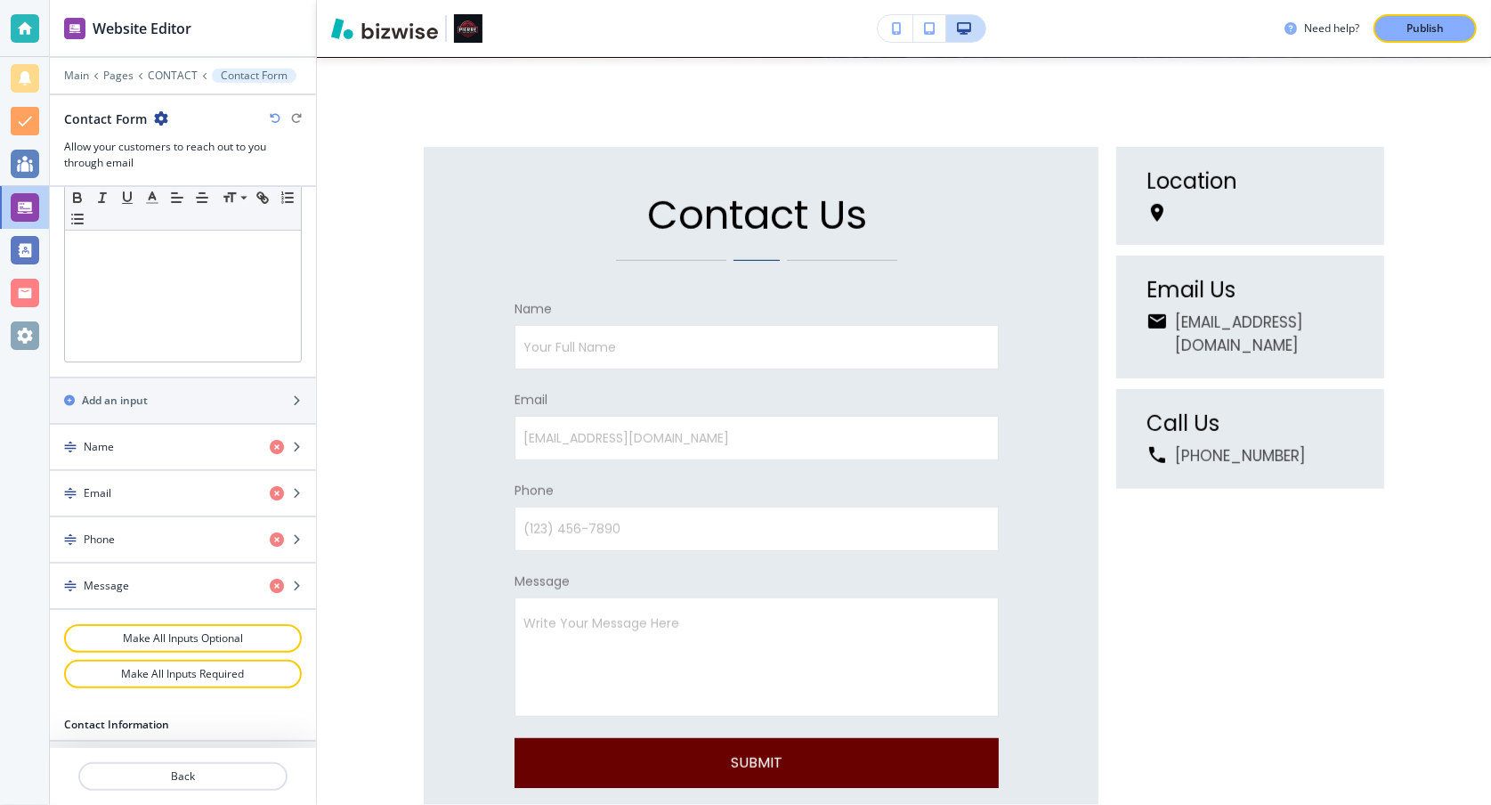
scroll to position [546, 0]
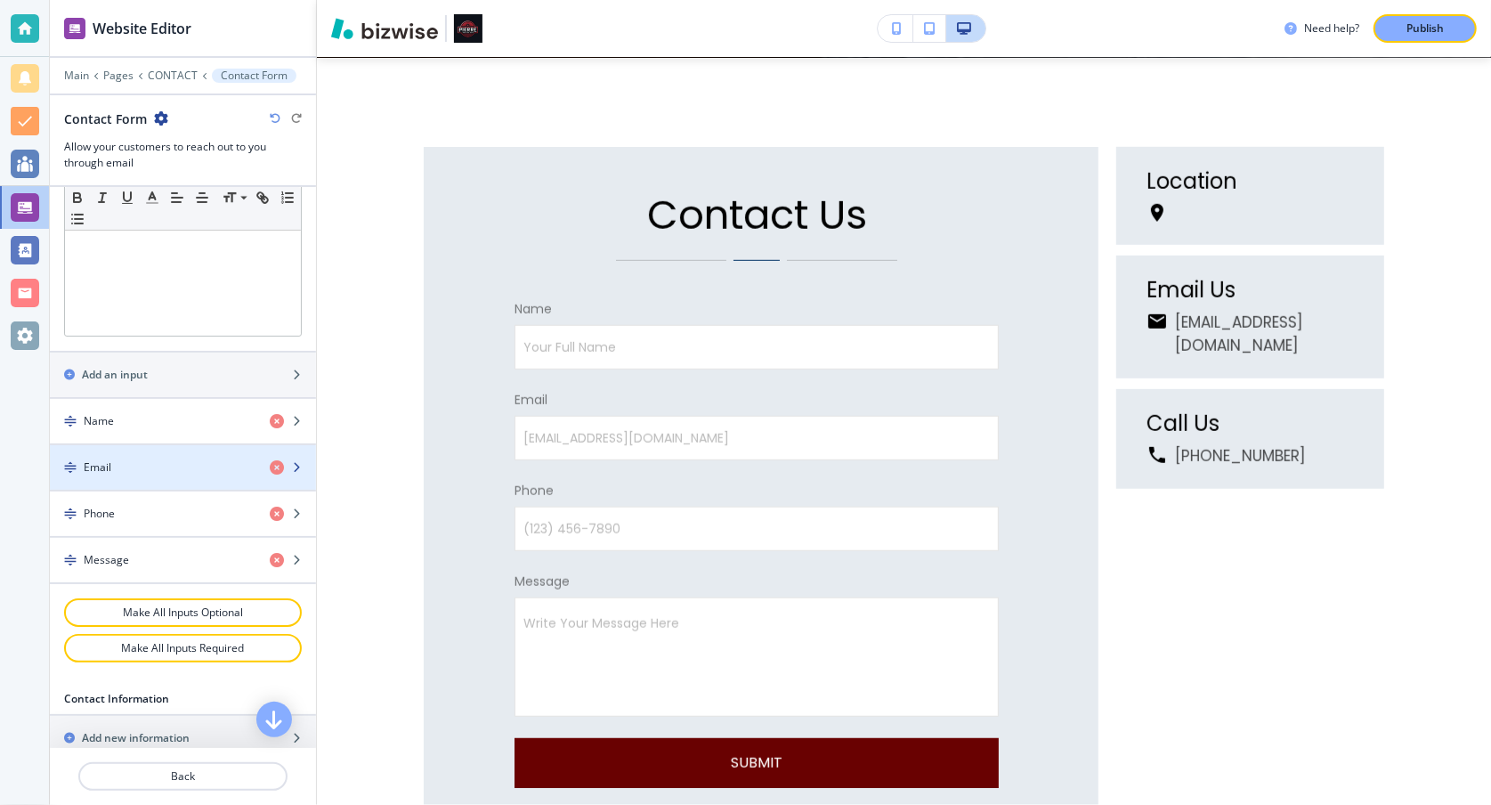
click at [188, 466] on div "Email" at bounding box center [153, 467] width 206 height 16
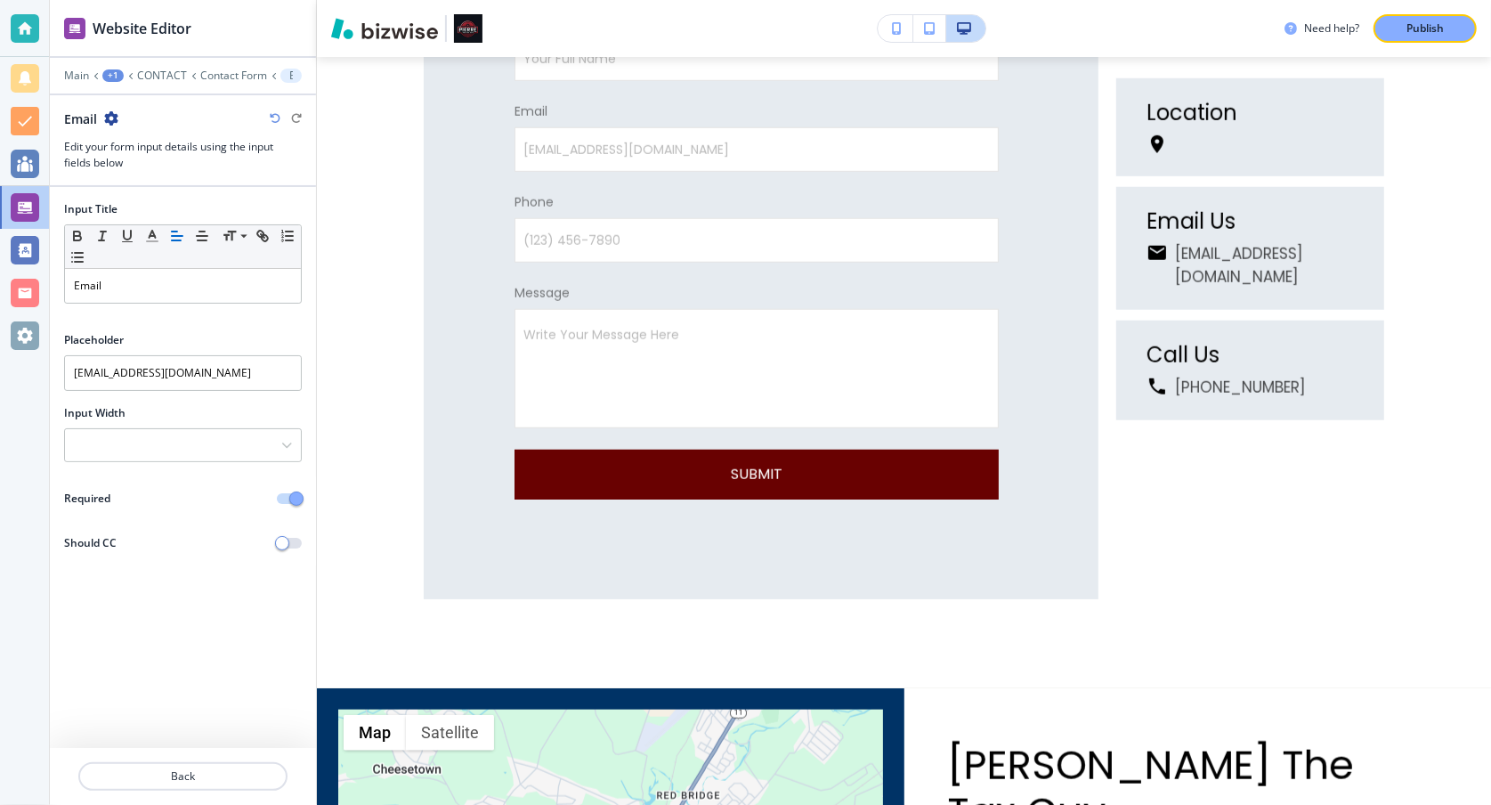
scroll to position [1193, 0]
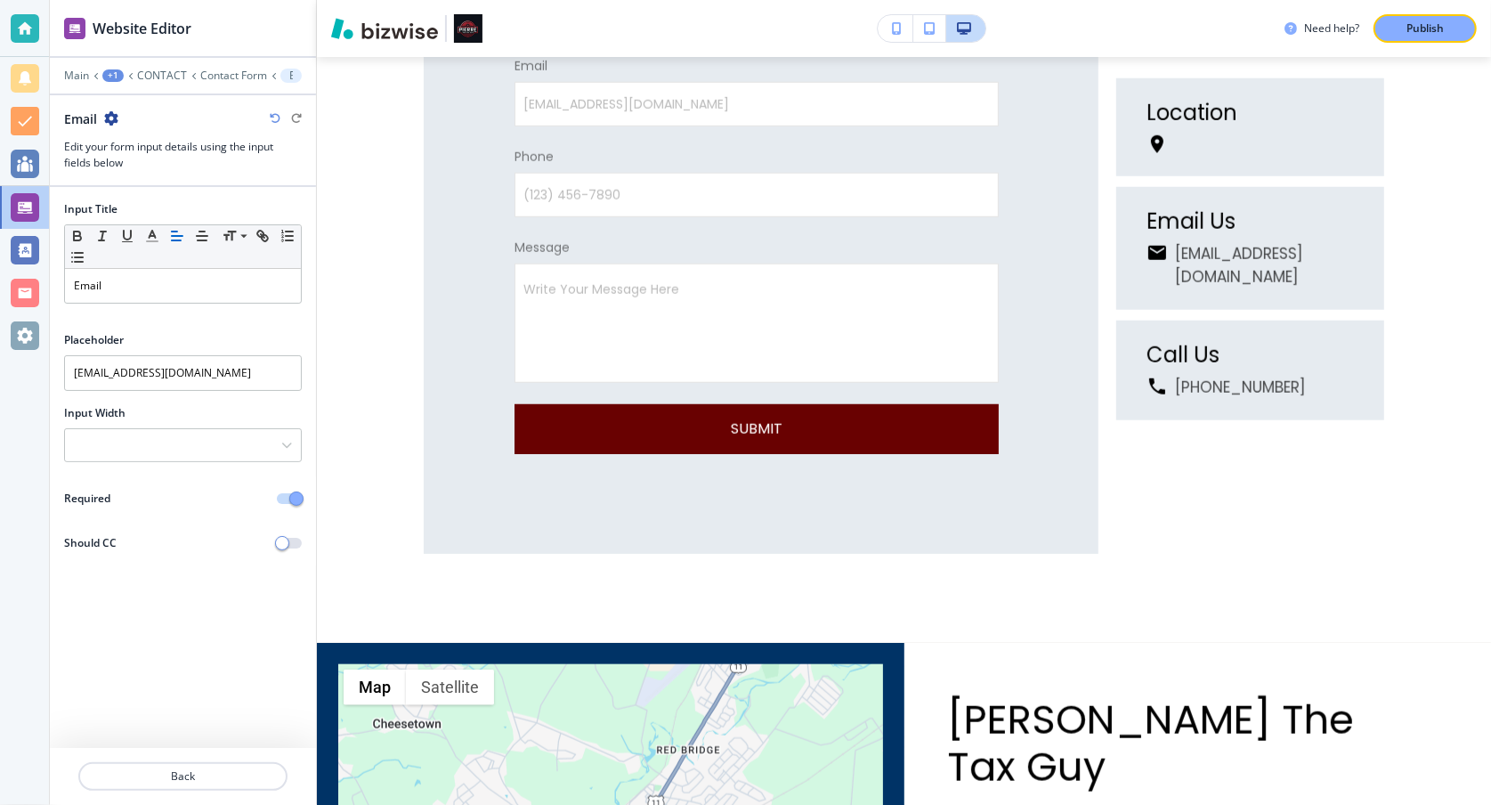
click at [113, 73] on div "+1" at bounding box center [112, 75] width 21 height 12
click at [229, 78] on p "Contact Form" at bounding box center [233, 75] width 67 height 12
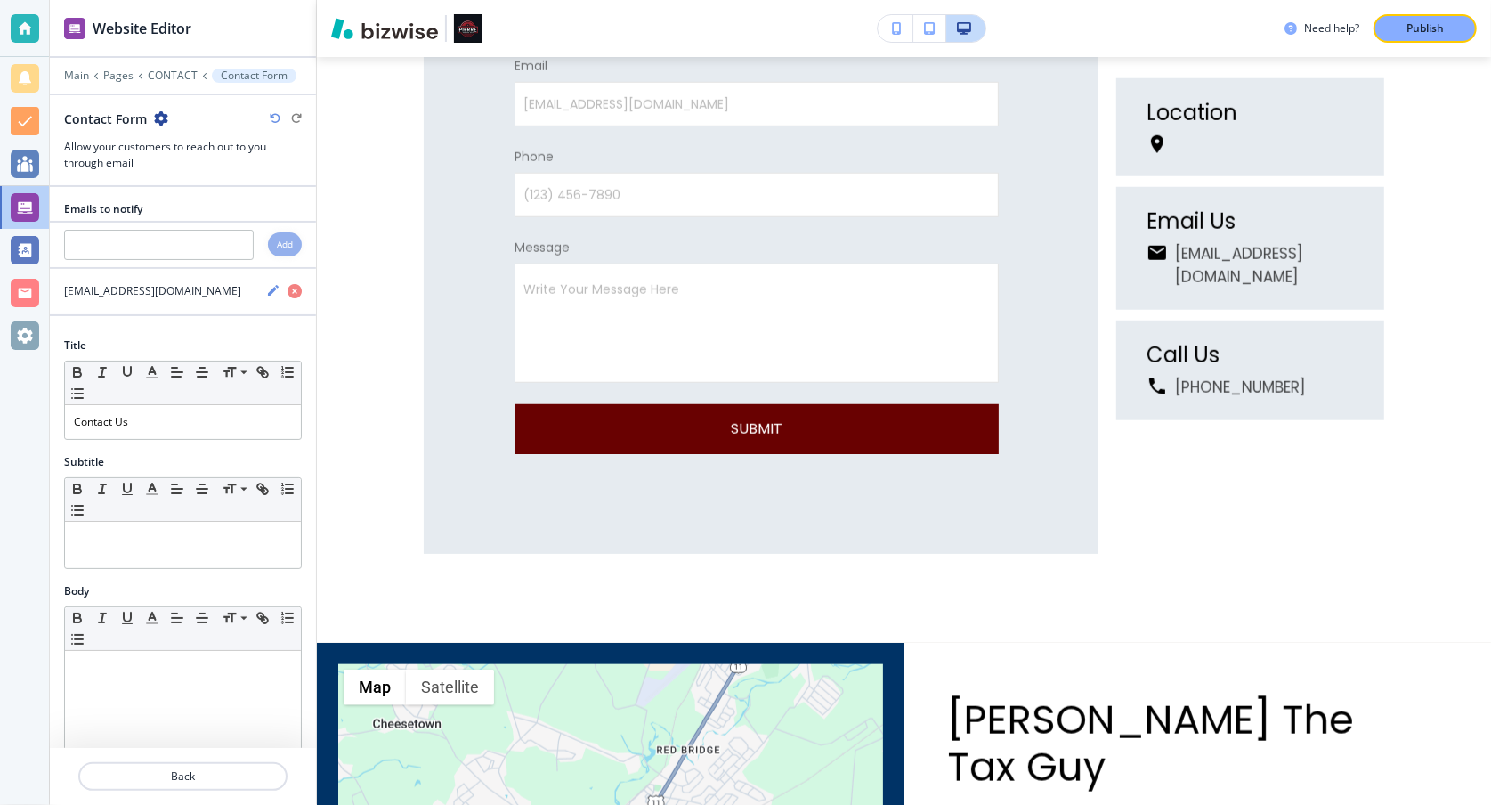
scroll to position [859, 0]
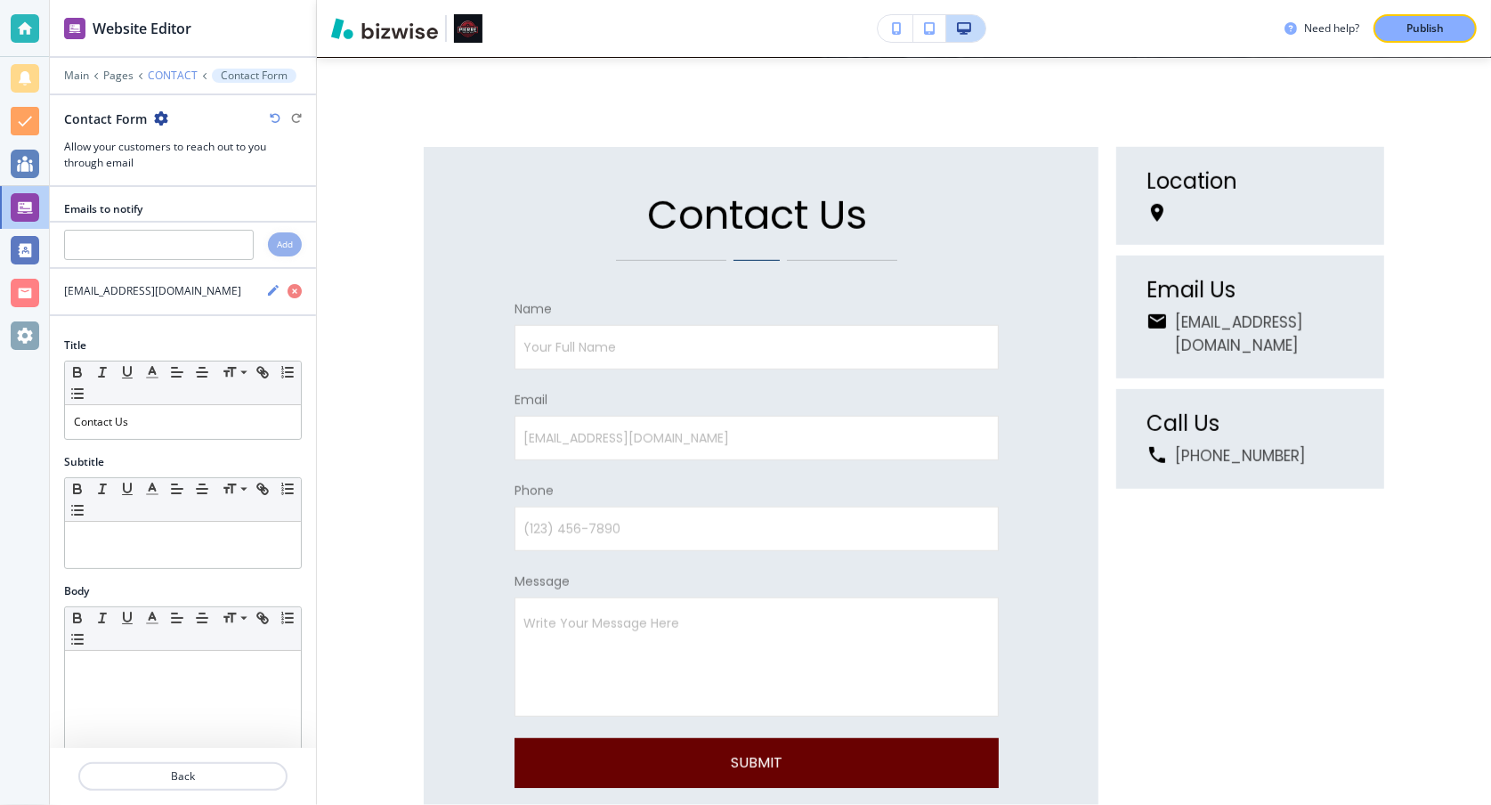
click at [184, 73] on p "CONTACT" at bounding box center [173, 75] width 50 height 12
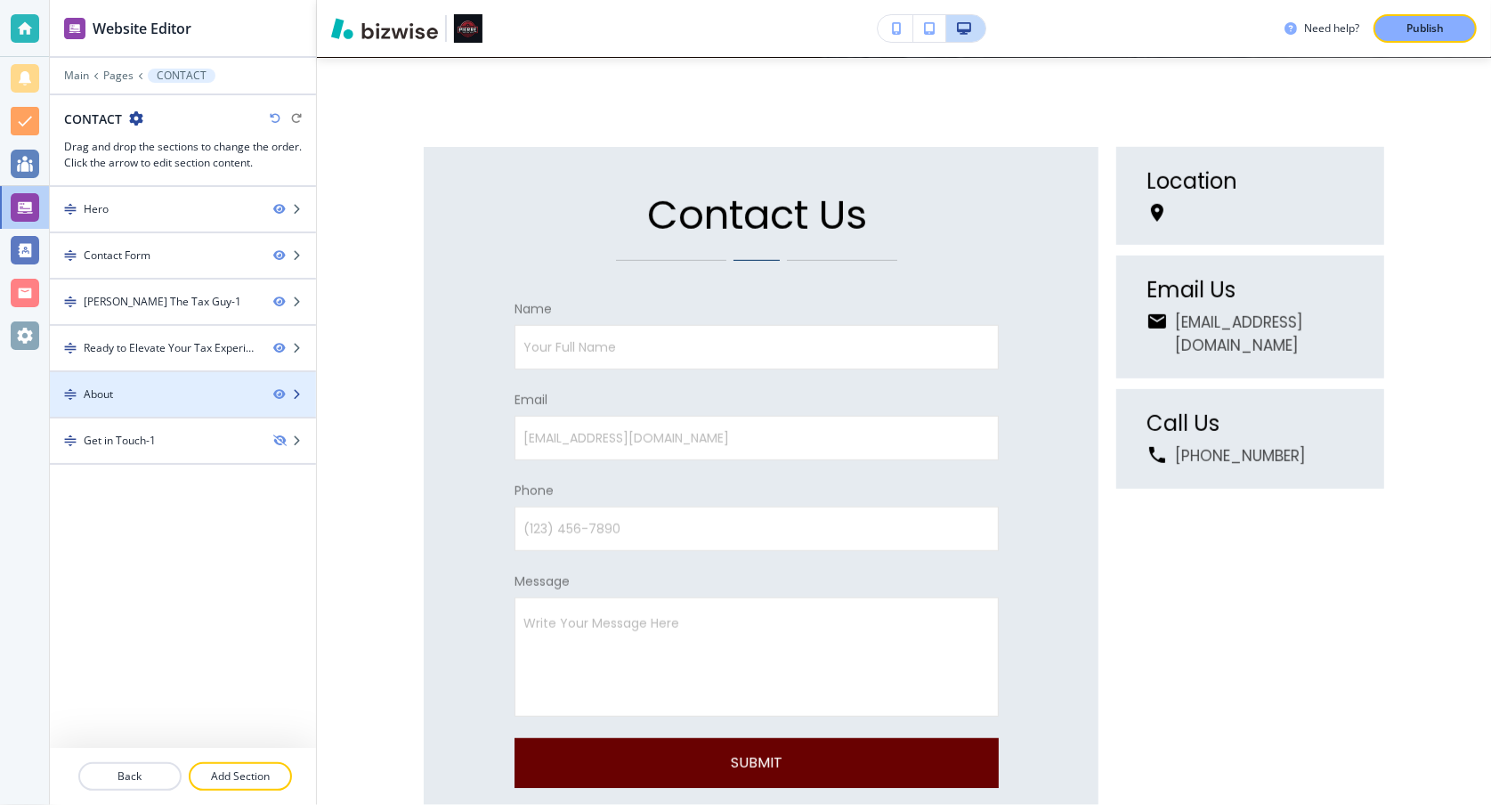
click at [226, 388] on div "About" at bounding box center [154, 394] width 209 height 16
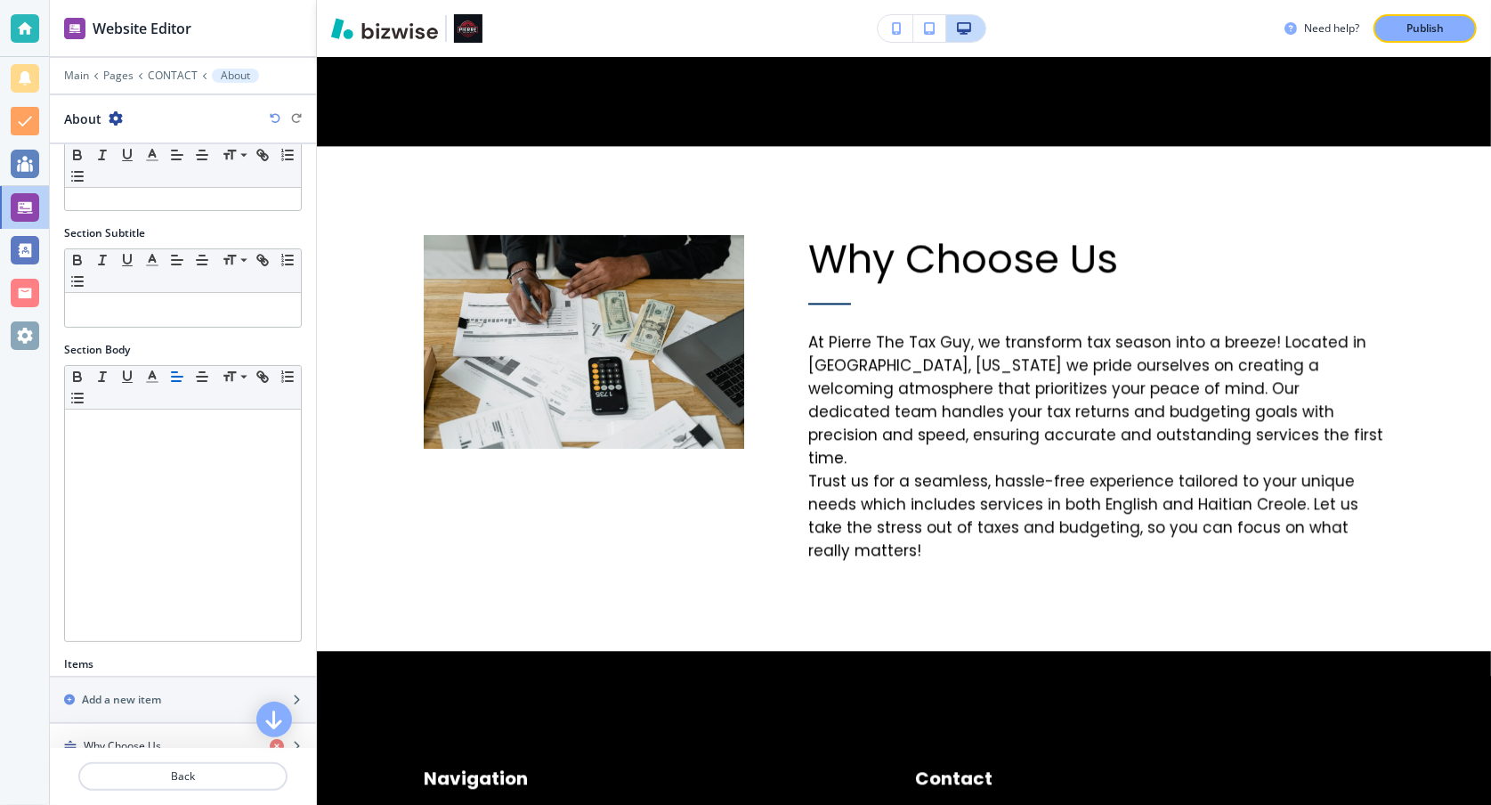
scroll to position [0, 0]
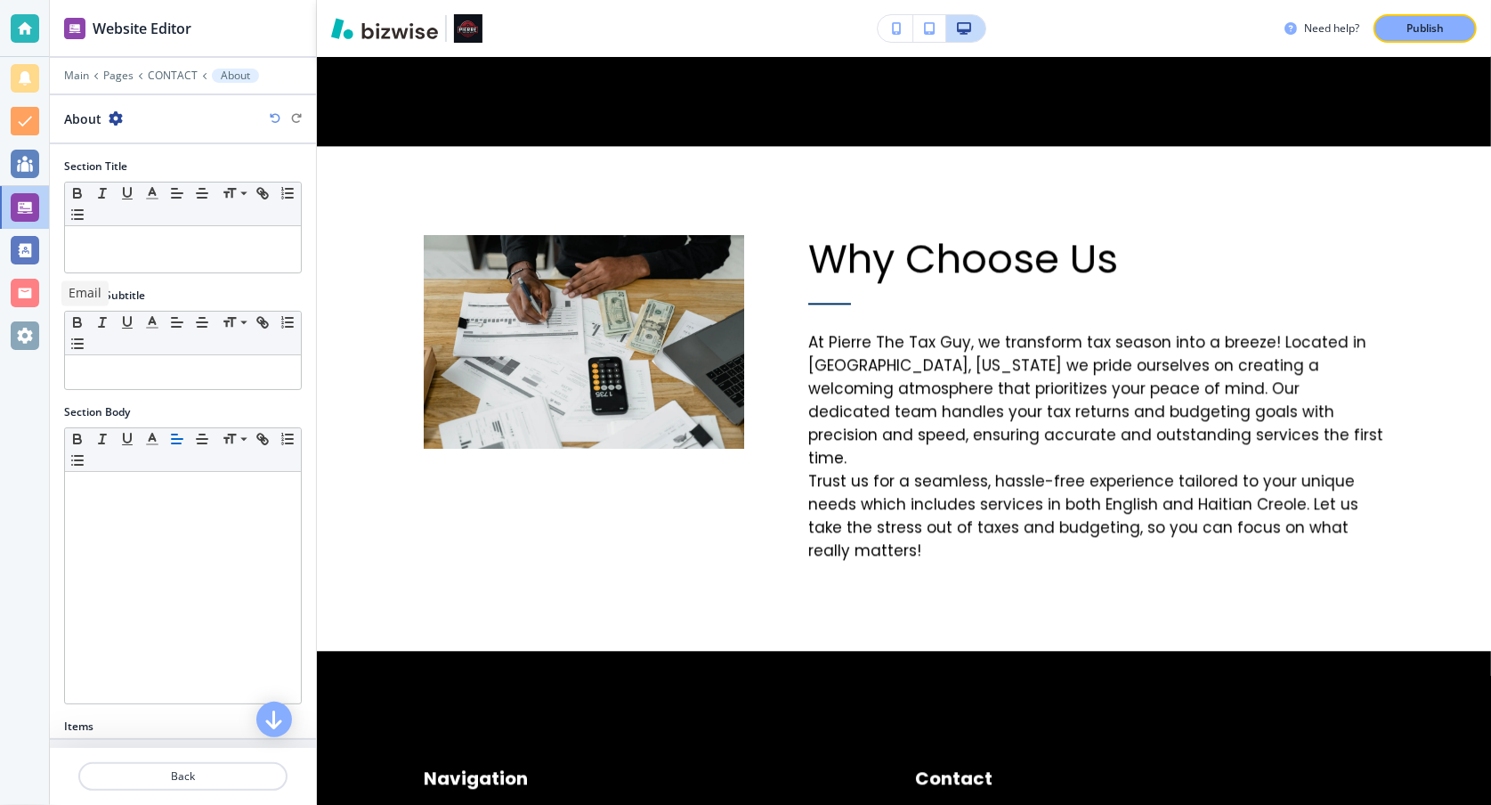
click at [20, 291] on div at bounding box center [25, 293] width 28 height 28
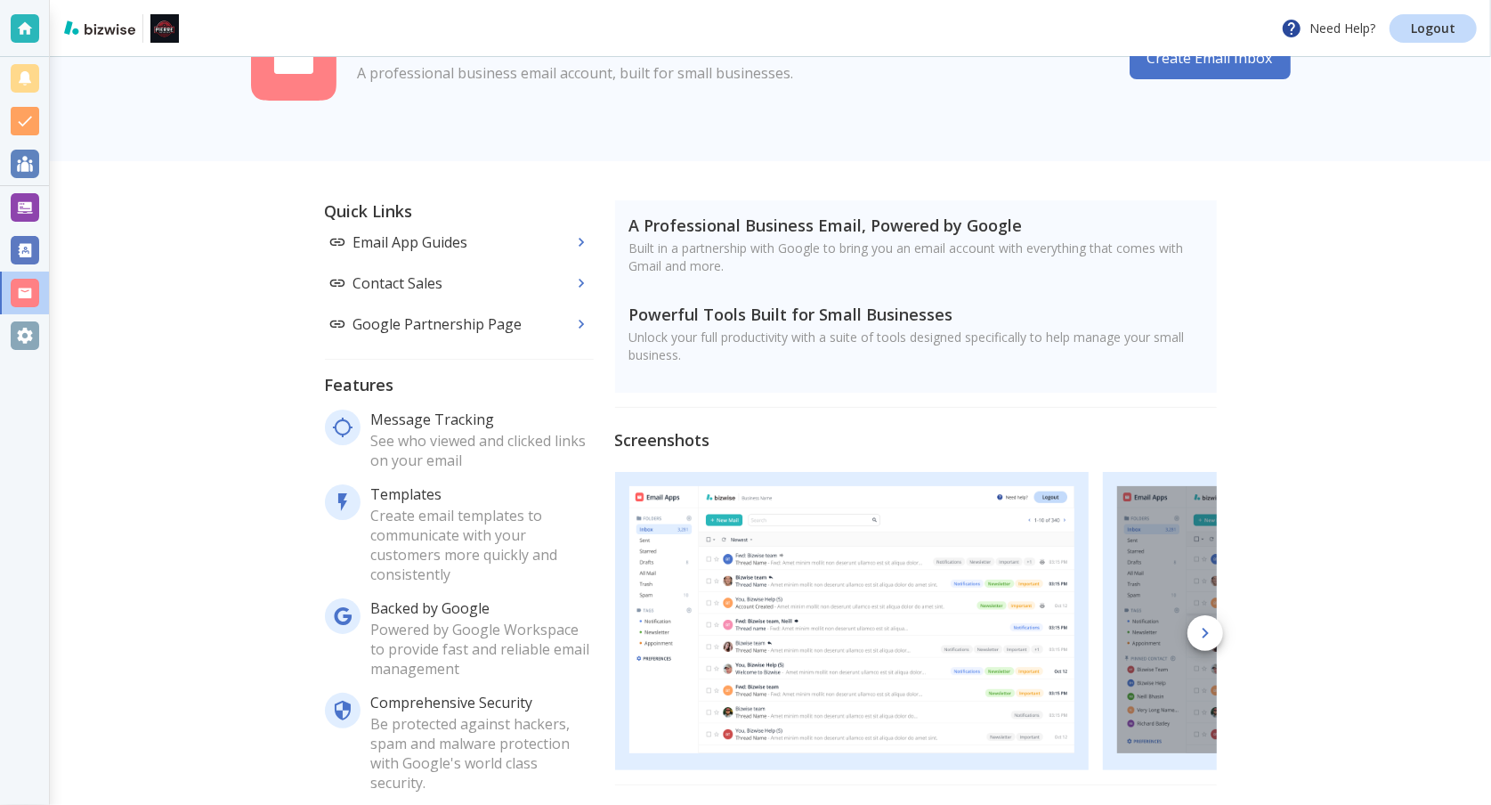
scroll to position [48, 0]
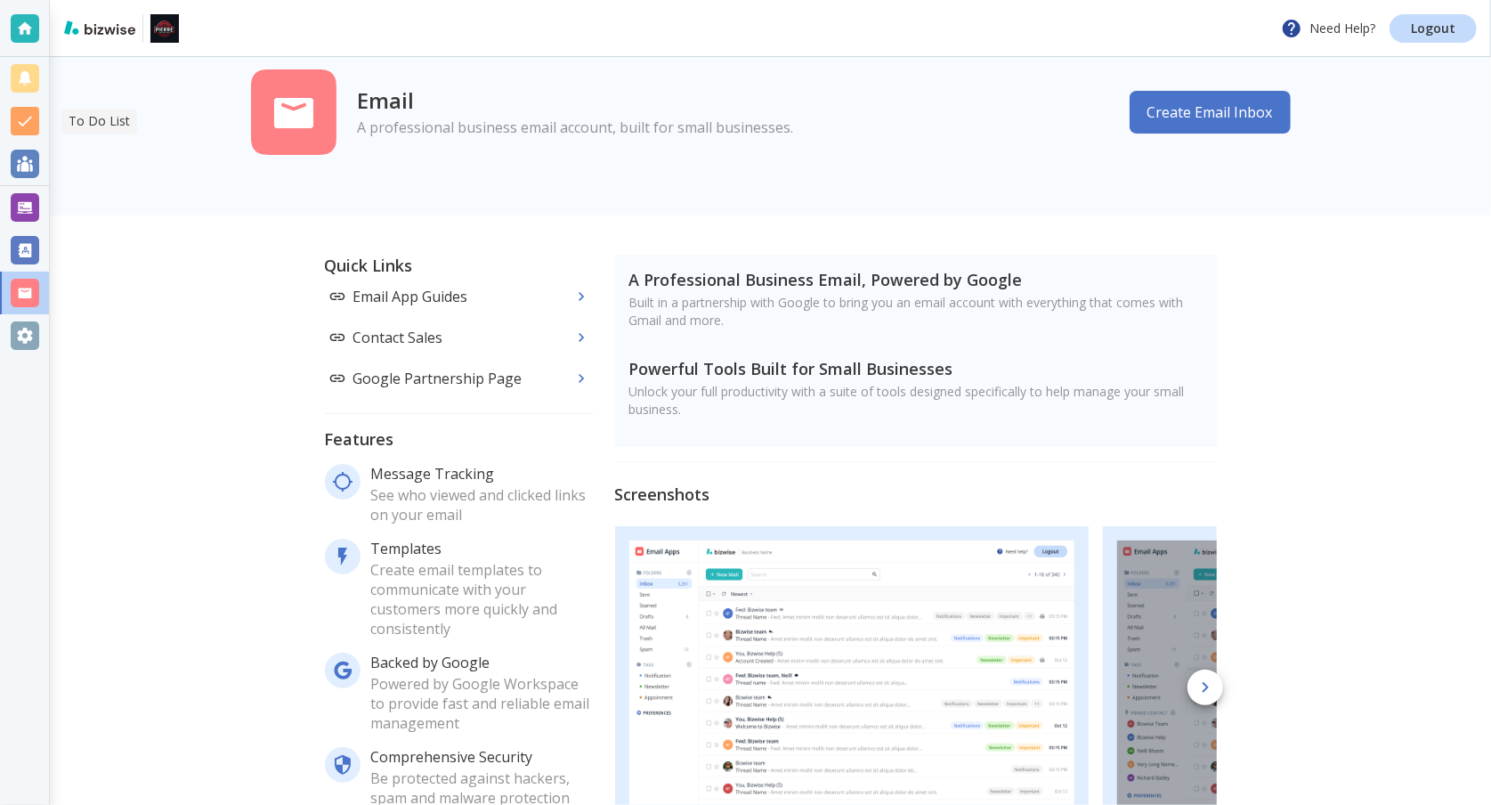
click at [22, 122] on div at bounding box center [25, 121] width 28 height 28
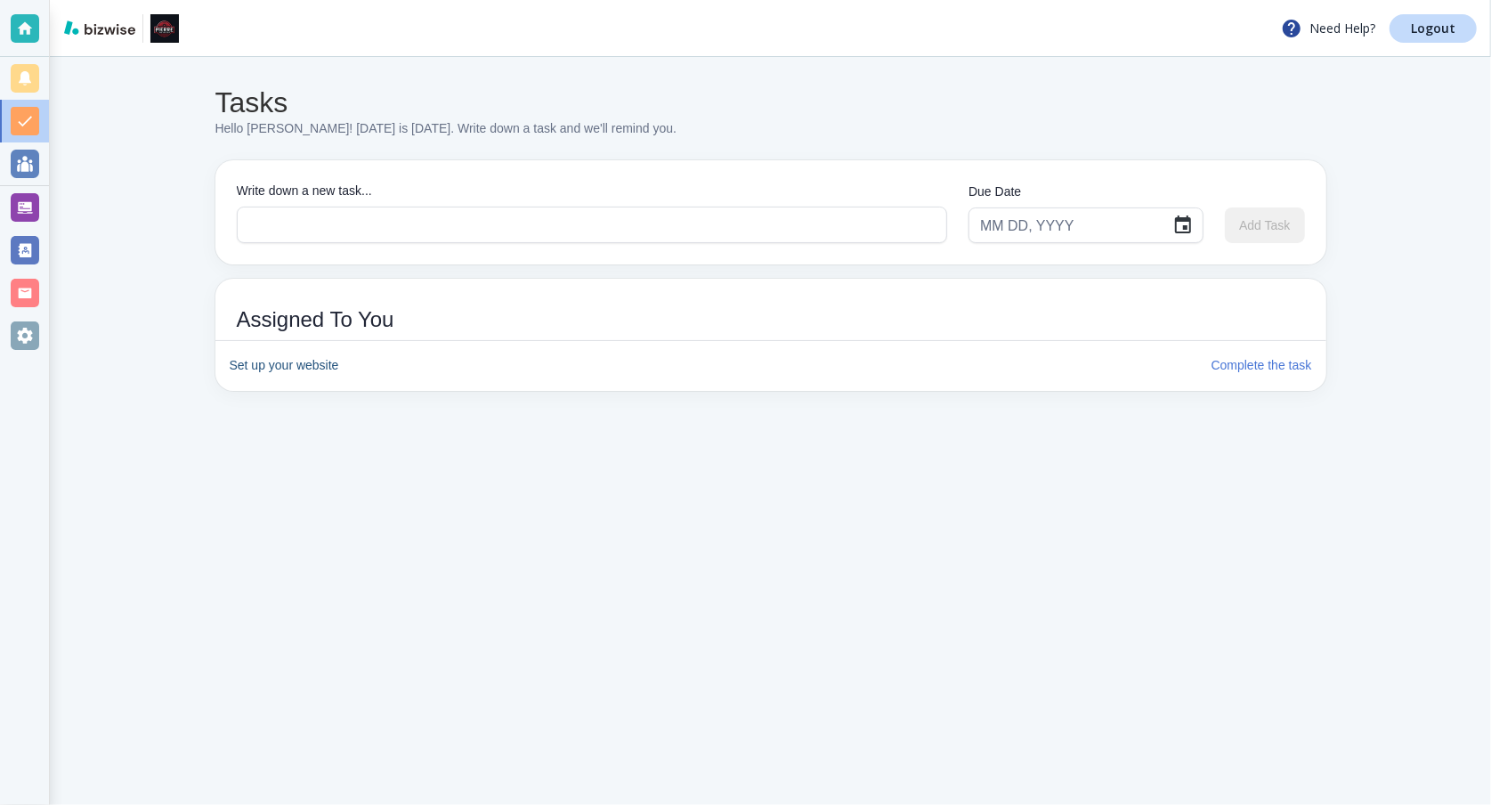
click at [1237, 358] on h6 "Complete the task" at bounding box center [1261, 366] width 101 height 20
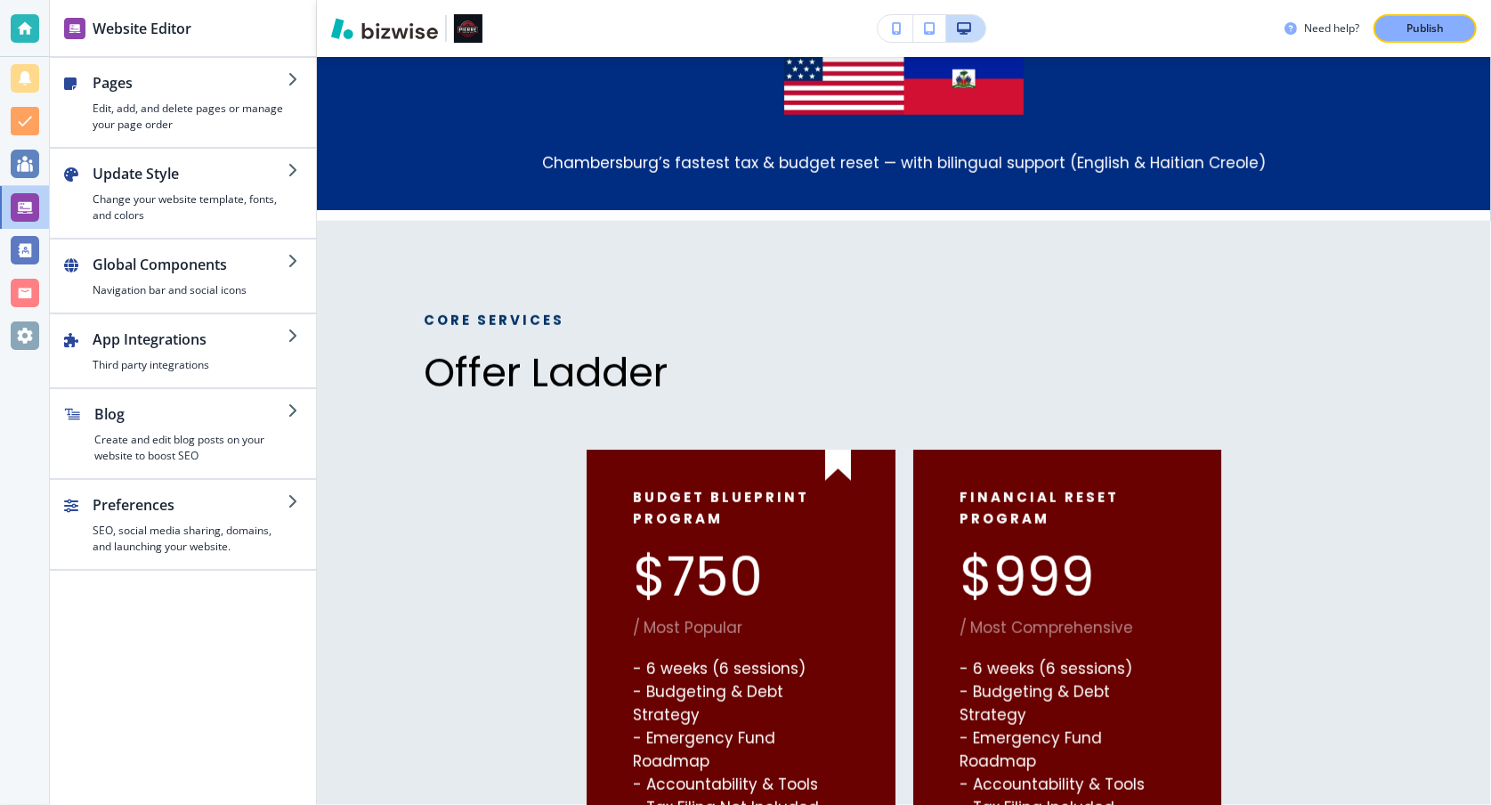
scroll to position [730, 0]
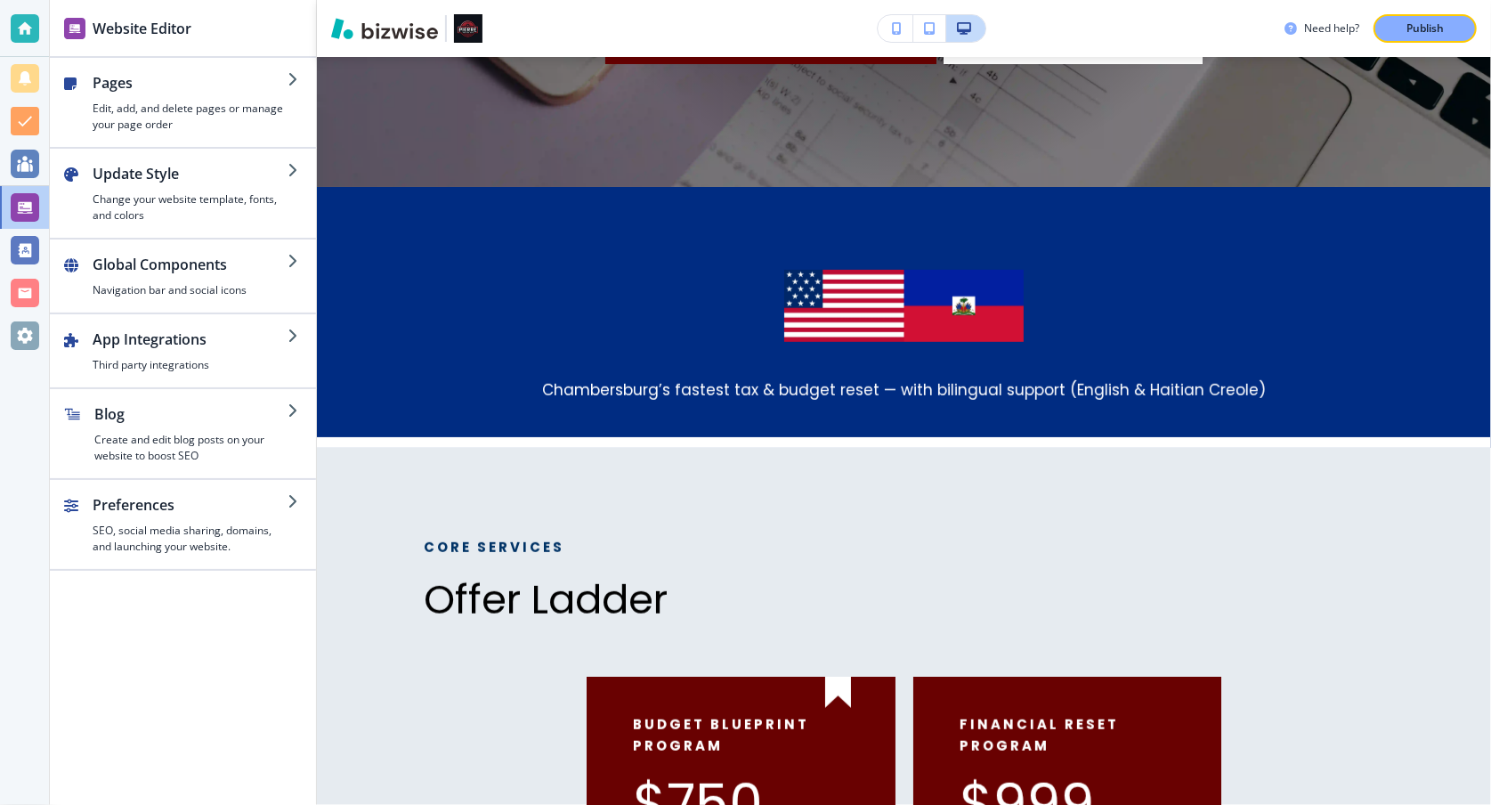
click at [34, 26] on div at bounding box center [25, 28] width 28 height 28
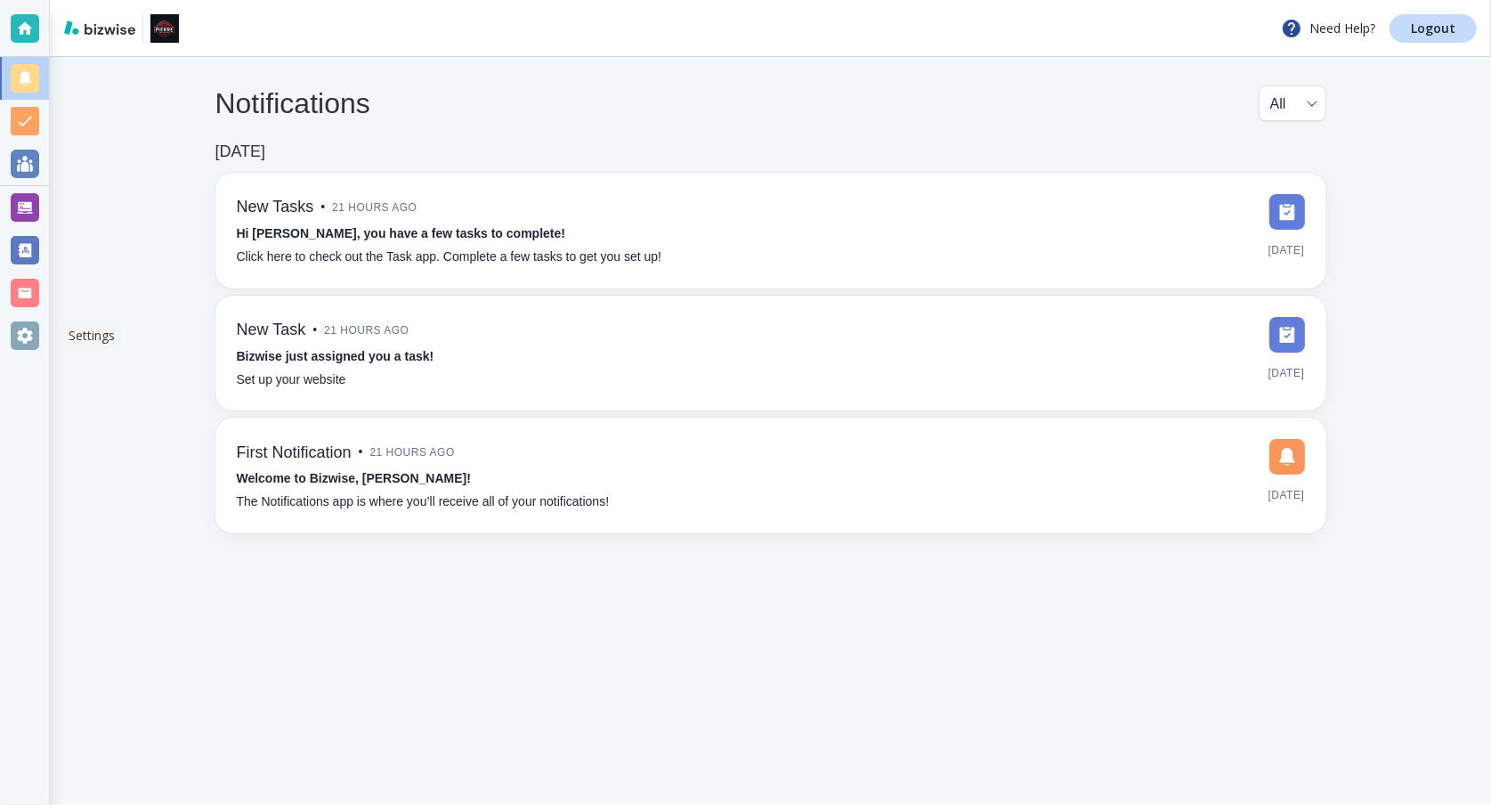
click at [20, 330] on div at bounding box center [25, 335] width 28 height 28
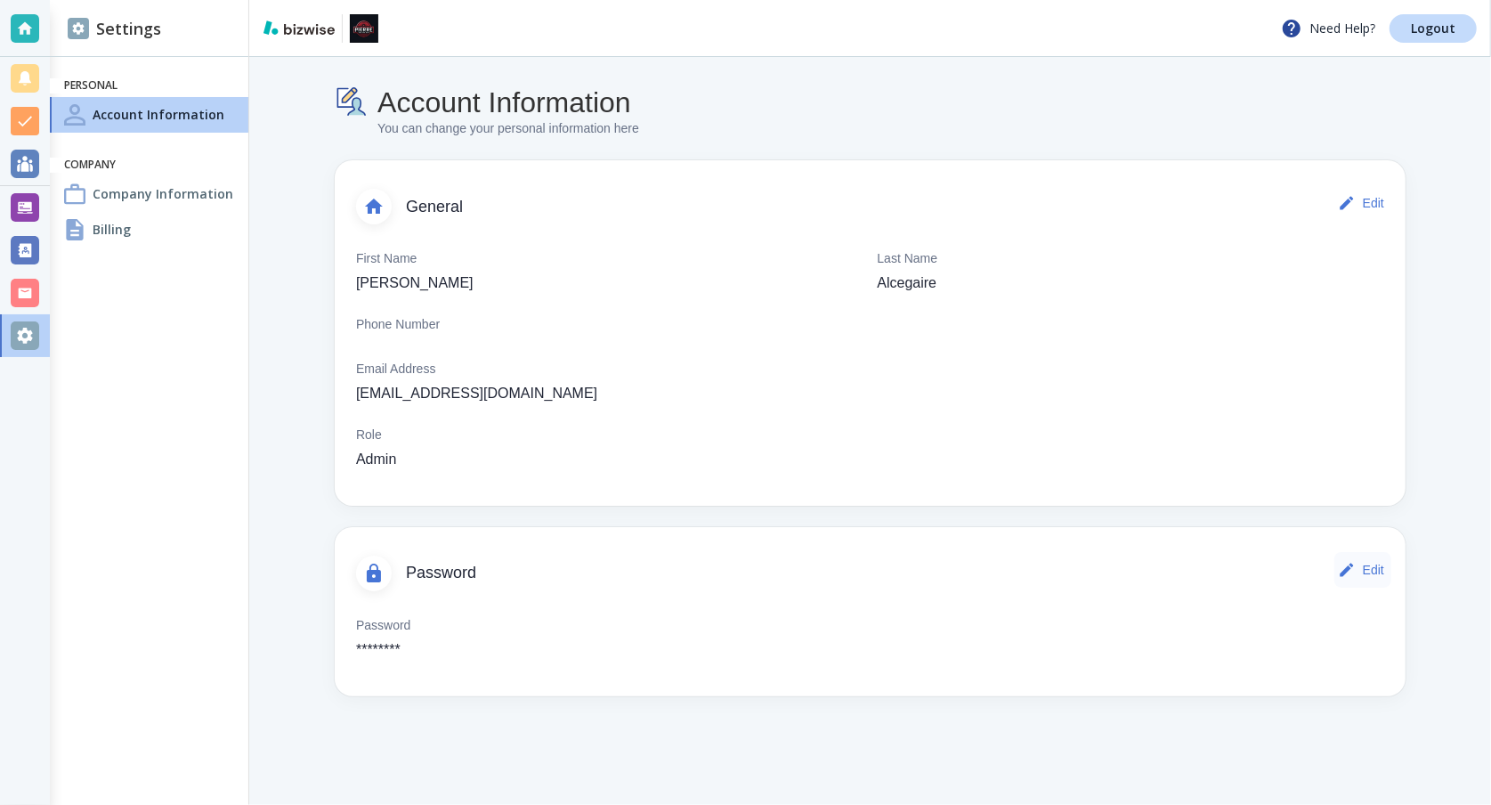
click at [1338, 562] on icon "button" at bounding box center [1347, 570] width 18 height 18
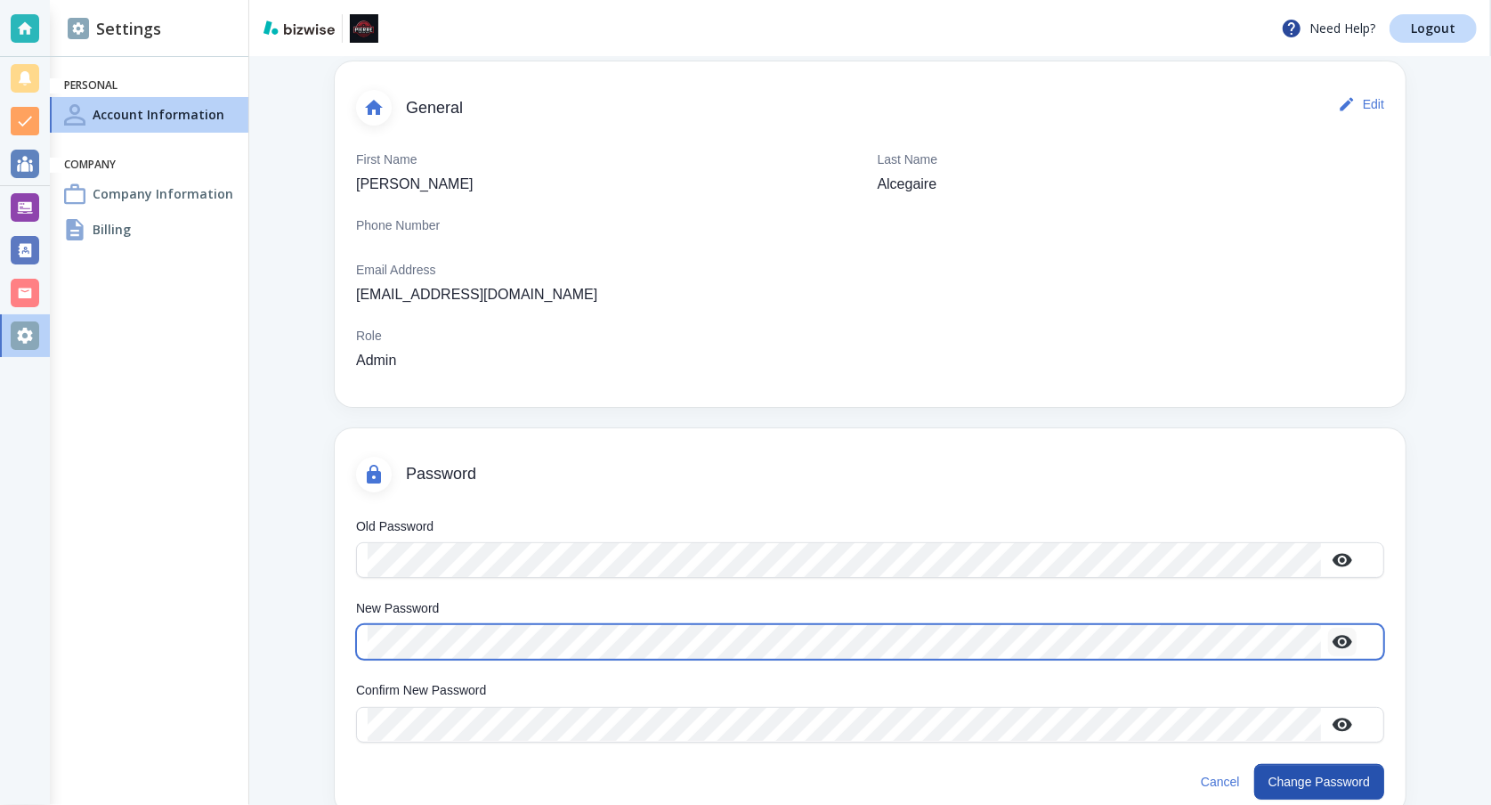
click at [1342, 635] on icon "button" at bounding box center [1342, 641] width 20 height 13
click at [1352, 634] on icon "button" at bounding box center [1342, 642] width 20 height 17
click at [1352, 635] on icon "button" at bounding box center [1342, 641] width 20 height 13
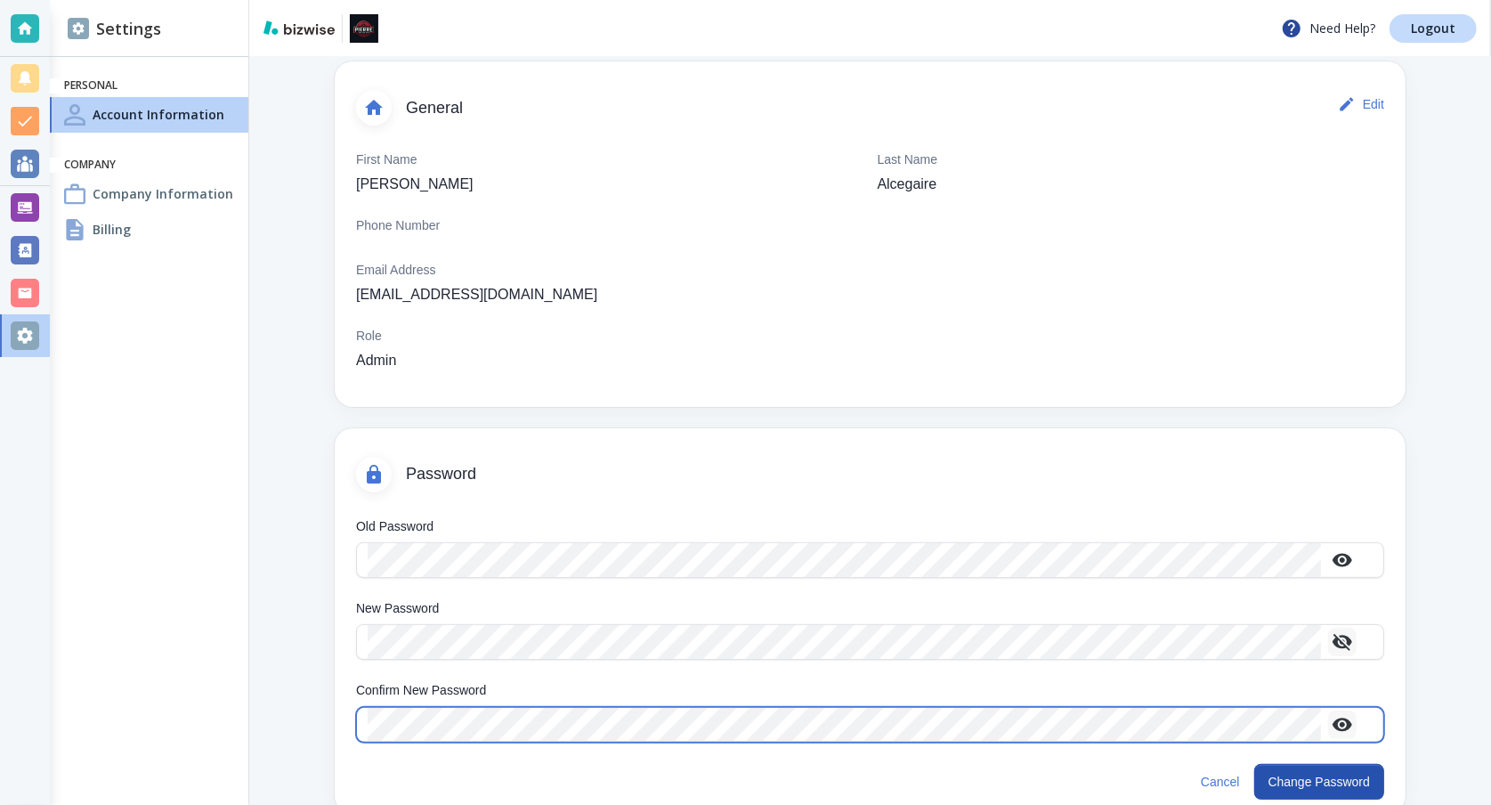
click at [1346, 717] on icon "button" at bounding box center [1342, 723] width 20 height 13
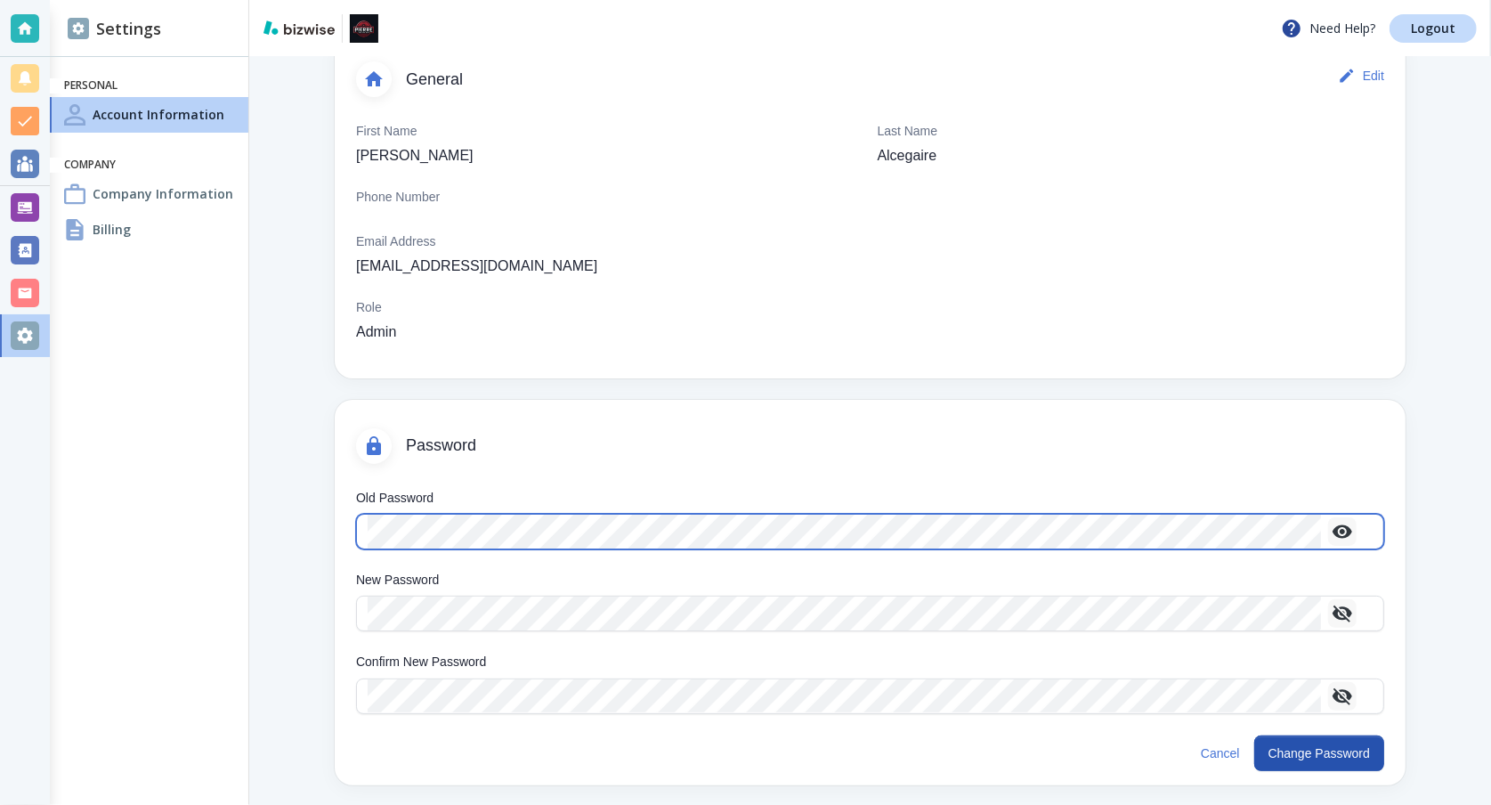
click at [1350, 527] on icon "button" at bounding box center [1342, 531] width 20 height 13
click at [1350, 527] on icon "button" at bounding box center [1342, 531] width 20 height 17
click at [1350, 527] on icon "button" at bounding box center [1342, 531] width 20 height 13
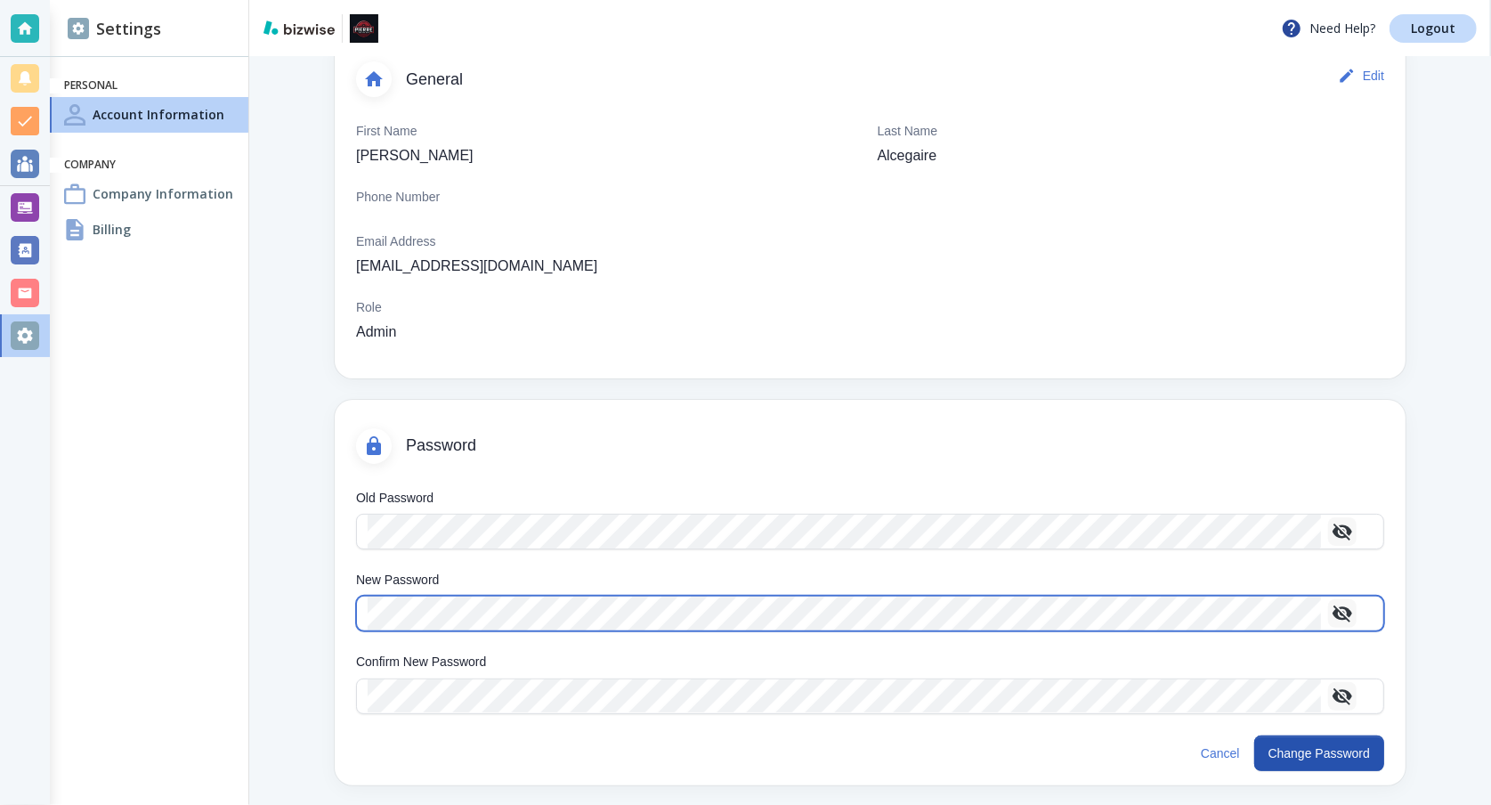
click at [1345, 608] on icon "button" at bounding box center [1341, 613] width 21 height 21
click at [1344, 609] on icon "button" at bounding box center [1341, 613] width 21 height 21
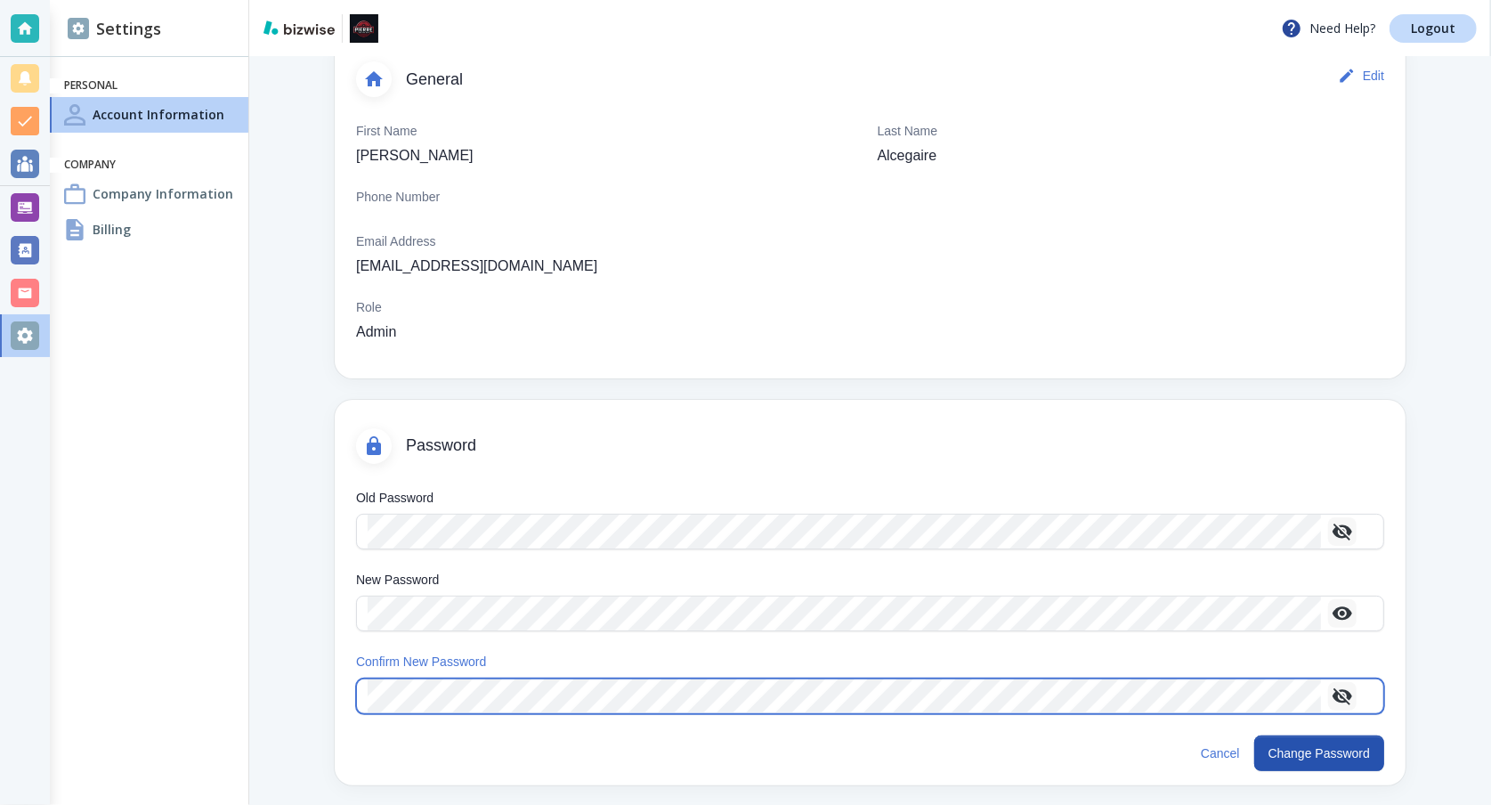
click at [1347, 688] on icon "button" at bounding box center [1342, 696] width 20 height 17
click at [1348, 689] on icon "button" at bounding box center [1342, 695] width 20 height 13
click at [1341, 699] on icon "button" at bounding box center [1341, 695] width 21 height 21
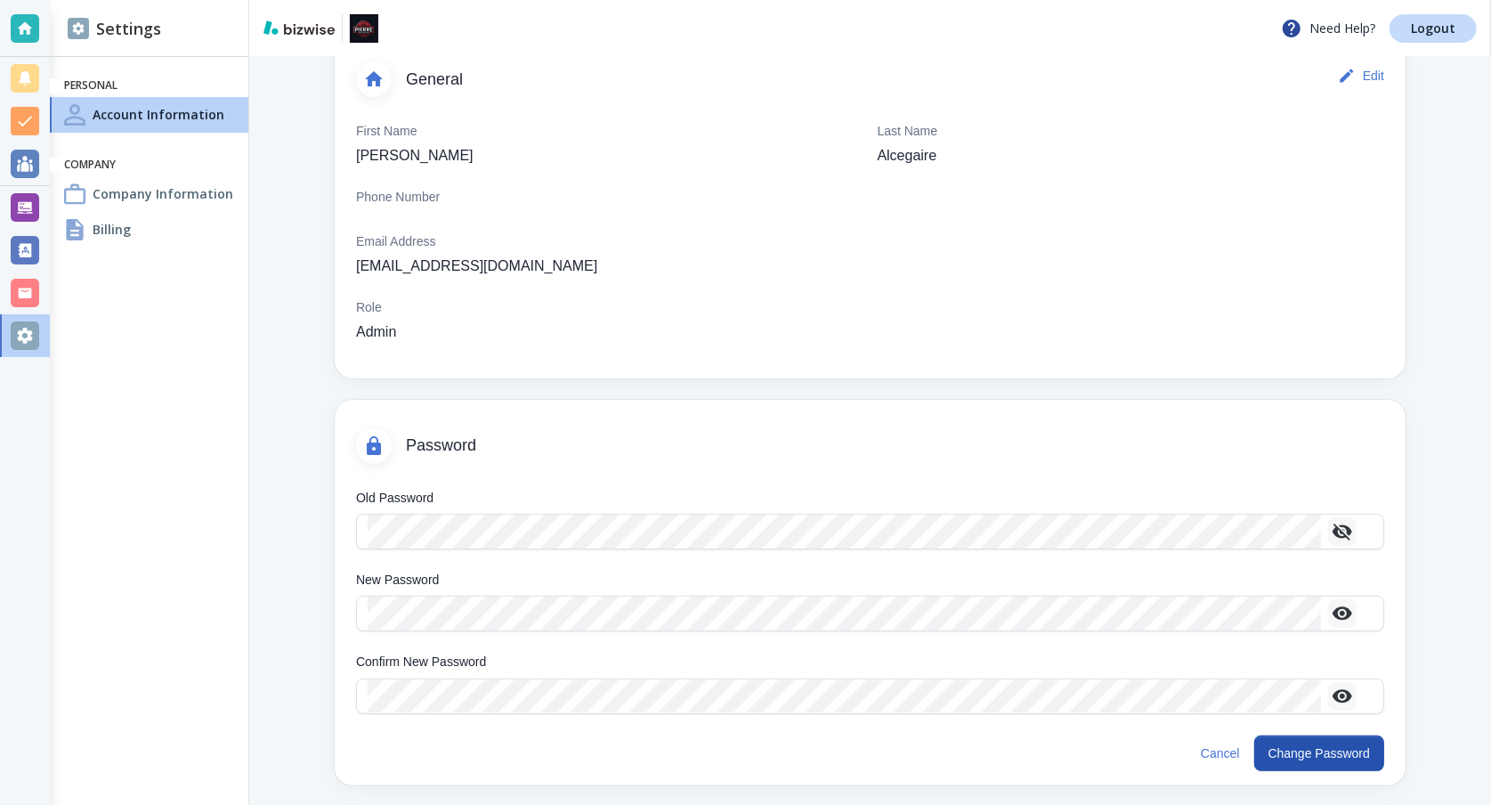
click at [1377, 656] on div "Old Password Old Password New Password New Password Confirm New Password Confir…" at bounding box center [870, 599] width 1071 height 256
click at [1291, 746] on button "Change Password" at bounding box center [1319, 753] width 130 height 36
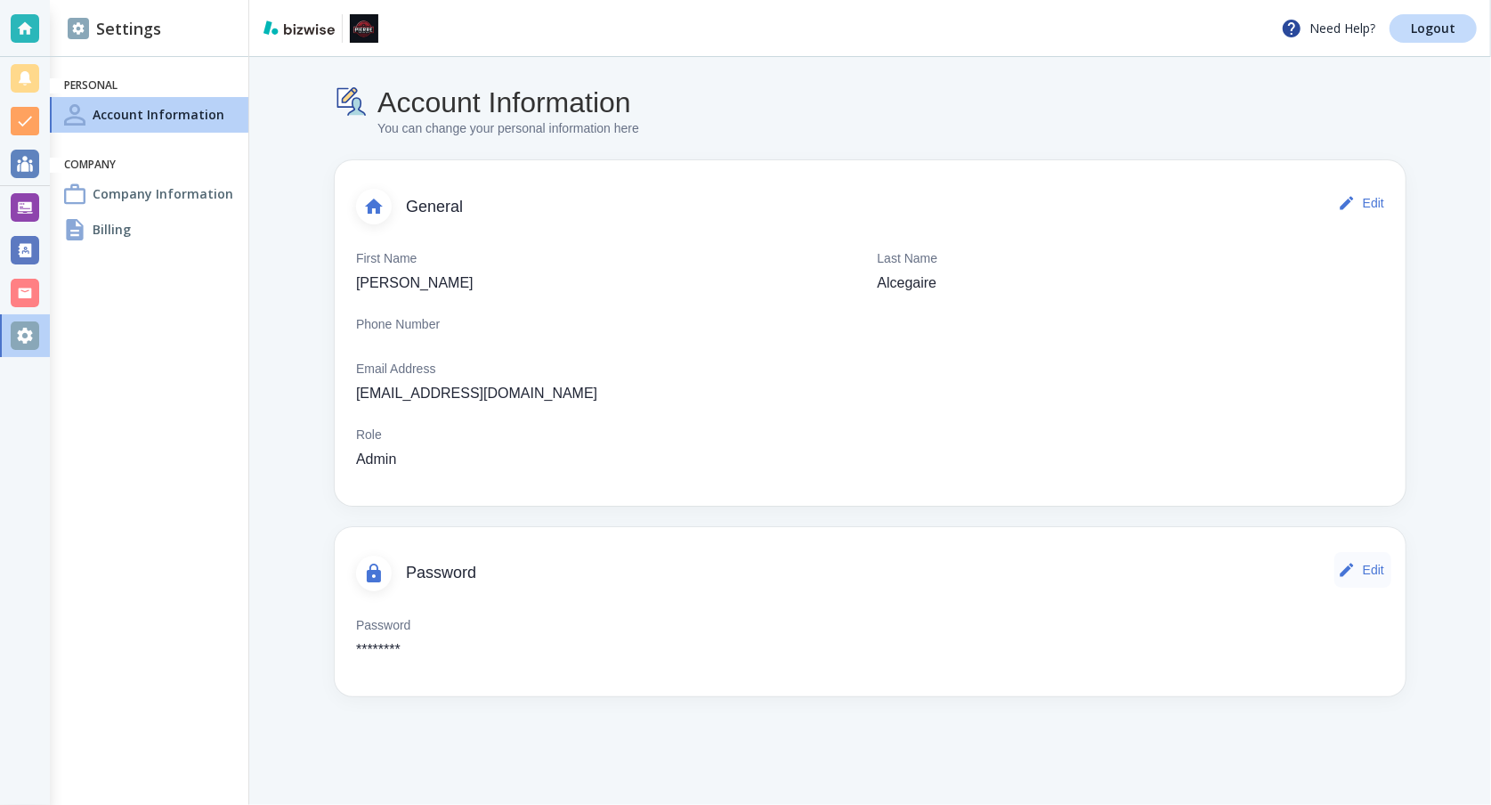
click at [1355, 562] on button "Edit" at bounding box center [1362, 570] width 57 height 36
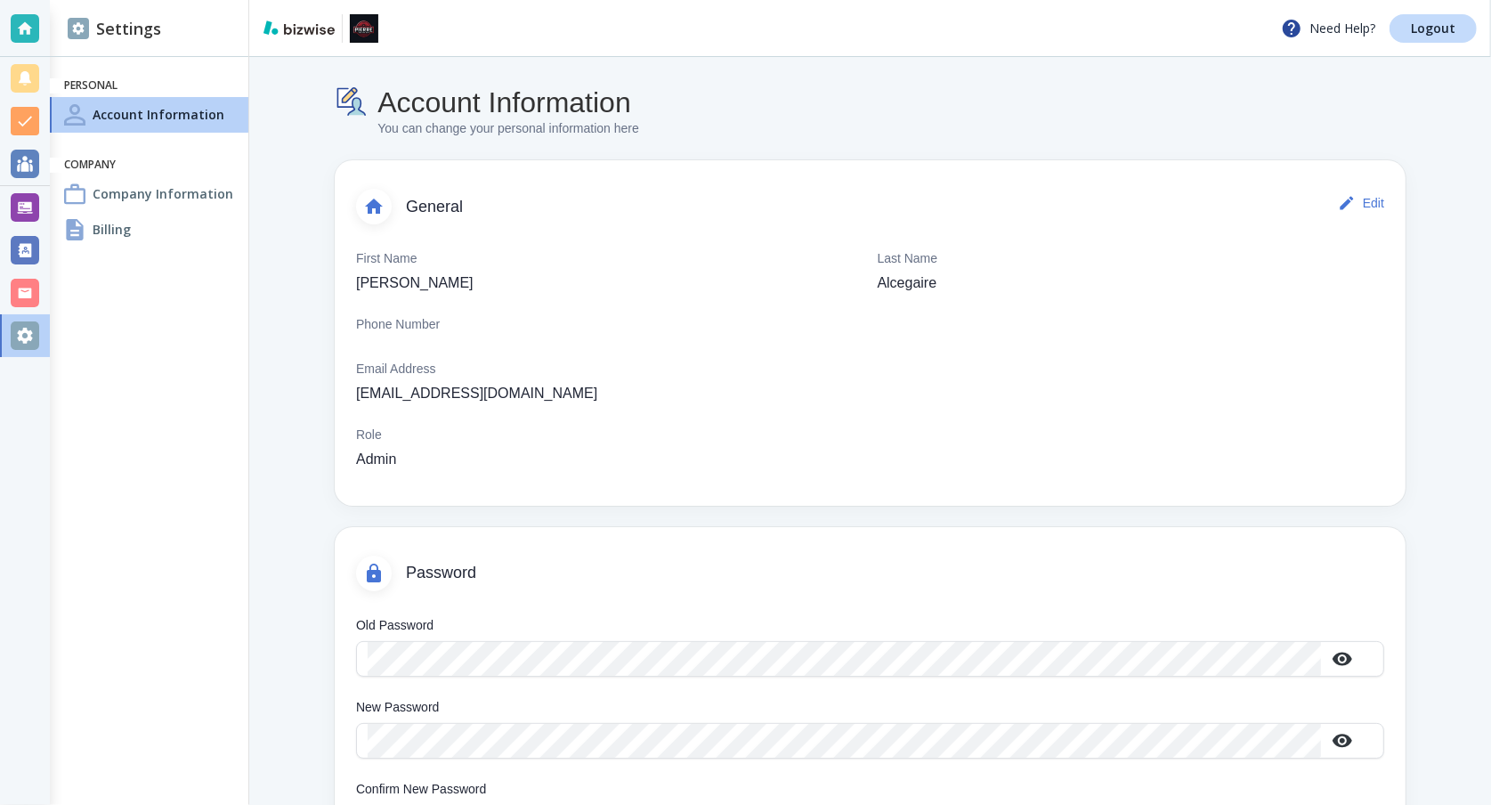
scroll to position [99, 0]
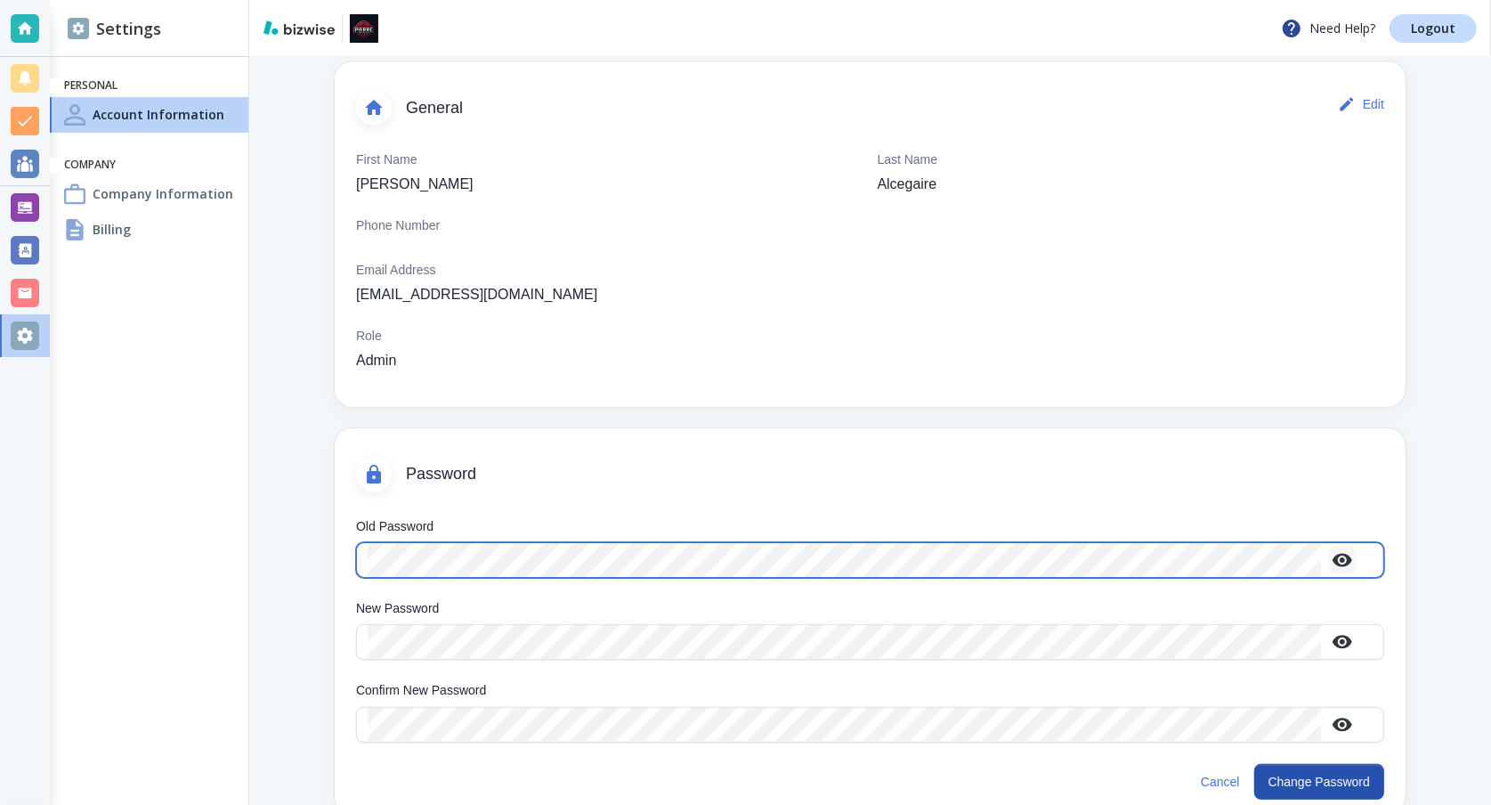
click at [1344, 551] on icon "button" at bounding box center [1341, 559] width 21 height 21
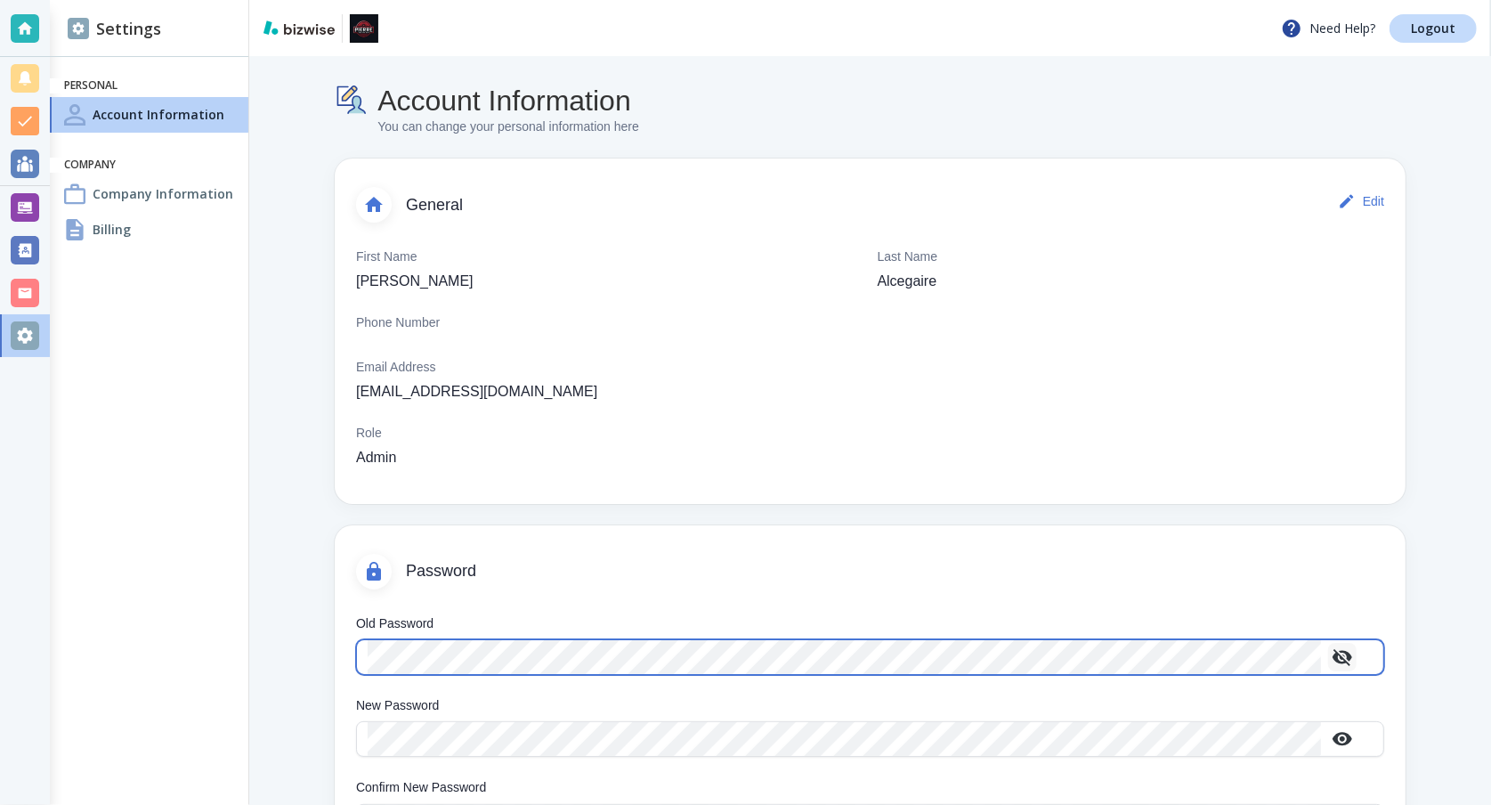
scroll to position [0, 0]
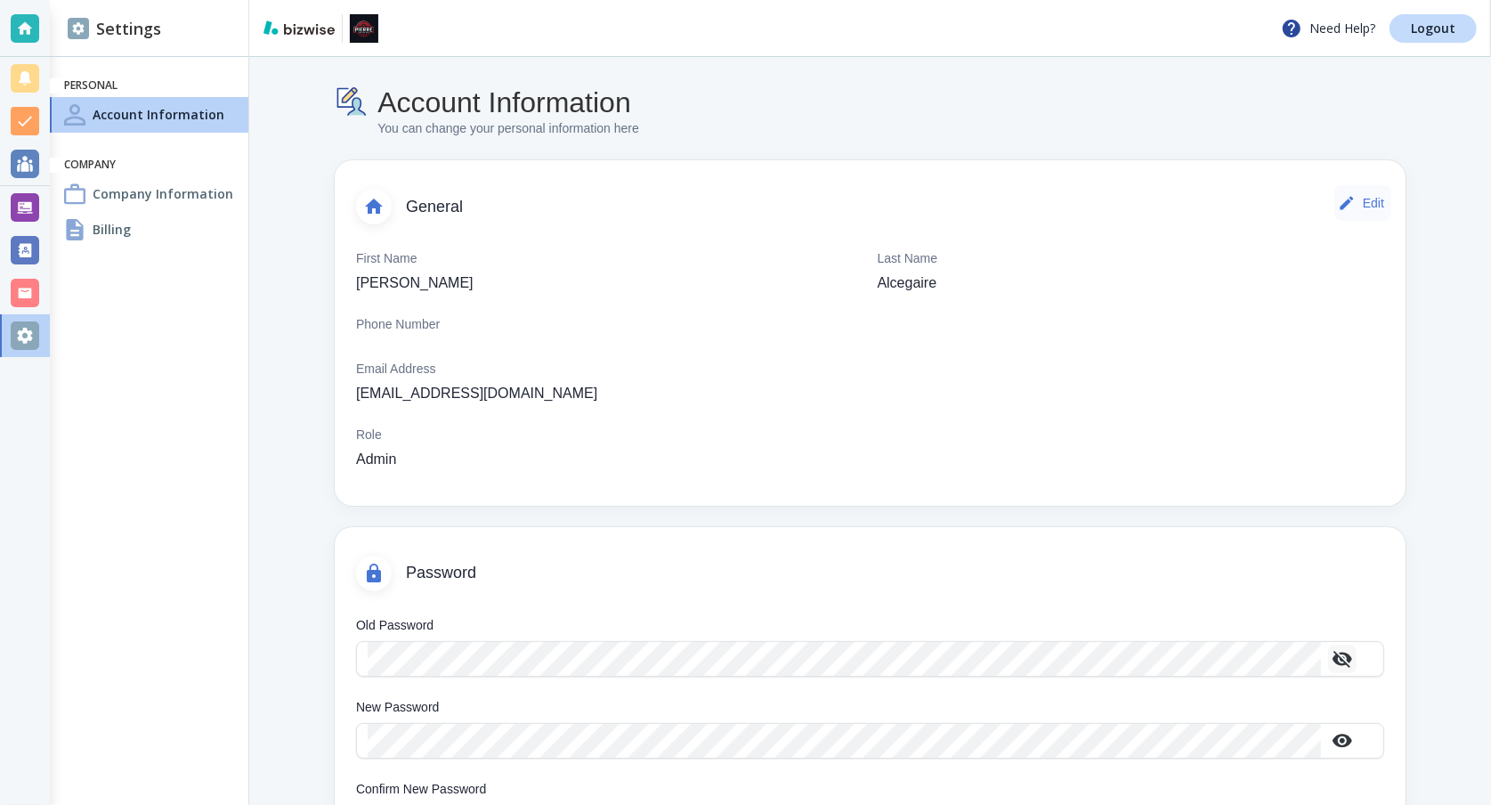
click at [1338, 200] on icon "button" at bounding box center [1347, 203] width 18 height 18
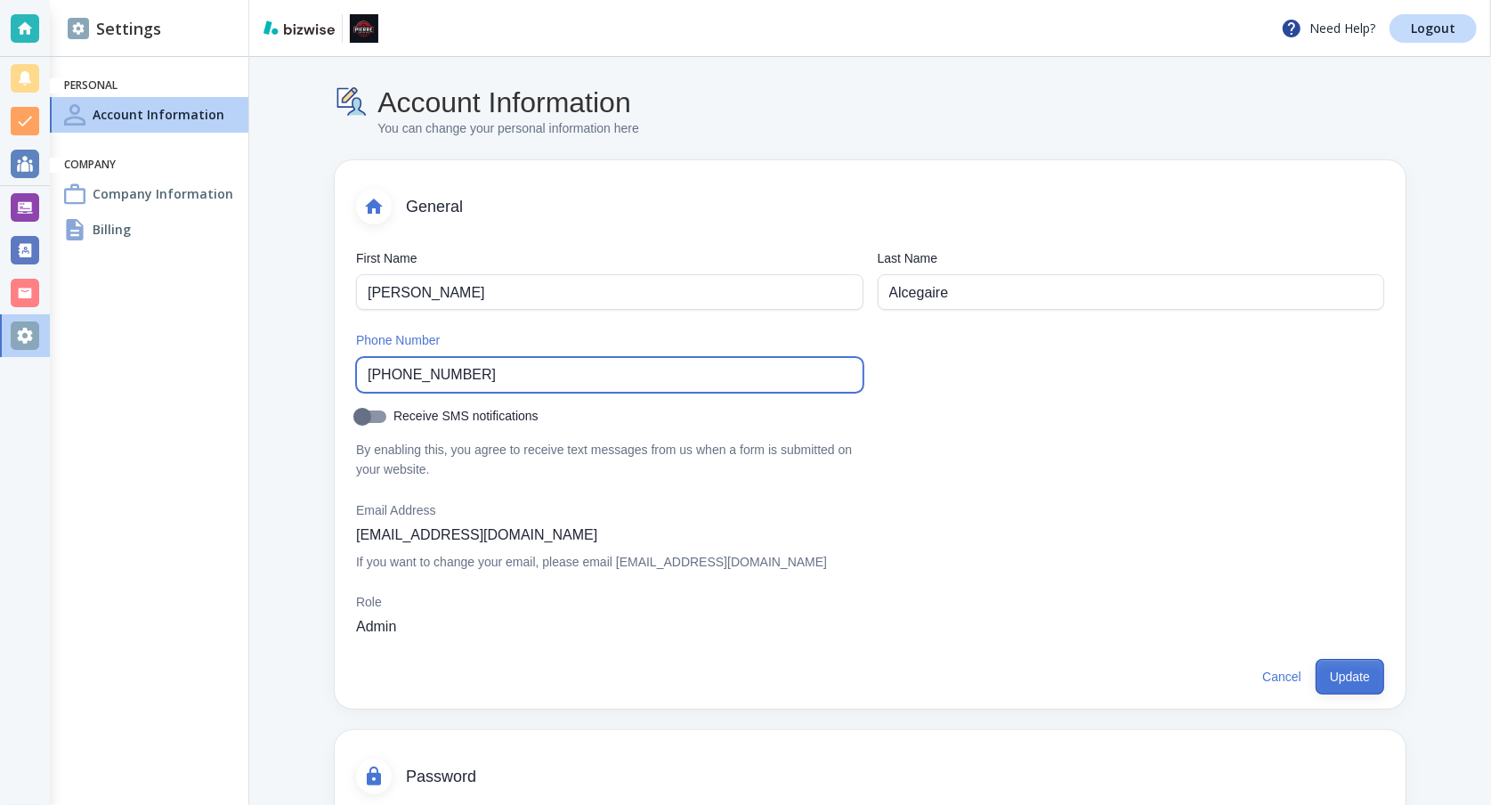
type input "[PHONE_NUMBER]"
click at [1341, 678] on button "Update" at bounding box center [1349, 677] width 69 height 36
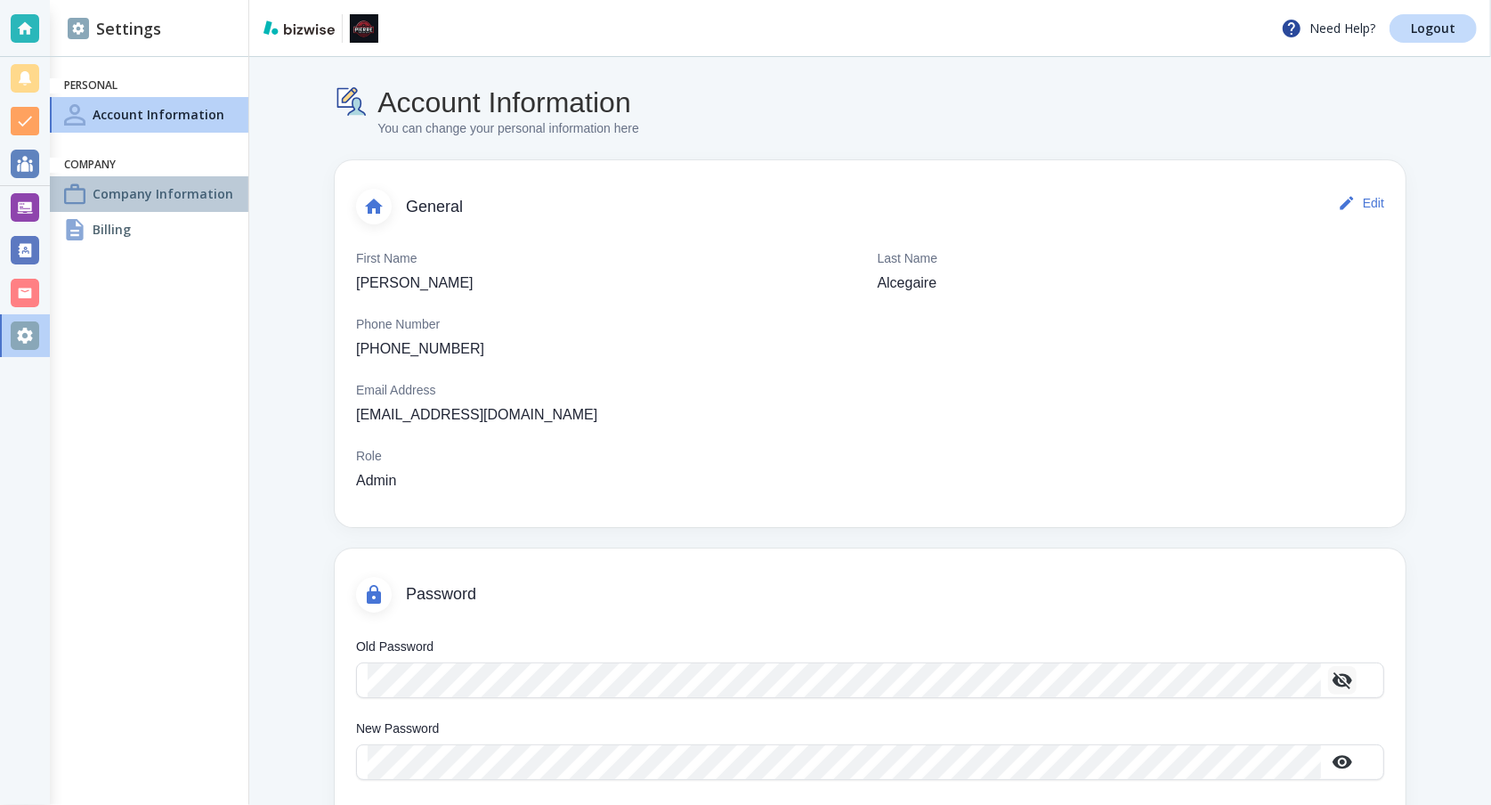
click at [128, 197] on h4 "Company Information" at bounding box center [163, 193] width 141 height 19
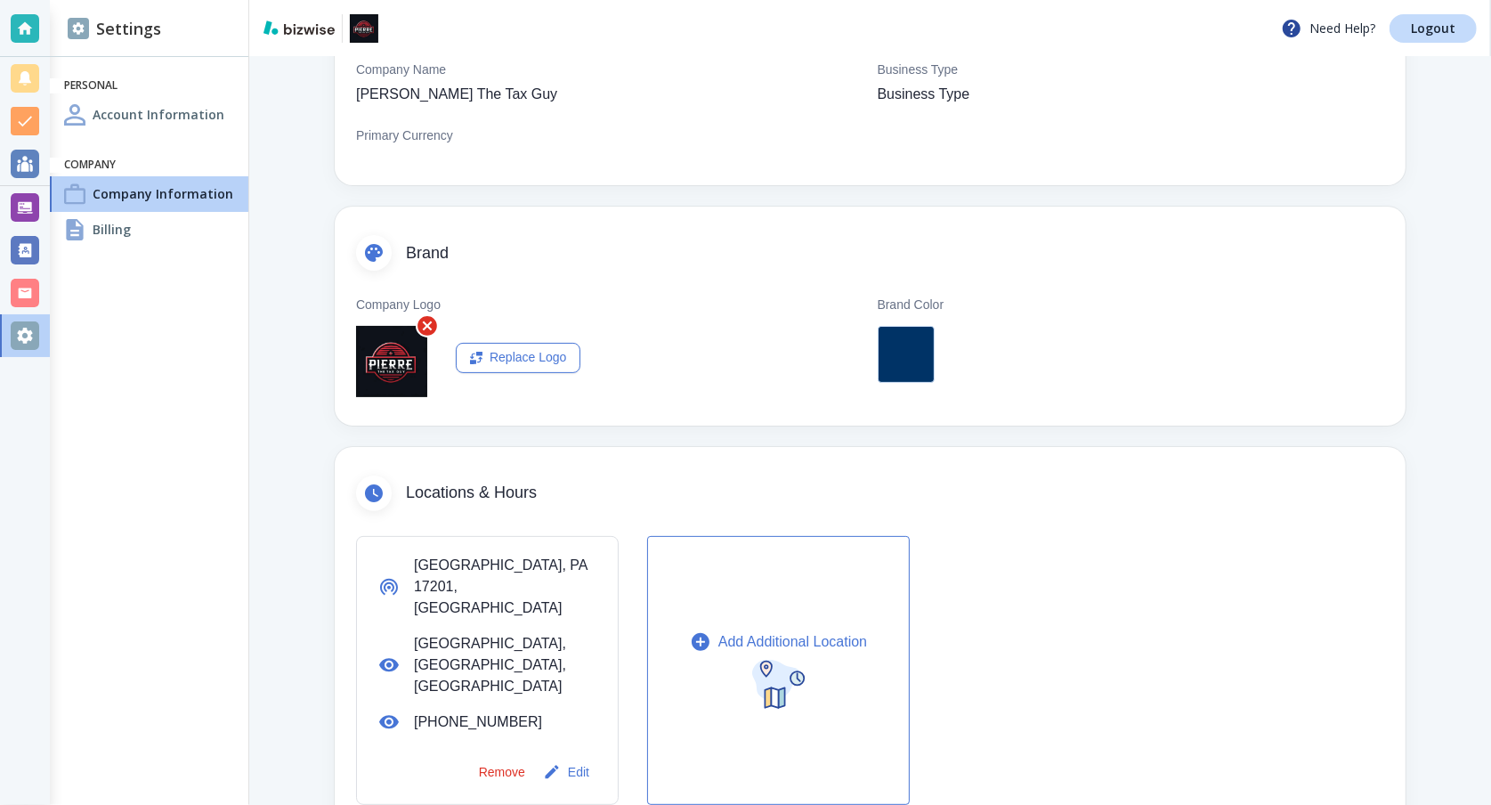
scroll to position [191, 0]
click at [911, 362] on div at bounding box center [906, 351] width 57 height 57
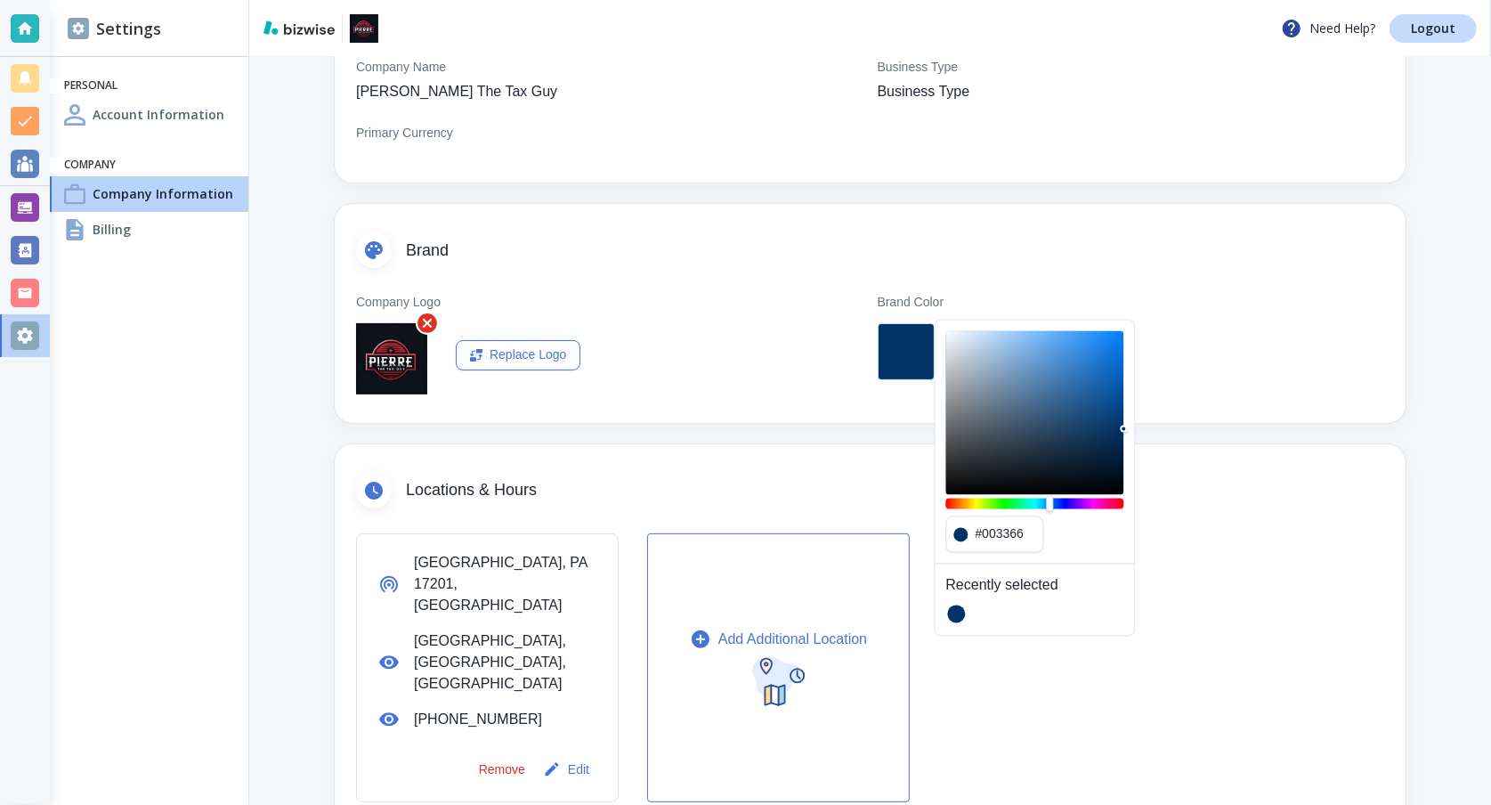
click at [1283, 360] on div at bounding box center [1131, 348] width 507 height 64
click at [1259, 334] on div at bounding box center [1131, 348] width 507 height 64
click at [1272, 577] on div "[GEOGRAPHIC_DATA], [GEOGRAPHIC_DATA], [GEOGRAPHIC_DATA], [GEOGRAPHIC_DATA] [PHO…" at bounding box center [870, 667] width 1028 height 269
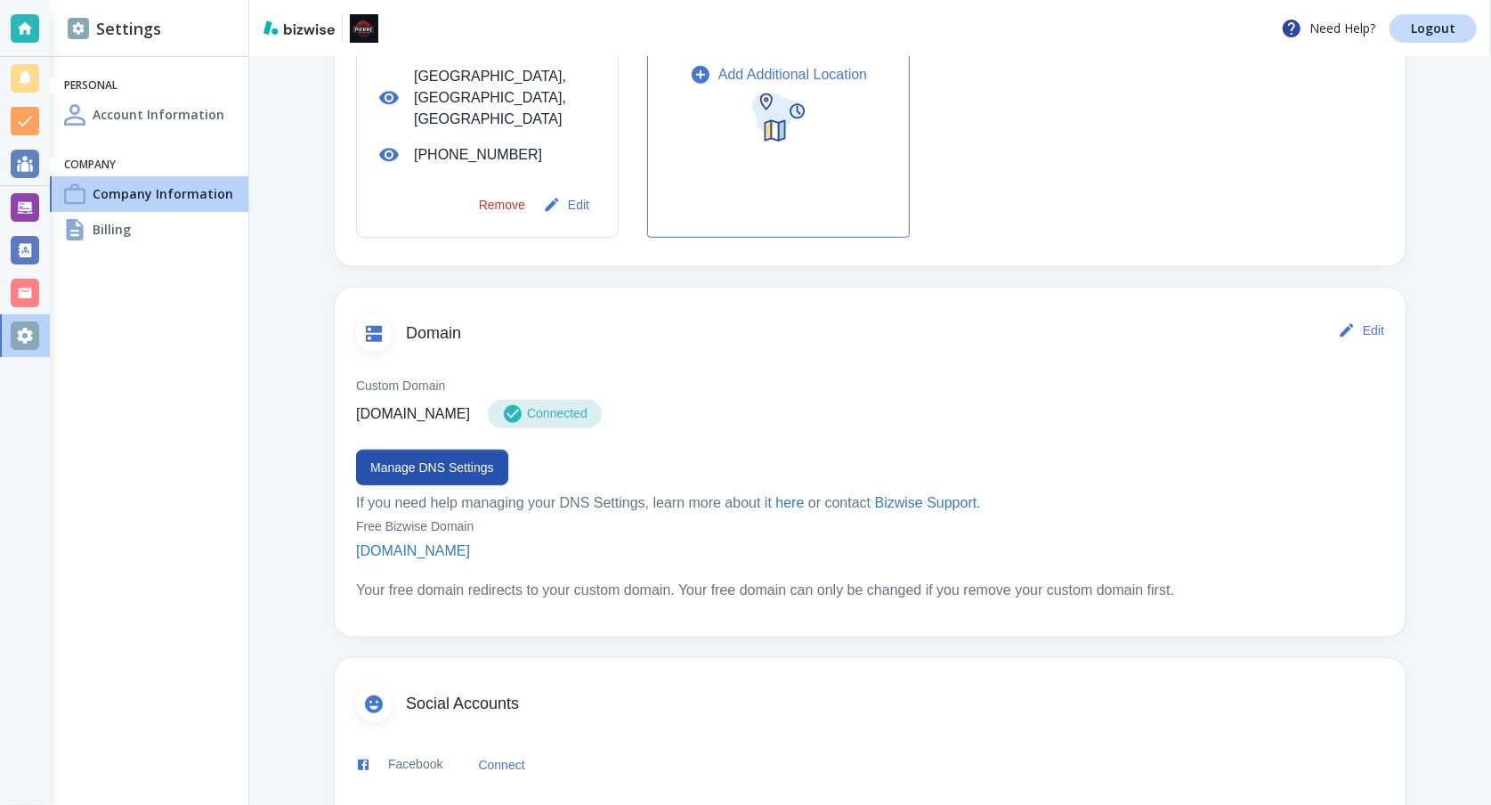
scroll to position [808, 0]
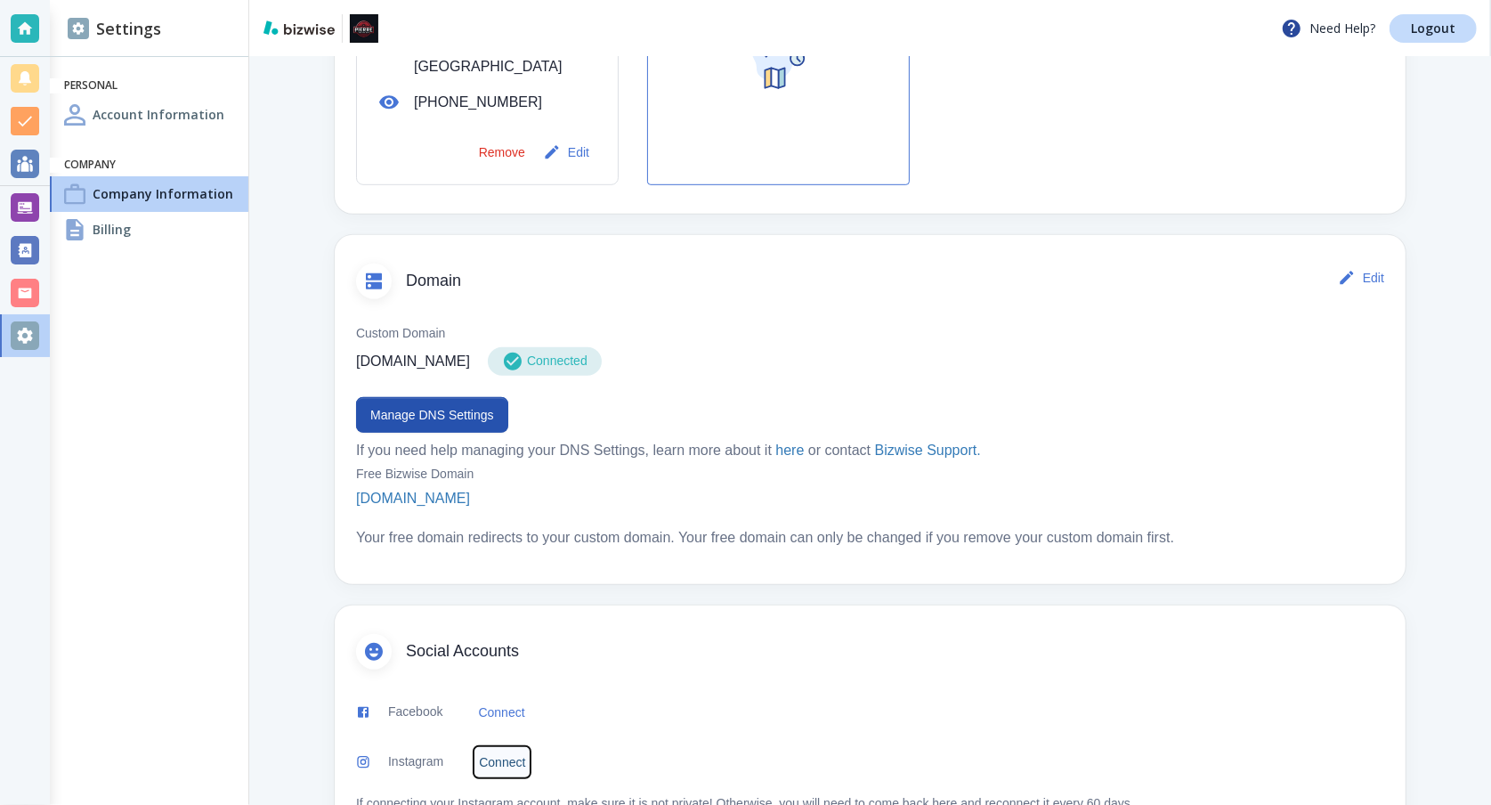
click at [523, 744] on link "Connect" at bounding box center [502, 762] width 61 height 36
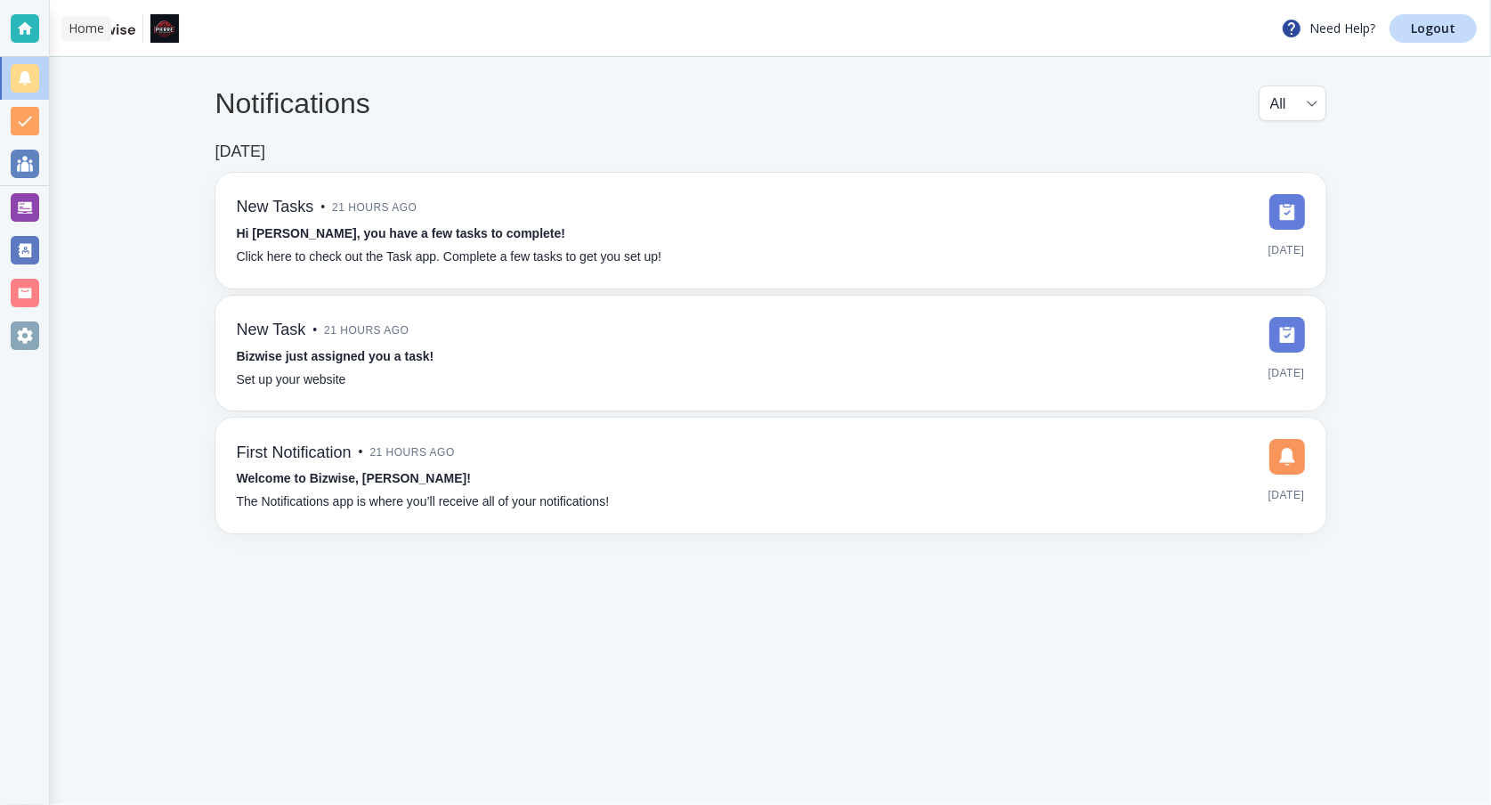
click at [16, 14] on div at bounding box center [25, 28] width 28 height 28
click at [30, 84] on div at bounding box center [25, 78] width 28 height 28
click at [28, 117] on div at bounding box center [25, 121] width 28 height 28
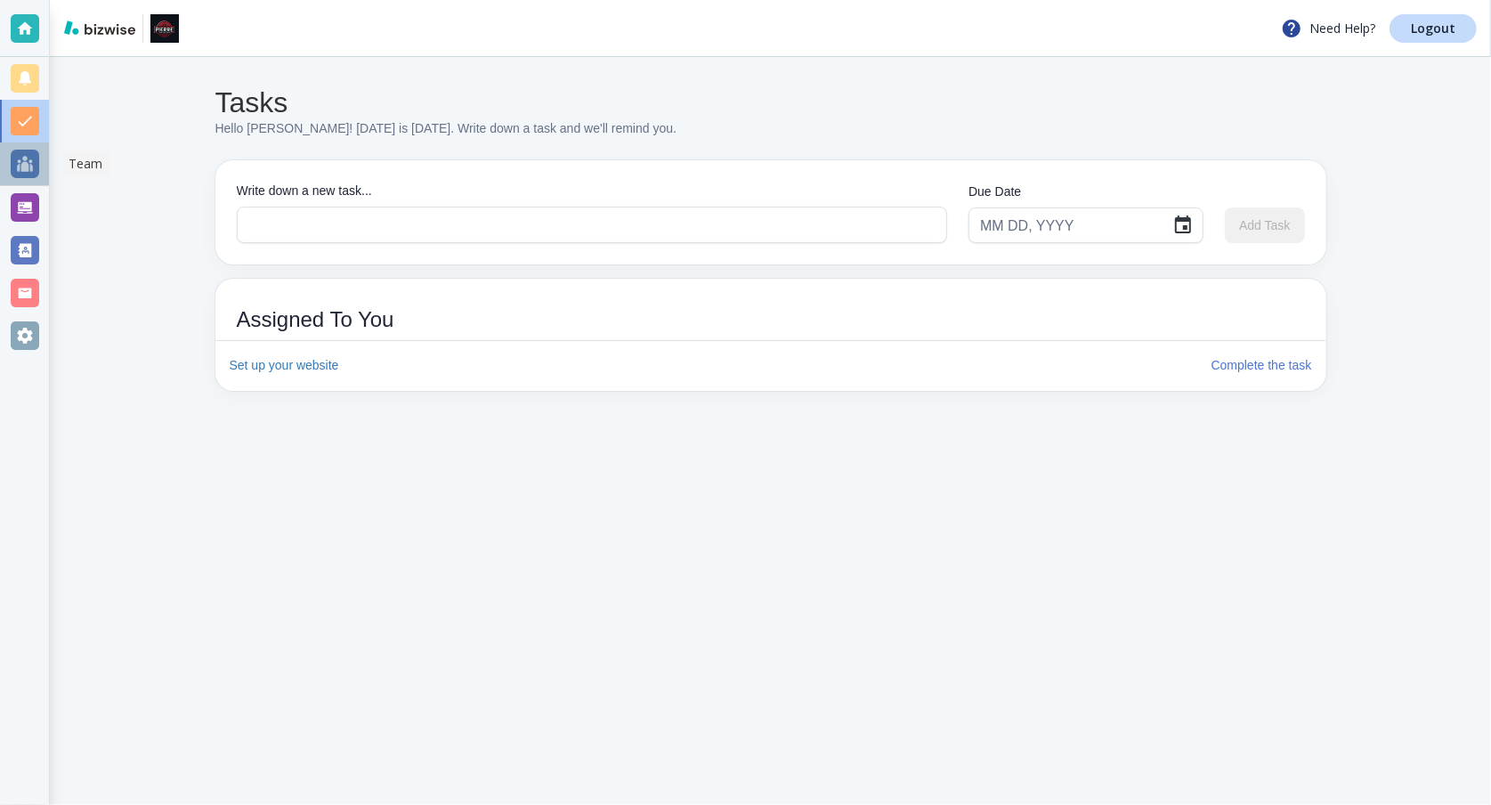
click at [22, 170] on div at bounding box center [25, 164] width 28 height 28
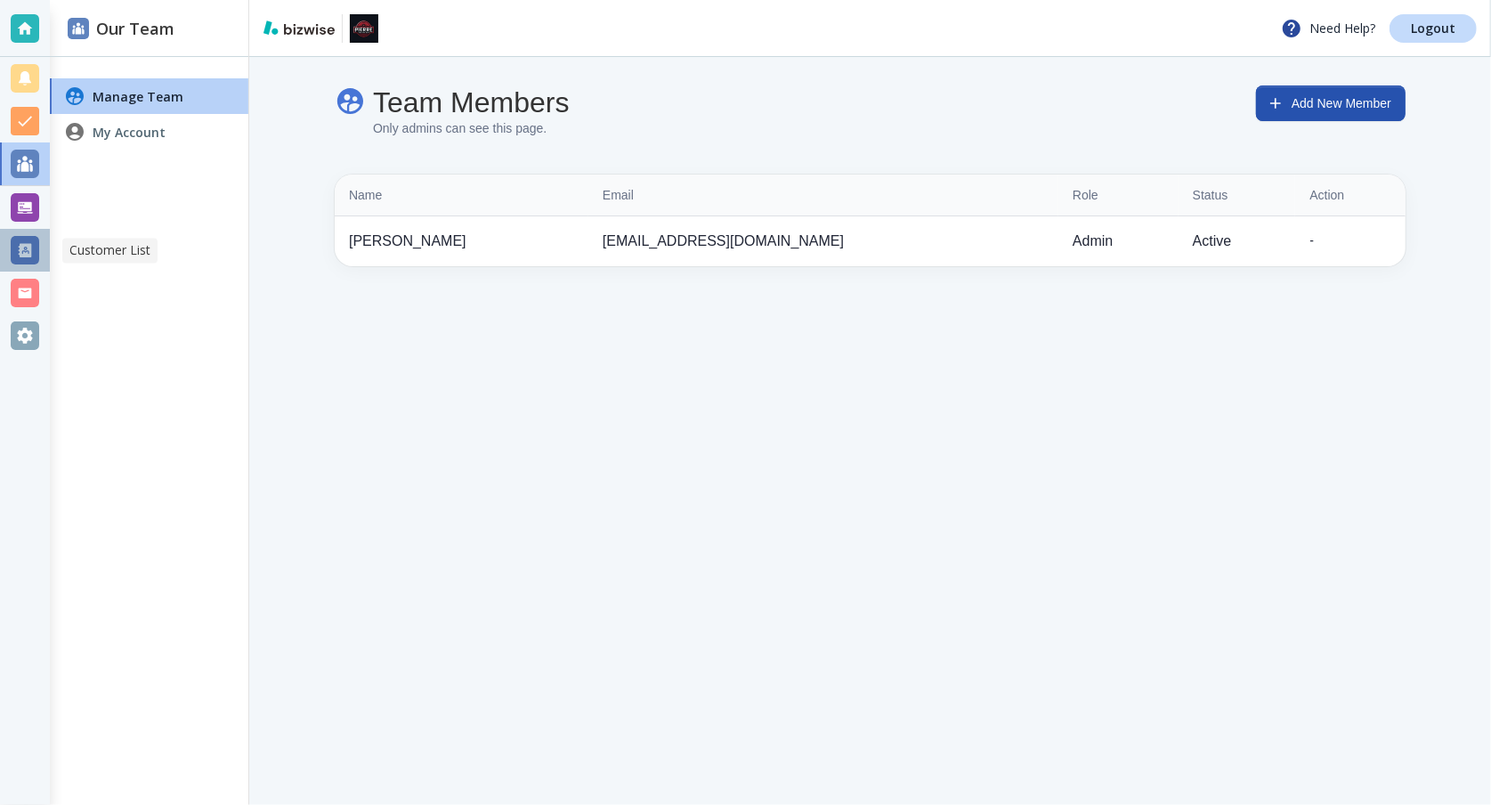
click at [28, 239] on div at bounding box center [25, 250] width 28 height 28
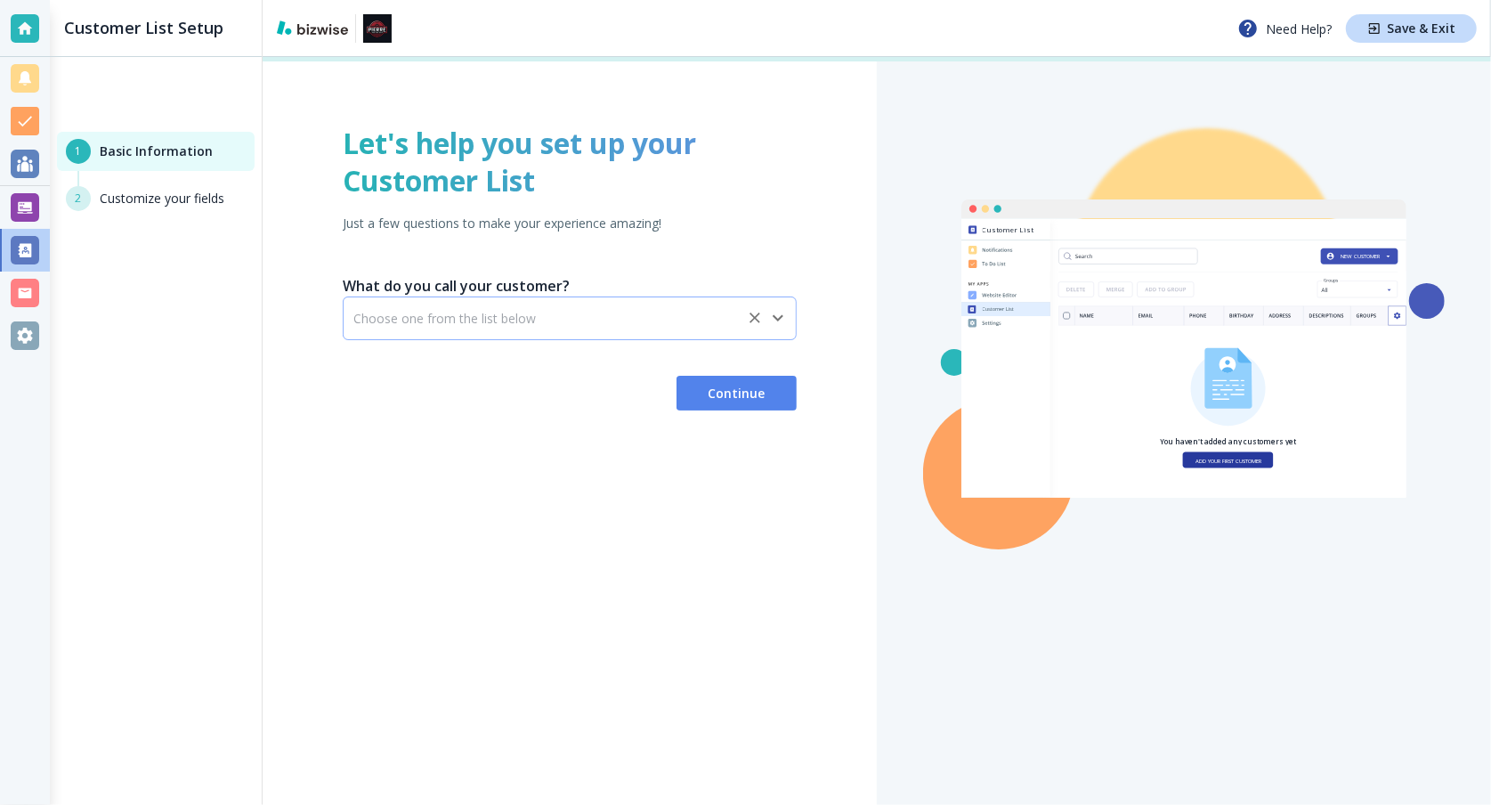
click at [756, 320] on icon "Clear" at bounding box center [755, 318] width 18 height 18
click at [774, 317] on icon "Open" at bounding box center [777, 317] width 21 height 21
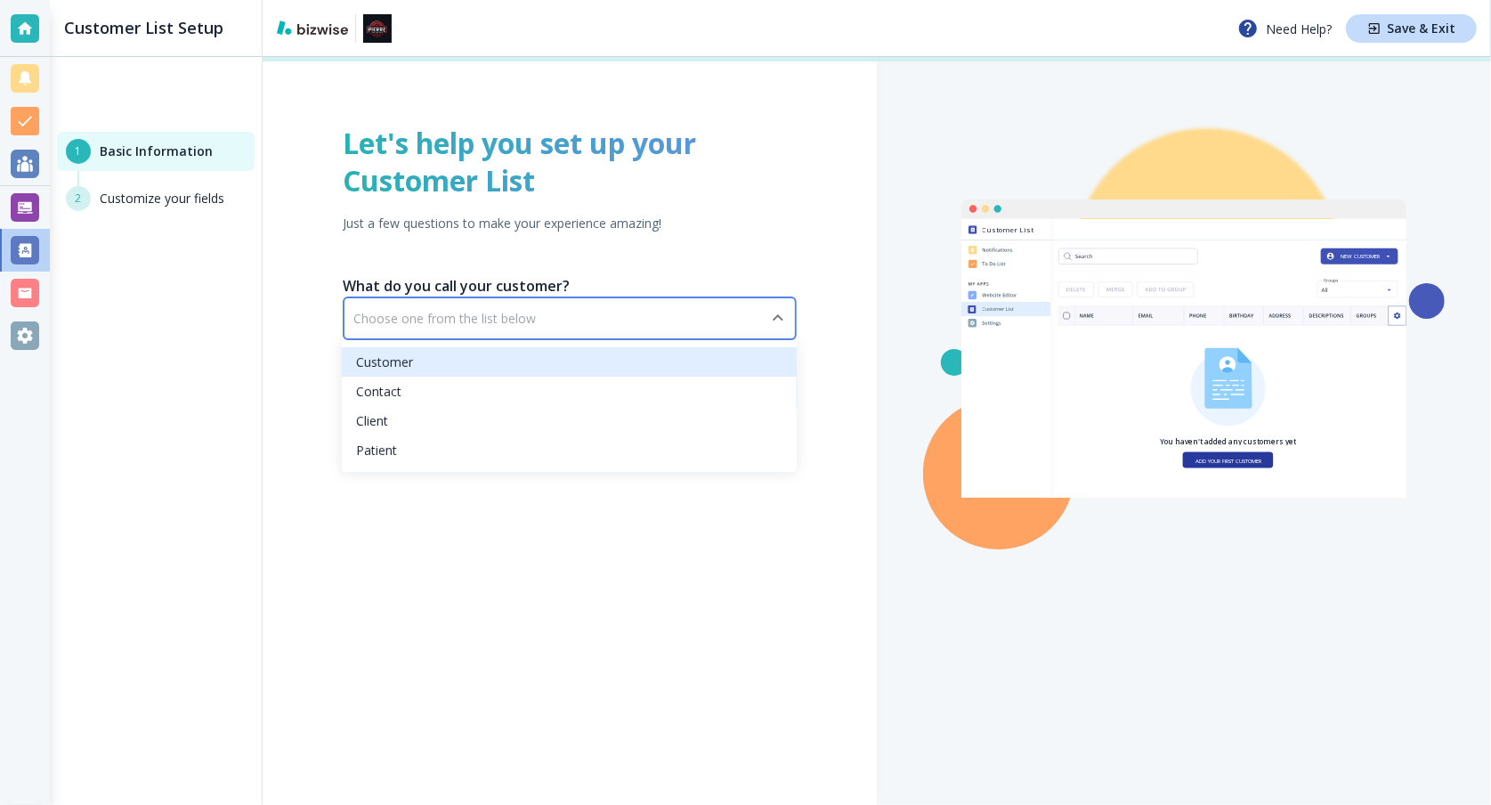
click at [699, 362] on li "Customer" at bounding box center [569, 361] width 455 height 29
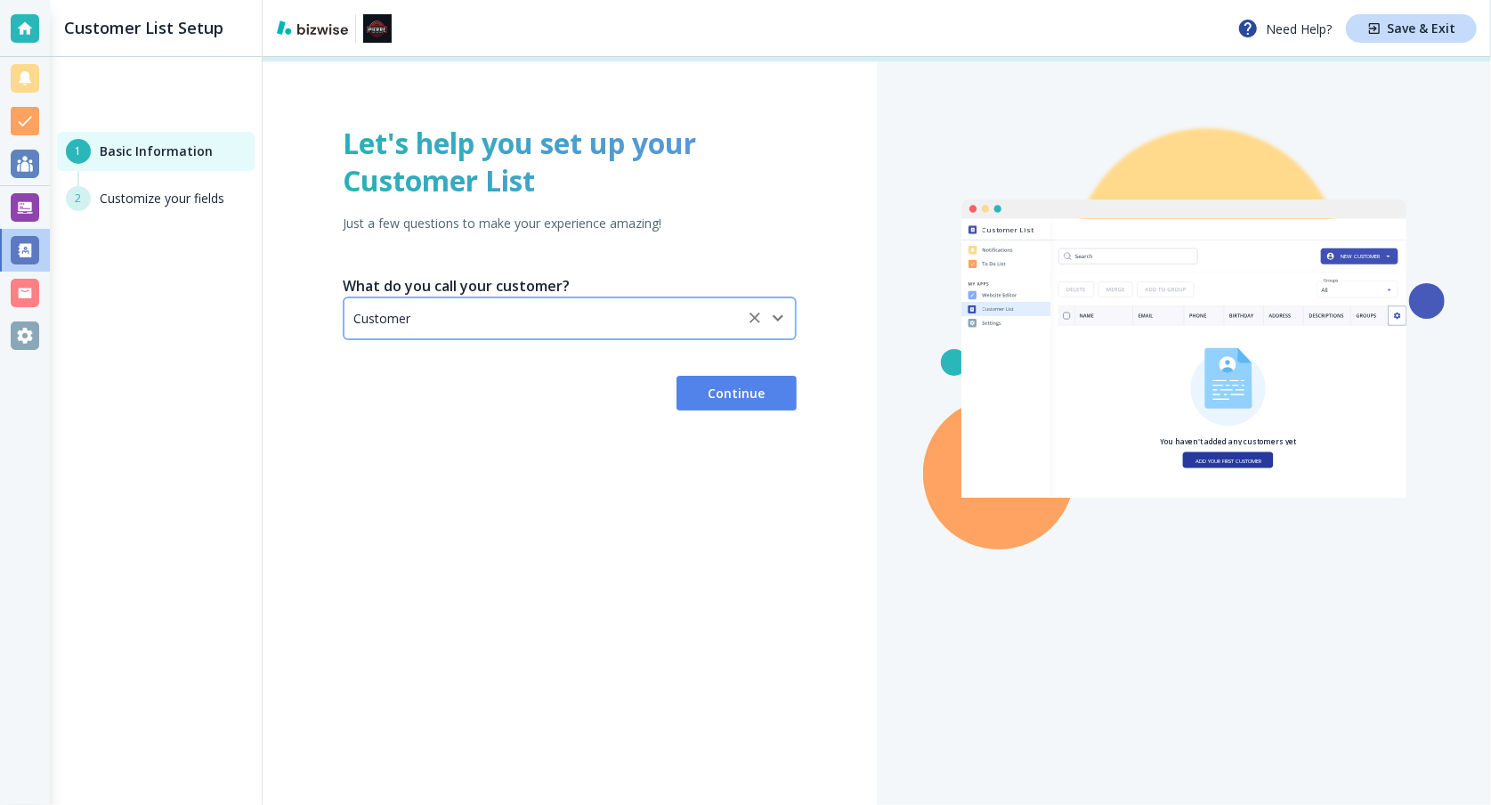
click at [780, 321] on icon "Open" at bounding box center [777, 317] width 21 height 21
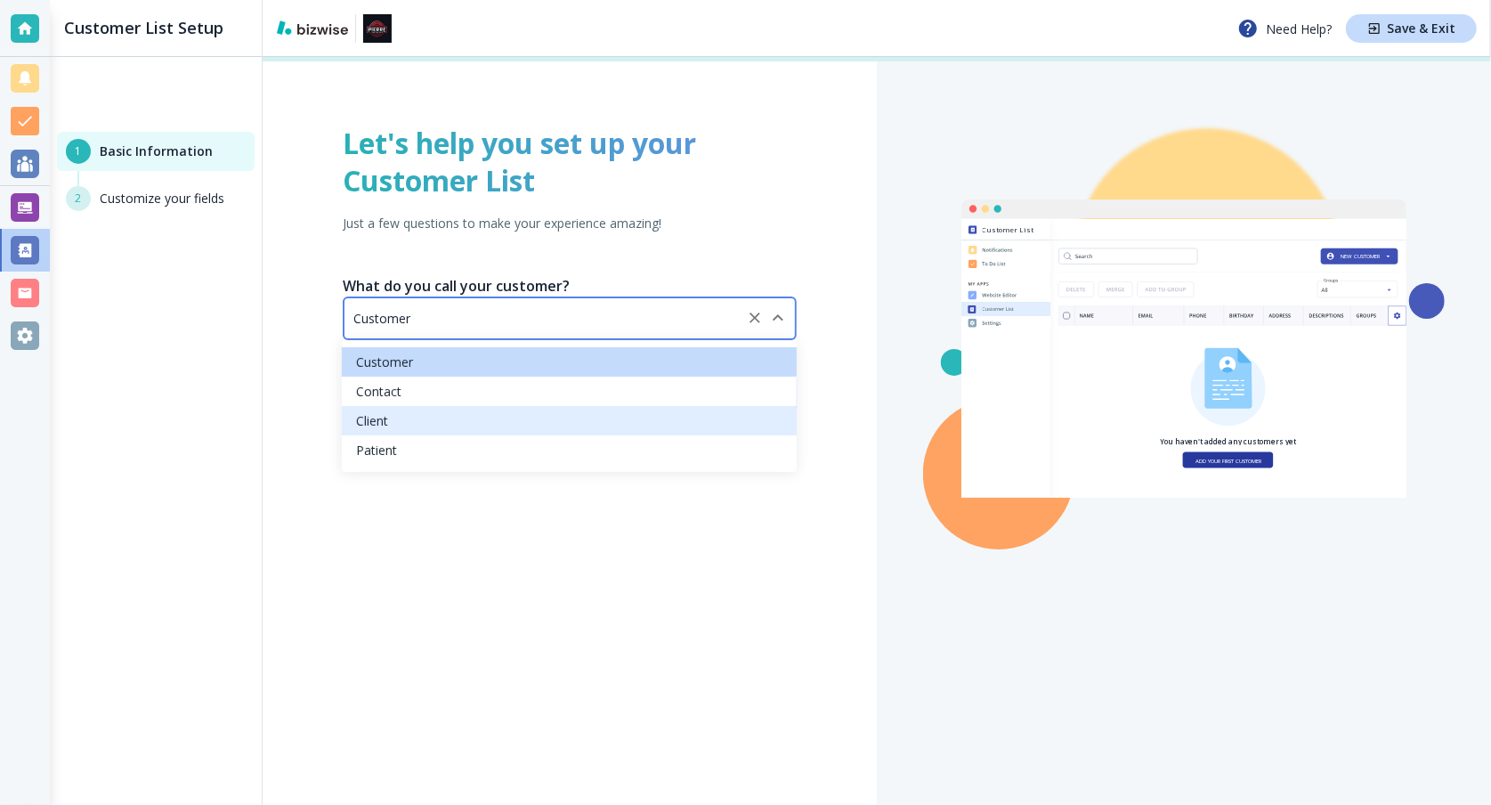
click at [622, 417] on li "Client" at bounding box center [569, 420] width 455 height 29
type input "Client"
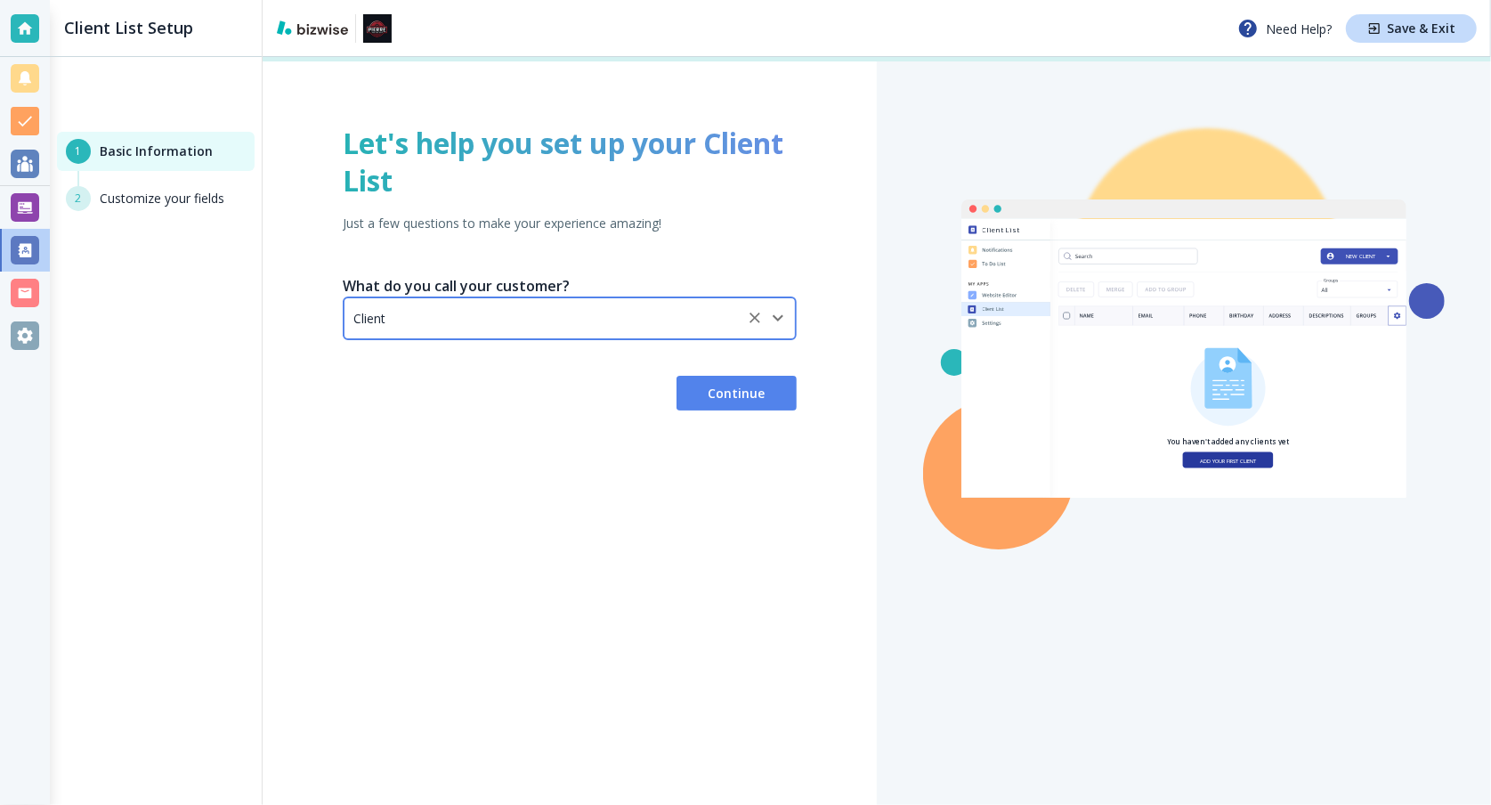
click at [572, 503] on div "Let's help you set up your Client List Just a few questions to make your experi…" at bounding box center [570, 431] width 614 height 748
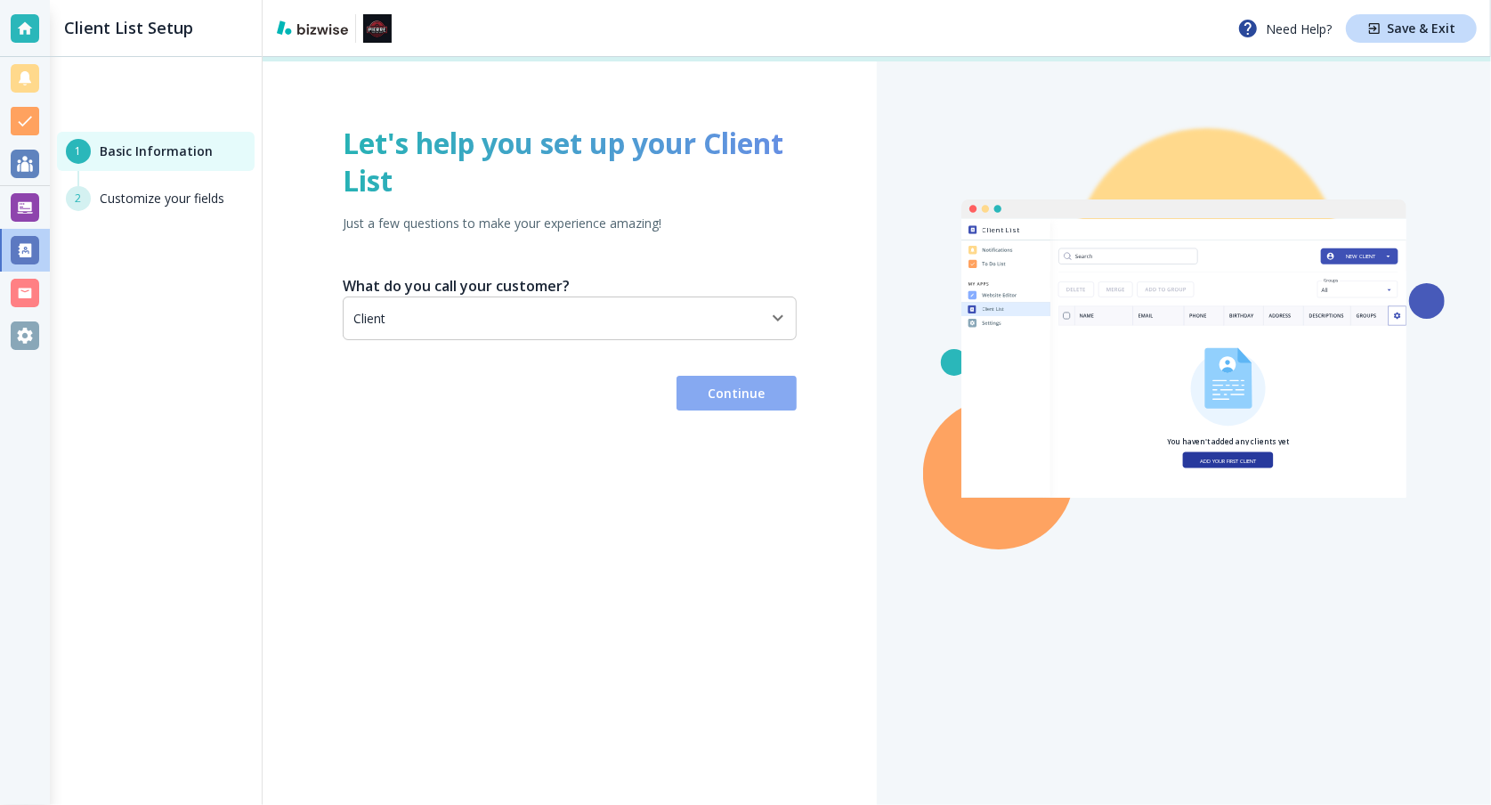
click at [720, 393] on span "Continue" at bounding box center [737, 393] width 92 height 18
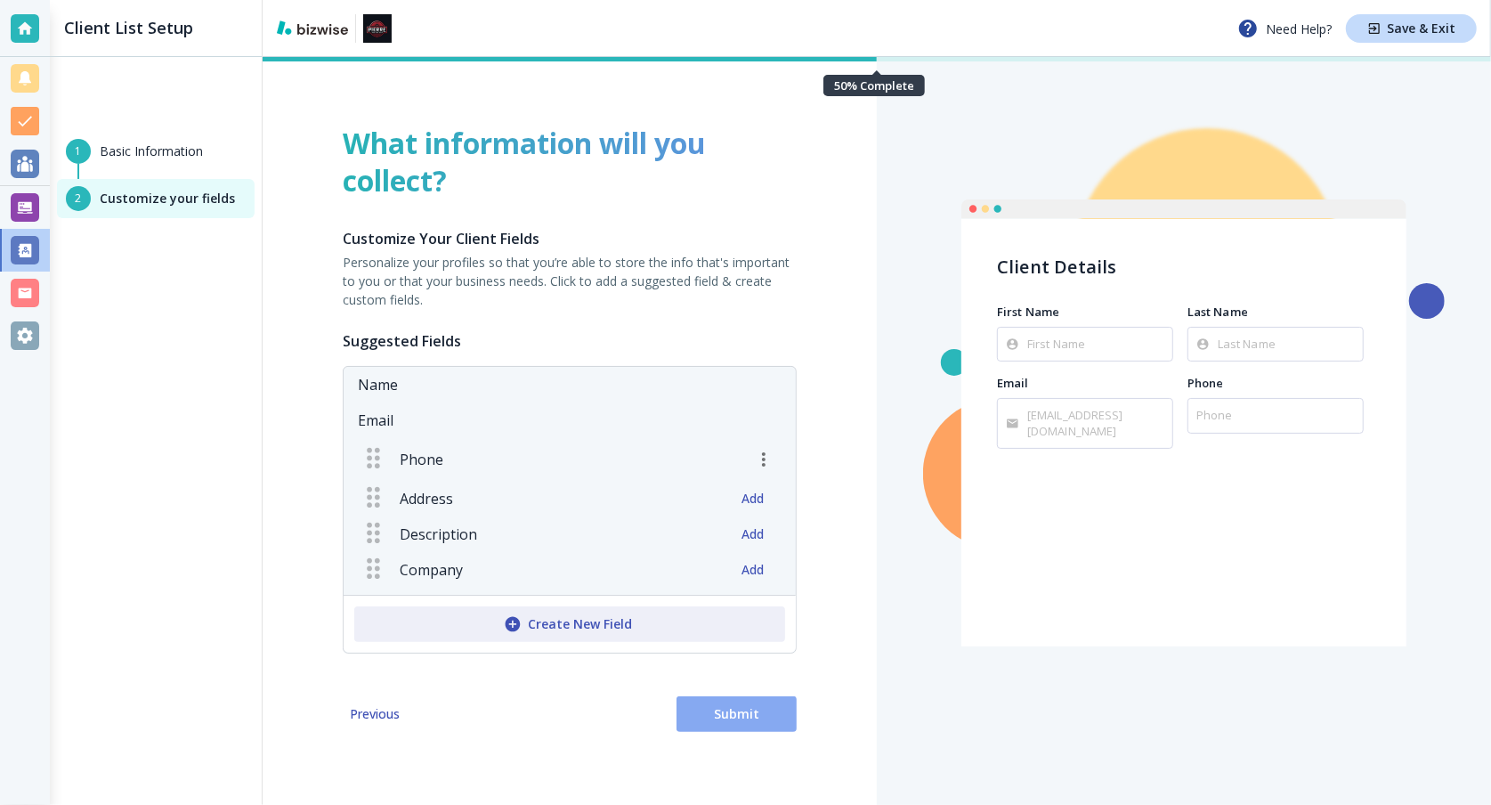
click at [732, 713] on button "Submit" at bounding box center [736, 714] width 120 height 36
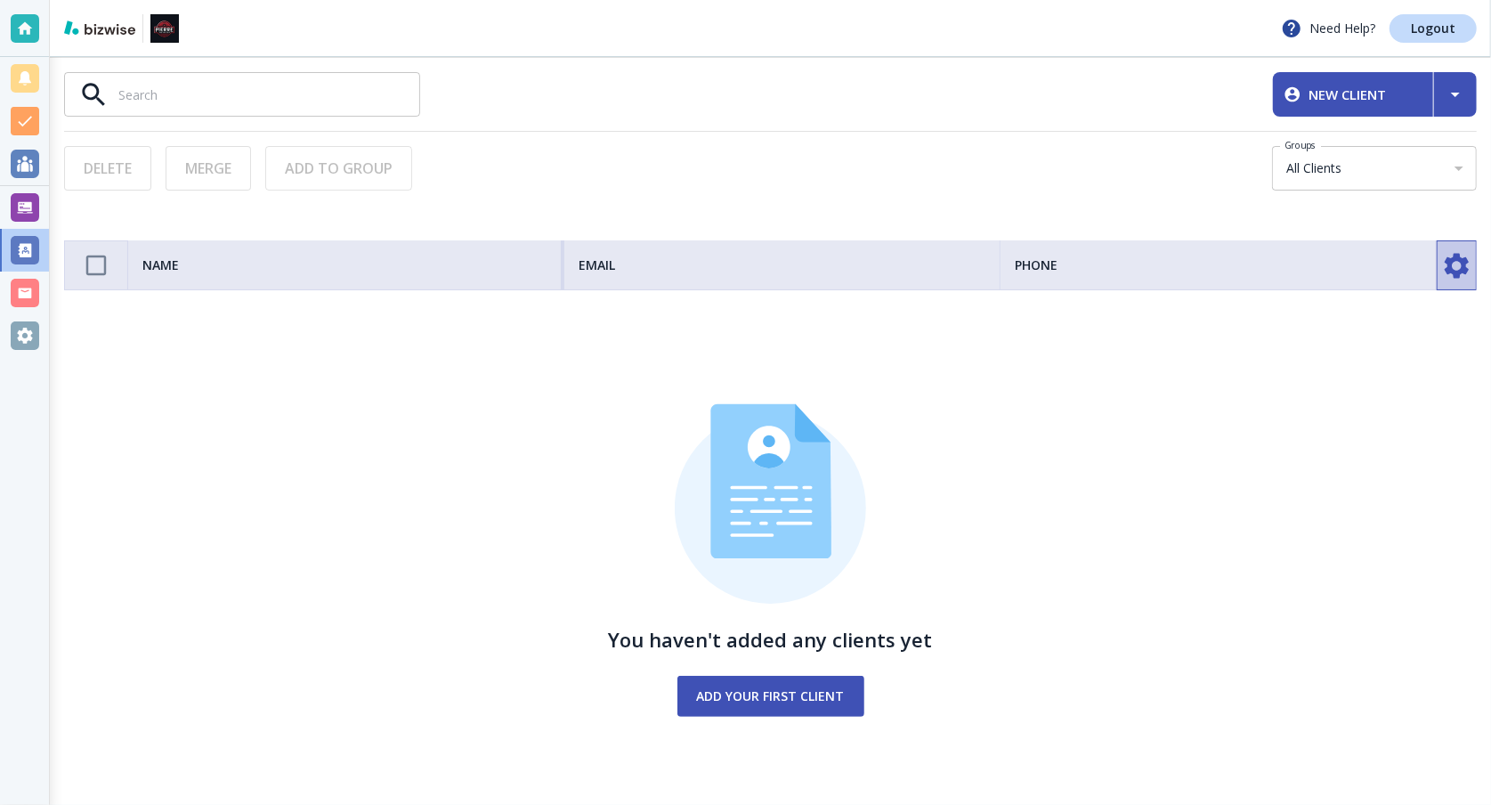
click at [1464, 258] on icon "button" at bounding box center [1456, 265] width 24 height 25
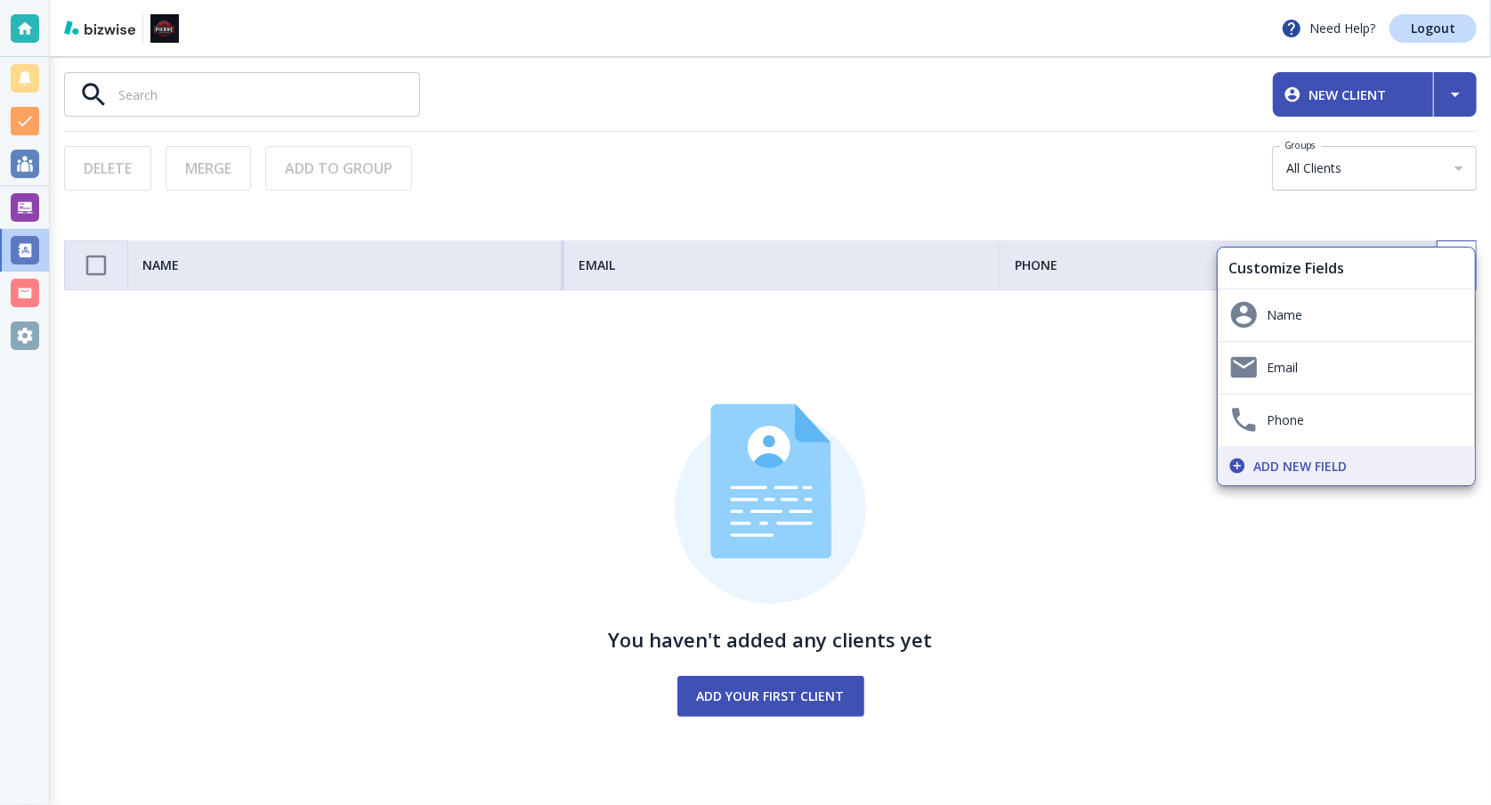
click at [1298, 540] on div at bounding box center [745, 402] width 1491 height 805
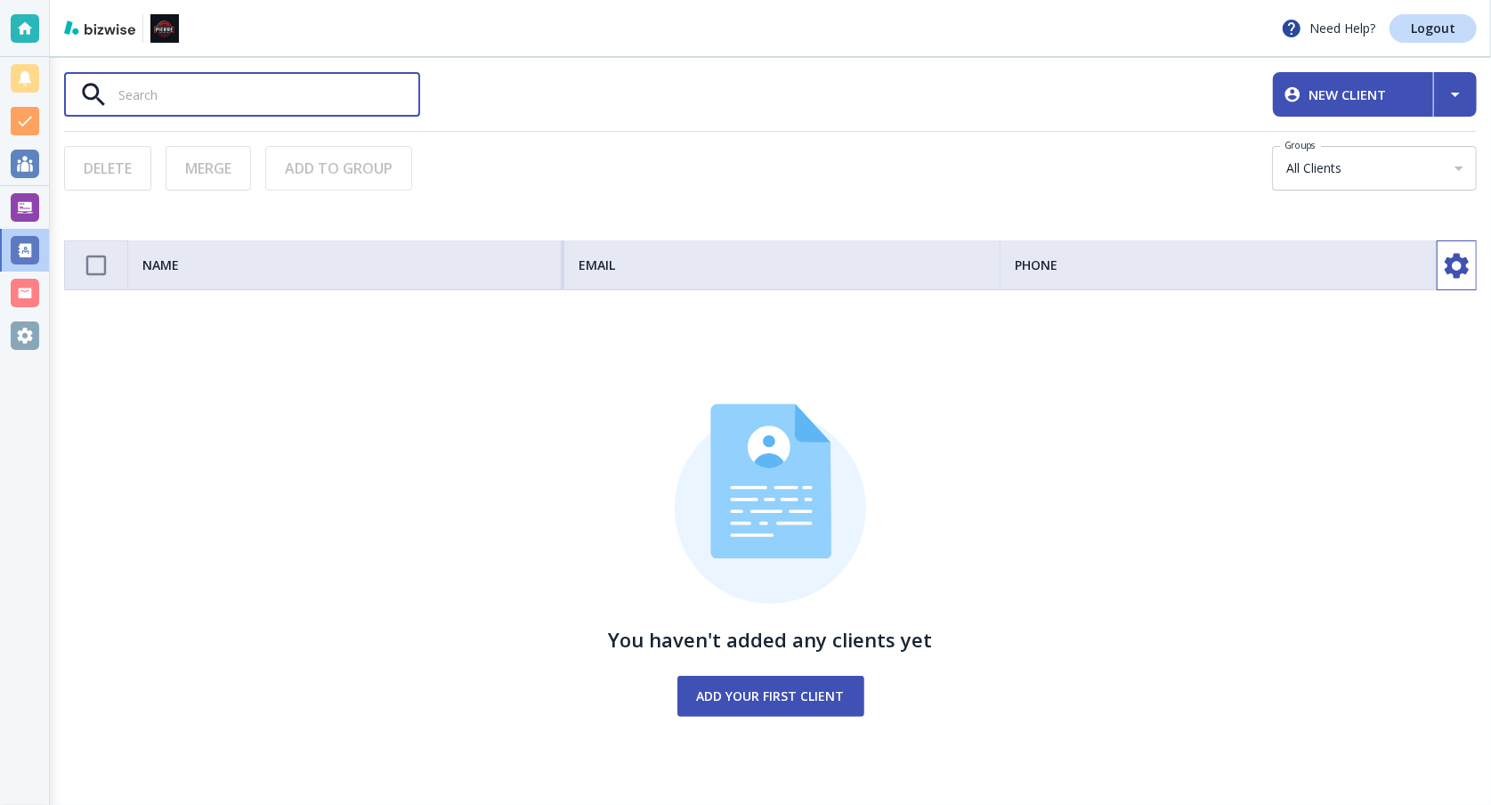
click at [125, 93] on input "text" at bounding box center [269, 94] width 302 height 29
click at [174, 437] on div "You haven't added any clients yet Add your first client" at bounding box center [770, 559] width 1412 height 489
click at [15, 30] on div at bounding box center [25, 28] width 28 height 28
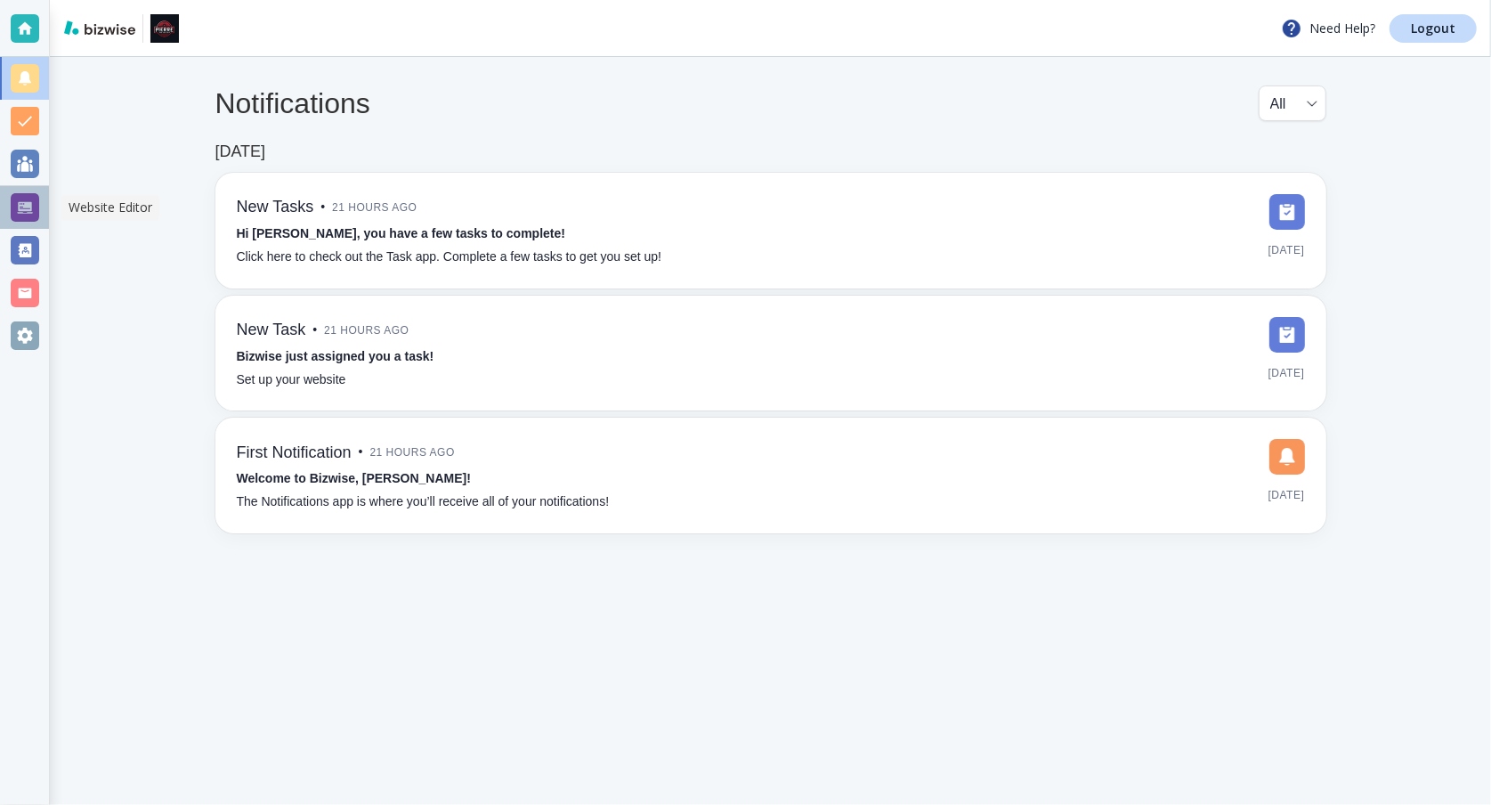
click at [25, 203] on div at bounding box center [25, 207] width 28 height 28
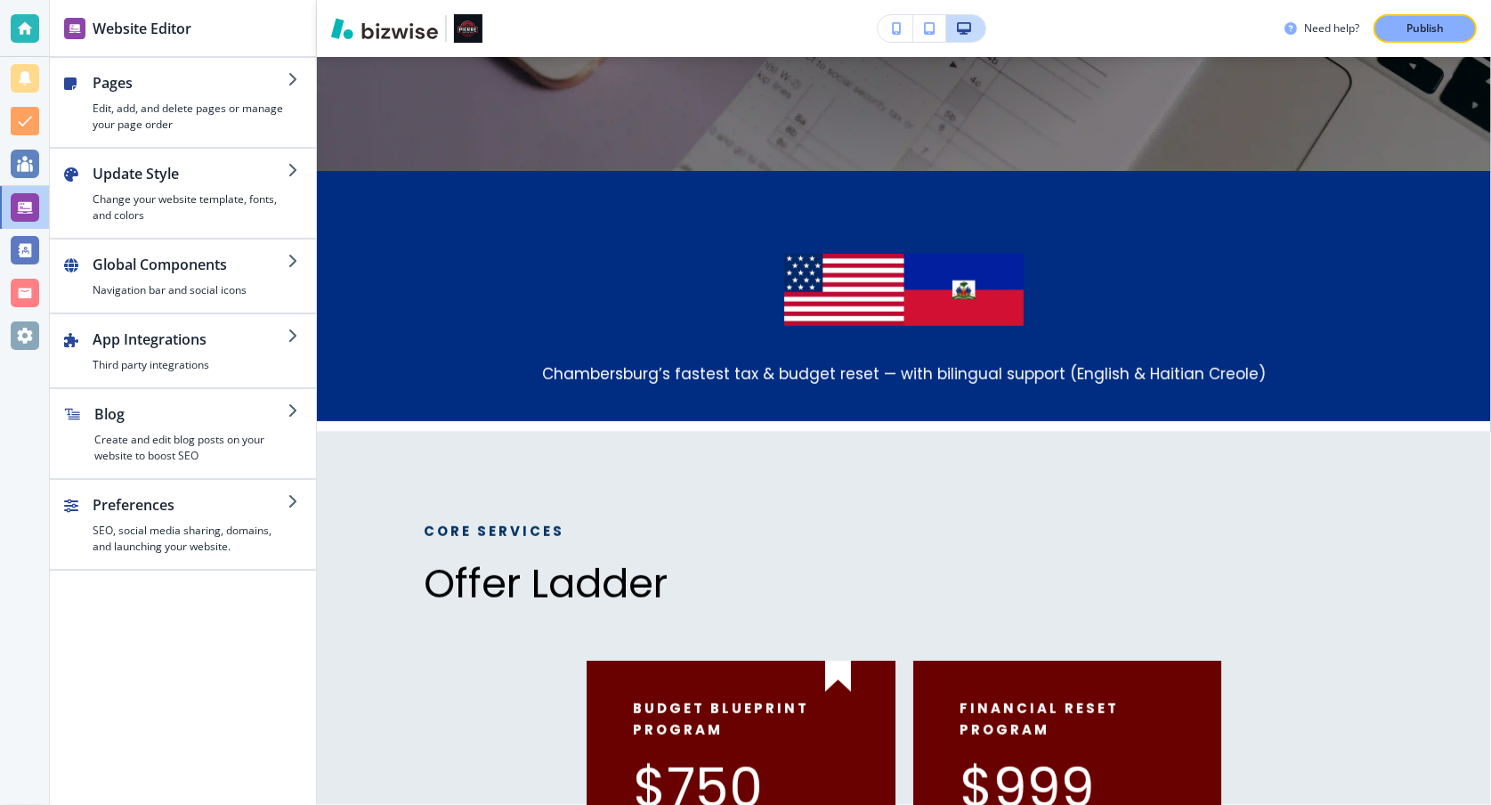
scroll to position [803, 0]
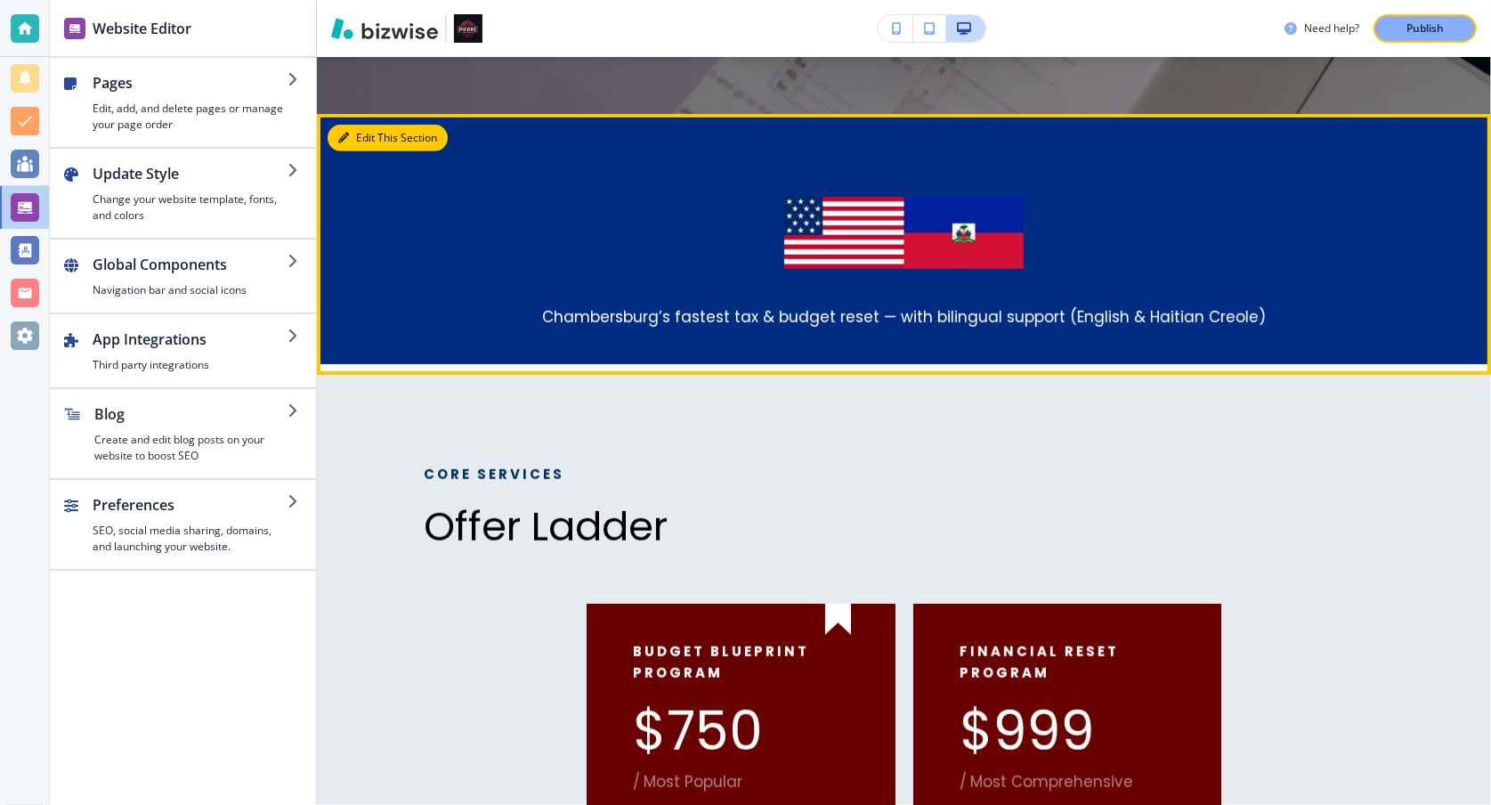
click at [373, 138] on button "Edit This Section" at bounding box center [388, 138] width 120 height 27
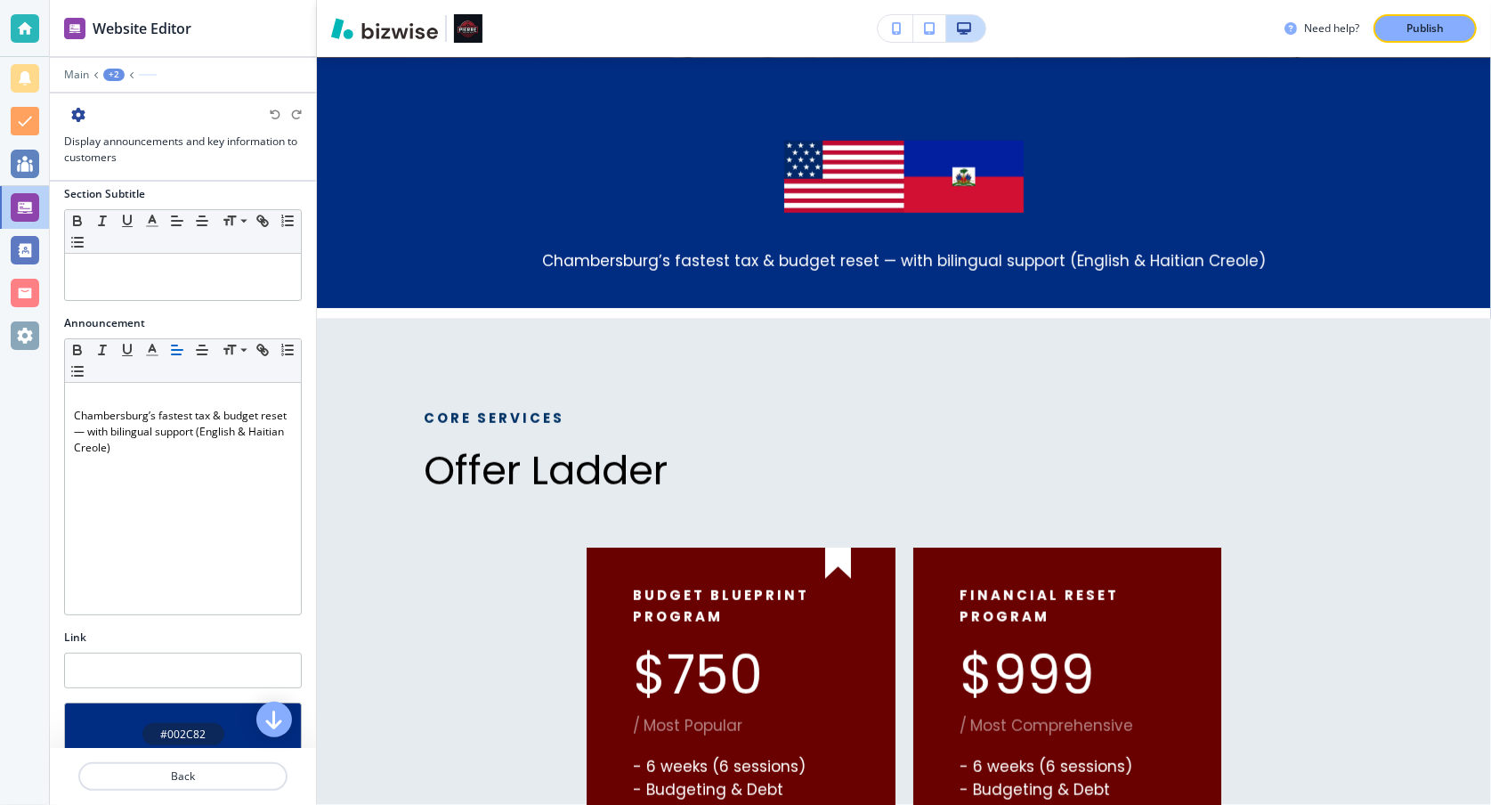
scroll to position [251, 0]
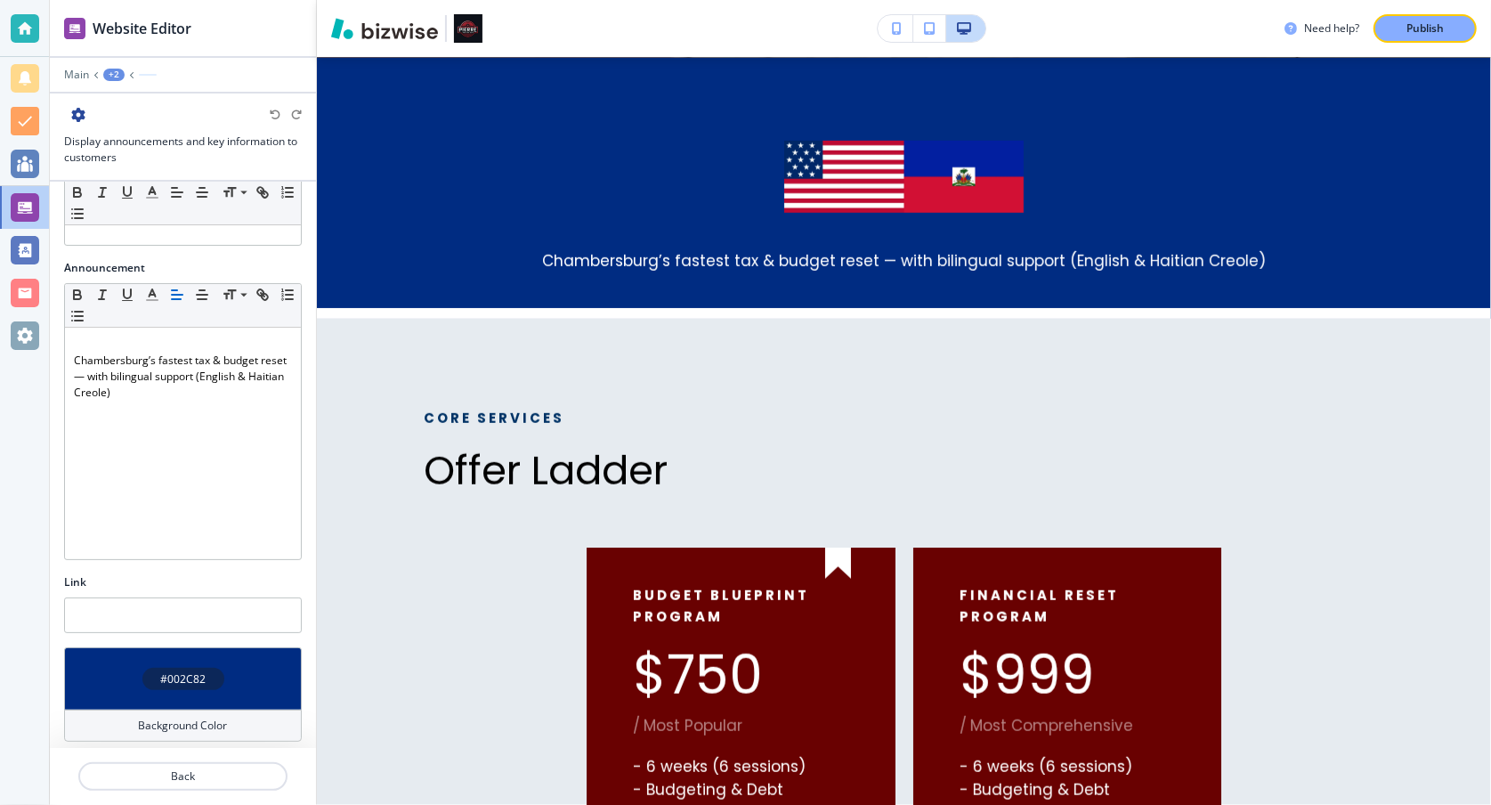
click at [160, 671] on h4 "#002C82" at bounding box center [182, 679] width 45 height 16
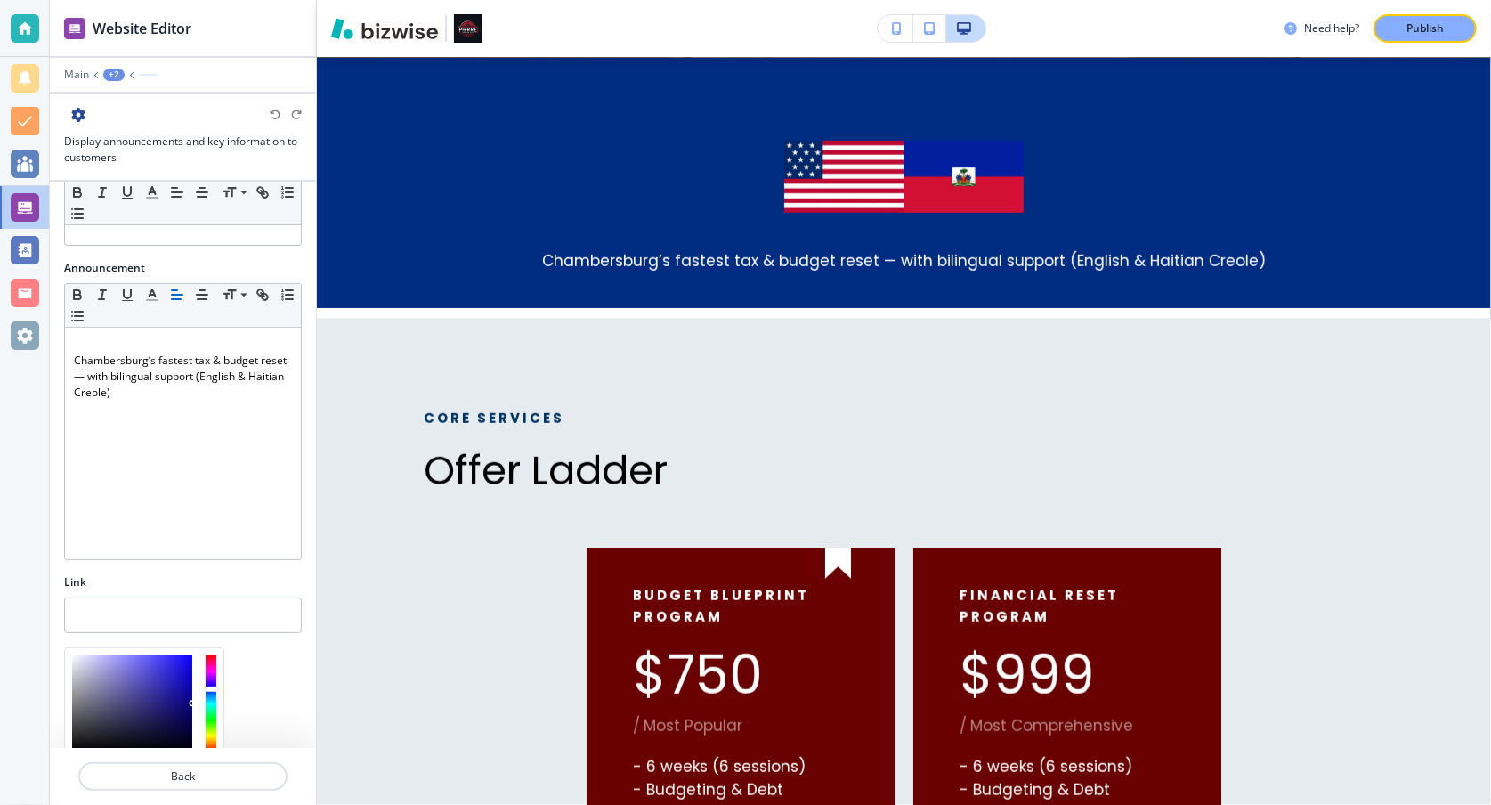
drag, startPoint x: 214, startPoint y: 689, endPoint x: 215, endPoint y: 680, distance: 8.9
click at [215, 686] on div at bounding box center [211, 688] width 15 height 5
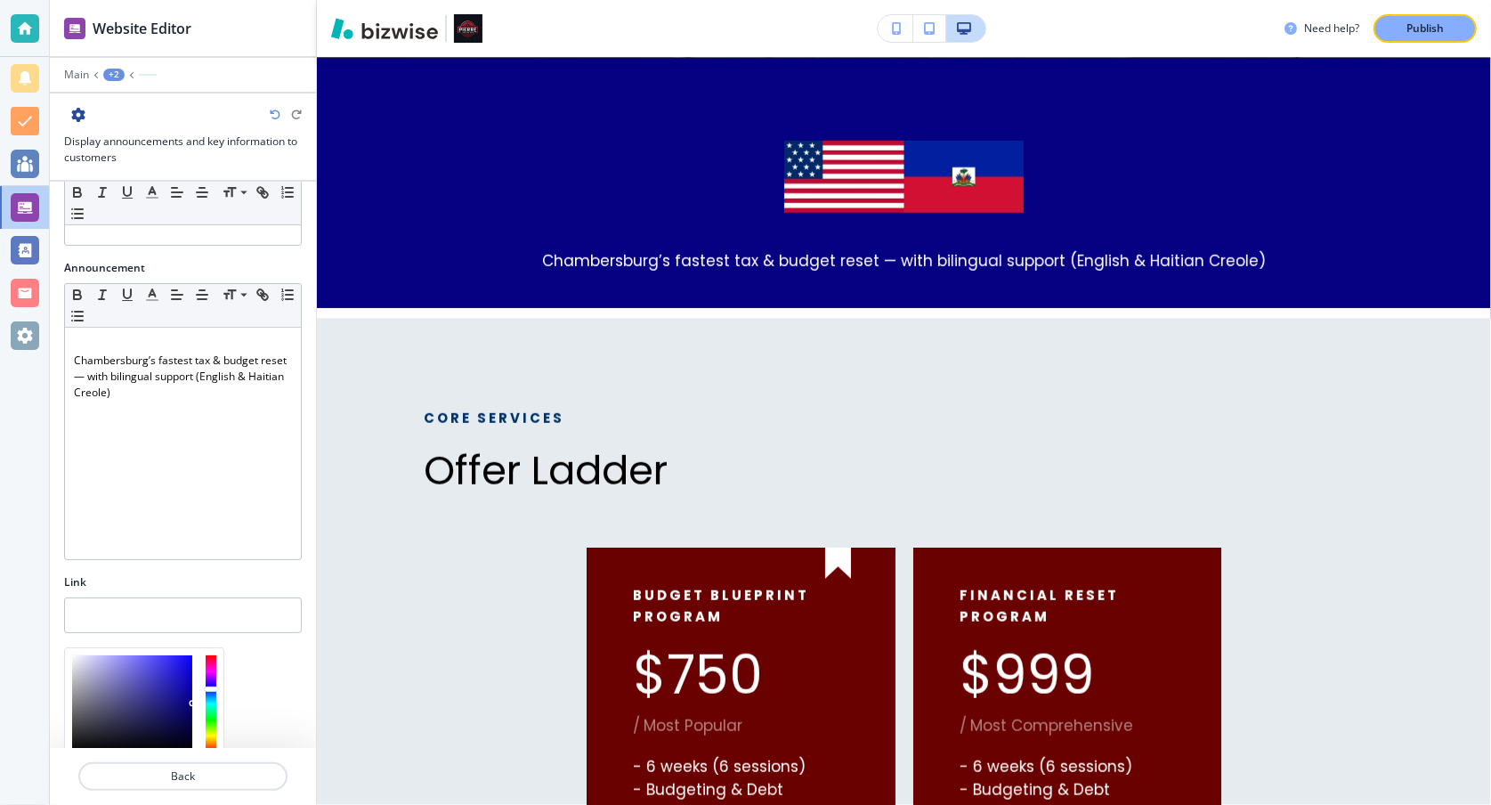
type input "#001782"
click at [214, 690] on div at bounding box center [211, 692] width 15 height 5
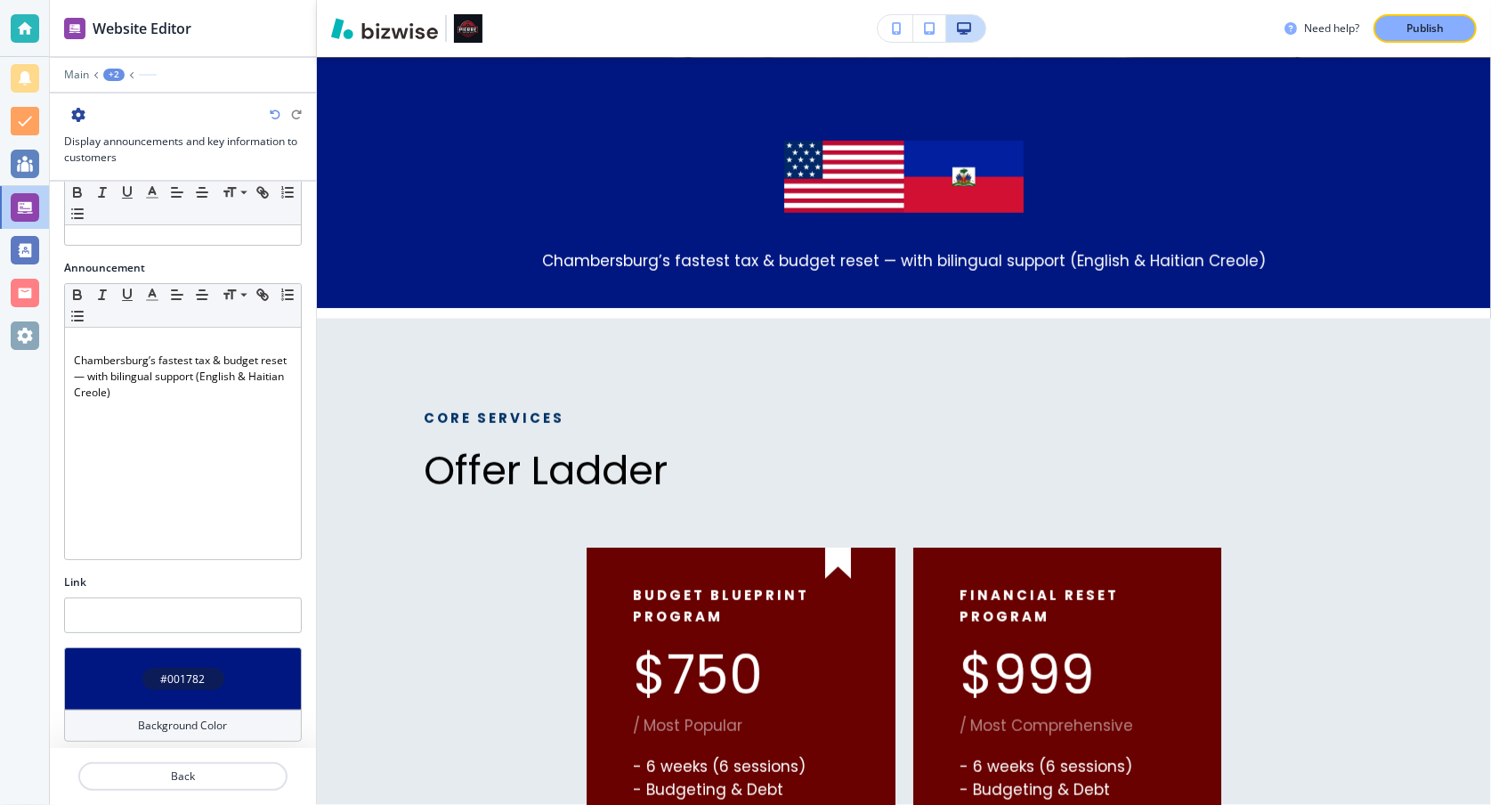
click at [192, 671] on h4 "#001782" at bounding box center [183, 679] width 44 height 16
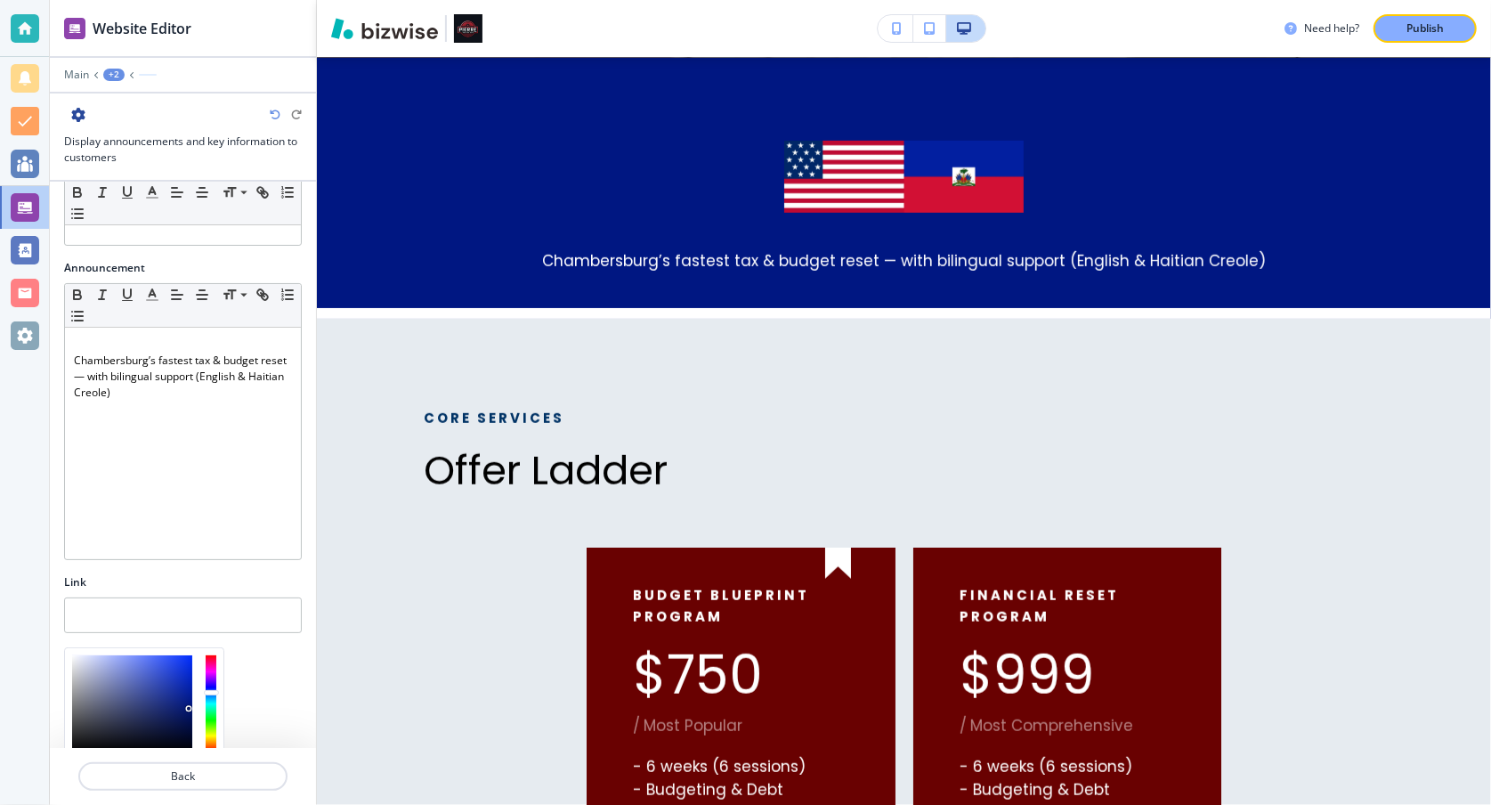
type input "#021674"
click at [190, 701] on div at bounding box center [132, 703] width 120 height 97
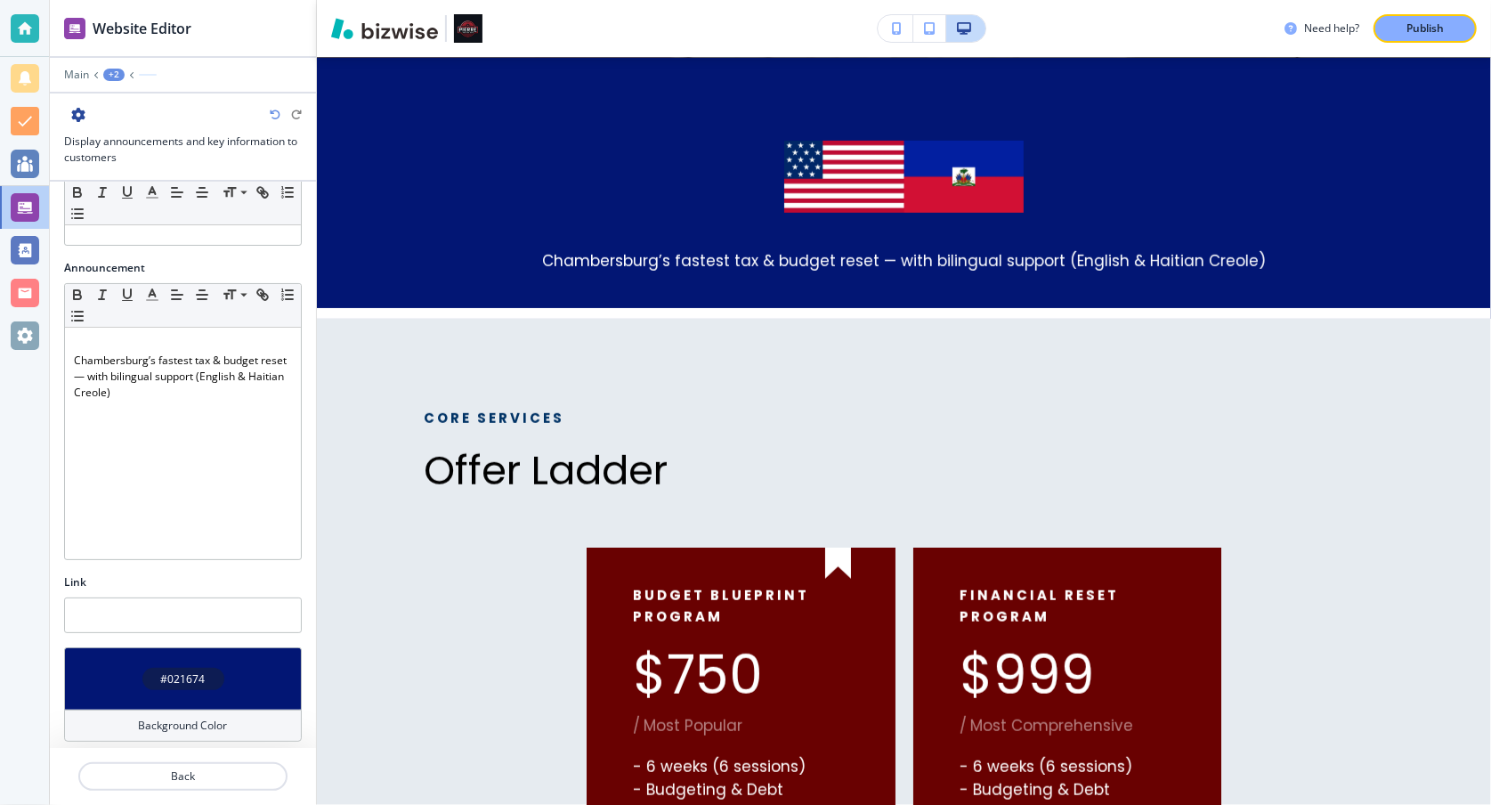
click at [281, 669] on div "Section Title Small Normal Large Huge Section Subtitle Small Normal Large Huge …" at bounding box center [183, 465] width 266 height 566
click at [81, 114] on icon "button" at bounding box center [78, 115] width 14 height 14
click at [231, 574] on div "Link" at bounding box center [183, 582] width 238 height 16
click at [218, 662] on div "#021674" at bounding box center [183, 678] width 238 height 62
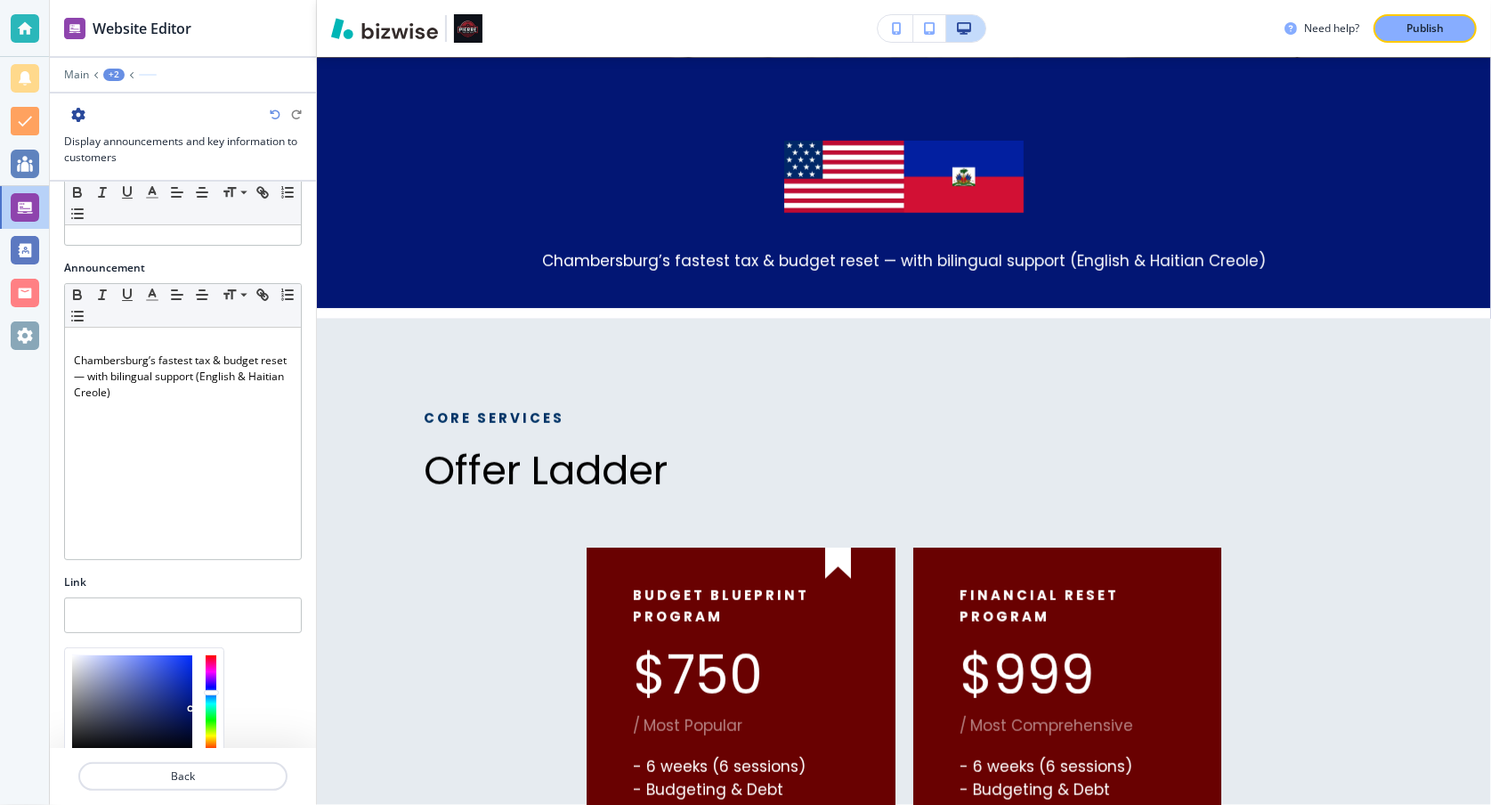
click at [156, 685] on div at bounding box center [132, 703] width 120 height 97
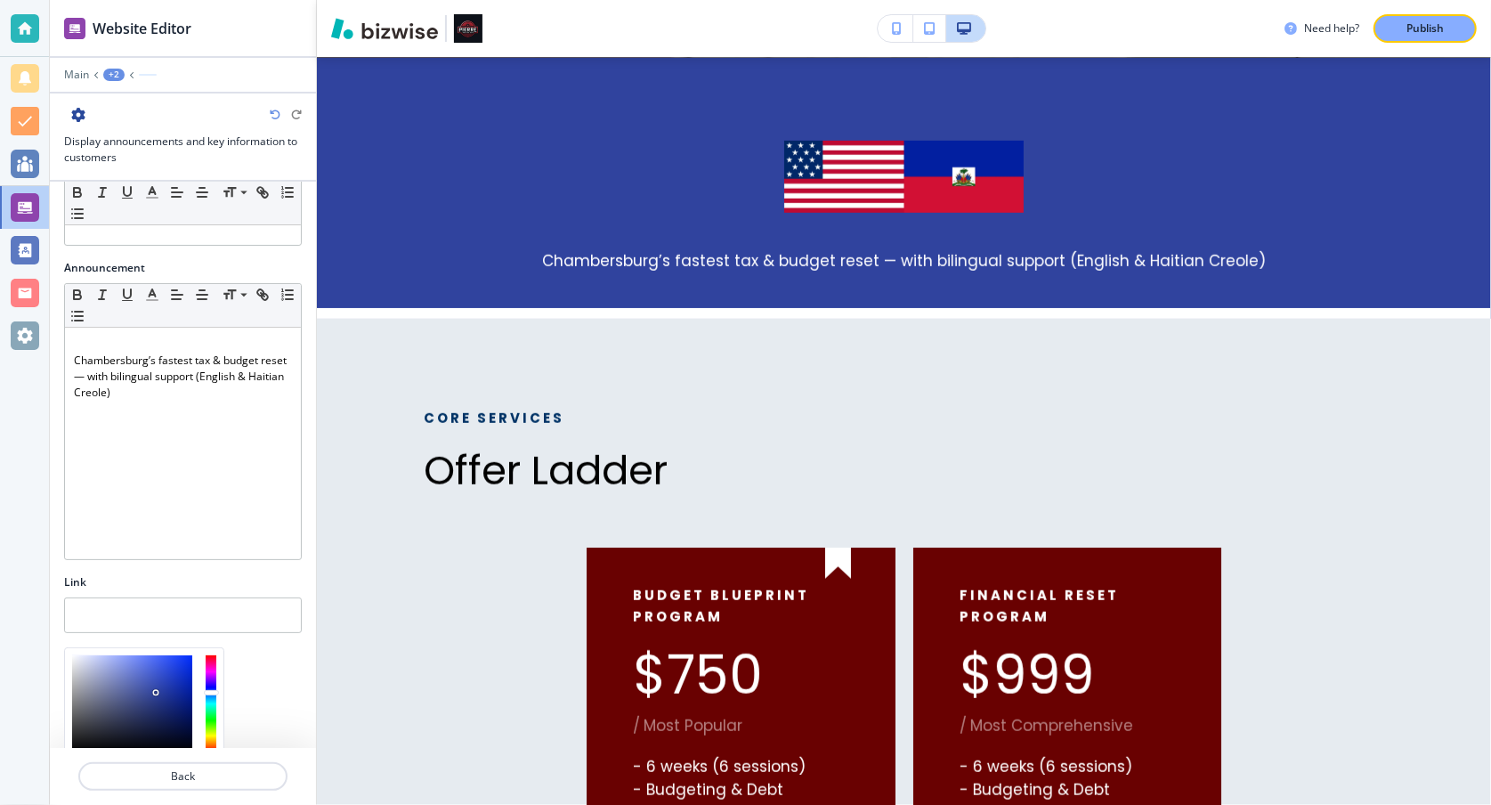
click at [156, 691] on div at bounding box center [156, 693] width 4 height 4
click at [174, 689] on div at bounding box center [132, 703] width 120 height 97
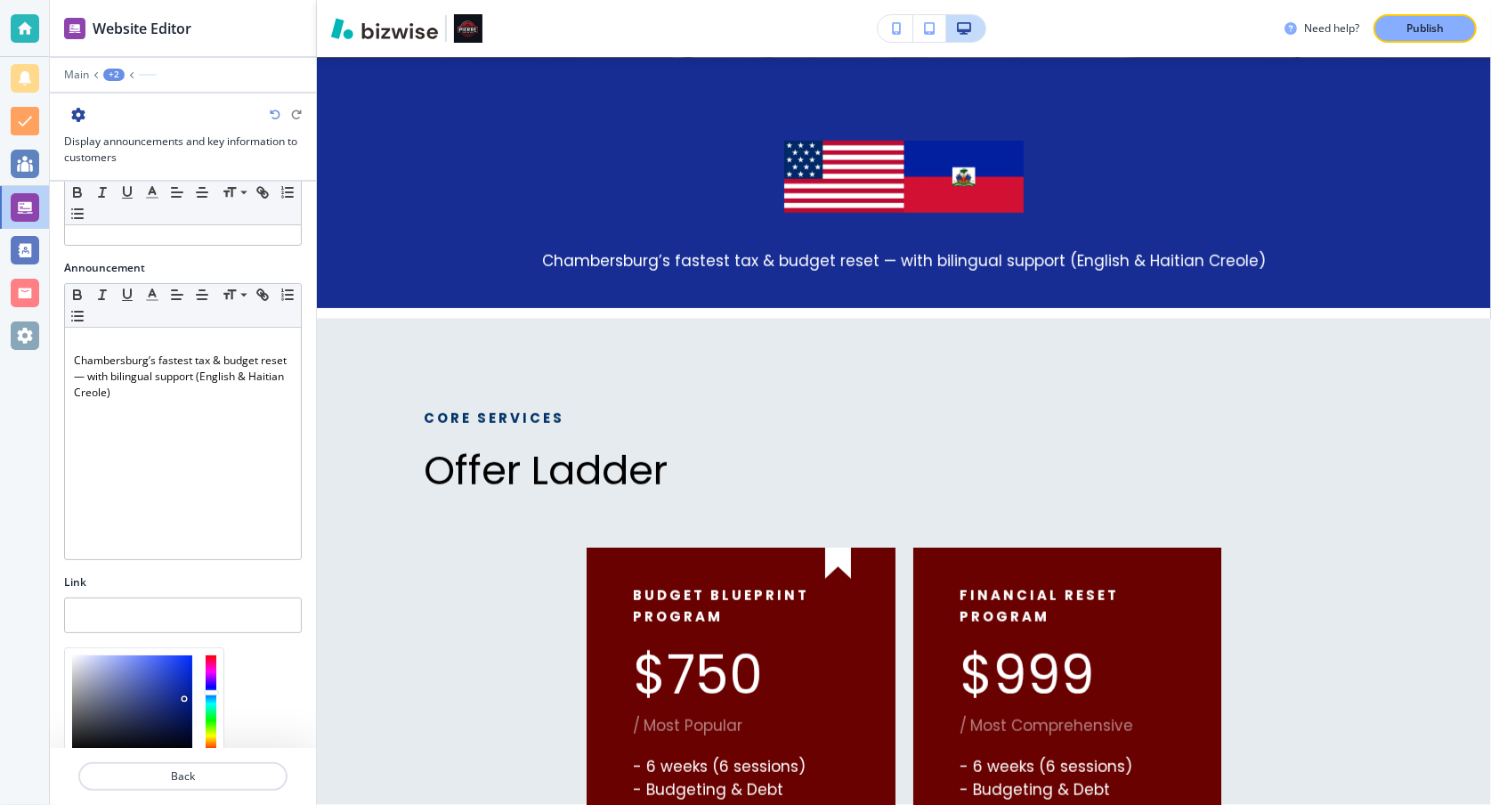
click at [184, 692] on div at bounding box center [132, 703] width 120 height 97
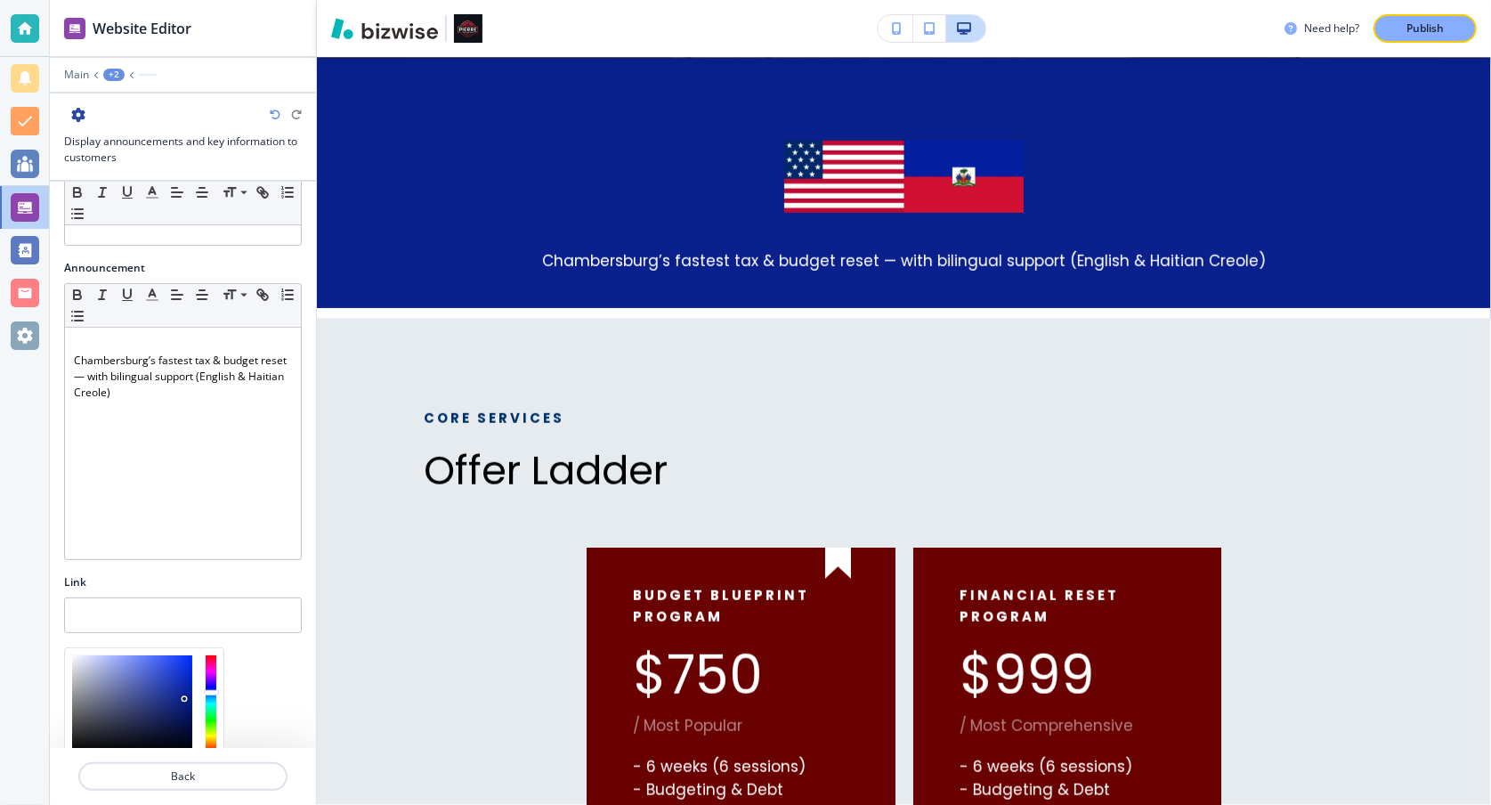
click at [185, 708] on div at bounding box center [132, 703] width 120 height 97
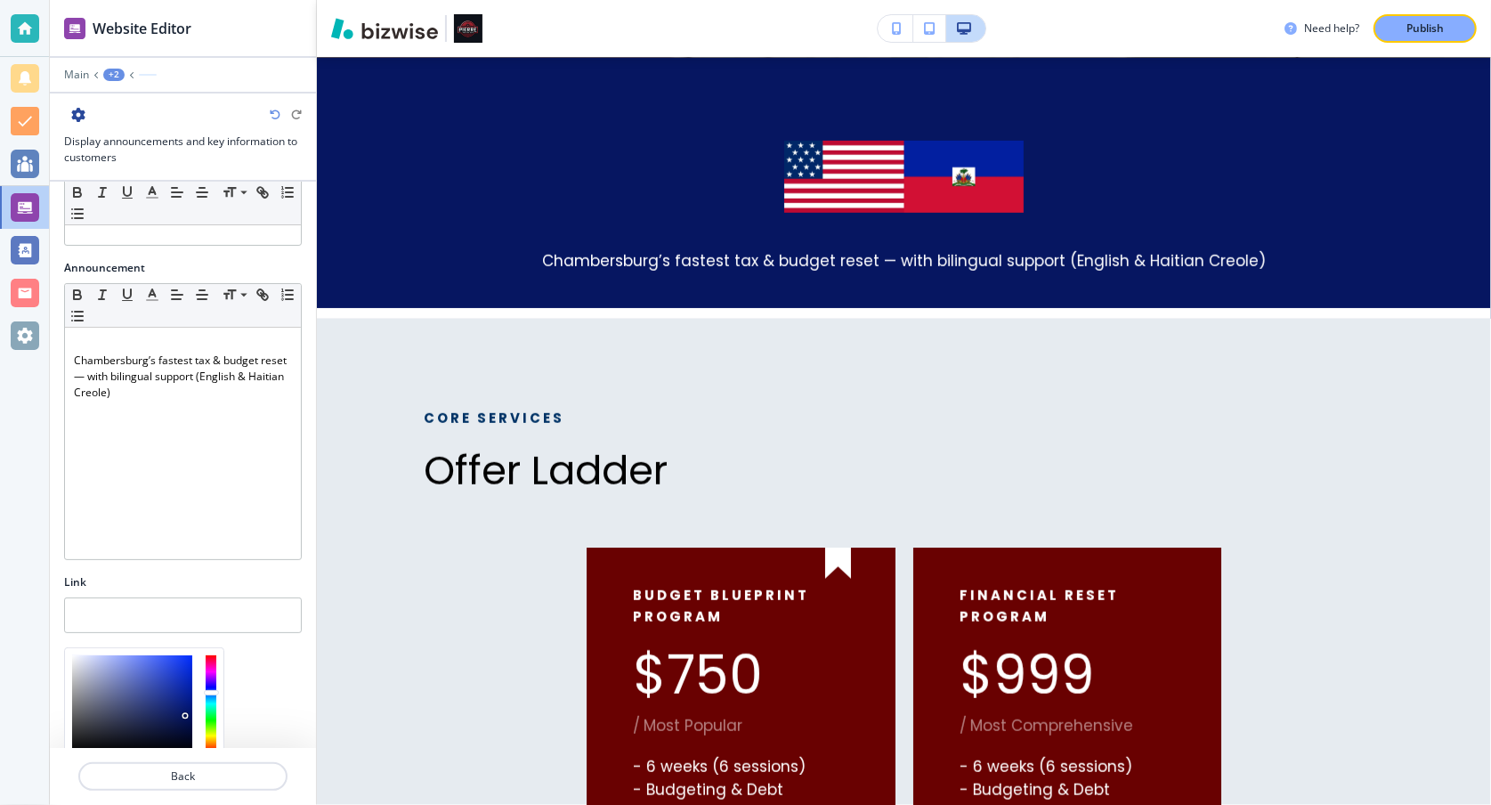
click at [80, 714] on div at bounding box center [132, 703] width 120 height 97
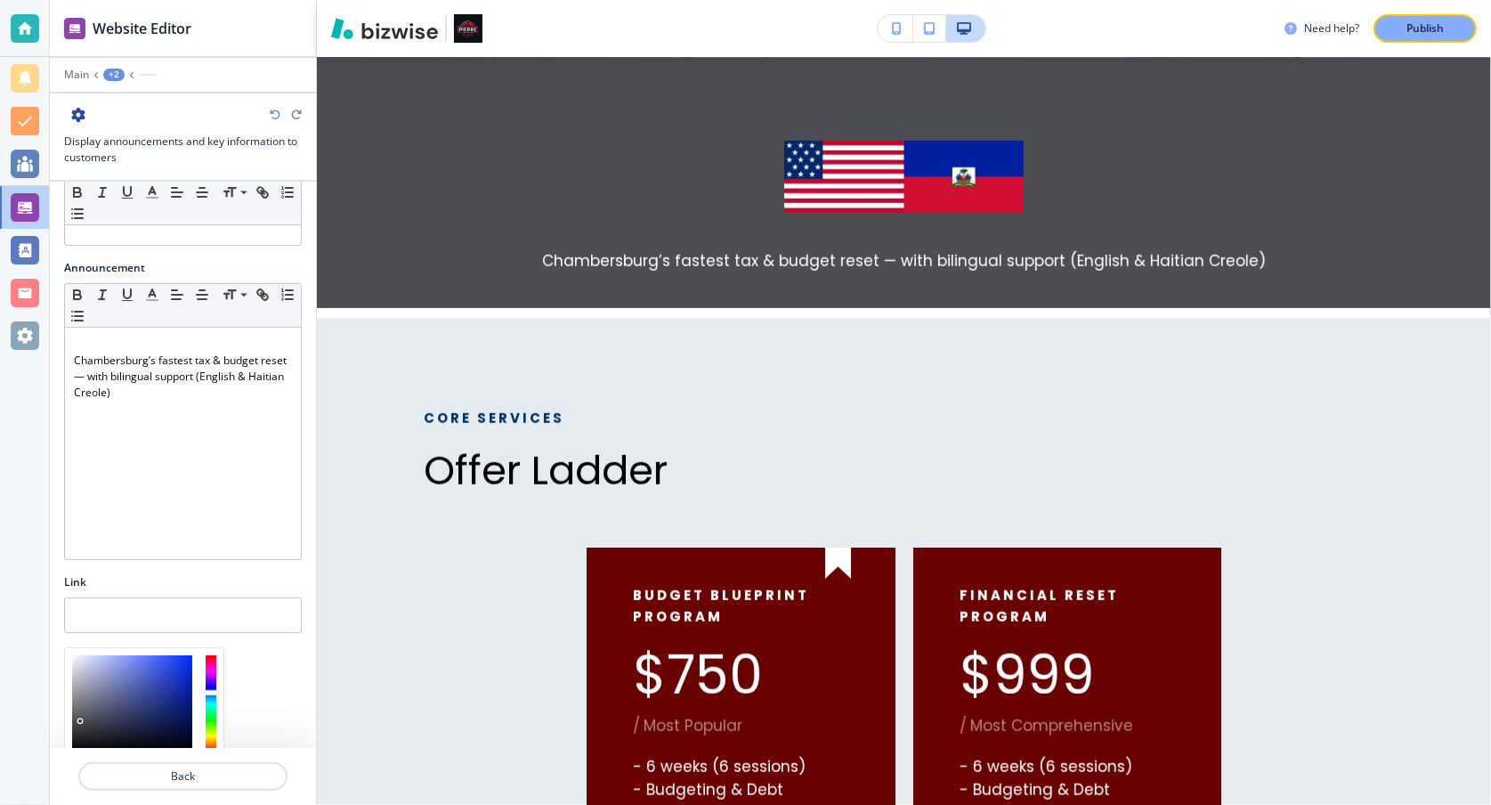
click at [77, 691] on div at bounding box center [132, 703] width 120 height 97
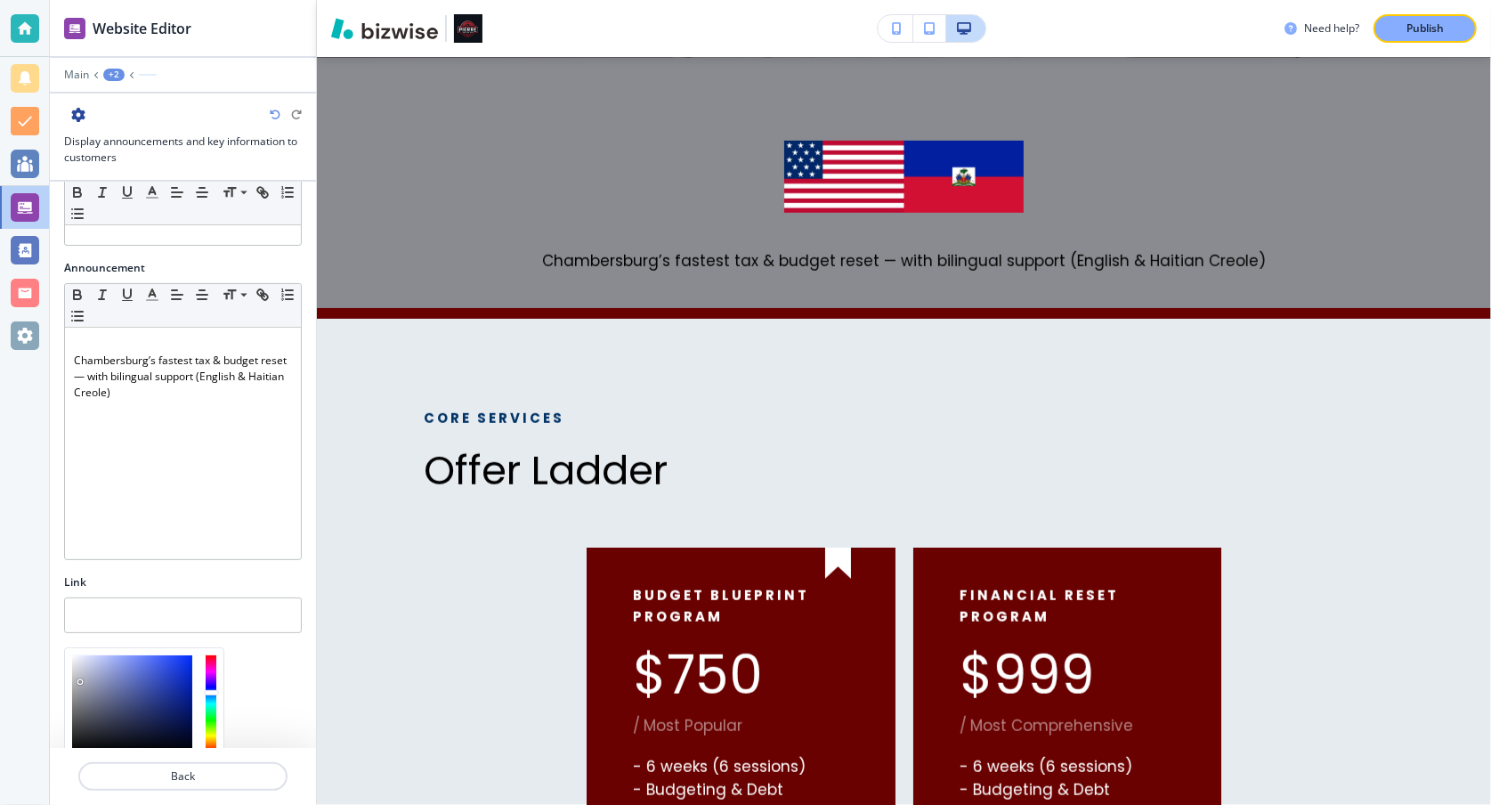
click at [80, 675] on div at bounding box center [132, 703] width 120 height 97
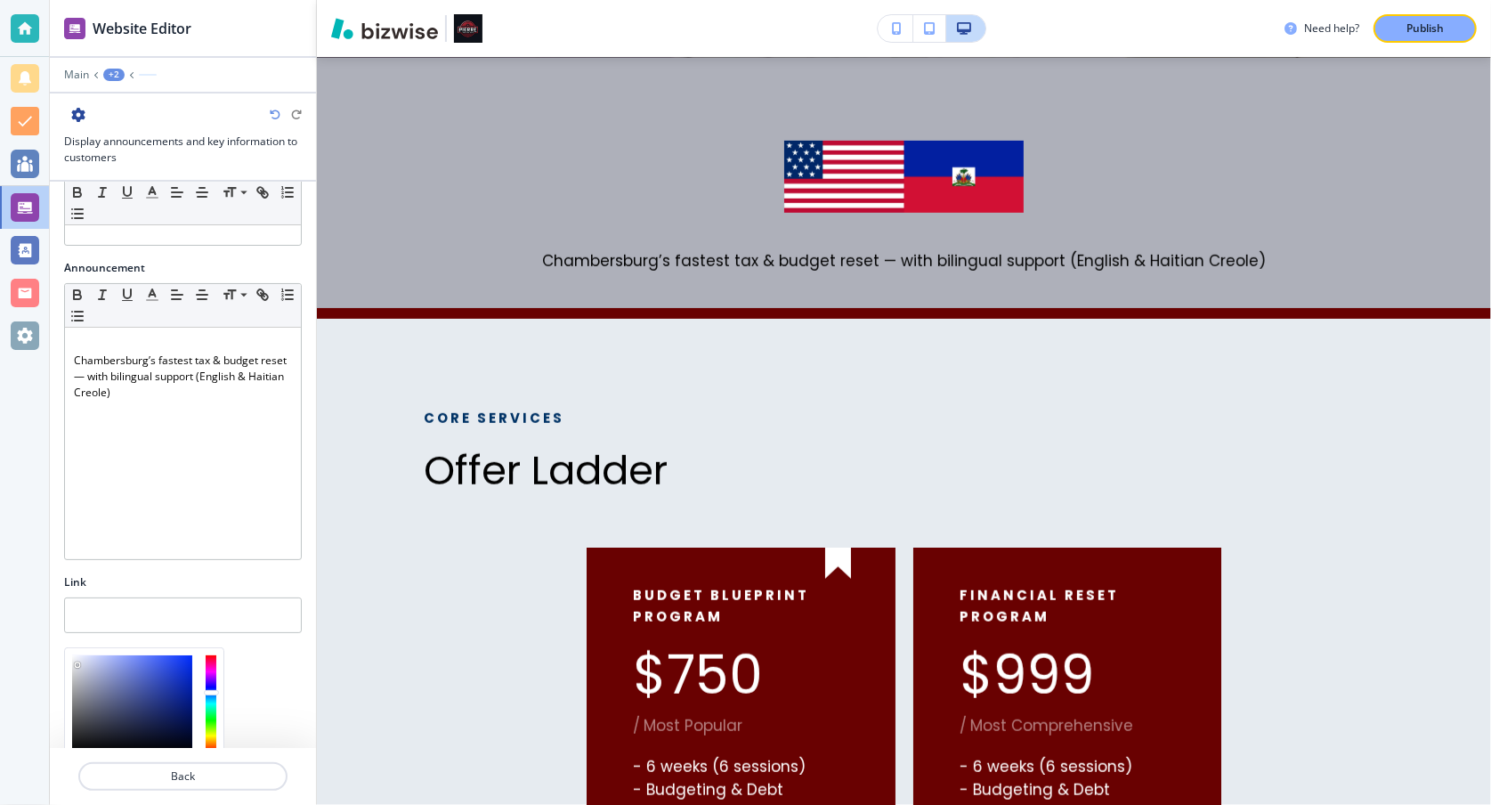
click at [77, 658] on div at bounding box center [132, 703] width 120 height 97
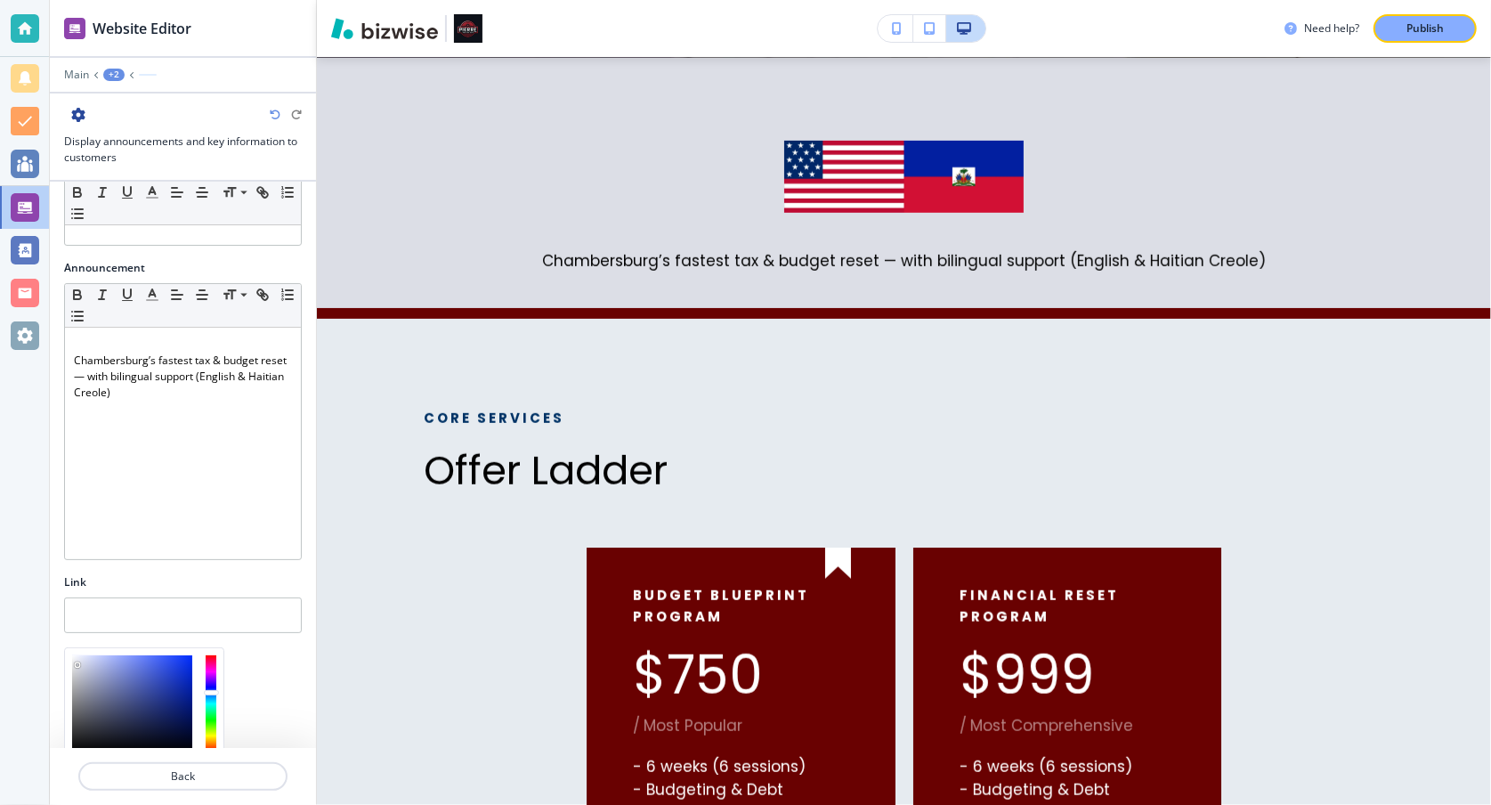
click at [72, 689] on div at bounding box center [132, 703] width 120 height 97
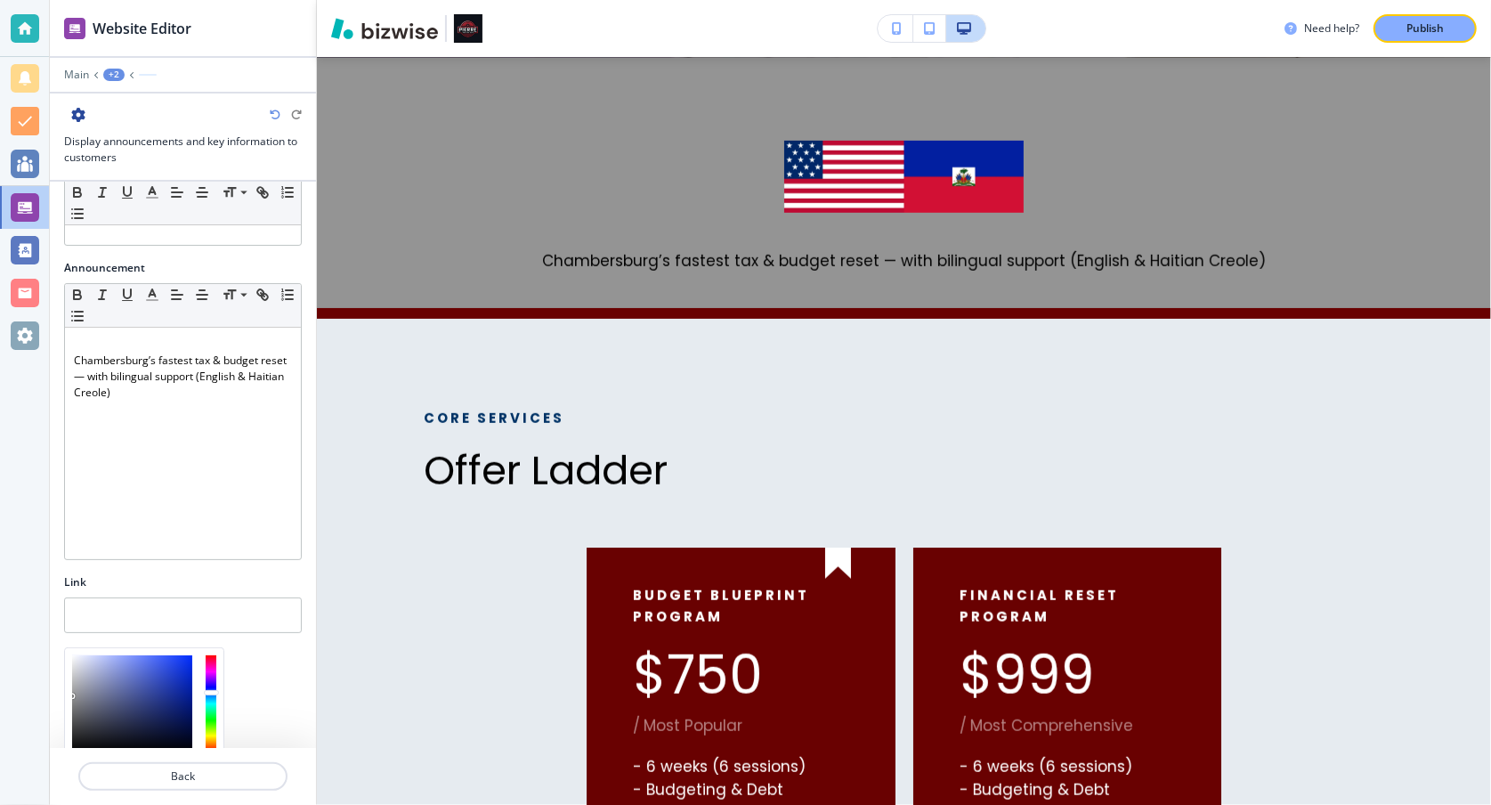
click at [85, 661] on div at bounding box center [132, 703] width 120 height 97
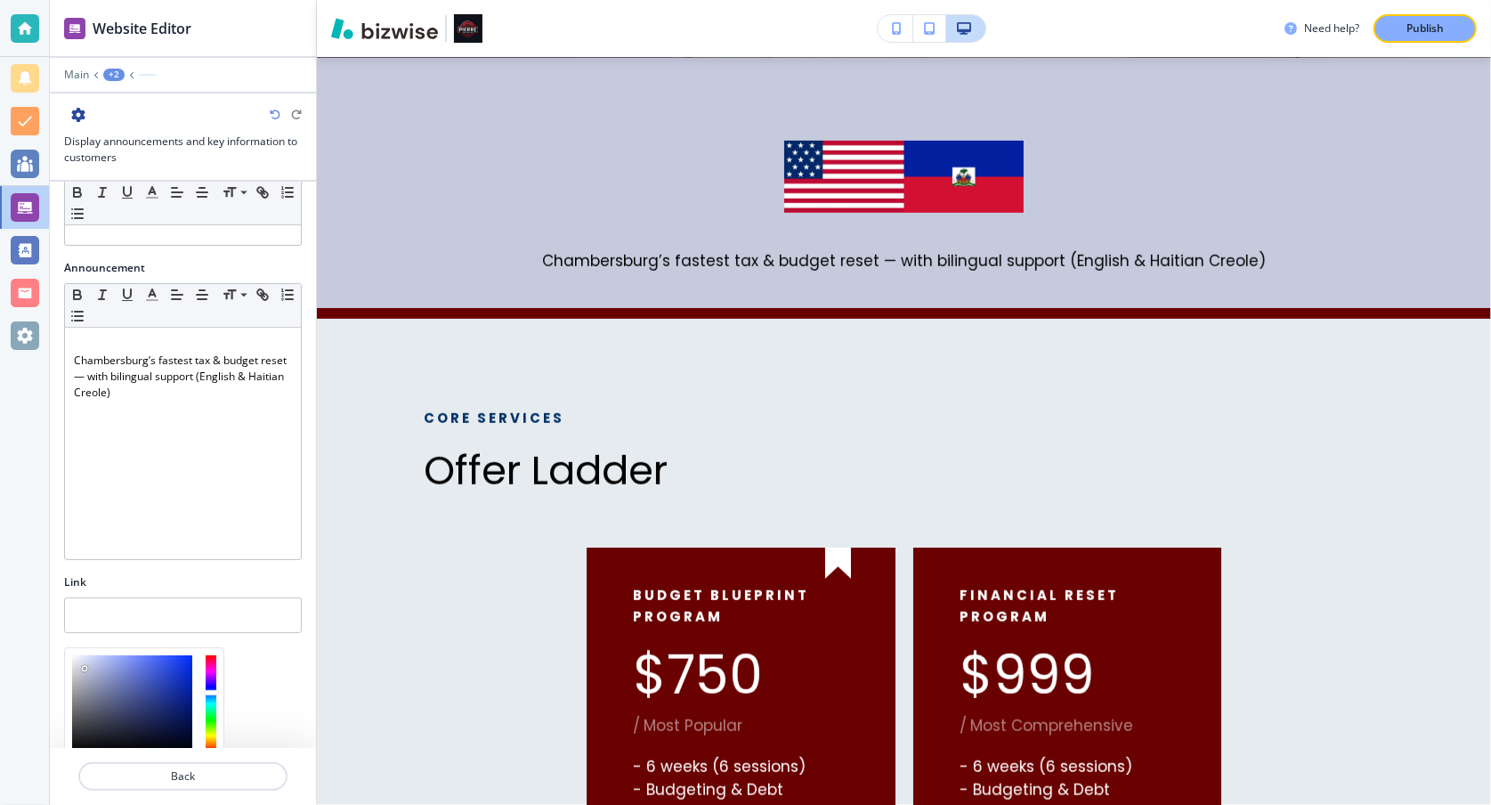
click at [91, 679] on div at bounding box center [132, 703] width 120 height 97
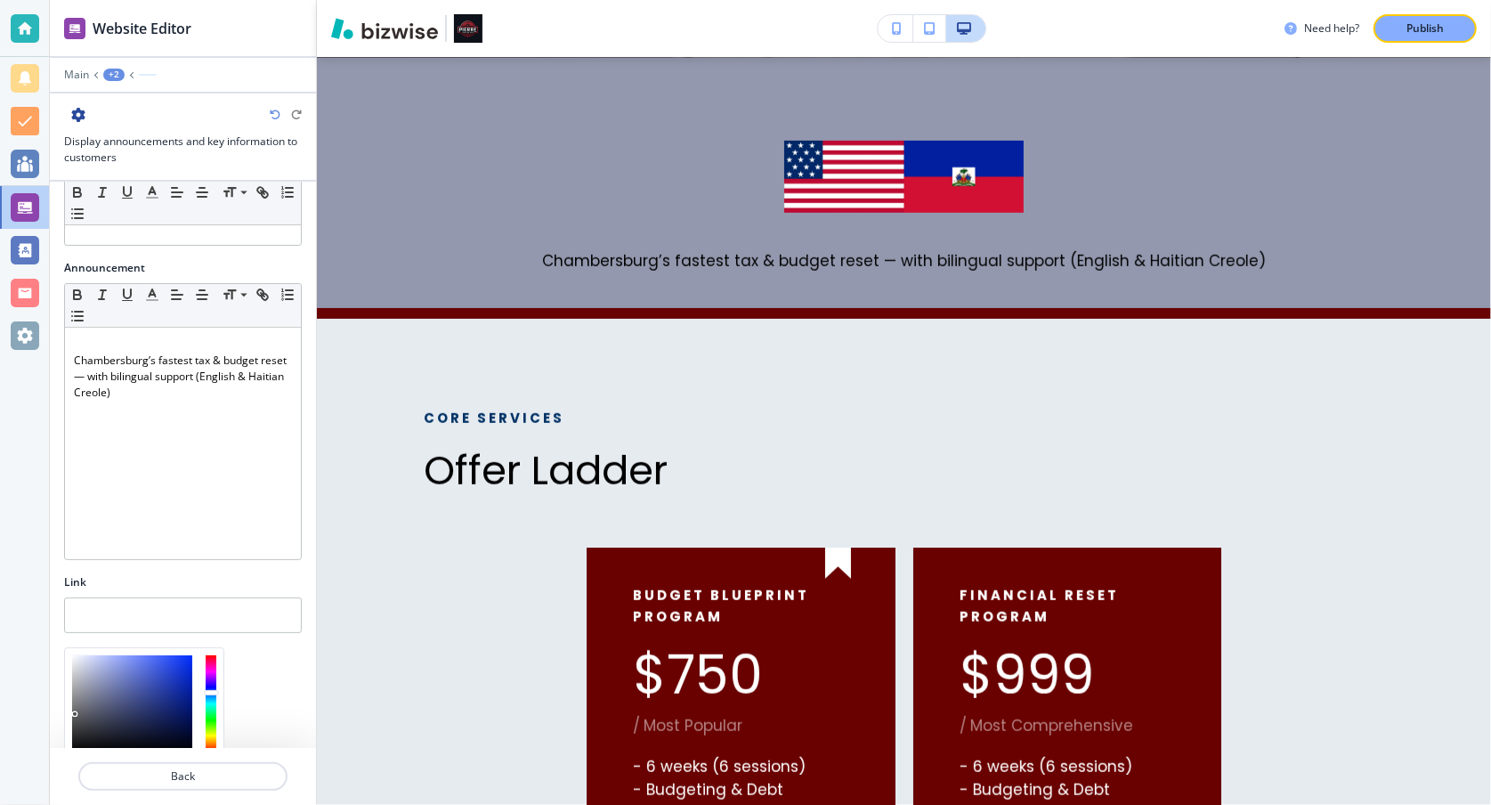
click at [75, 707] on div at bounding box center [132, 703] width 120 height 97
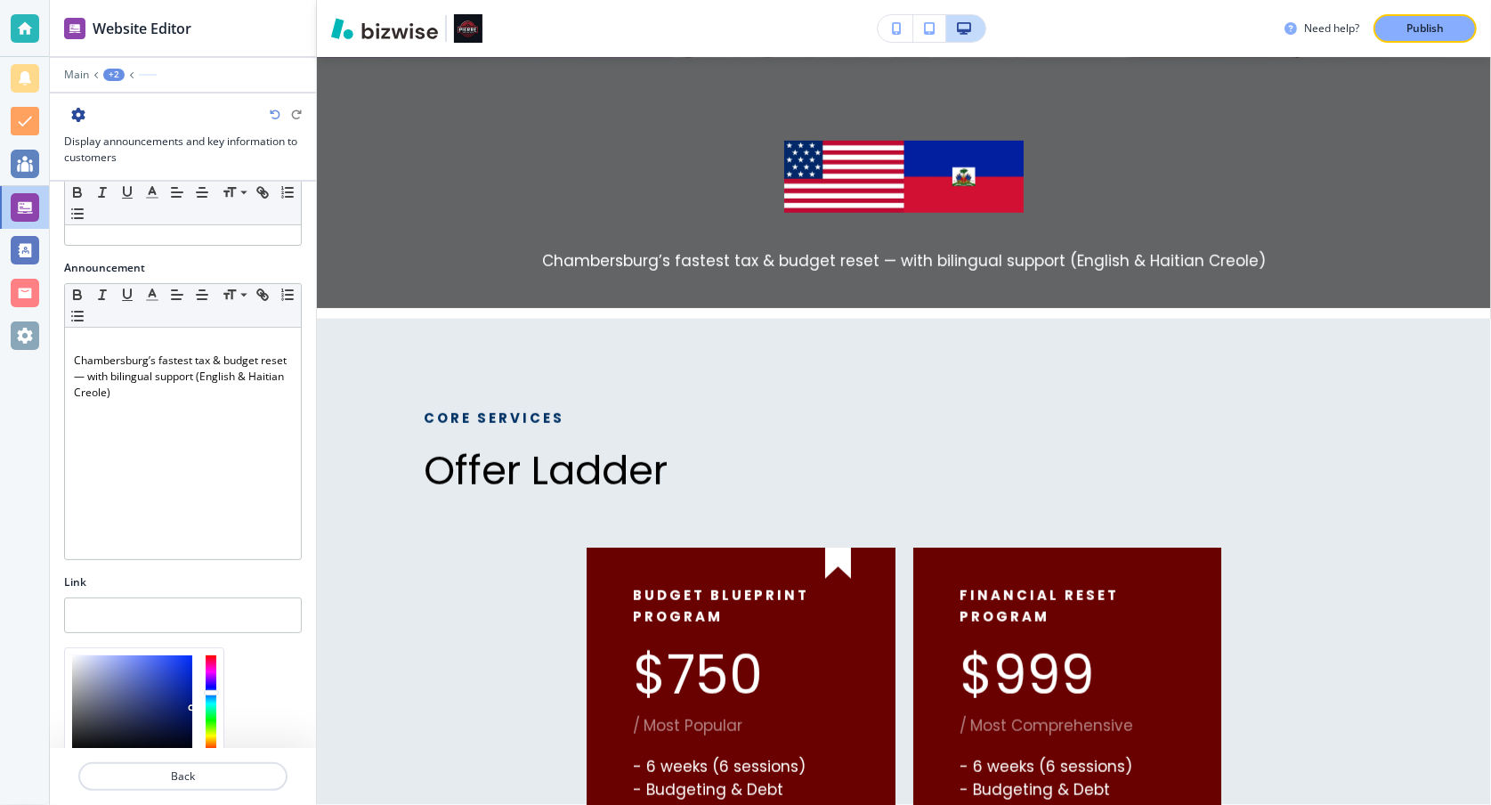
click at [191, 700] on div at bounding box center [132, 703] width 120 height 97
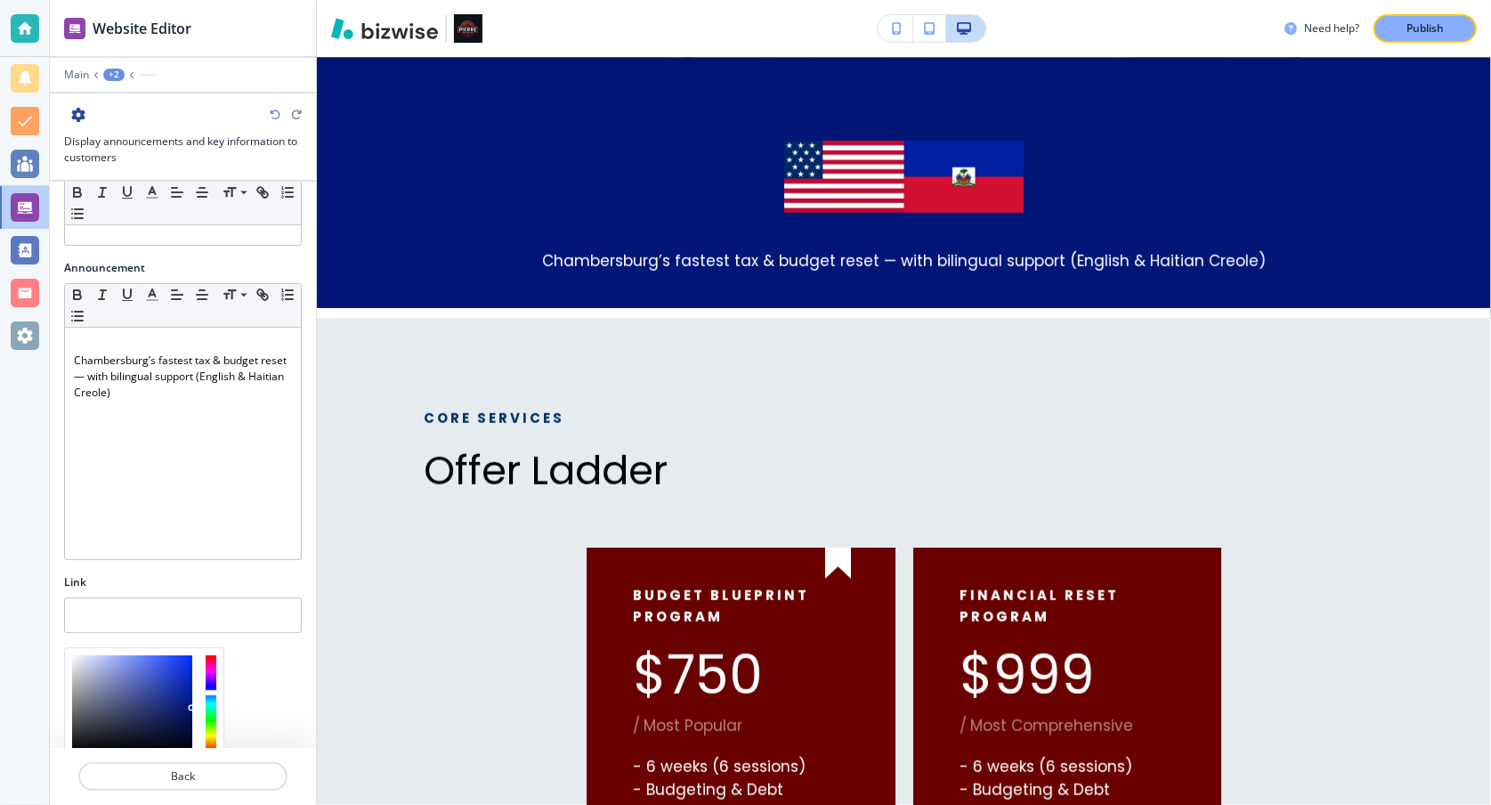
click at [151, 707] on div at bounding box center [132, 703] width 120 height 97
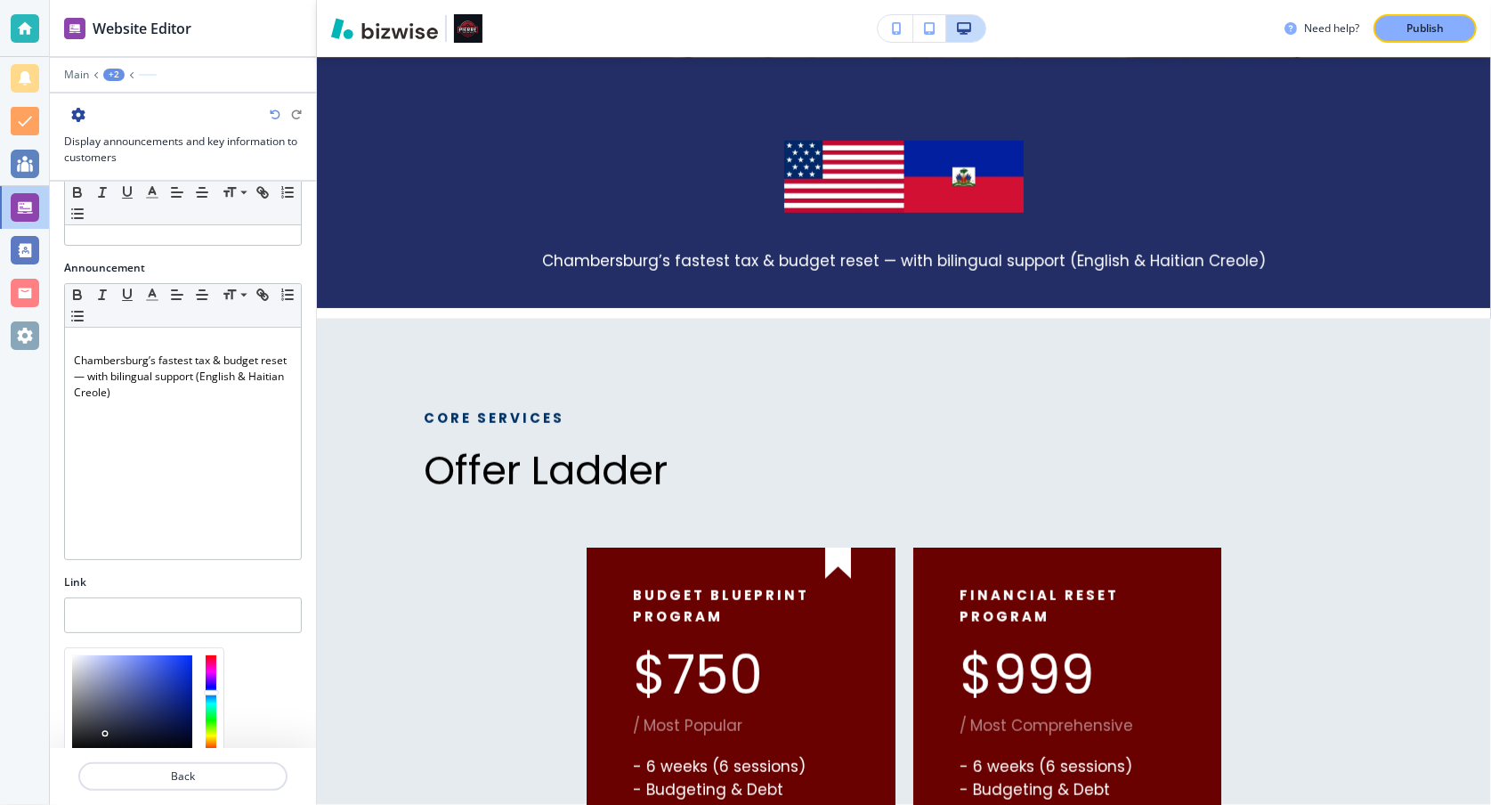
click at [105, 726] on div at bounding box center [132, 703] width 120 height 97
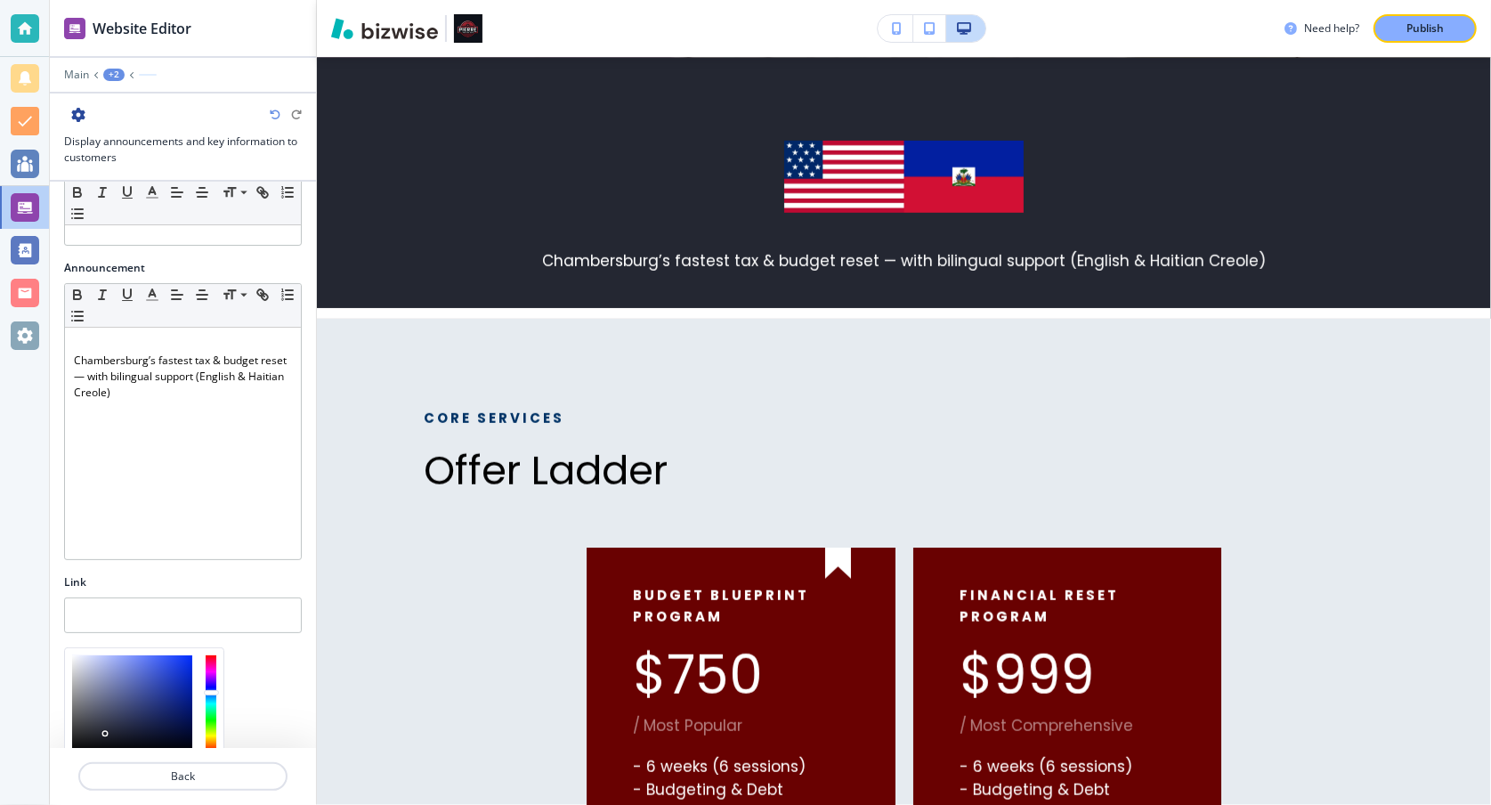
click at [85, 720] on div at bounding box center [132, 703] width 120 height 97
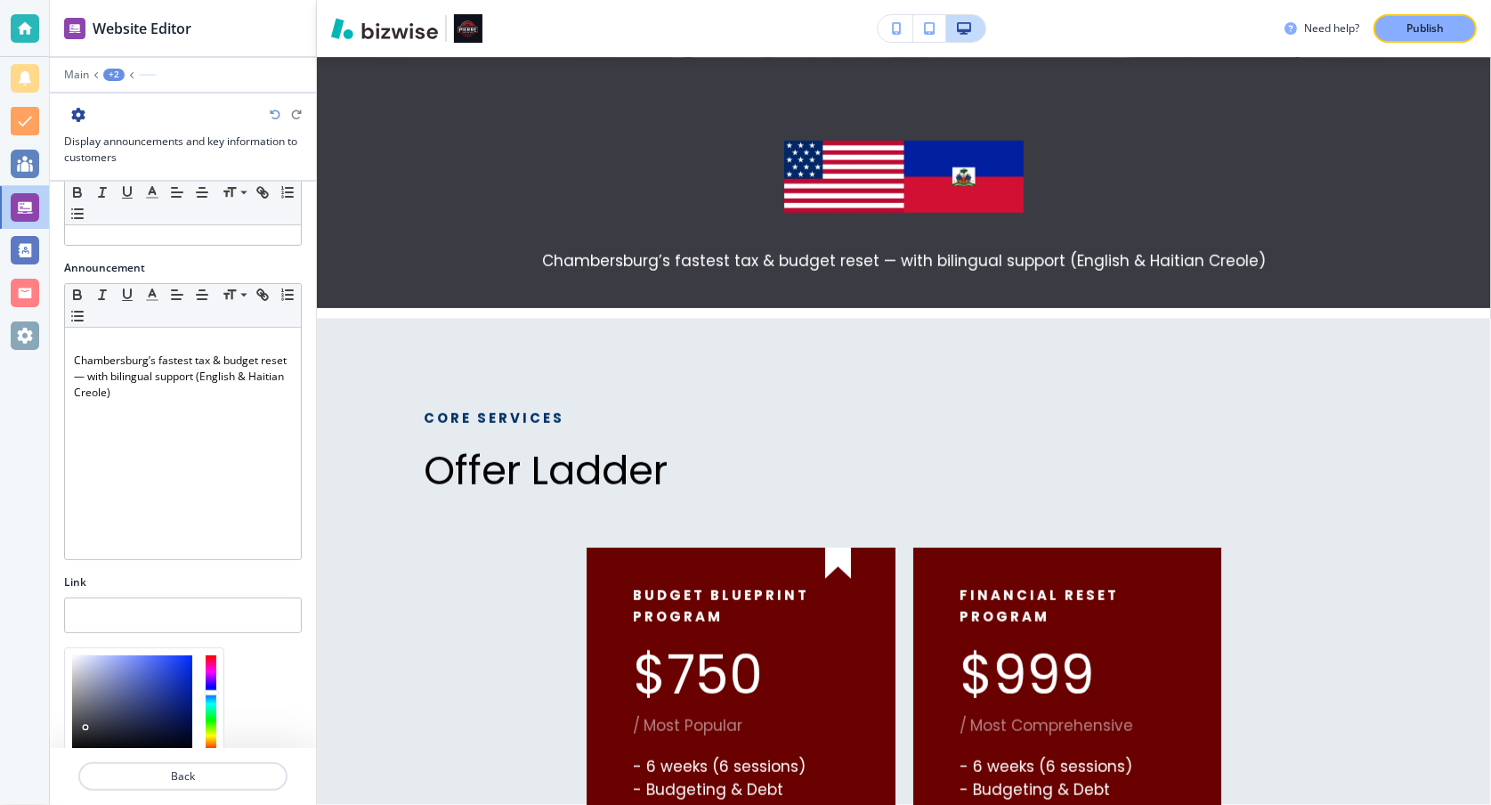
click at [113, 685] on div at bounding box center [132, 703] width 120 height 97
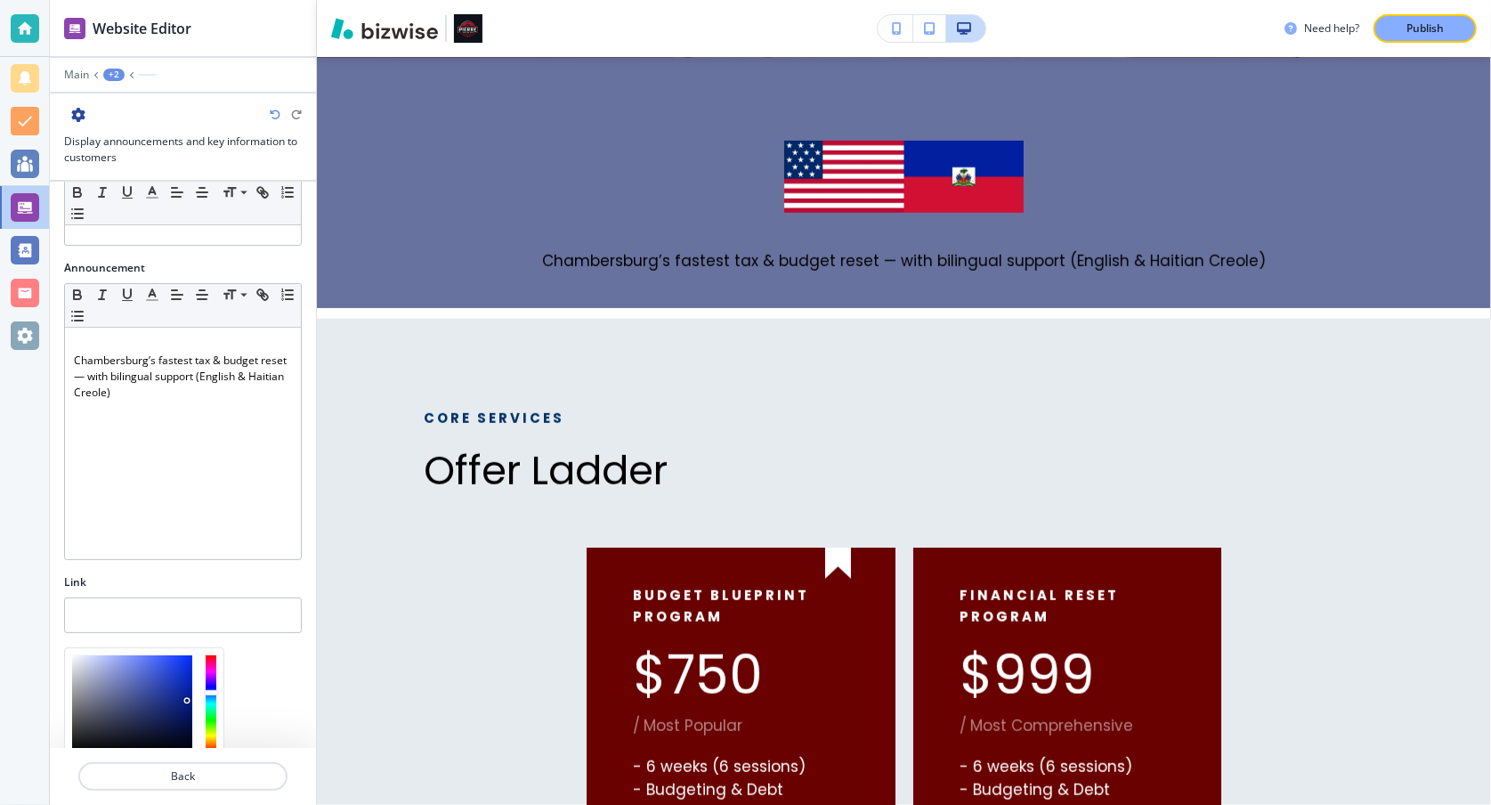
click at [187, 693] on div at bounding box center [132, 703] width 120 height 97
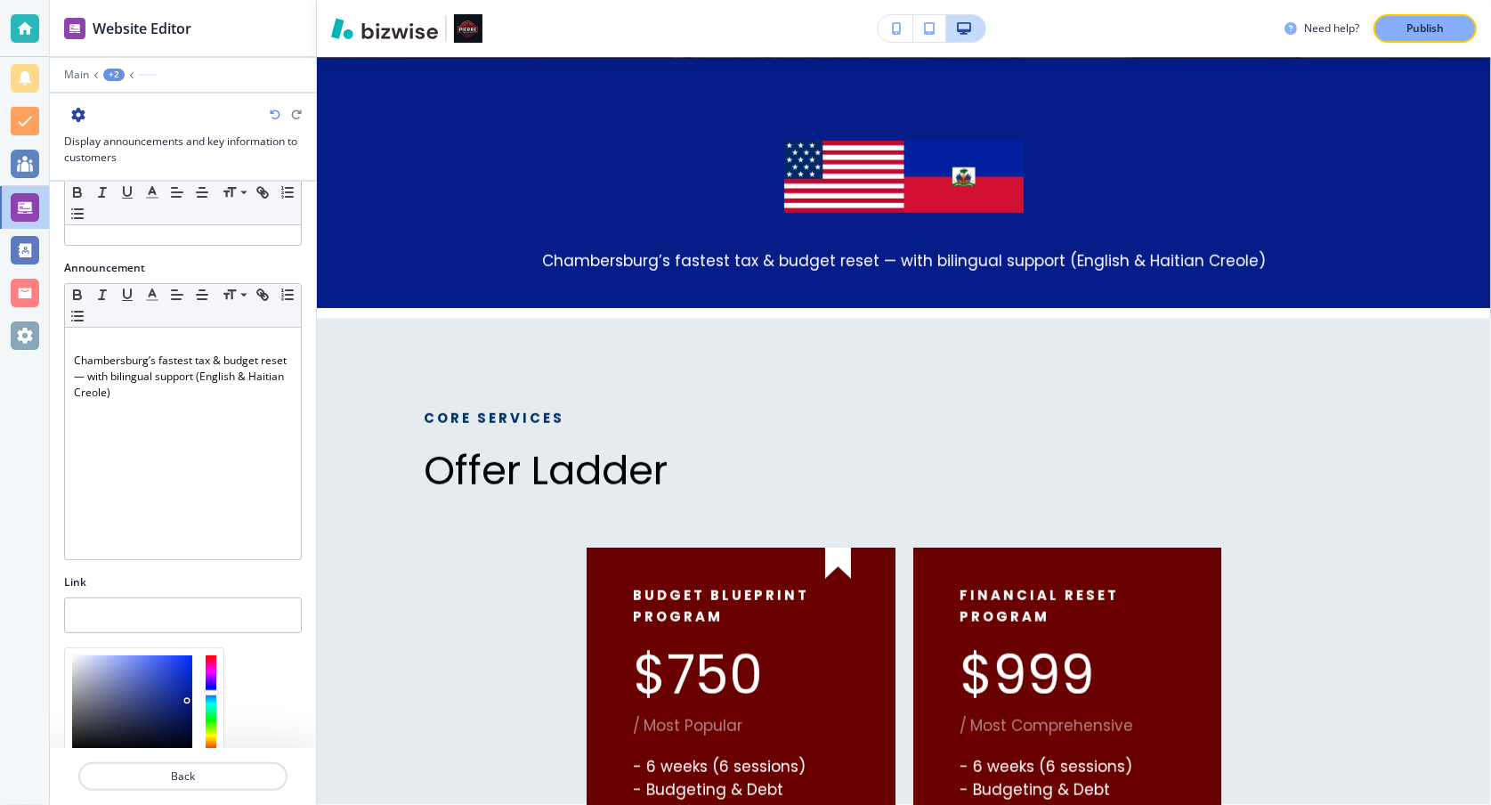
type input "#041461"
click at [188, 708] on div at bounding box center [132, 703] width 120 height 97
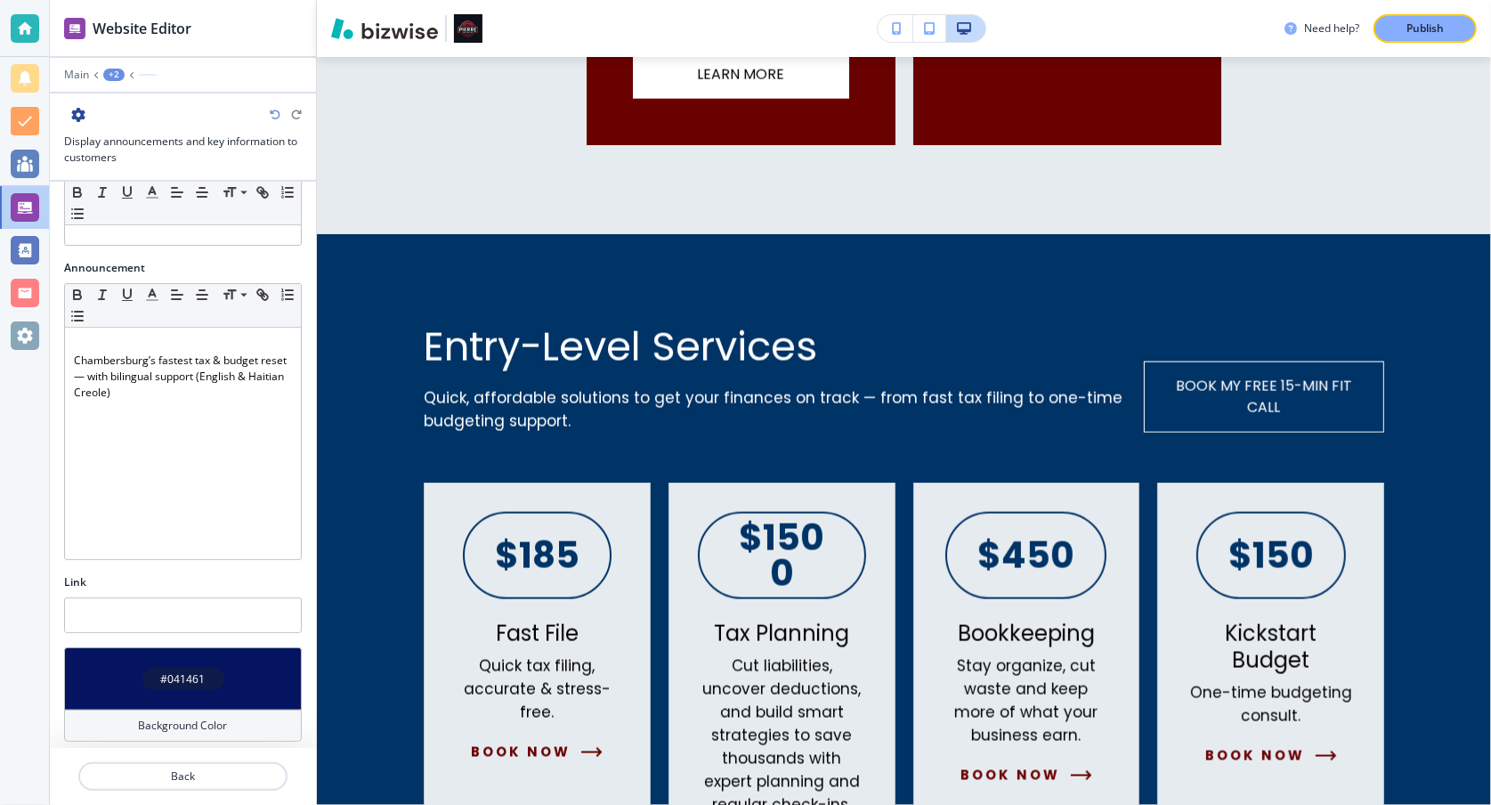
scroll to position [1849, 0]
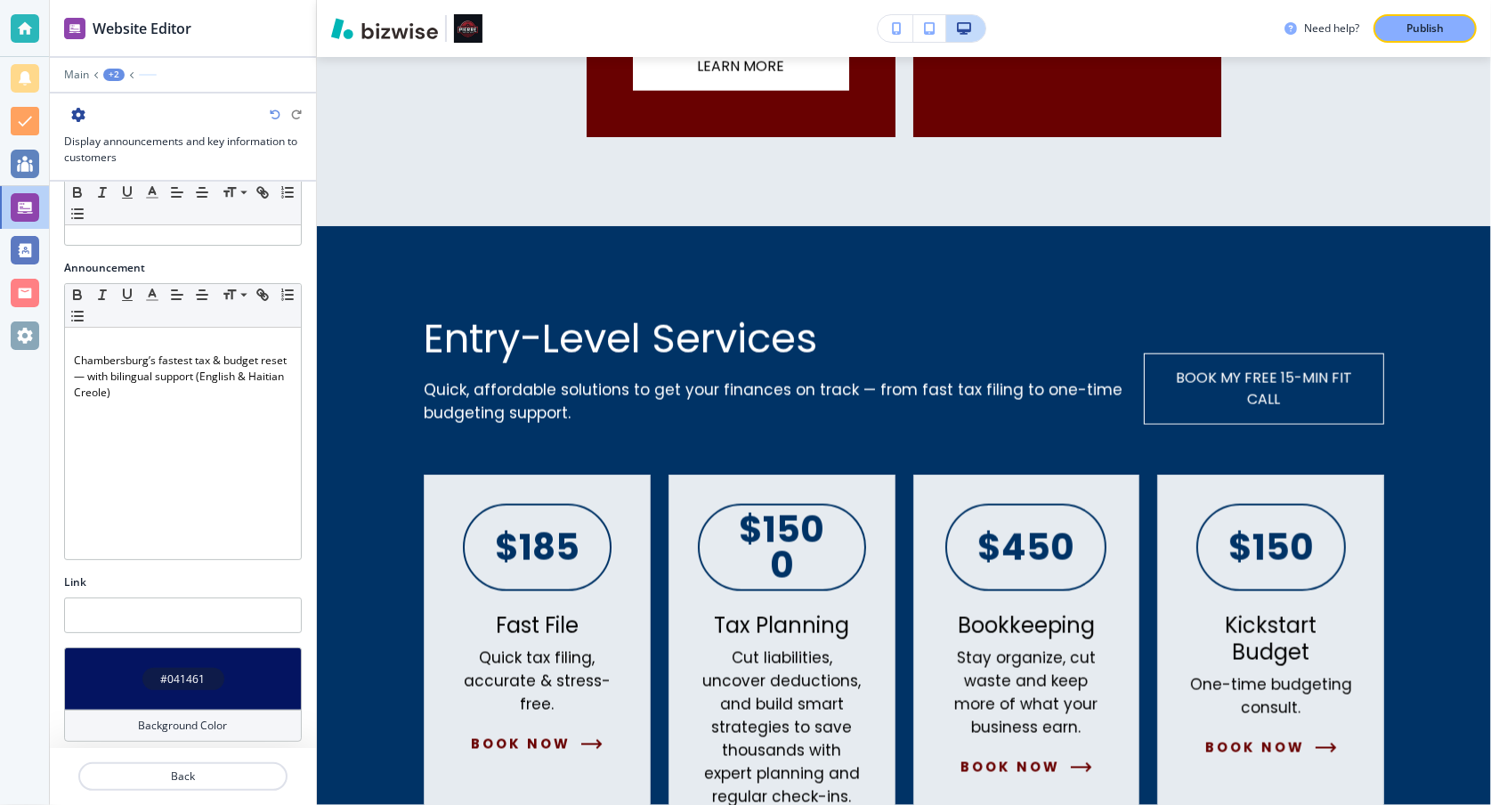
click at [193, 717] on h4 "Background Color" at bounding box center [183, 725] width 89 height 16
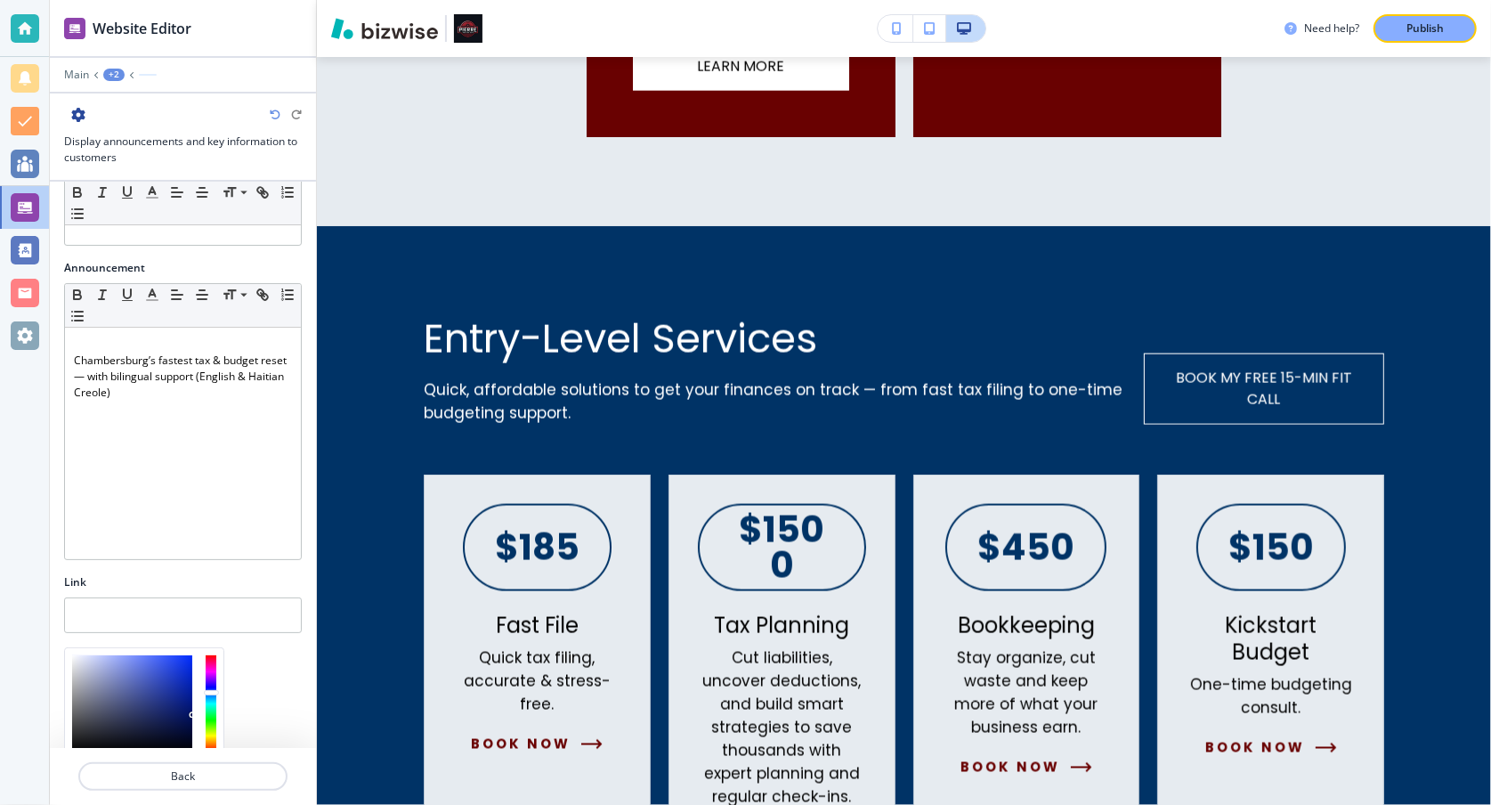
drag, startPoint x: 190, startPoint y: 708, endPoint x: 192, endPoint y: 691, distance: 17.0
click at [192, 691] on div at bounding box center [132, 703] width 120 height 97
type input "#01167b"
drag, startPoint x: 189, startPoint y: 713, endPoint x: 191, endPoint y: 699, distance: 14.5
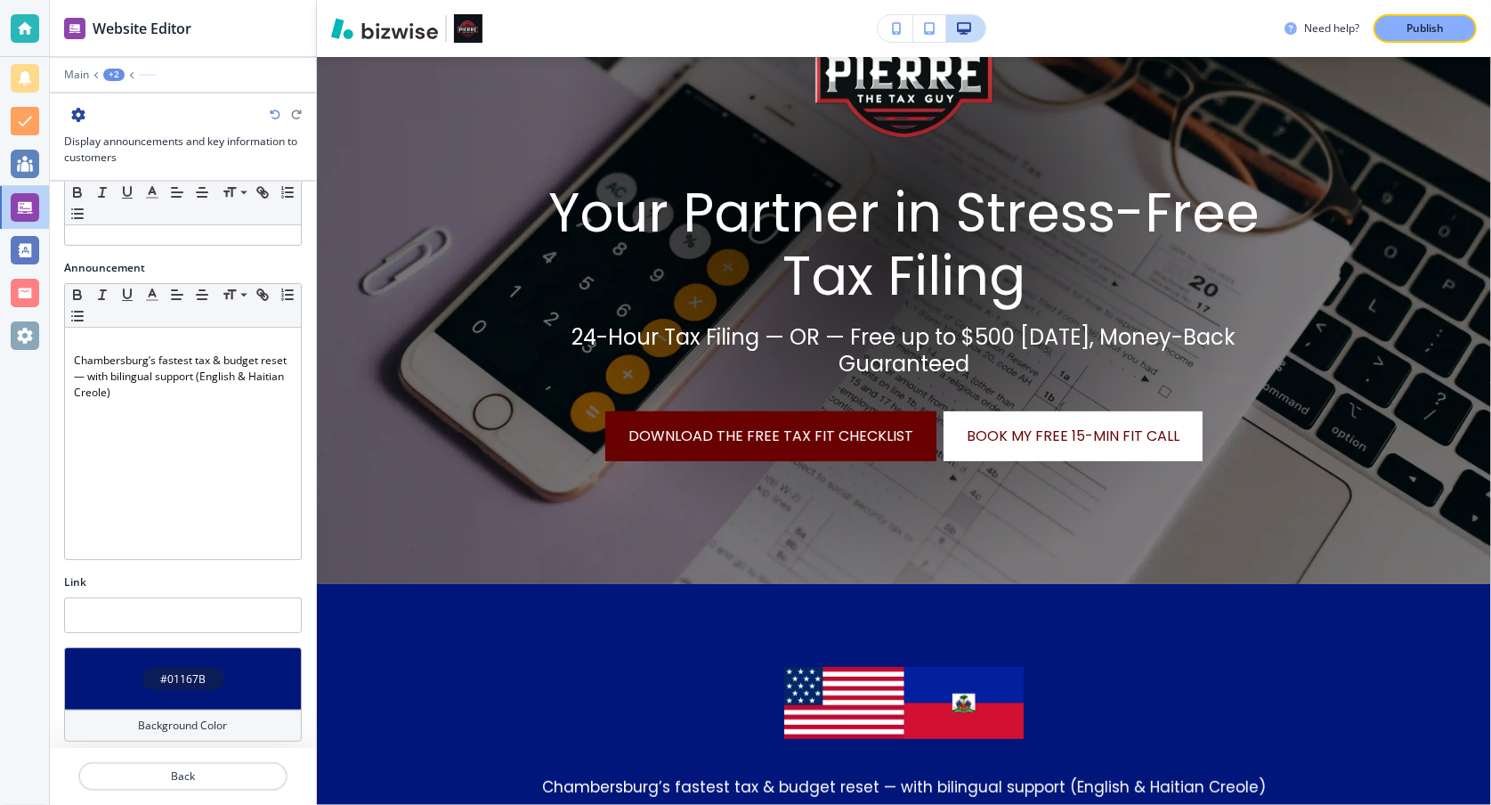
scroll to position [324, 0]
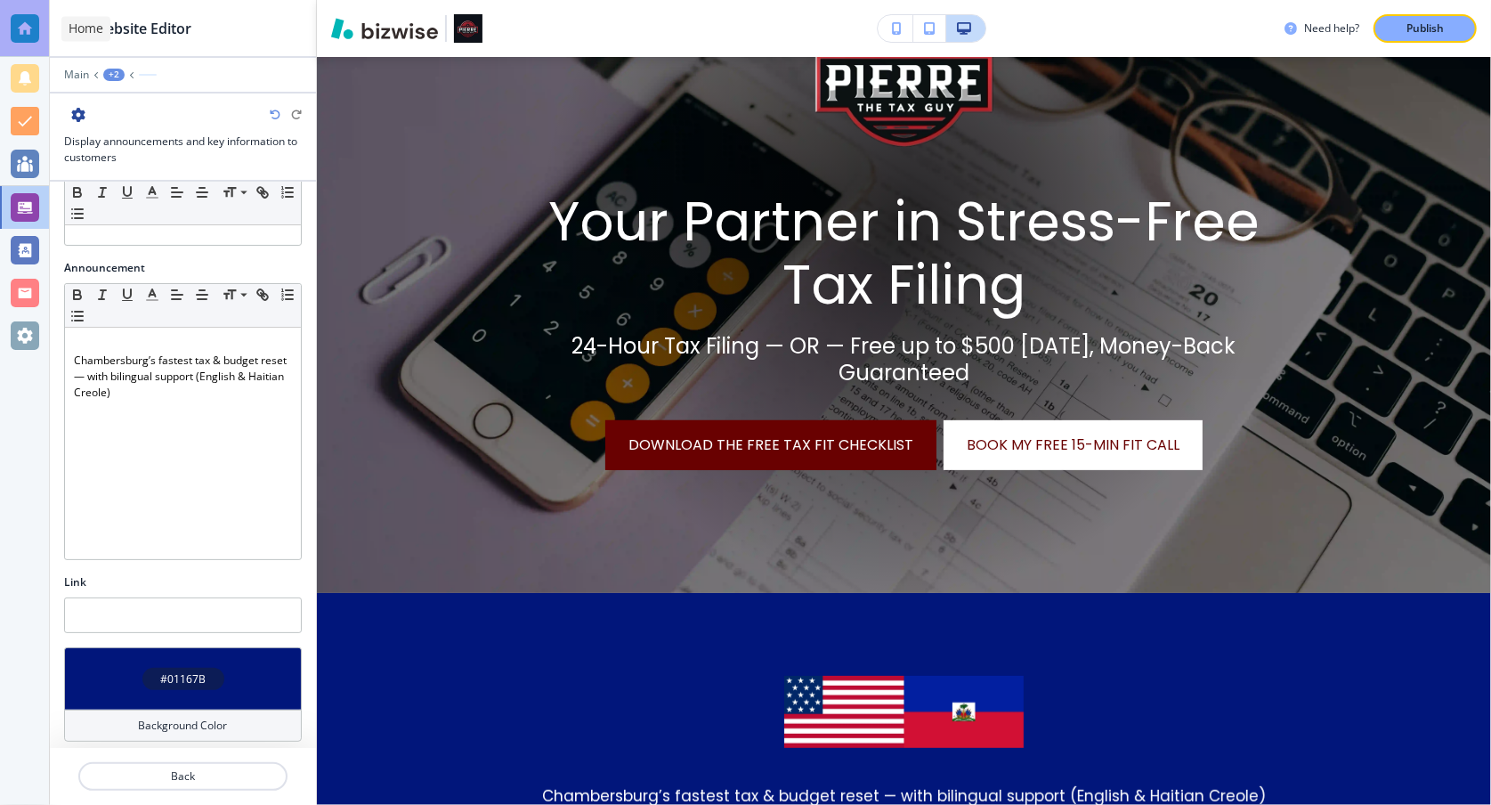
click at [25, 26] on div at bounding box center [25, 28] width 28 height 28
